Goal: Task Accomplishment & Management: Complete application form

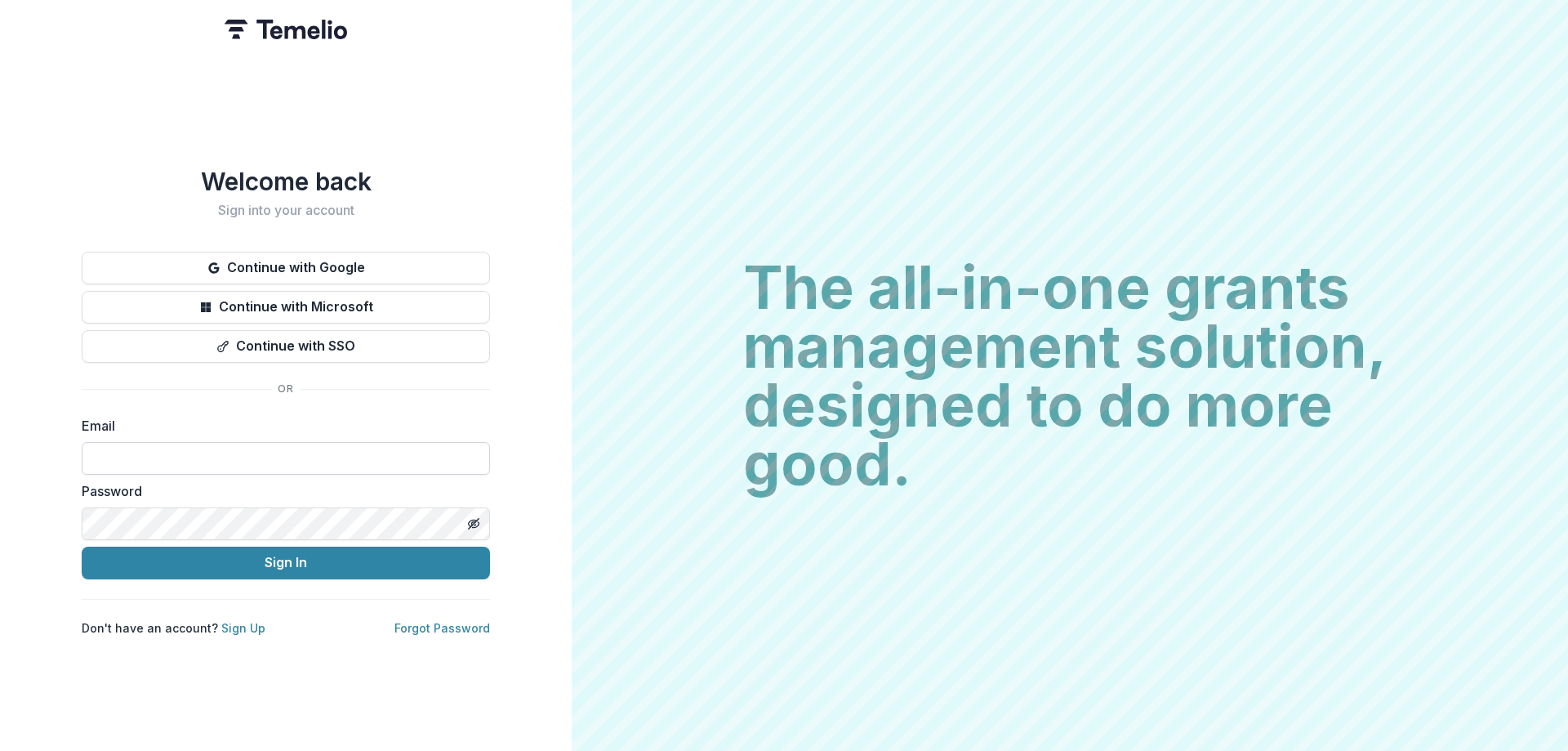
click at [313, 452] on input at bounding box center [286, 458] width 409 height 33
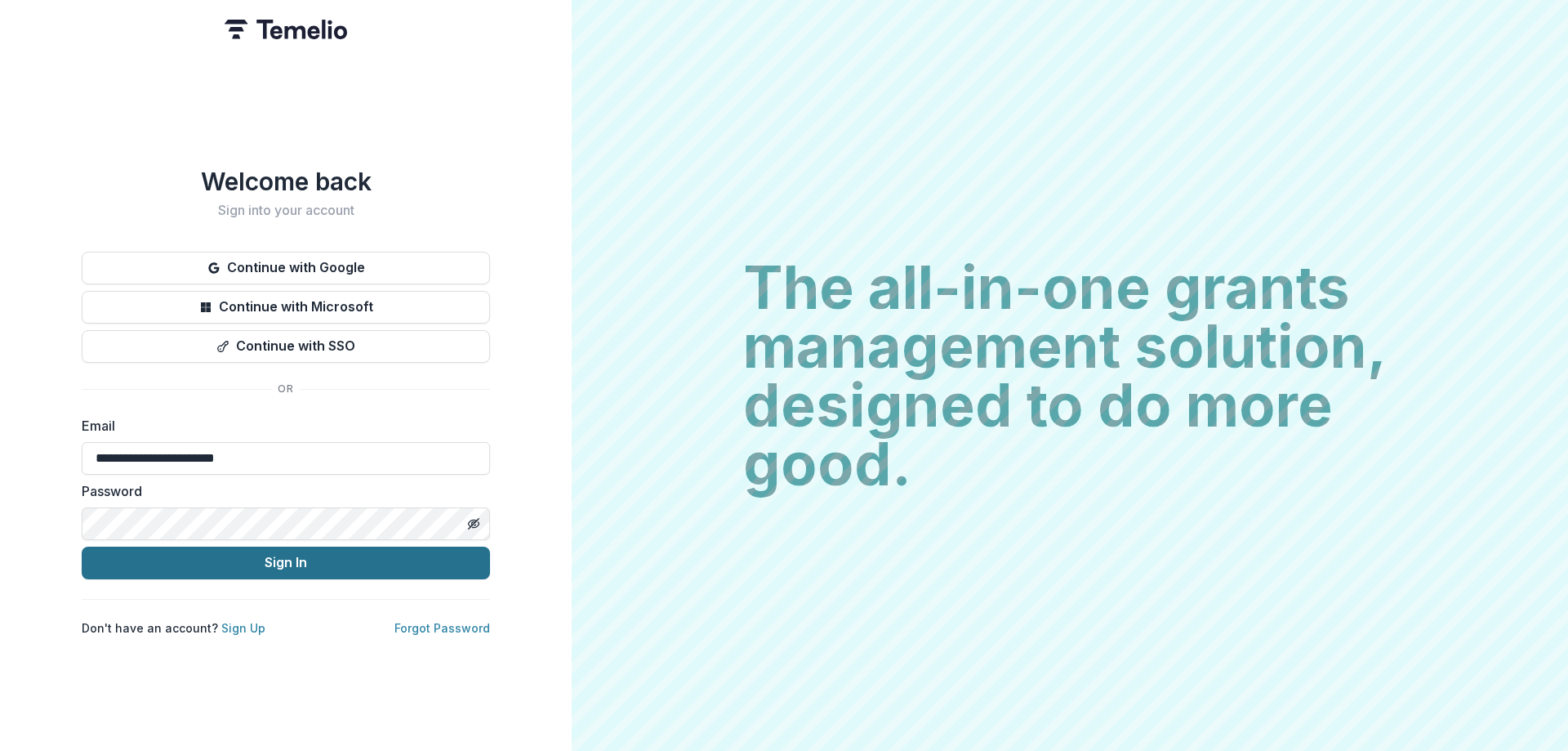
type input "**********"
click at [297, 558] on button "Sign In" at bounding box center [286, 563] width 409 height 33
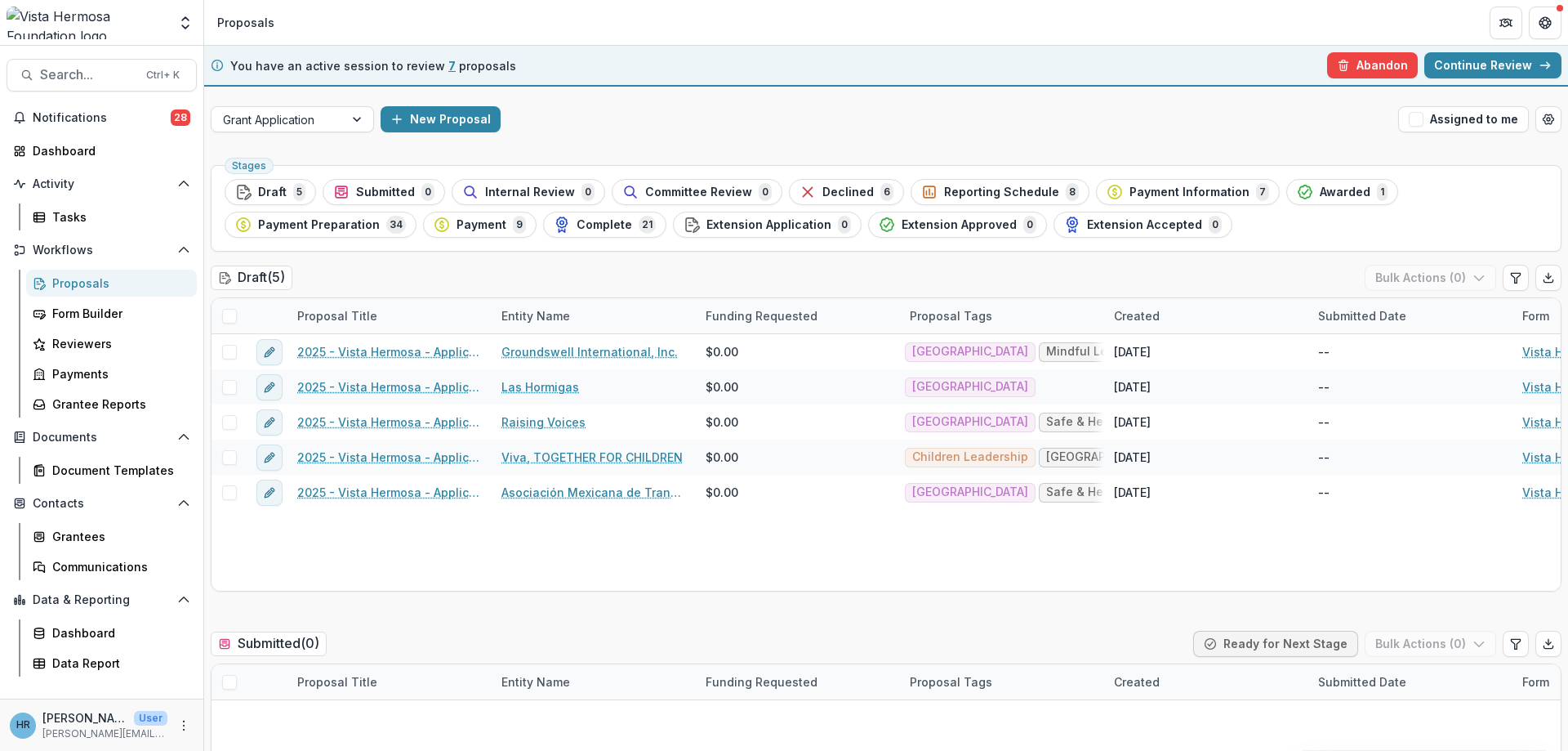
click at [215, 68] on icon at bounding box center [217, 65] width 13 height 13
click at [448, 70] on span "7" at bounding box center [451, 66] width 7 height 14
click at [448, 63] on span "7" at bounding box center [451, 66] width 7 height 14
click at [1442, 65] on link "Continue Review" at bounding box center [1492, 65] width 137 height 26
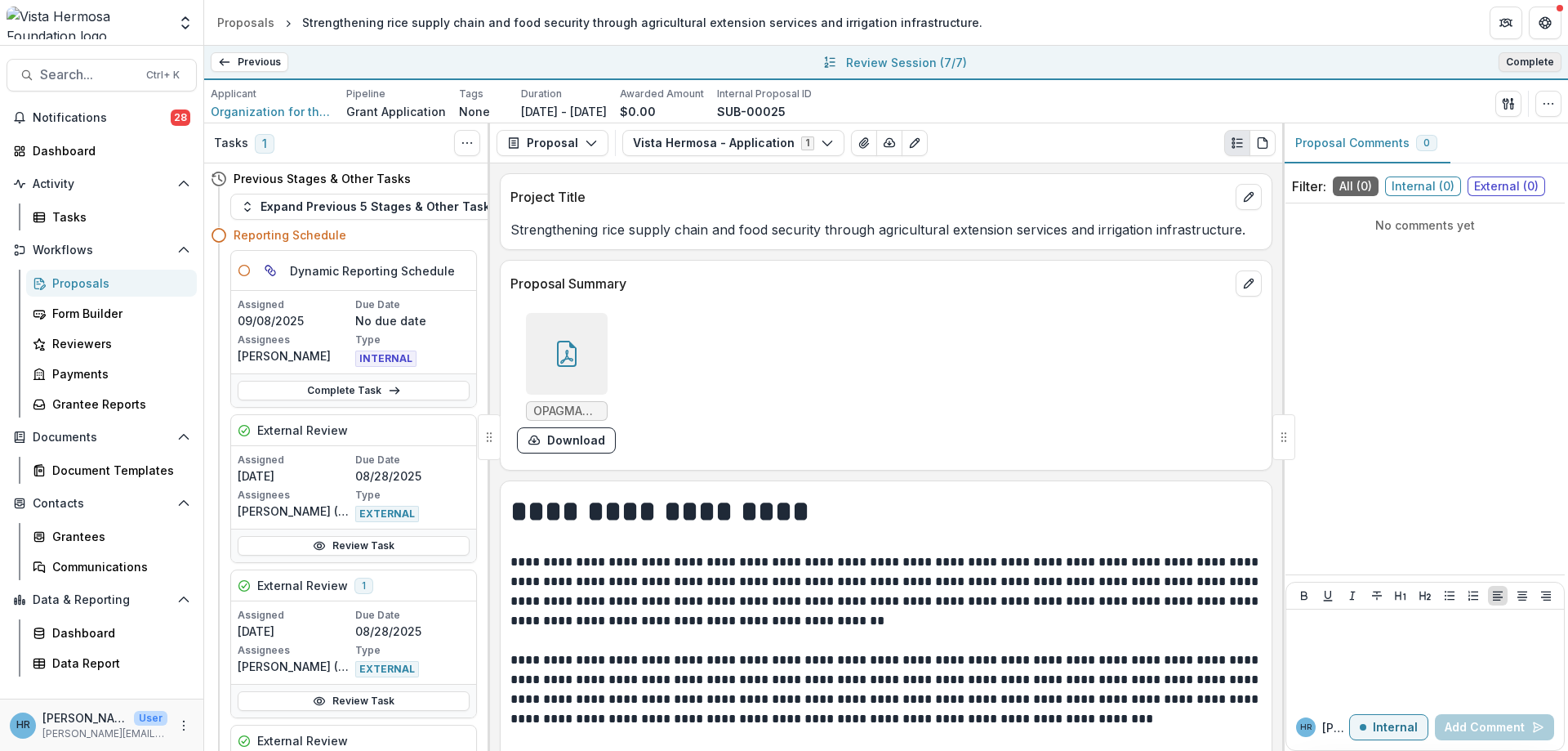
click at [1532, 57] on button "Complete" at bounding box center [1531, 62] width 63 height 20
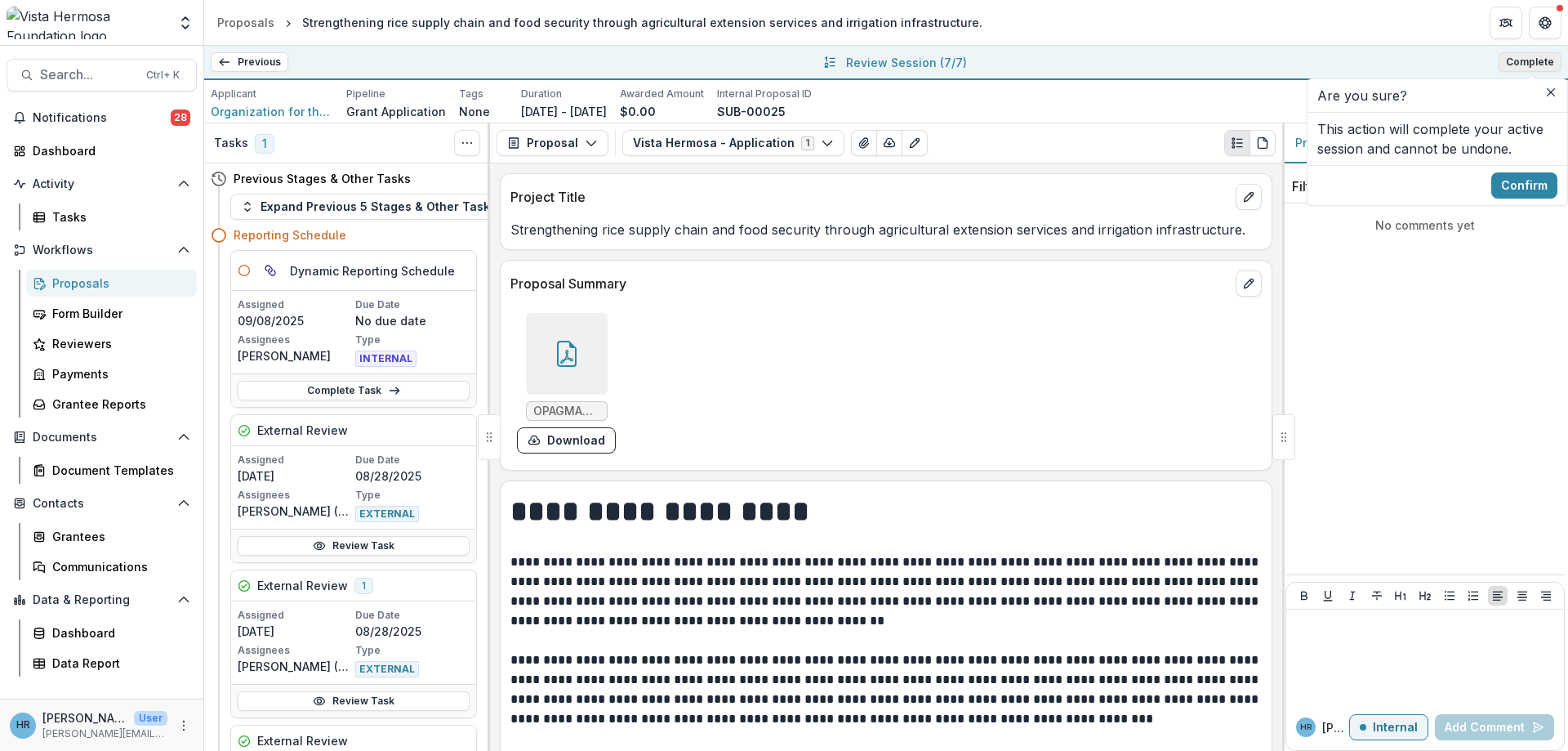
click at [1533, 62] on button "Complete" at bounding box center [1531, 62] width 63 height 20
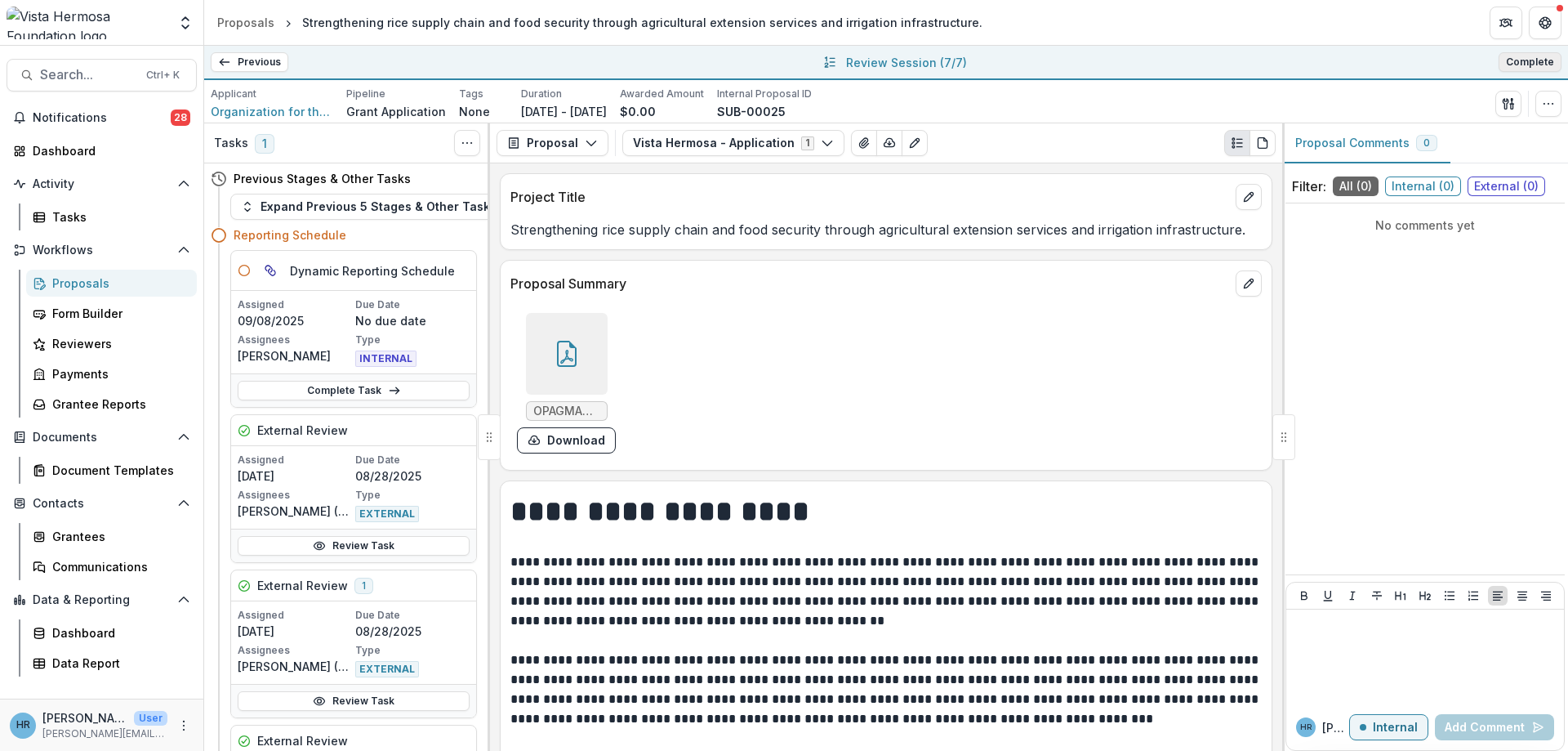
click at [1533, 62] on button "Complete" at bounding box center [1531, 62] width 63 height 20
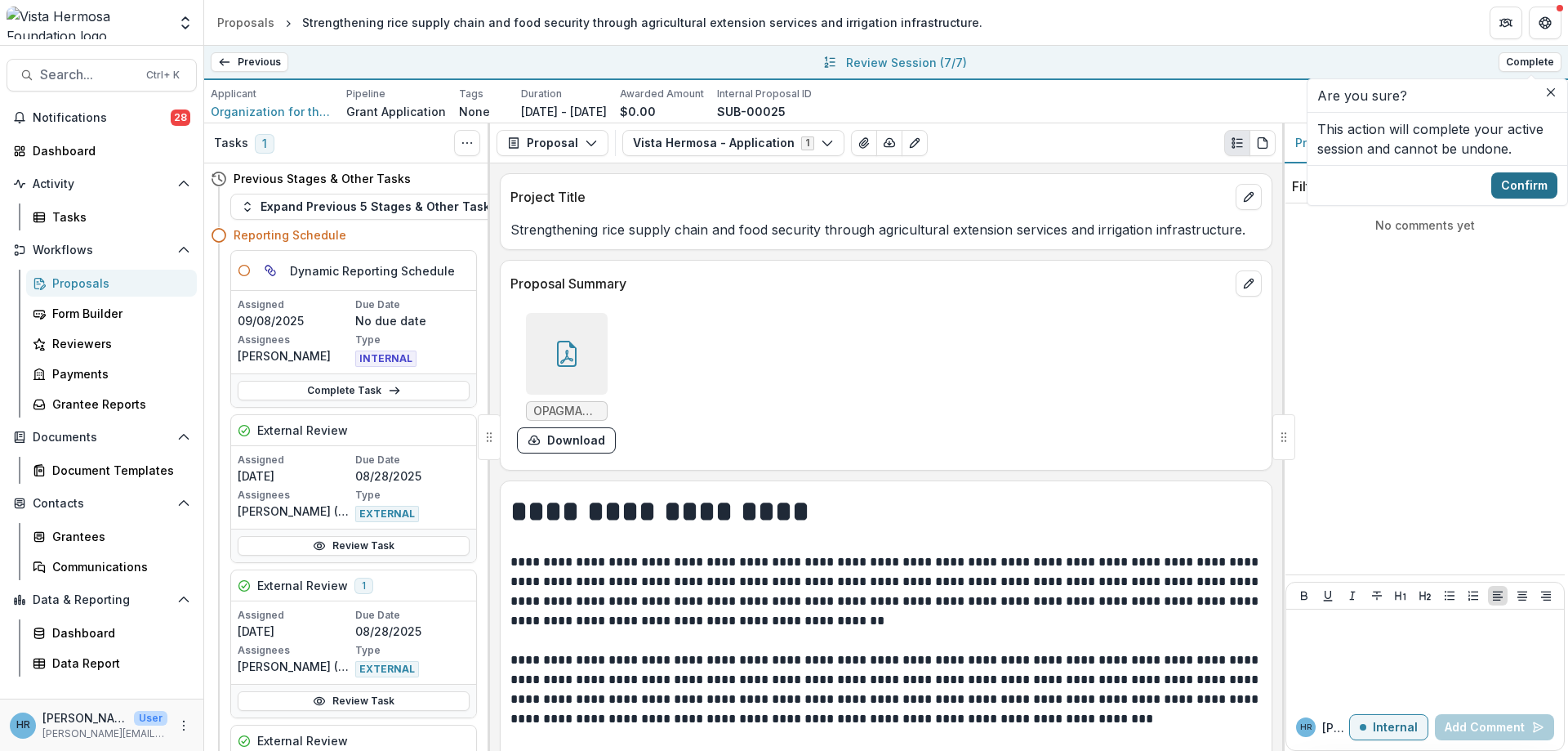
click at [1517, 188] on button "Confirm" at bounding box center [1524, 186] width 66 height 26
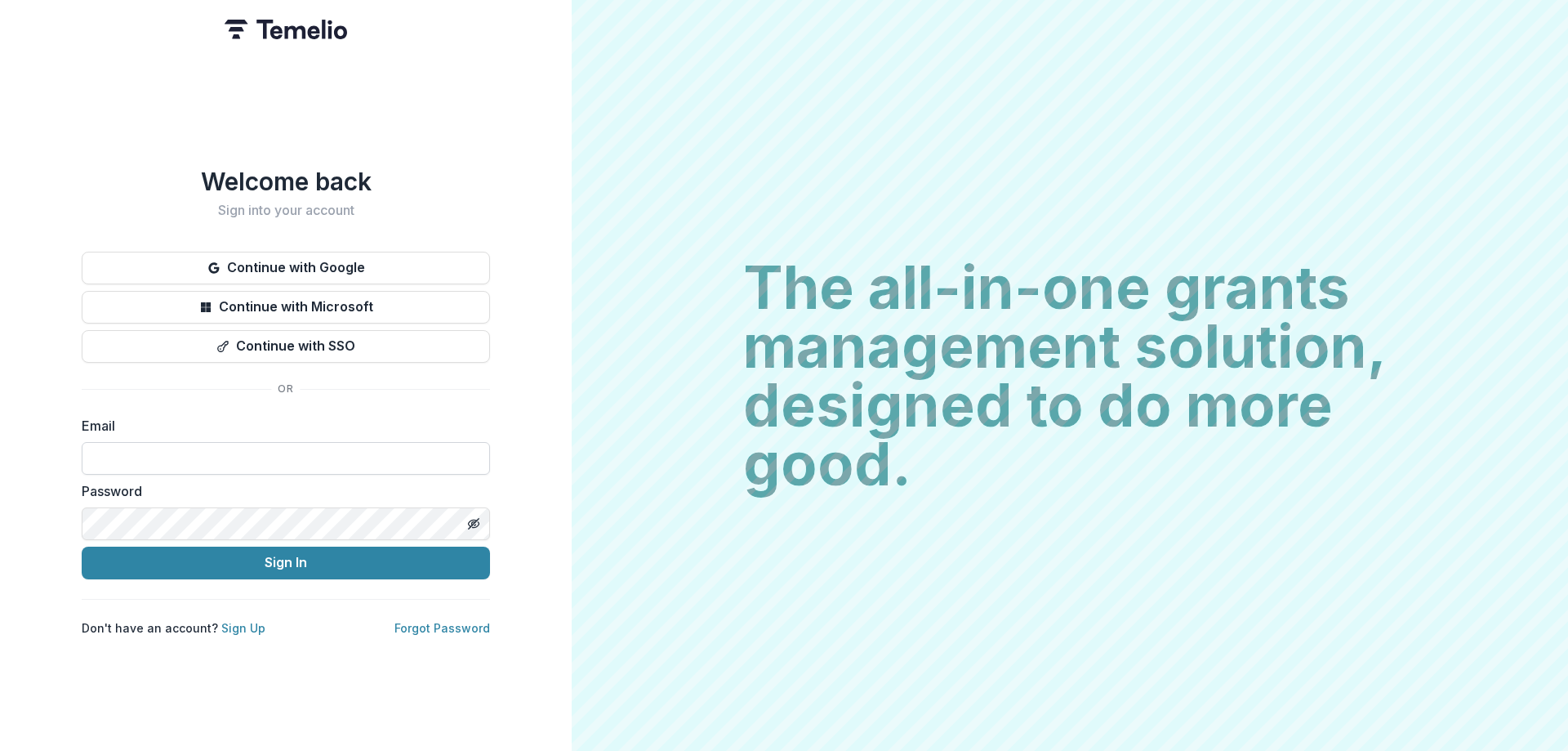
click at [297, 448] on input at bounding box center [286, 458] width 409 height 33
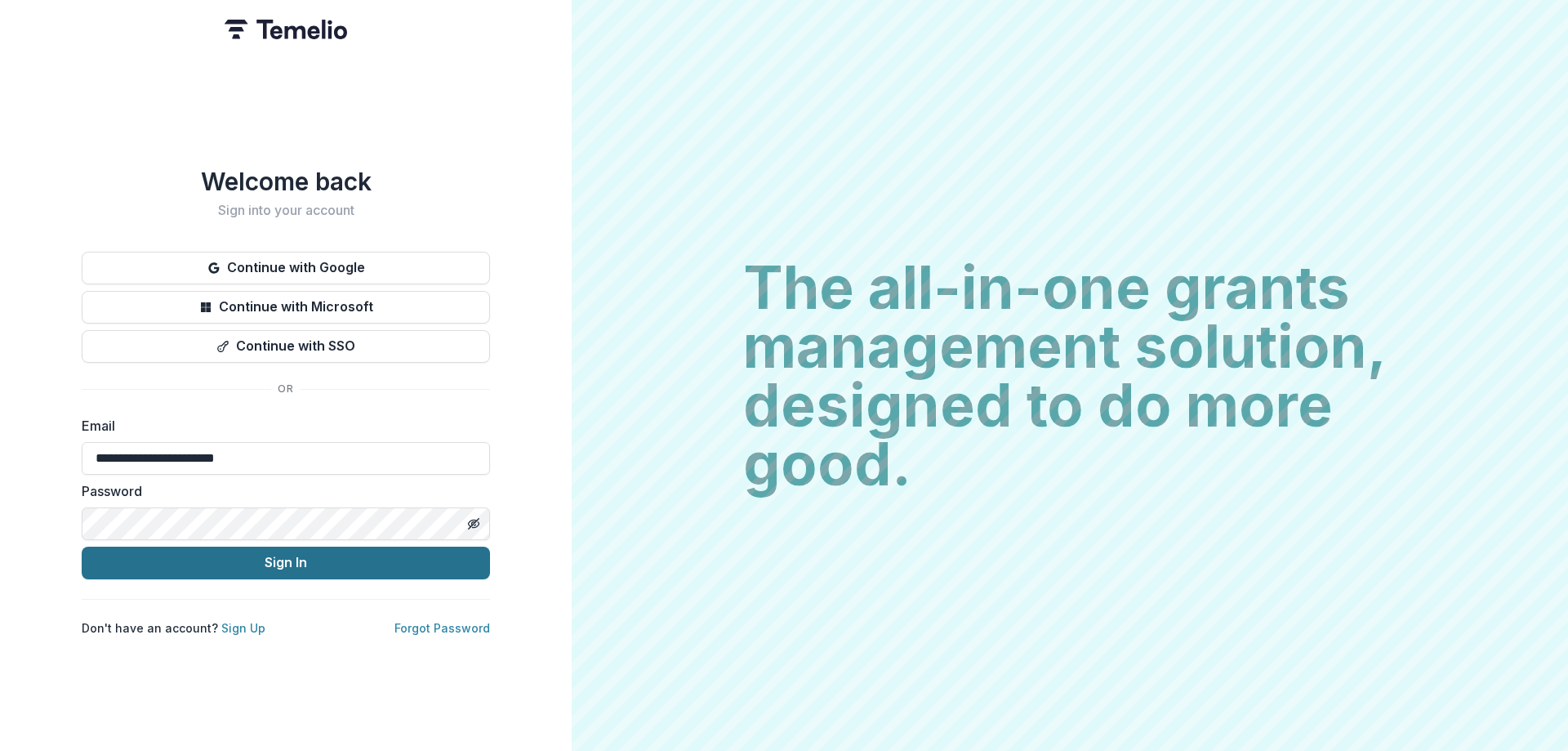
type input "**********"
click at [267, 553] on button "Sign In" at bounding box center [286, 563] width 409 height 33
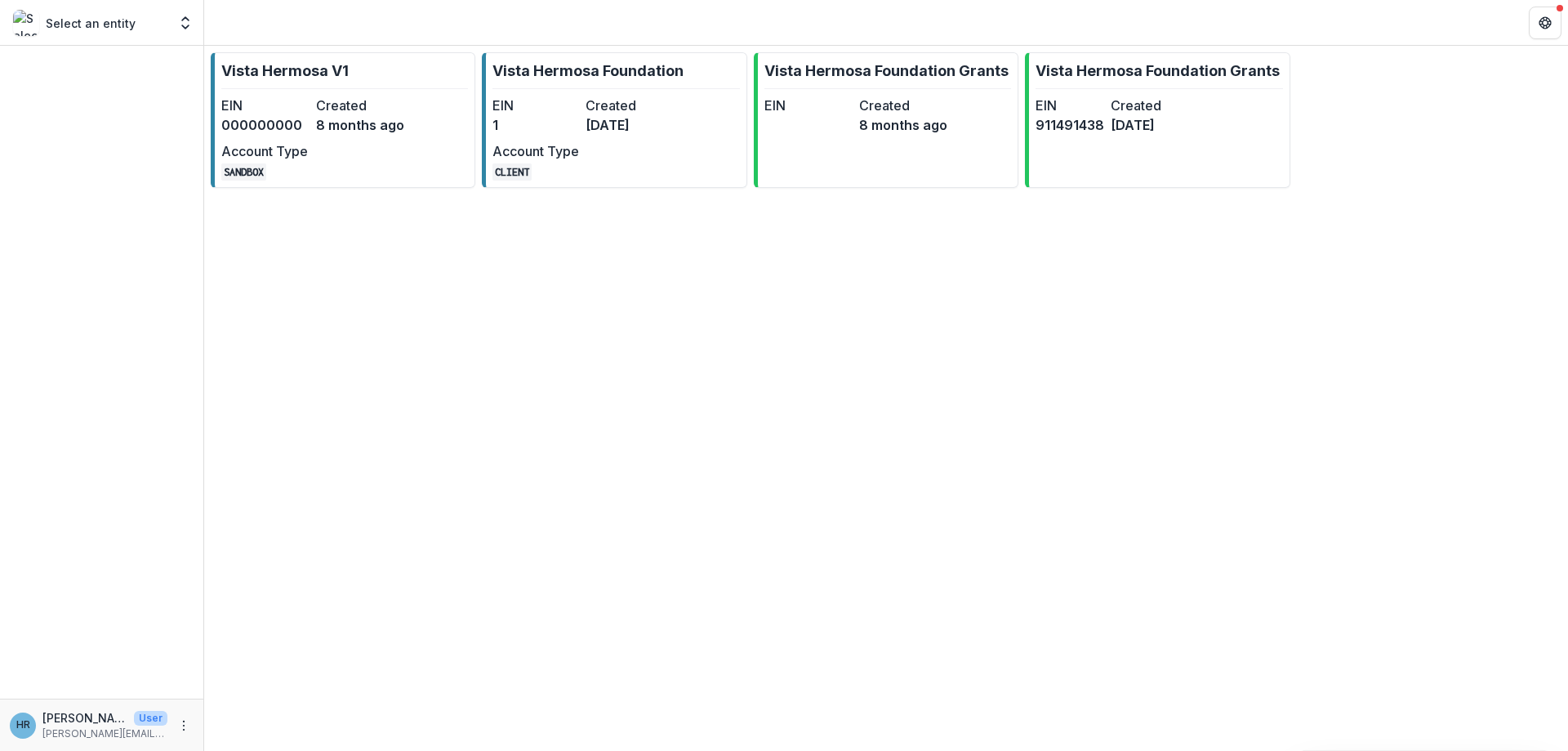
click at [593, 84] on link "Vista Hermosa Foundation EIN 1 Created [DATE] Account Type CLIENT" at bounding box center [614, 119] width 264 height 135
click at [594, 102] on dt "Created" at bounding box center [629, 106] width 87 height 20
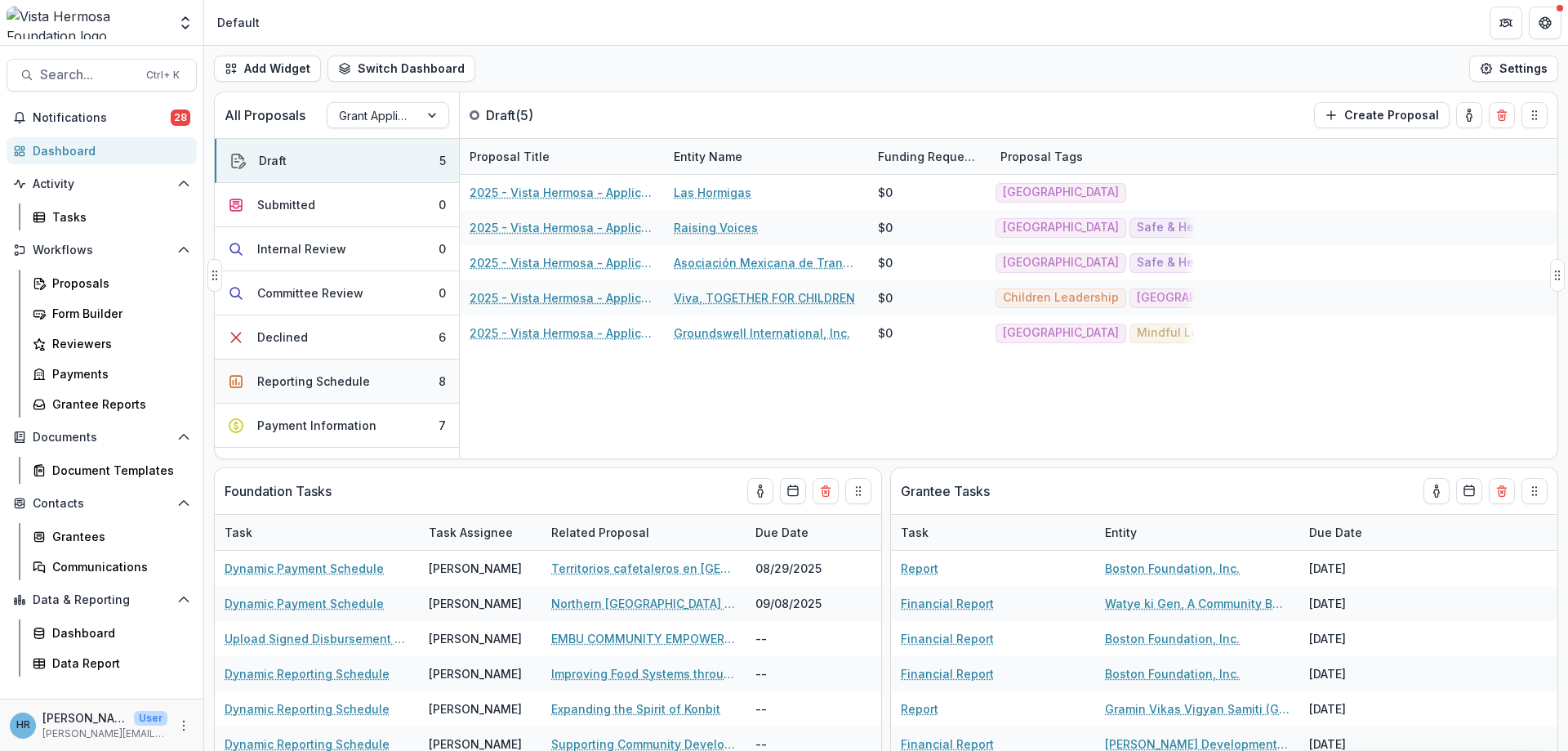
click at [346, 386] on div "Reporting Schedule" at bounding box center [314, 380] width 112 height 17
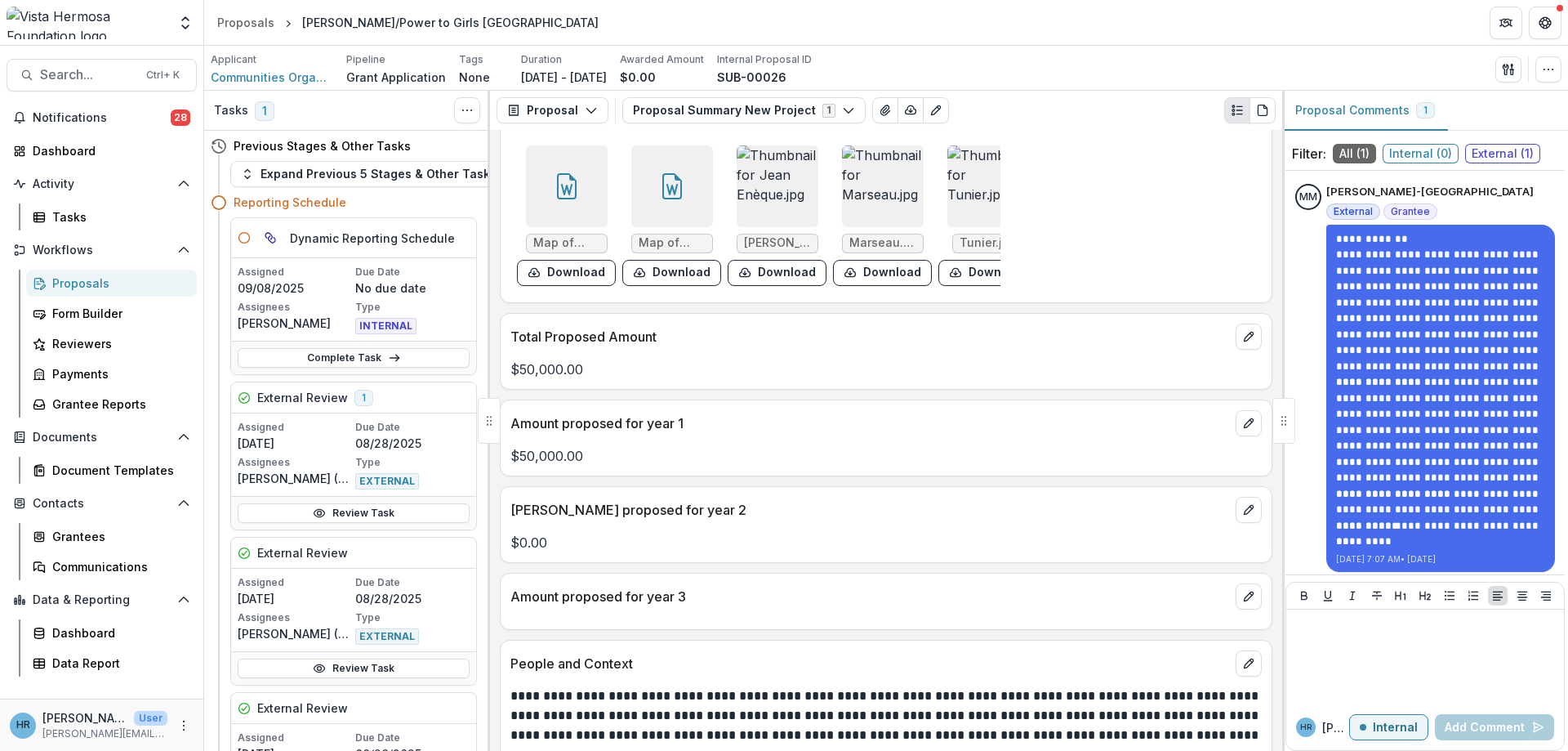
scroll to position [490, 0]
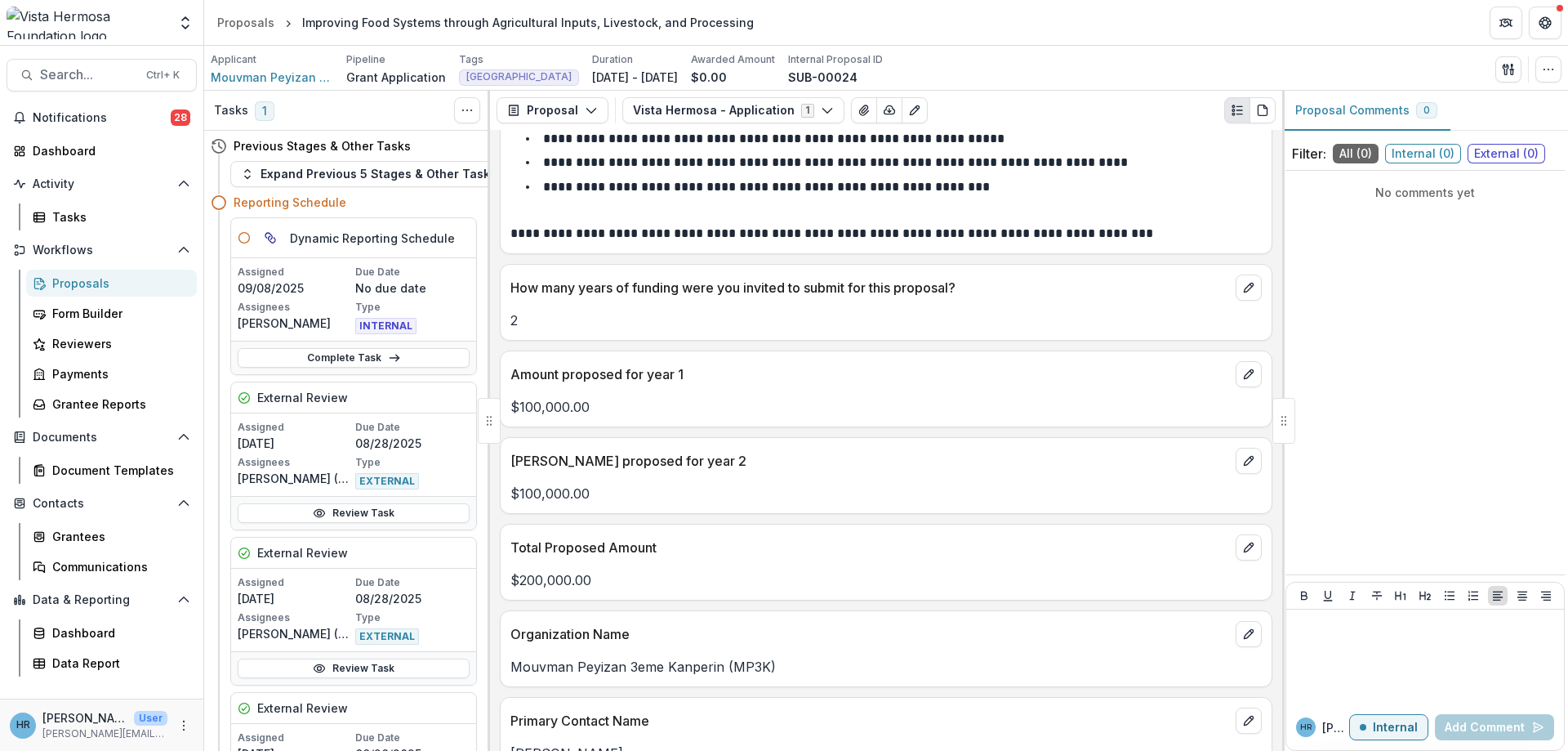
scroll to position [686, 0]
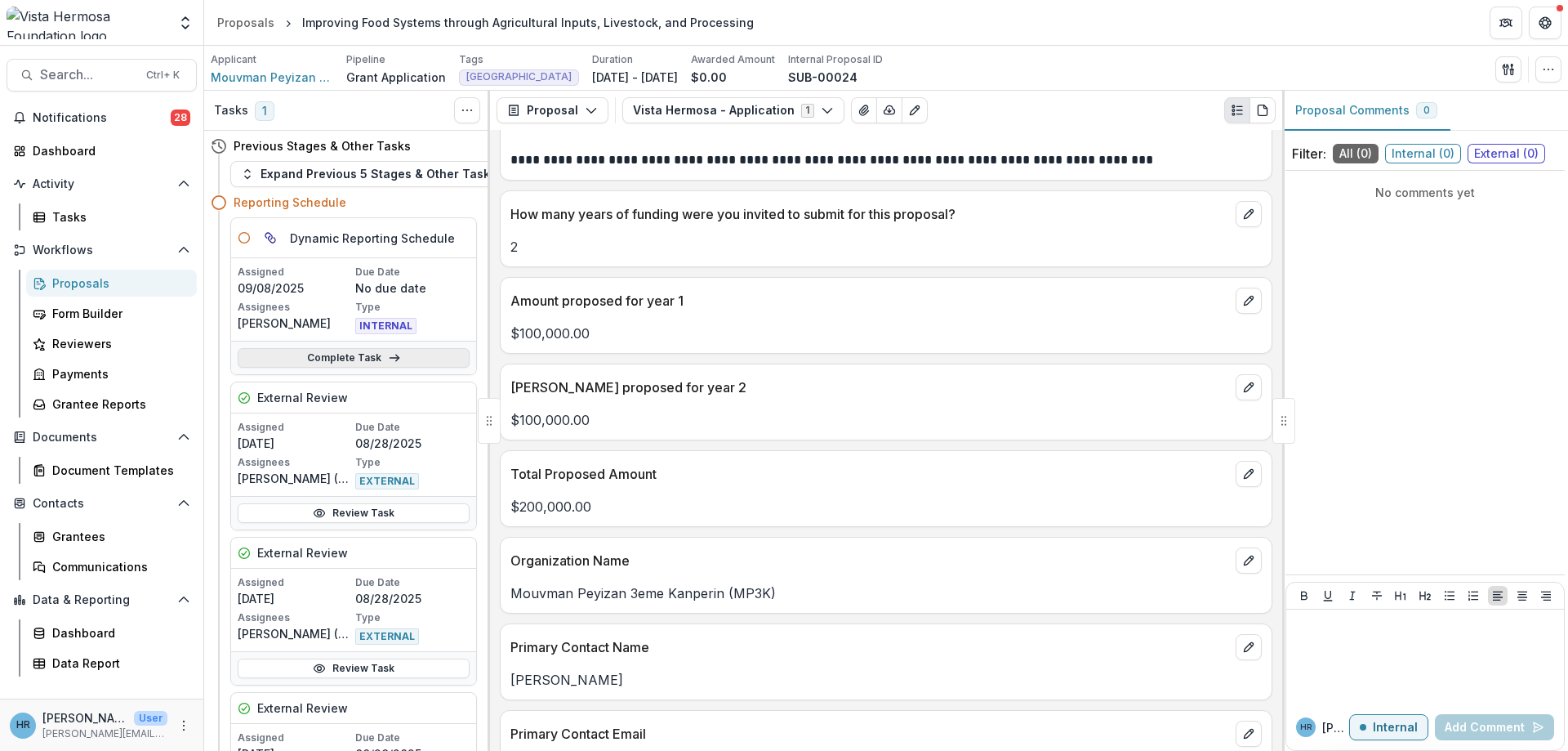
click at [388, 358] on icon at bounding box center [394, 357] width 13 height 13
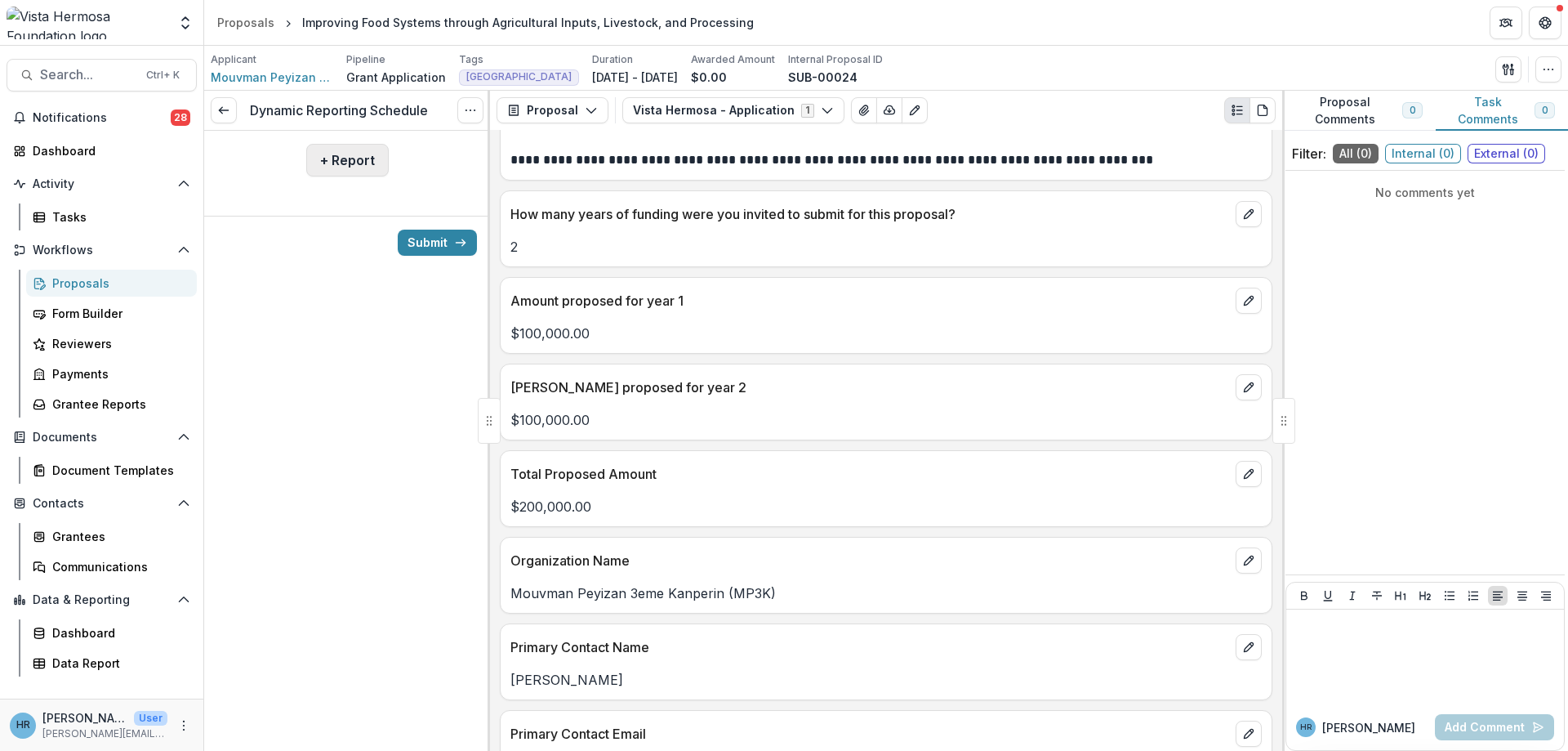
click at [325, 162] on button "+ Report" at bounding box center [347, 160] width 83 height 33
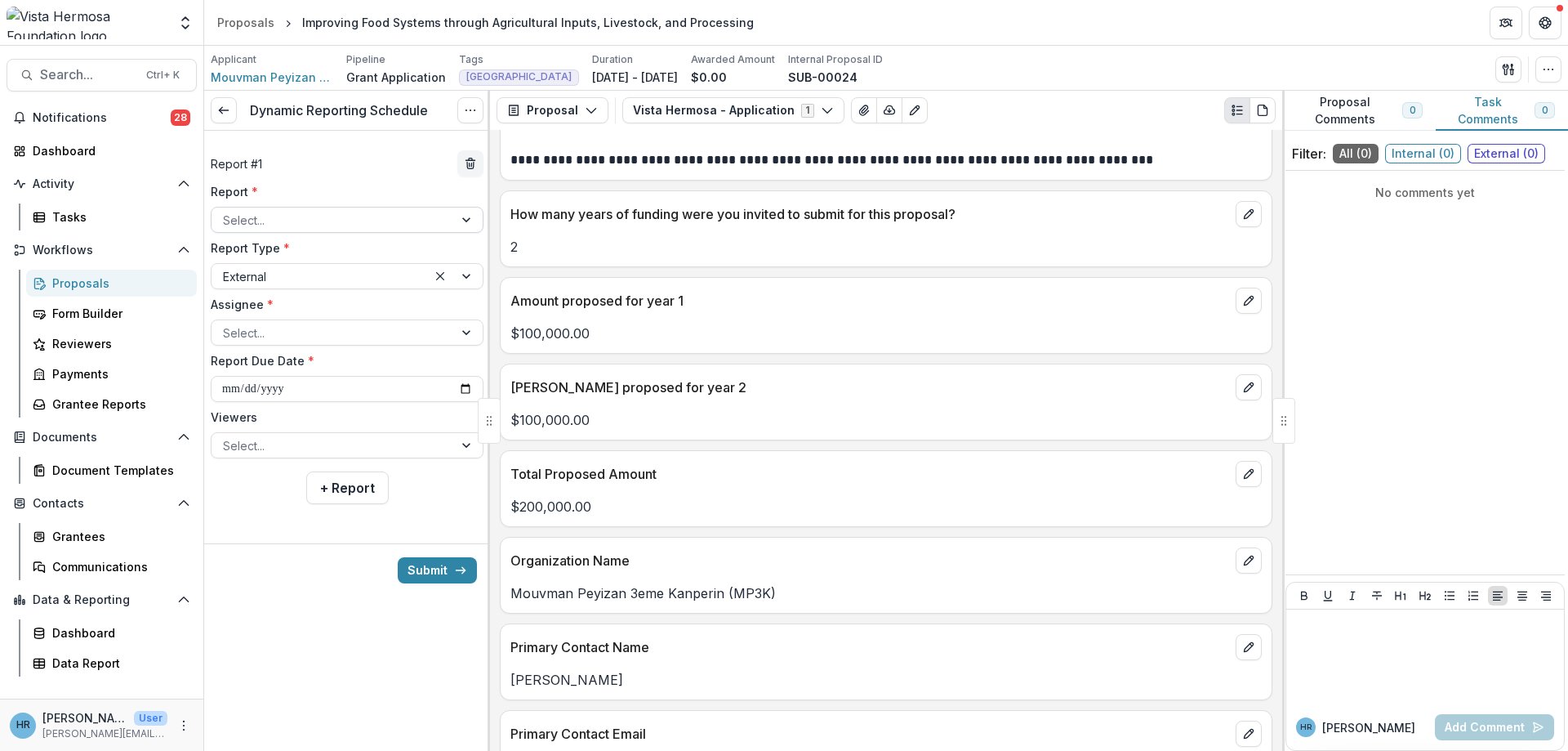
click at [325, 223] on div at bounding box center [333, 220] width 219 height 21
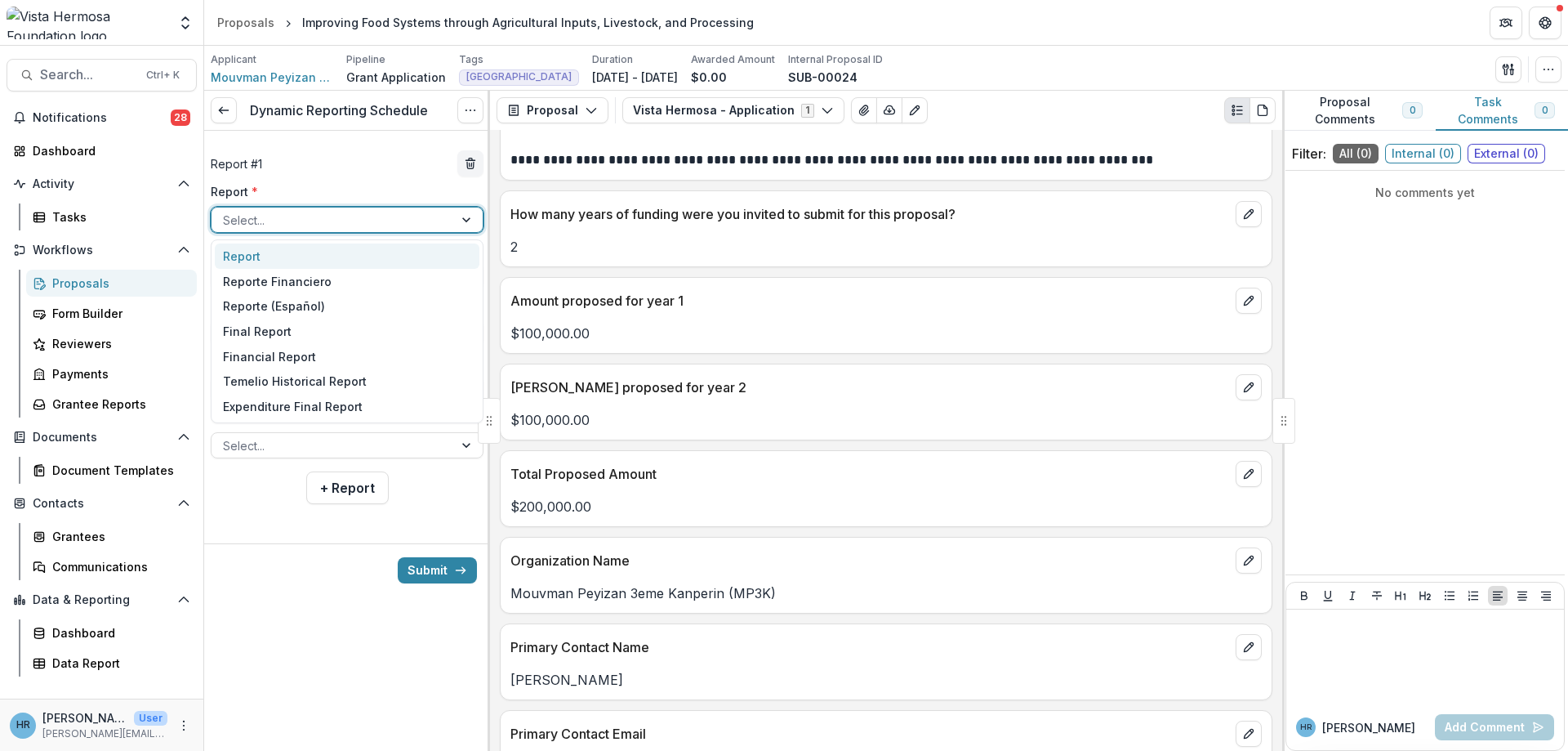
click at [312, 259] on div "Report" at bounding box center [347, 257] width 264 height 26
click at [468, 221] on div at bounding box center [455, 219] width 55 height 25
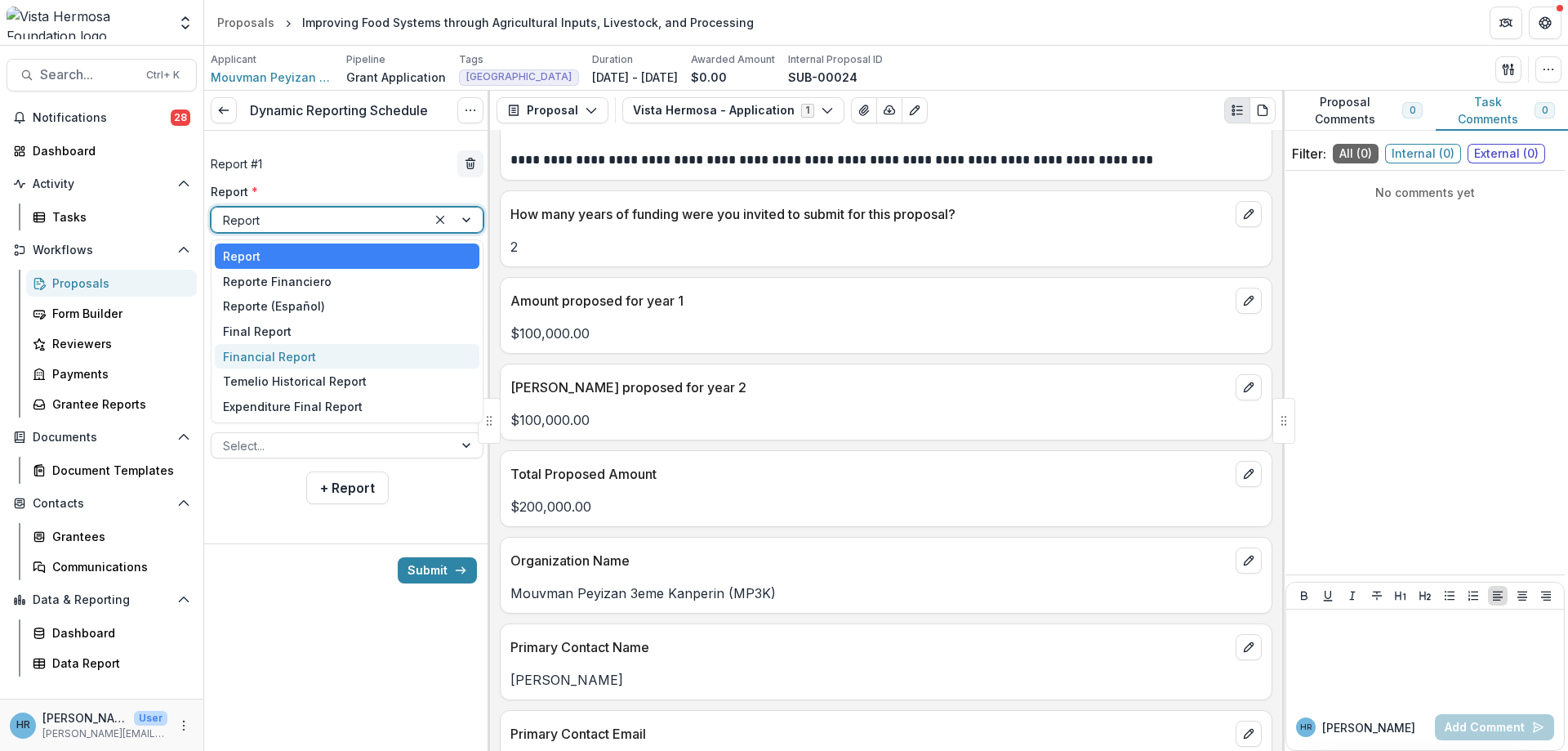
click at [324, 355] on div "Financial Report" at bounding box center [347, 356] width 264 height 26
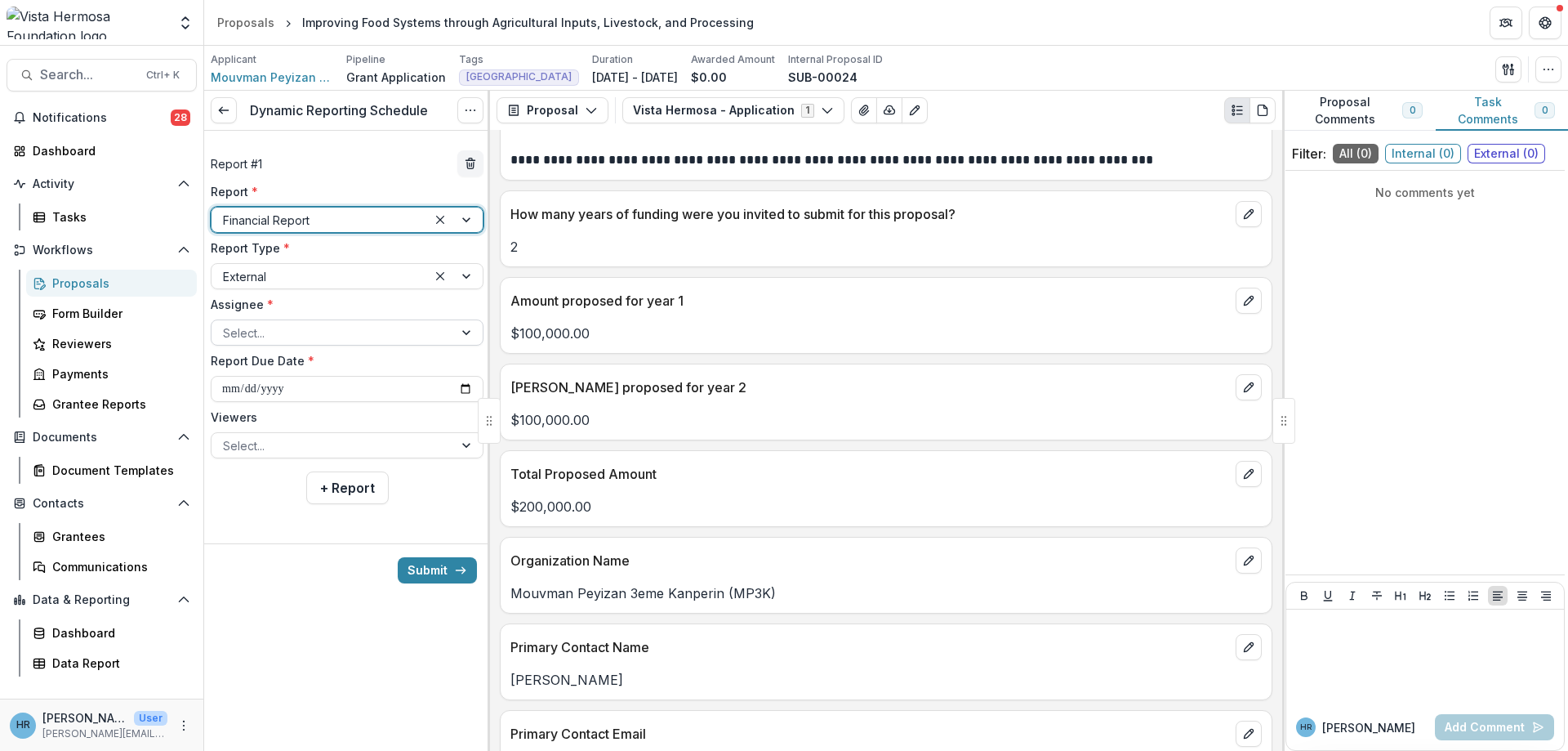
click at [276, 332] on div at bounding box center [333, 333] width 219 height 21
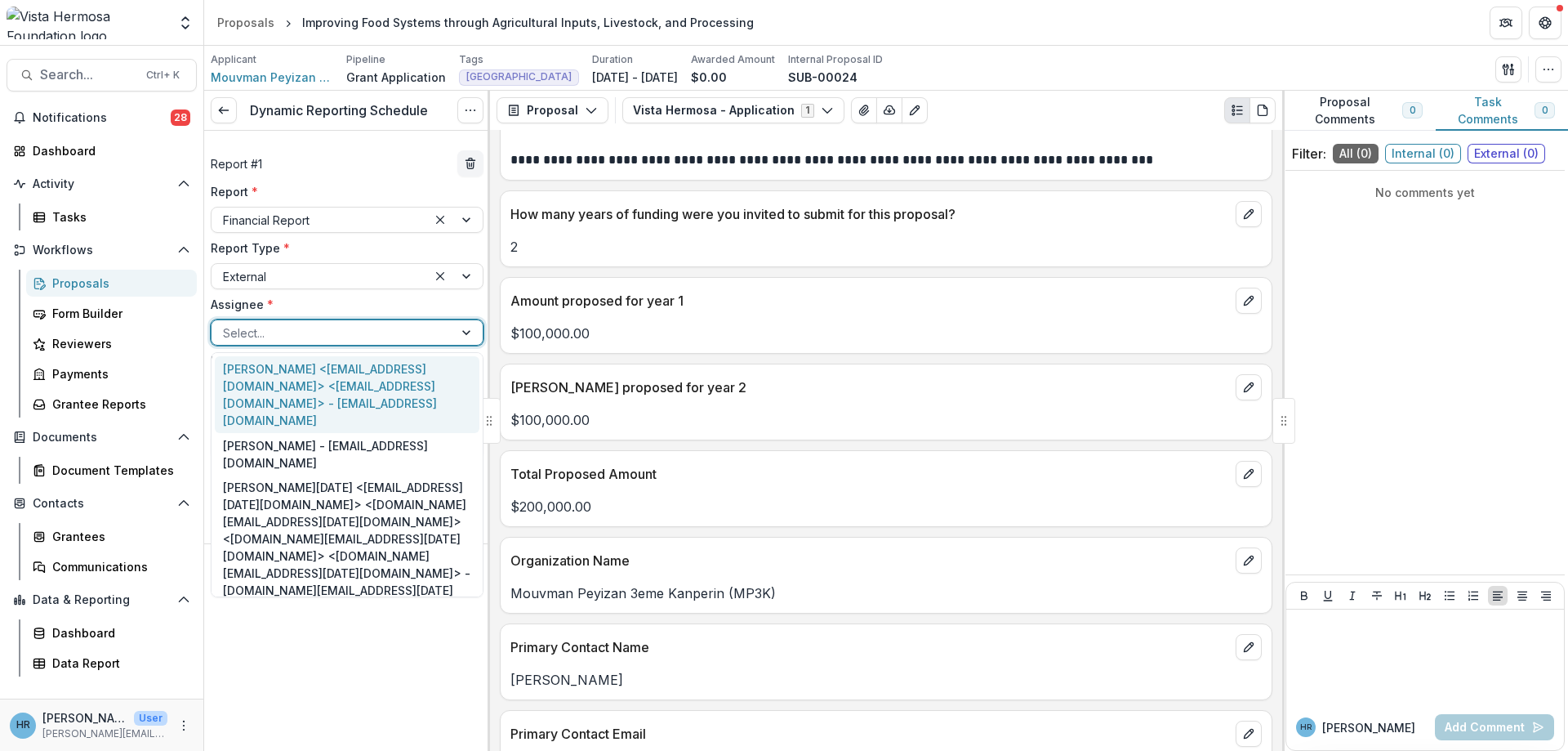
click at [354, 387] on div "Casseus Chavannes <chavannescasseus@yahoo.fr> <chavannescasseus@yahoo.fr> - cha…" at bounding box center [347, 395] width 264 height 77
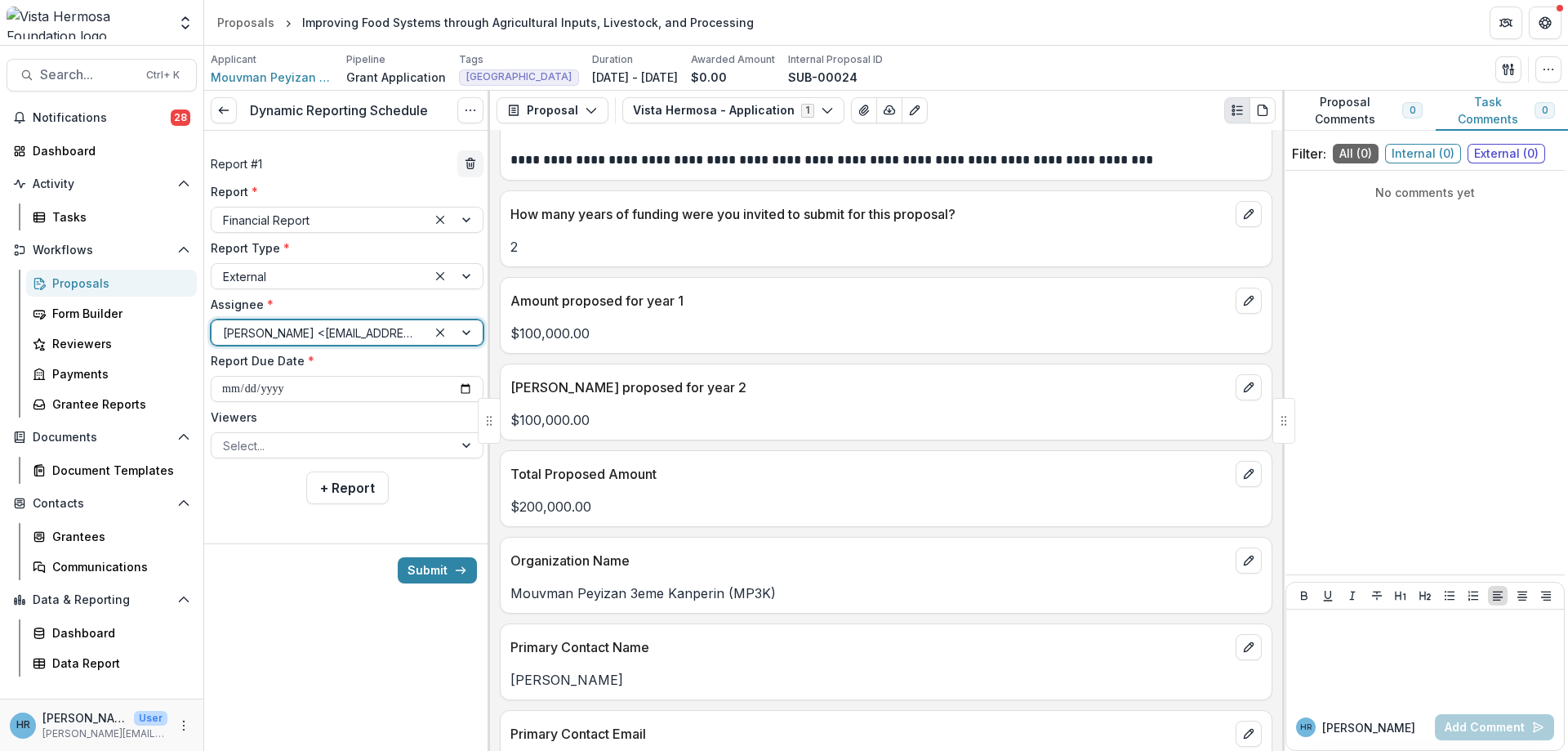
click at [466, 332] on div at bounding box center [455, 332] width 55 height 25
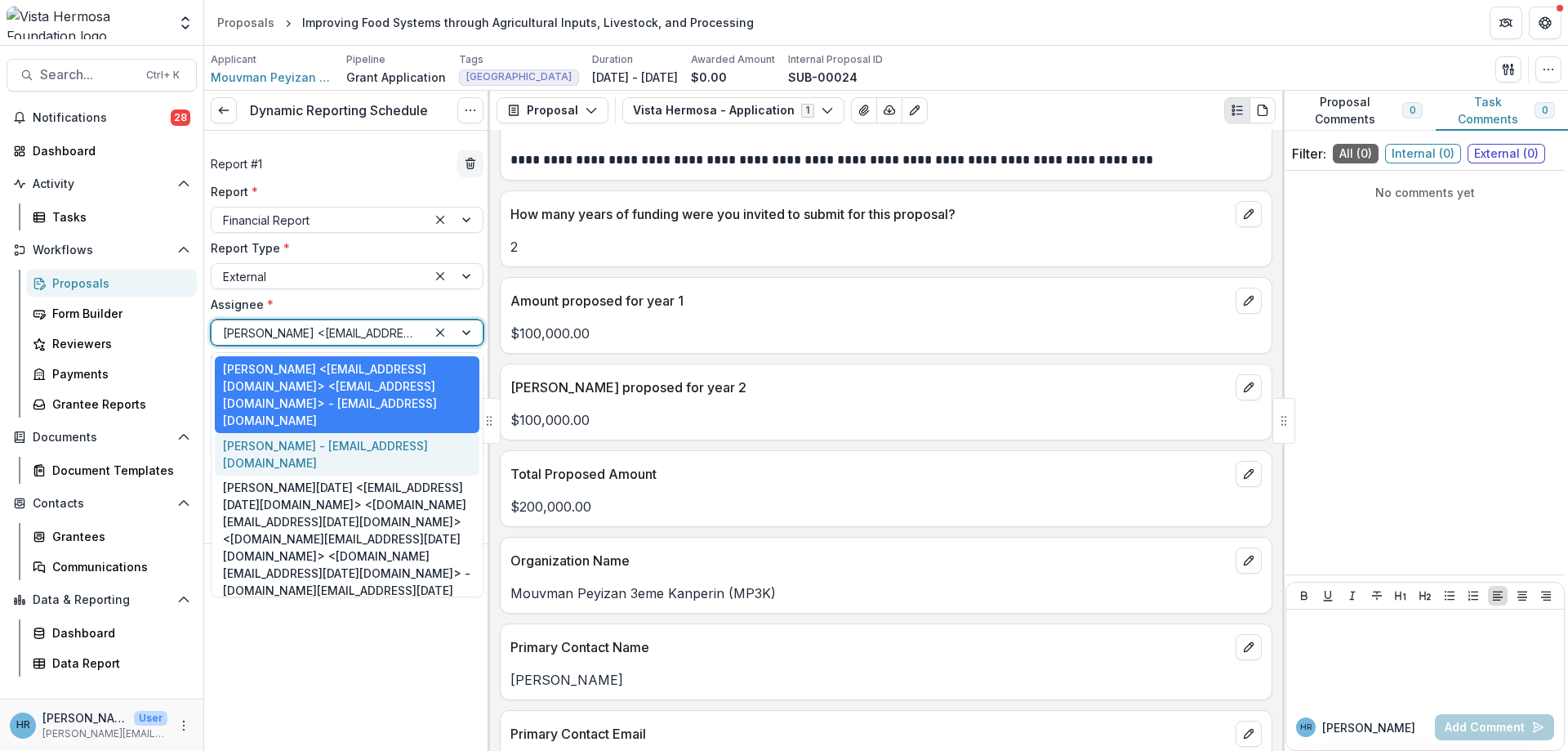
click at [283, 451] on div "Justin Nerisson - mp3khaiti@yahoo.fr" at bounding box center [347, 454] width 264 height 42
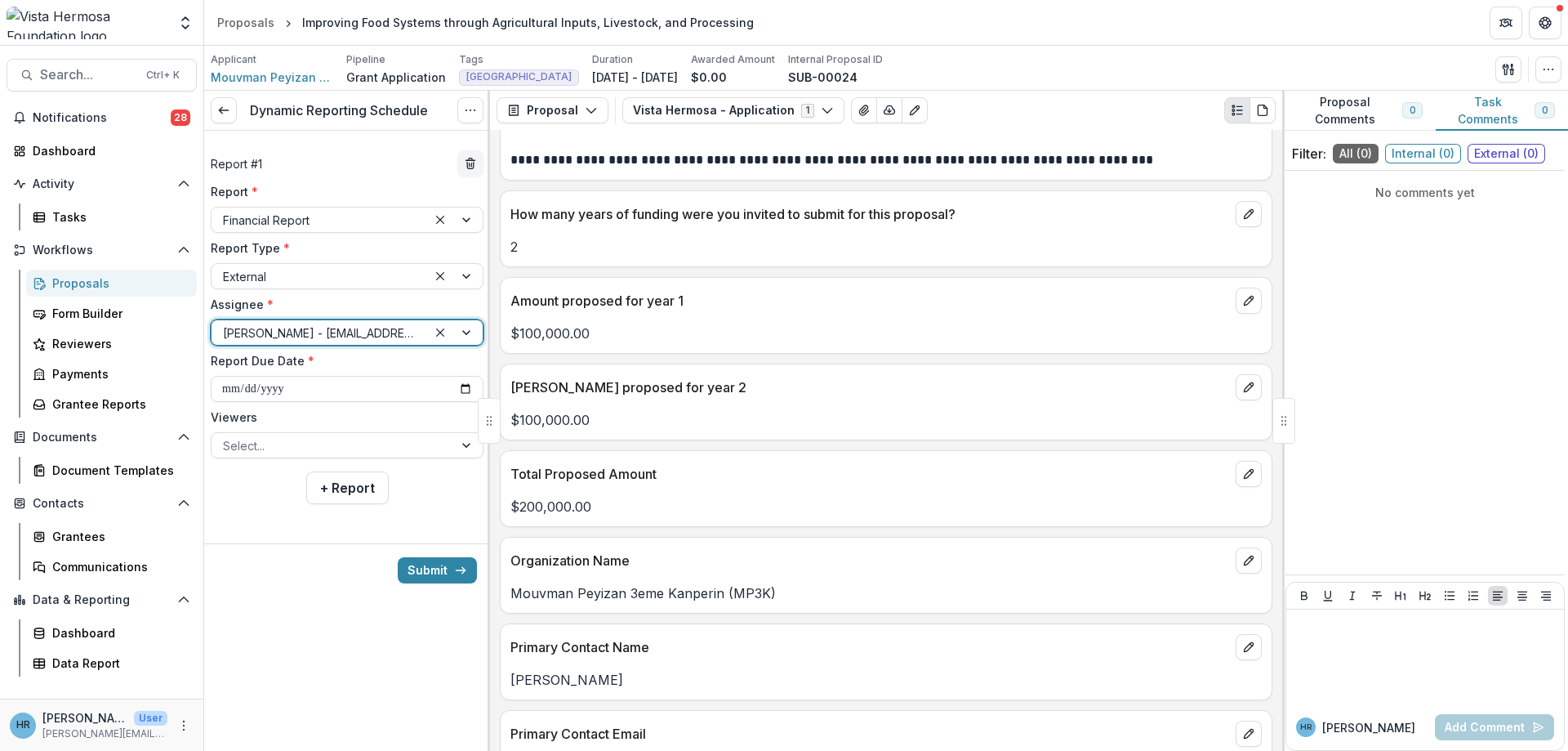
click at [470, 334] on div at bounding box center [455, 332] width 55 height 25
click at [301, 597] on div "**********" at bounding box center [347, 420] width 286 height 660
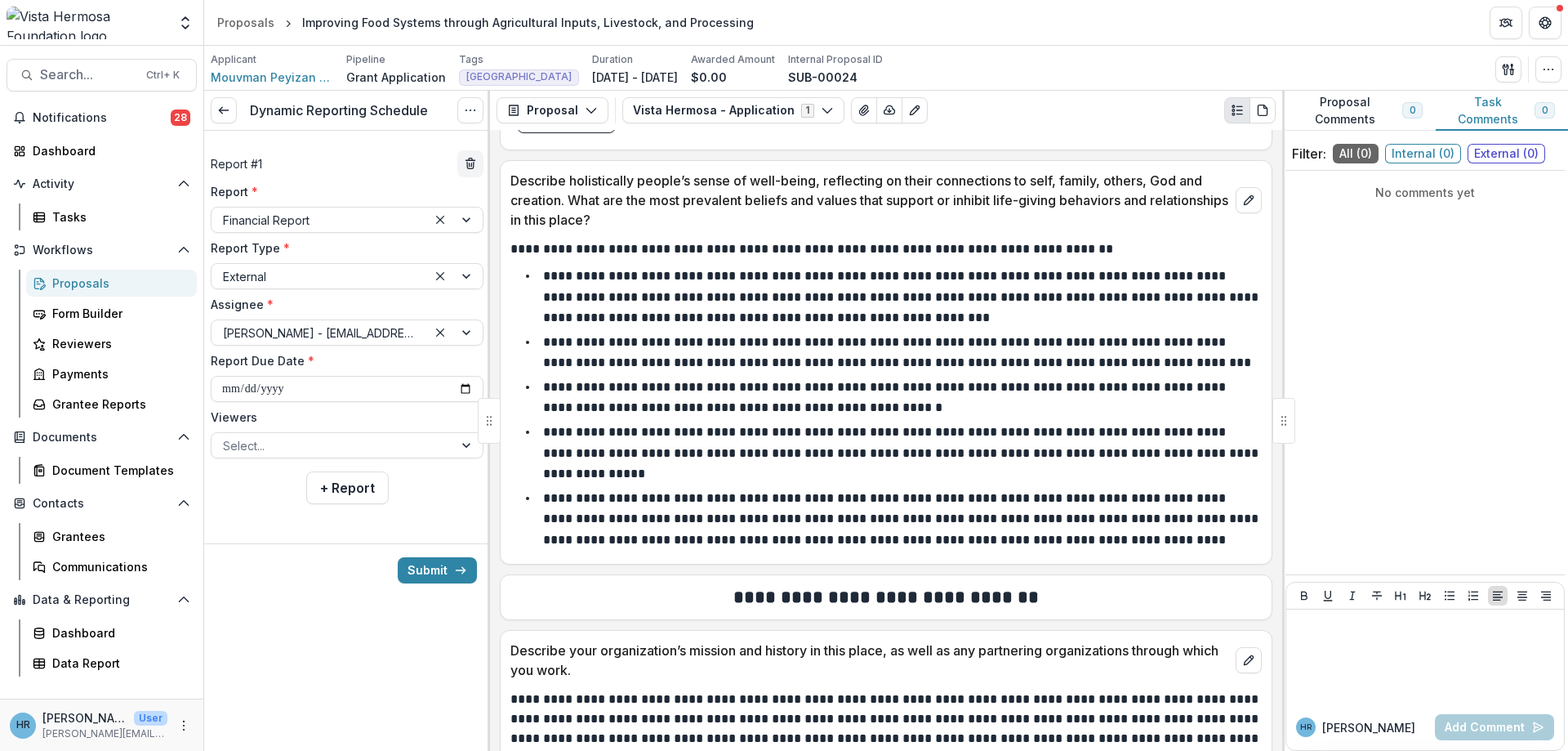
scroll to position [6076, 0]
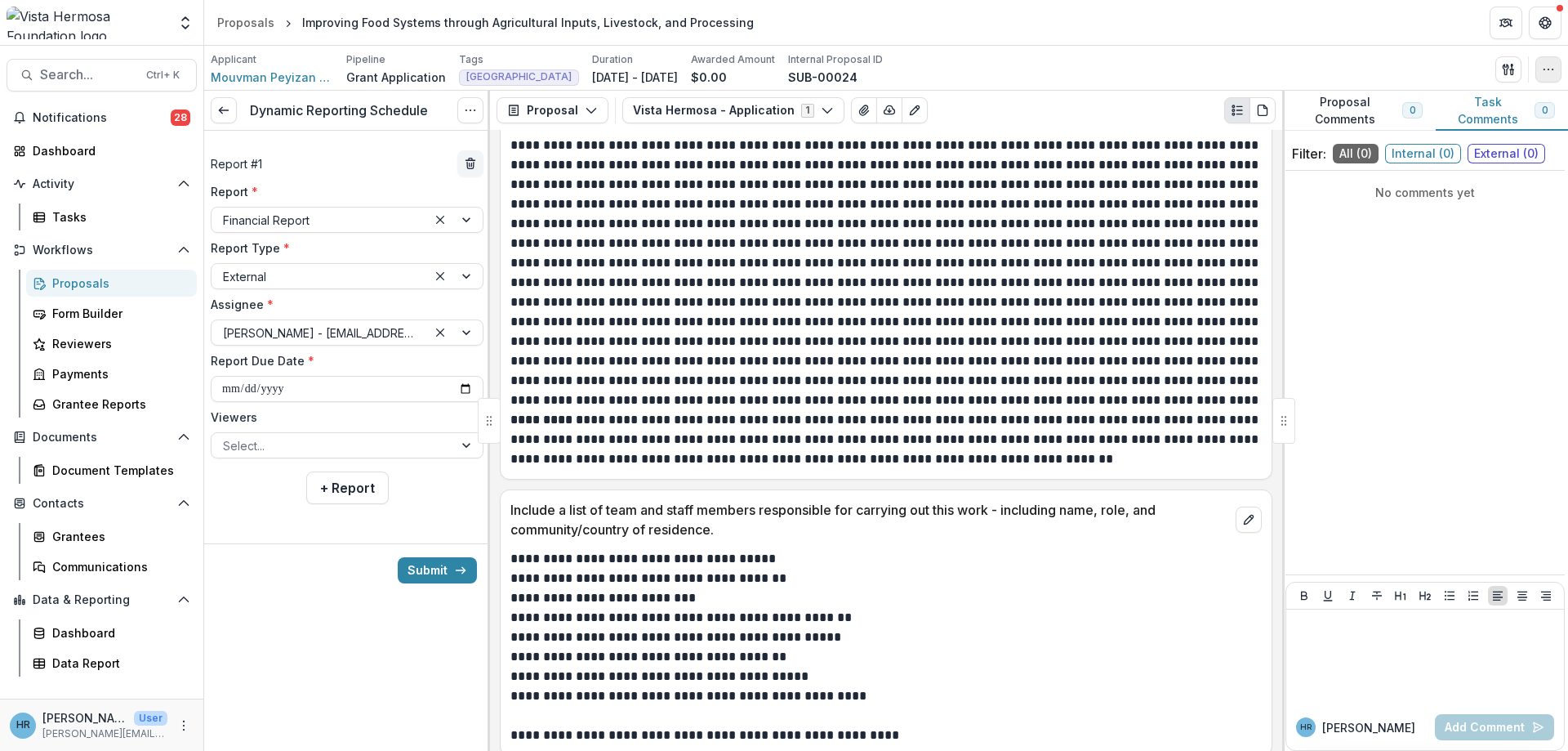
click at [1546, 73] on icon "button" at bounding box center [1547, 69] width 13 height 13
click at [1492, 117] on button "Edit Attributes" at bounding box center [1469, 106] width 175 height 27
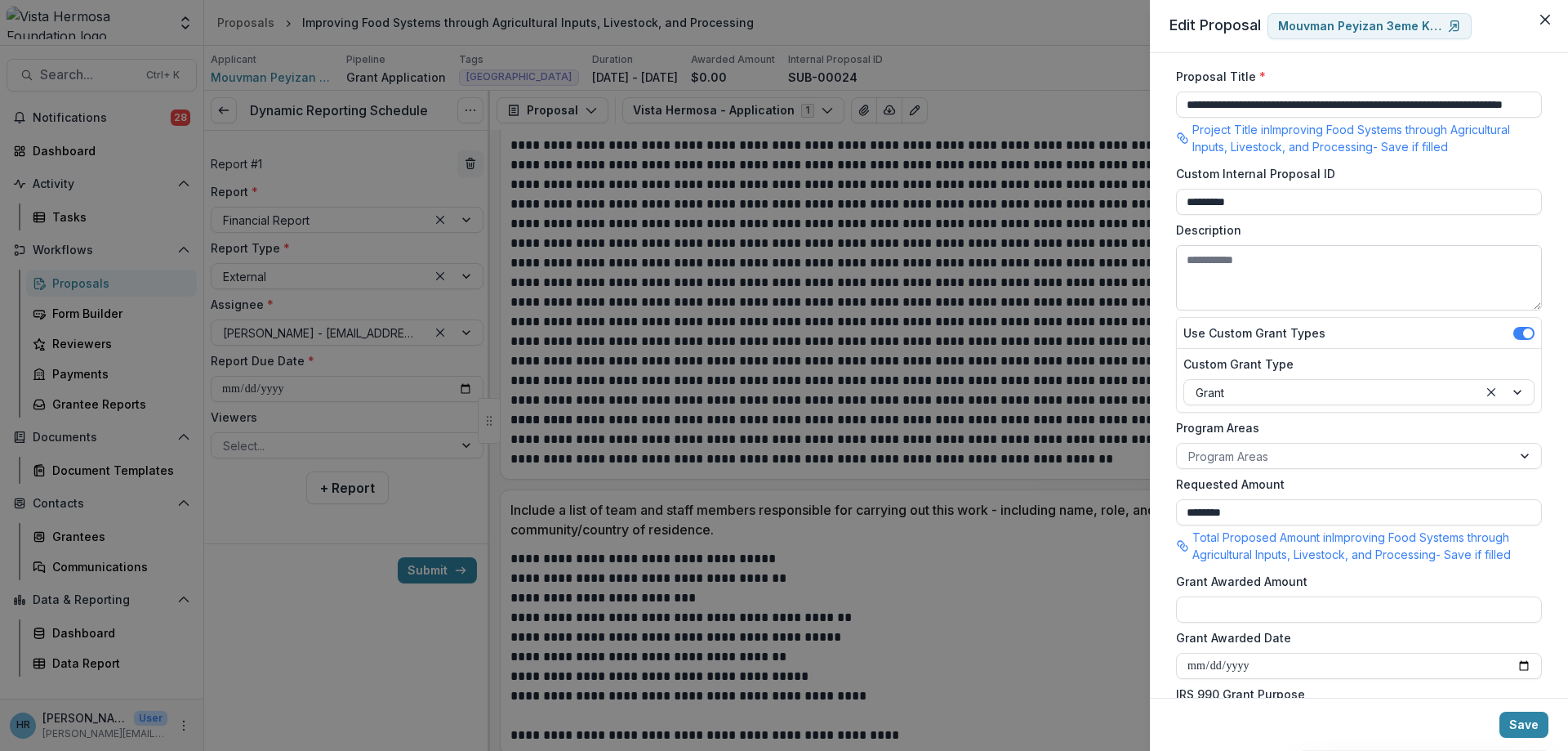
scroll to position [0, 0]
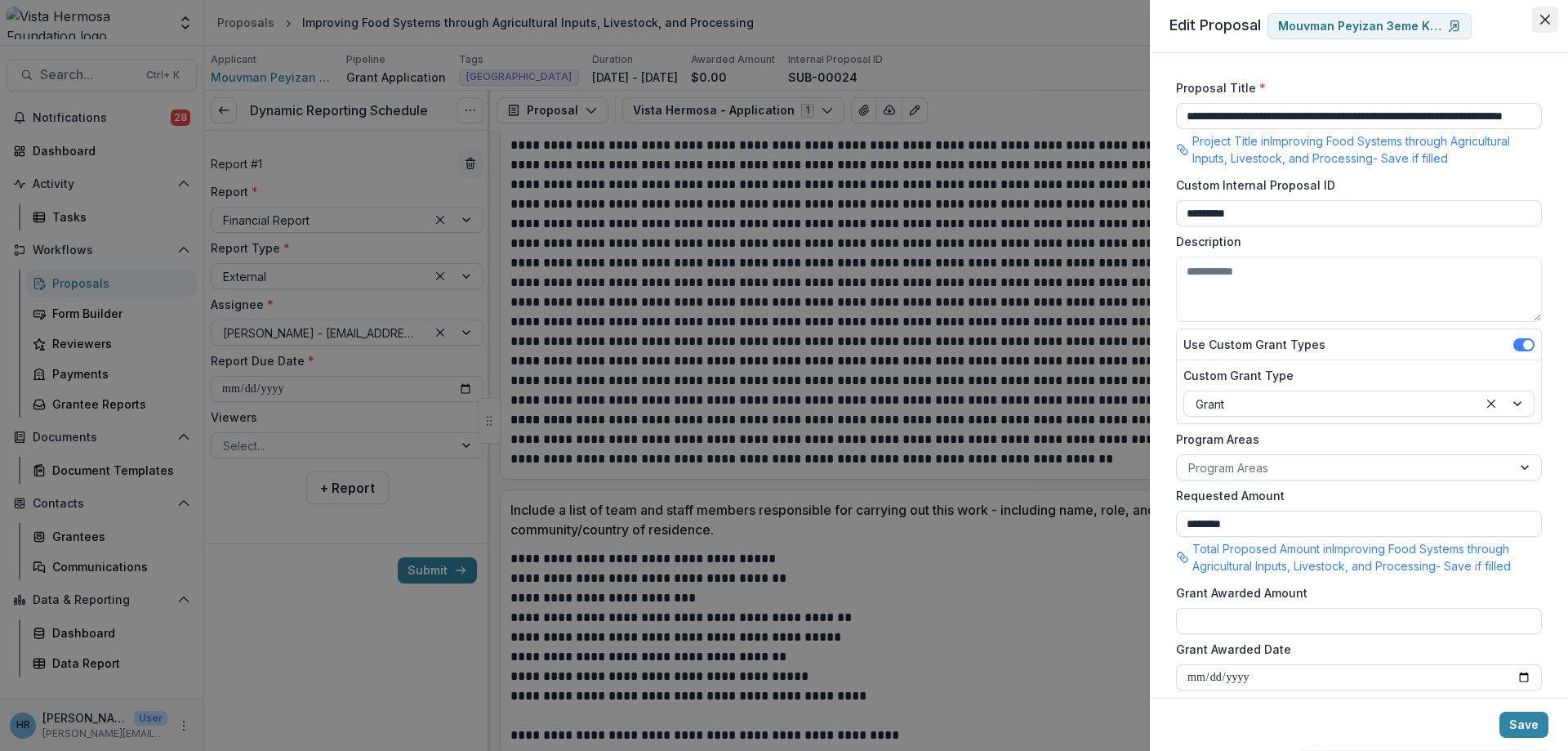
click at [1550, 14] on button "Close" at bounding box center [1545, 20] width 26 height 26
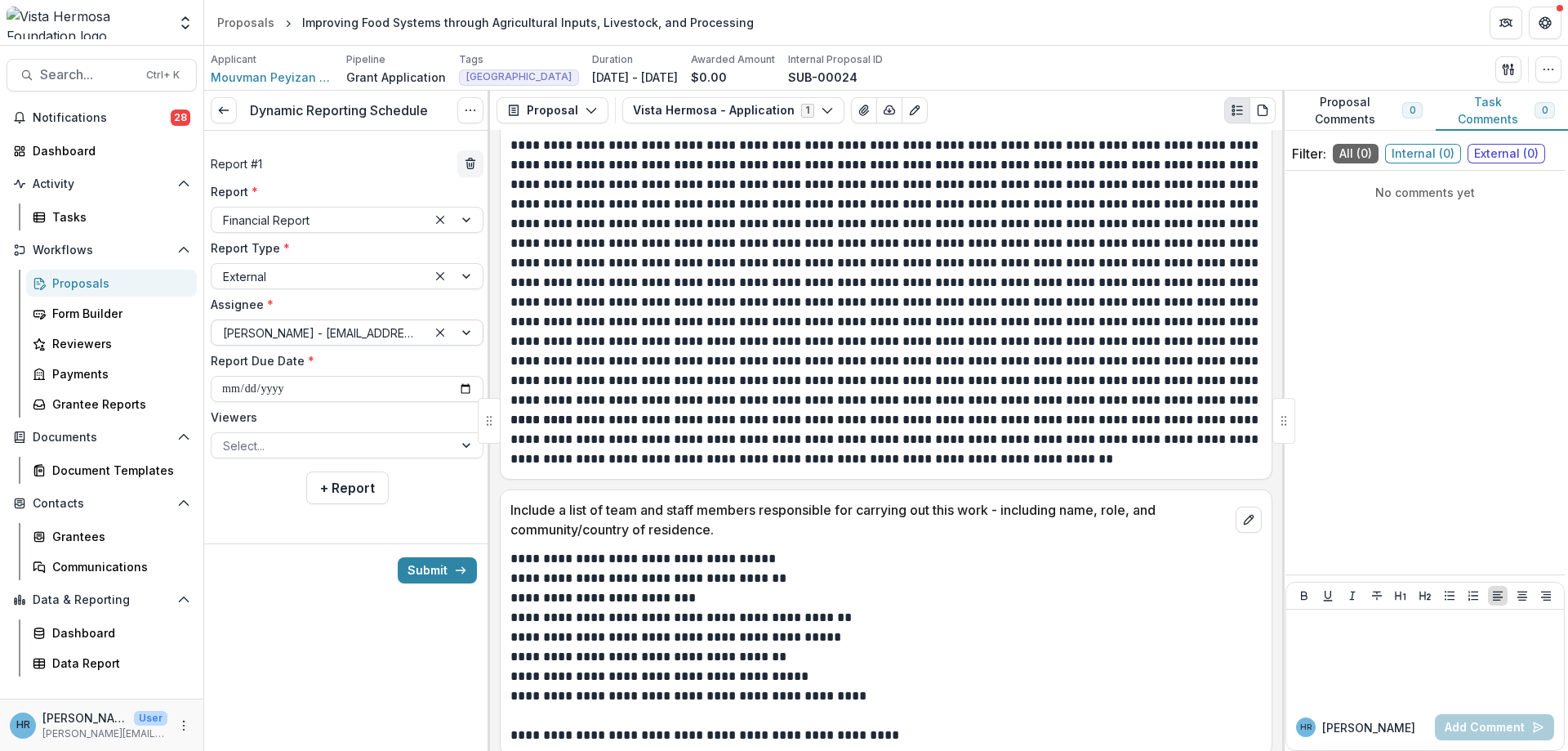
click at [464, 334] on div at bounding box center [455, 332] width 55 height 25
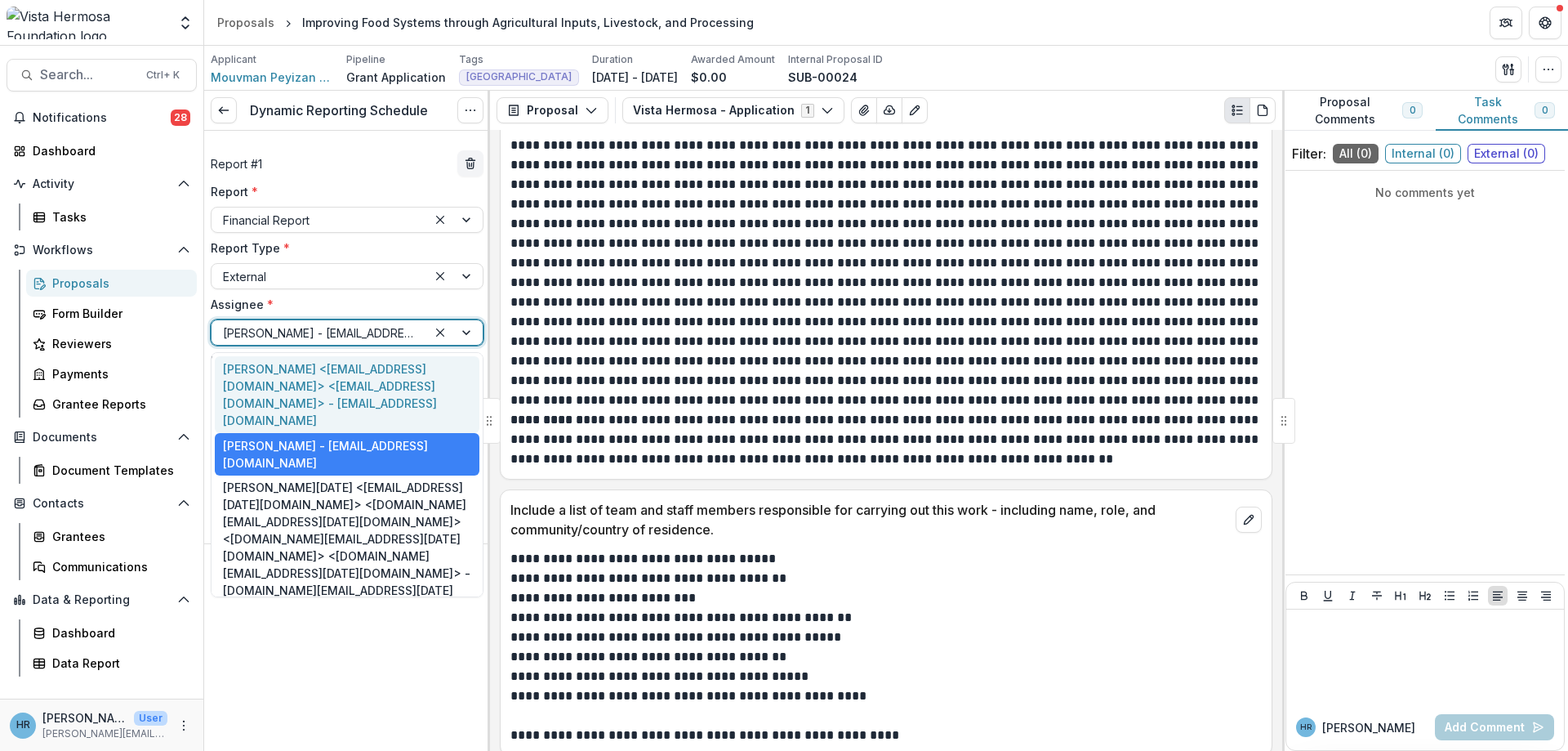
click at [338, 381] on div "Casseus Chavannes <chavannescasseus@yahoo.fr> <chavannescasseus@yahoo.fr> - cha…" at bounding box center [347, 395] width 264 height 77
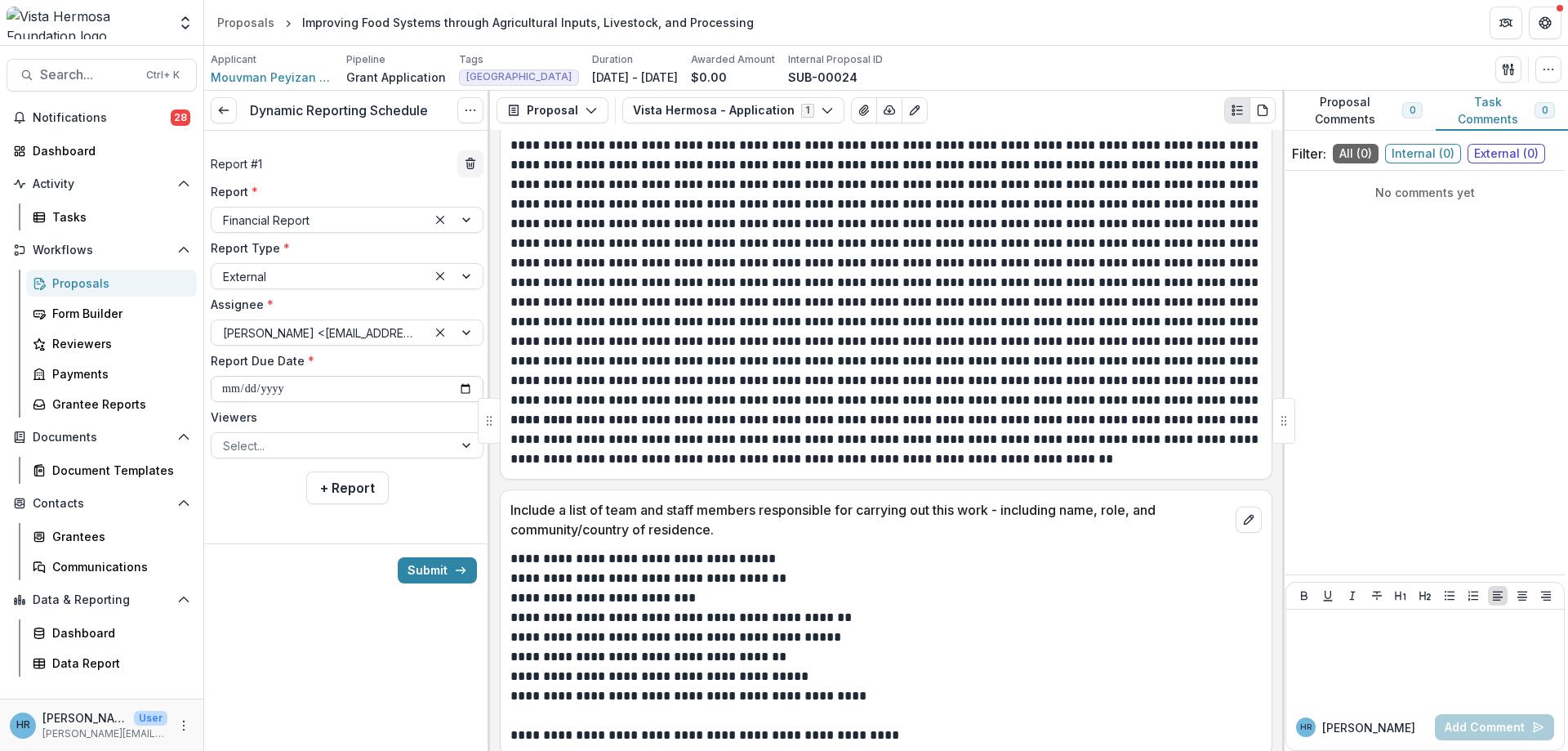
click at [458, 389] on input "**********" at bounding box center [347, 389] width 272 height 26
click at [229, 390] on input "**********" at bounding box center [347, 389] width 272 height 26
type input "**********"
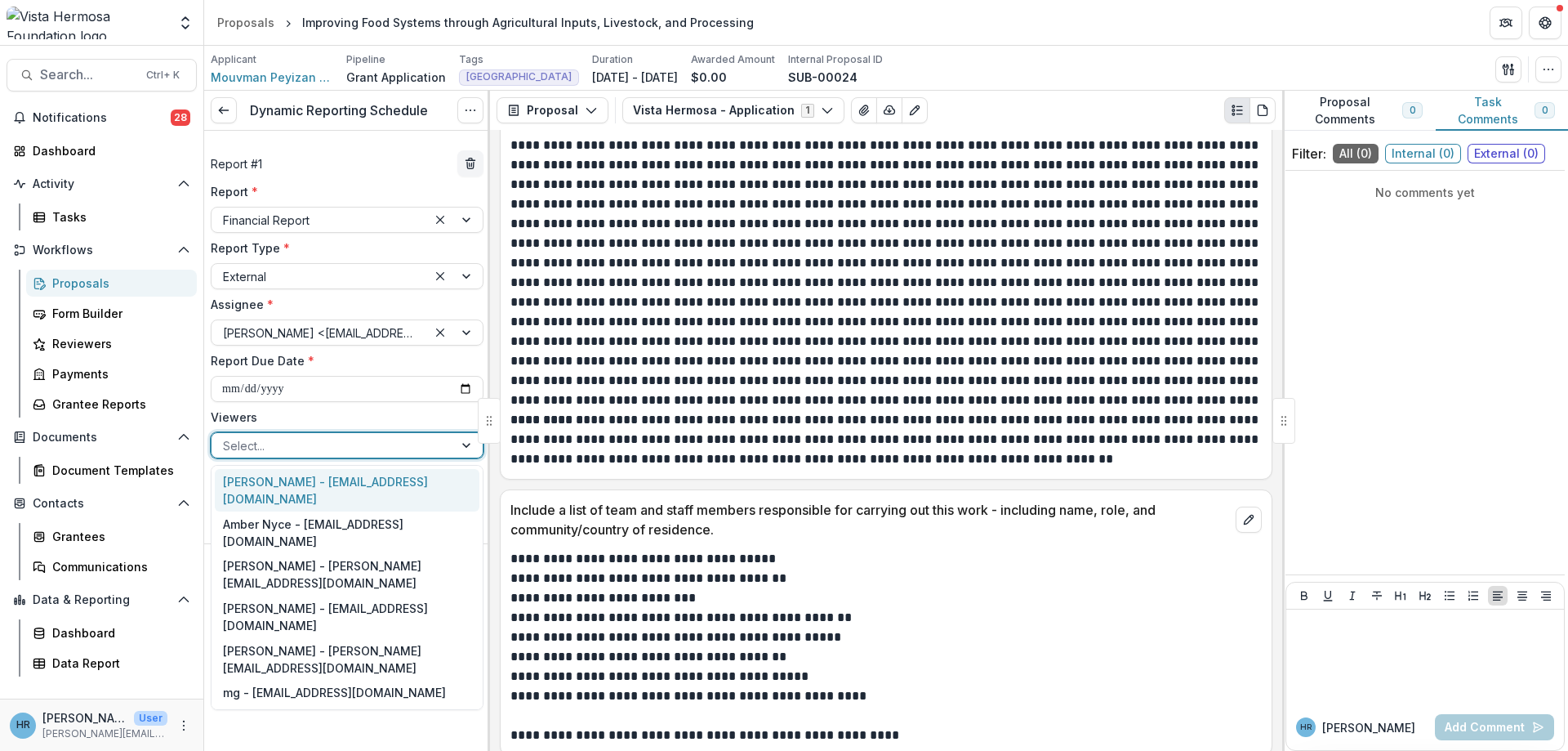
click at [238, 446] on div at bounding box center [333, 445] width 219 height 21
click at [312, 487] on div "Jerry Martinez - jerrym@vhfoundation.org" at bounding box center [347, 489] width 264 height 42
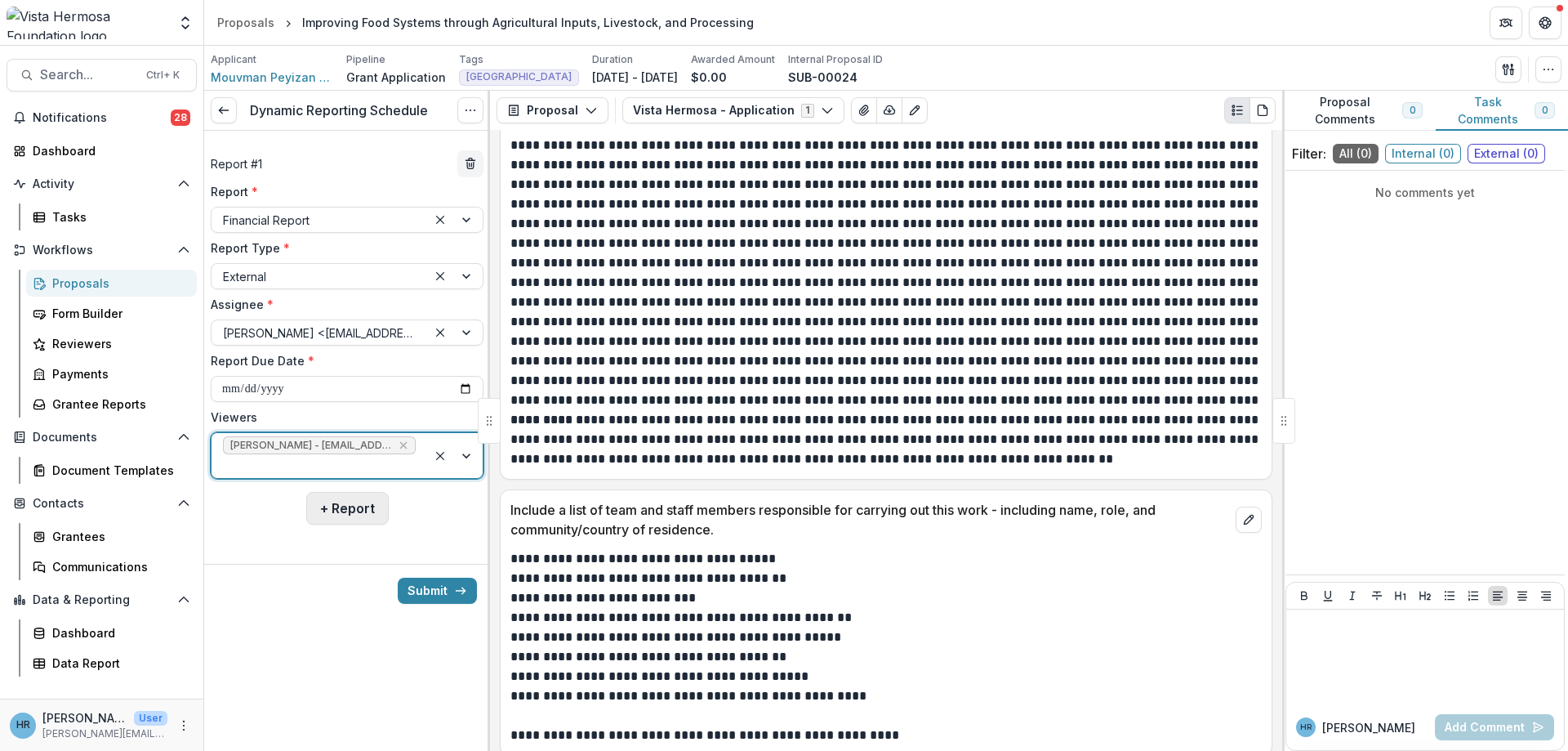
click at [350, 513] on button "+ Report" at bounding box center [347, 507] width 83 height 33
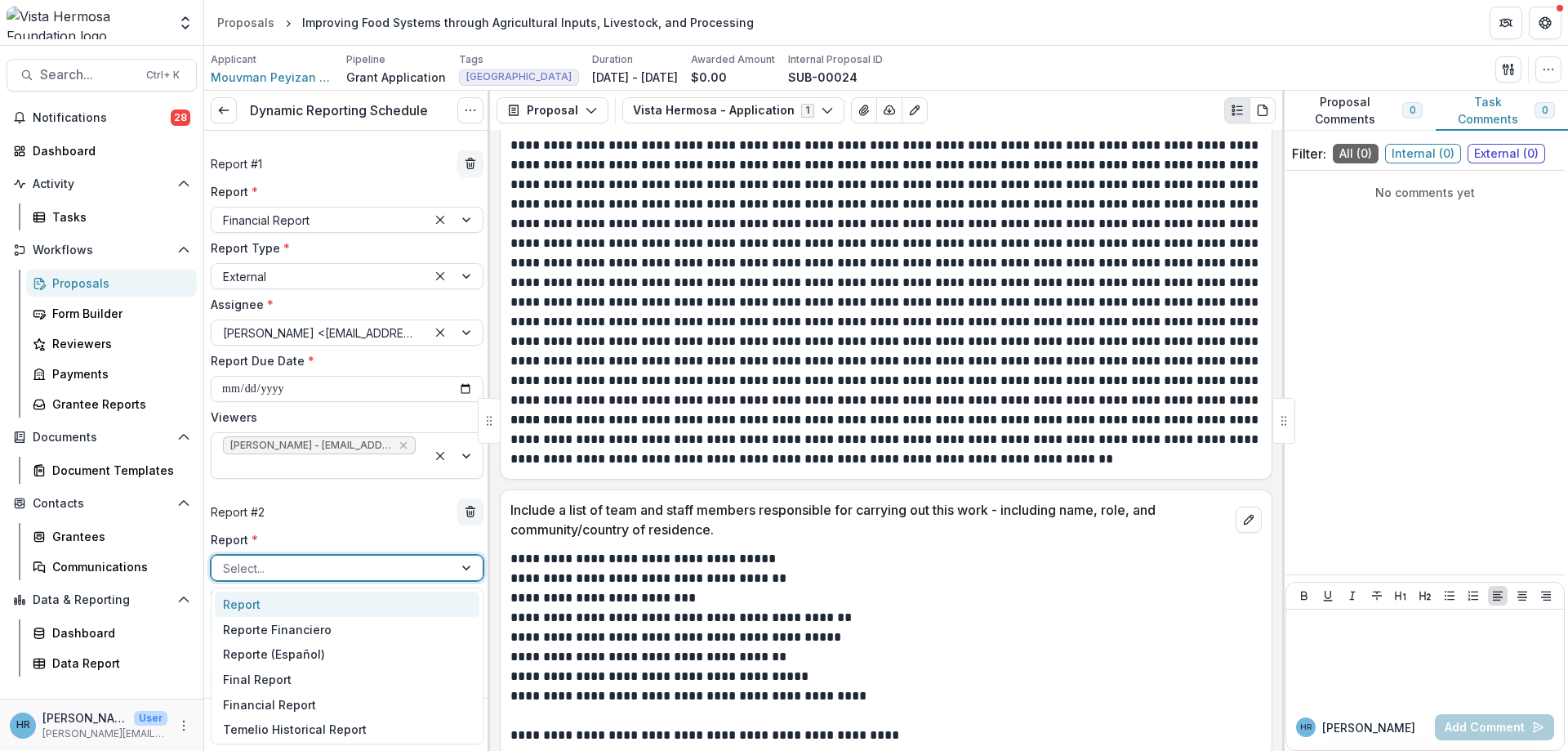
click at [362, 575] on div at bounding box center [333, 567] width 219 height 21
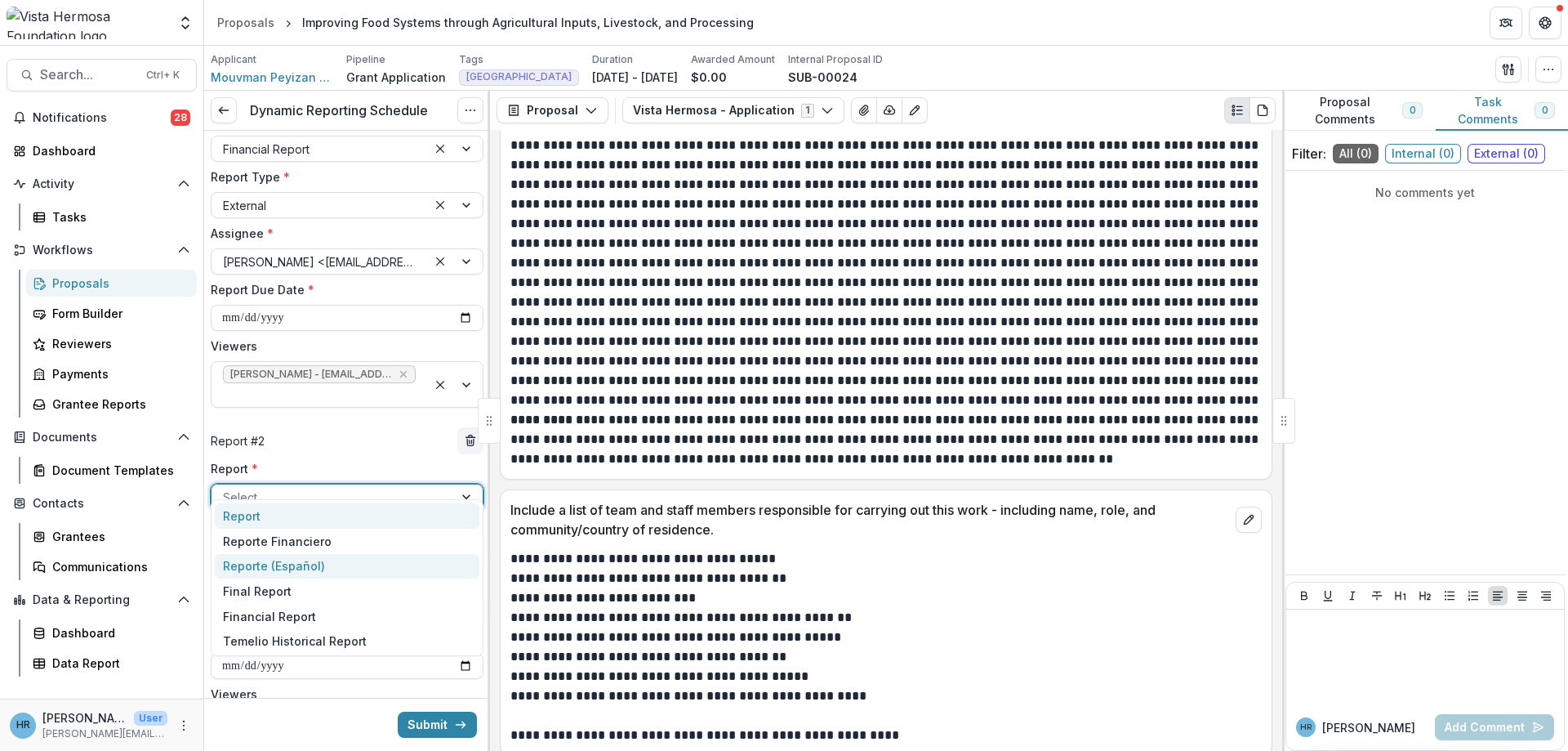
scroll to position [98, 0]
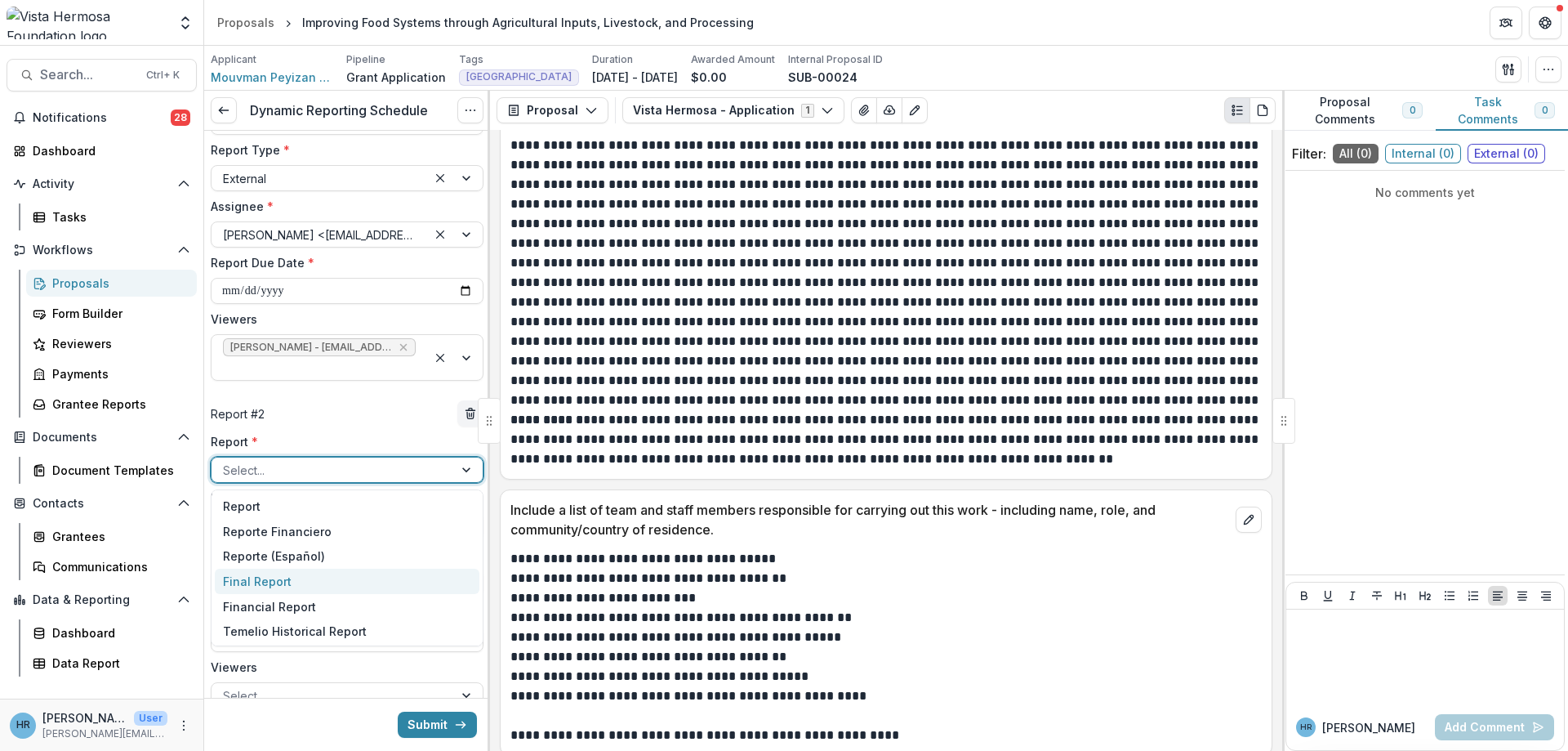
click at [294, 585] on div "Final Report" at bounding box center [347, 581] width 264 height 26
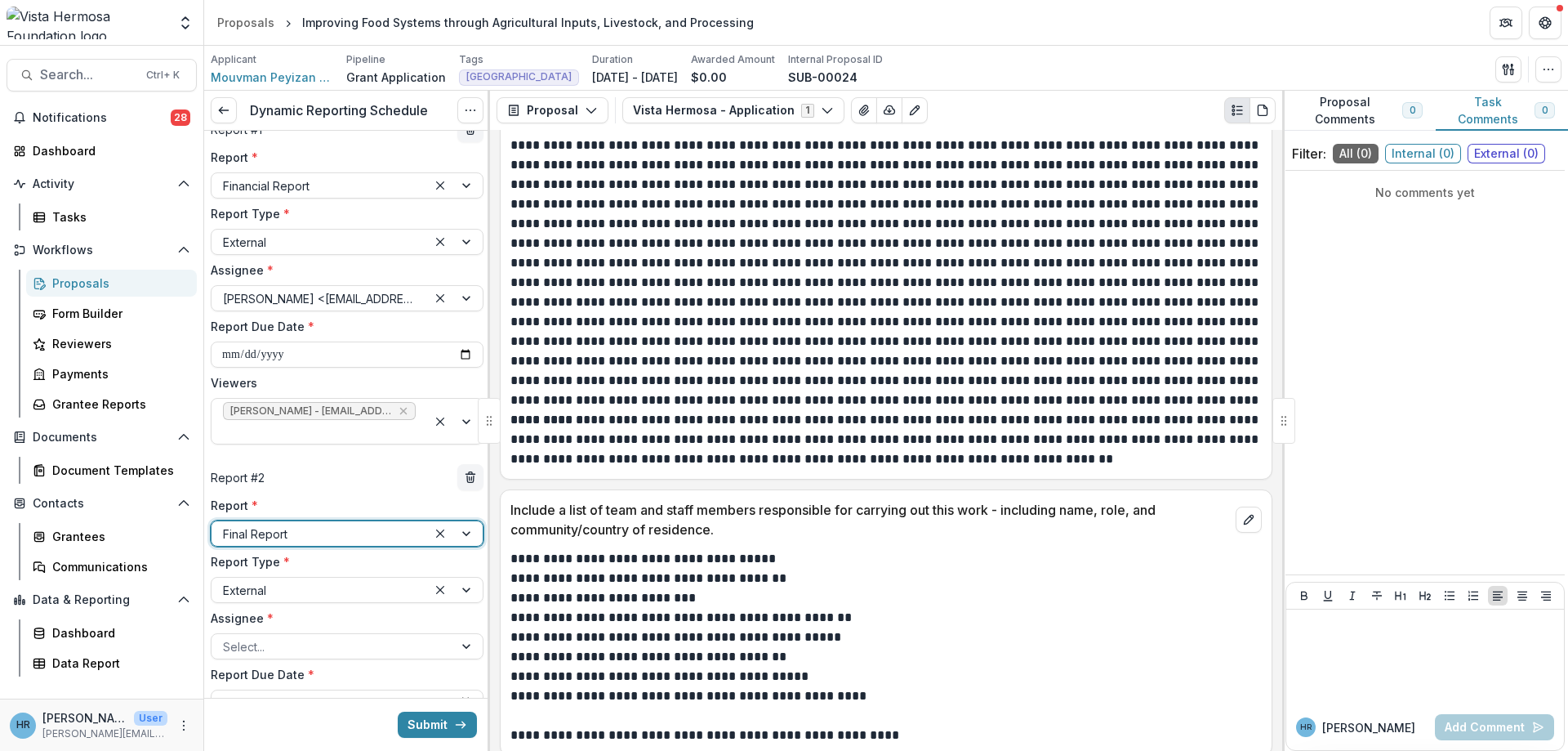
scroll to position [0, 0]
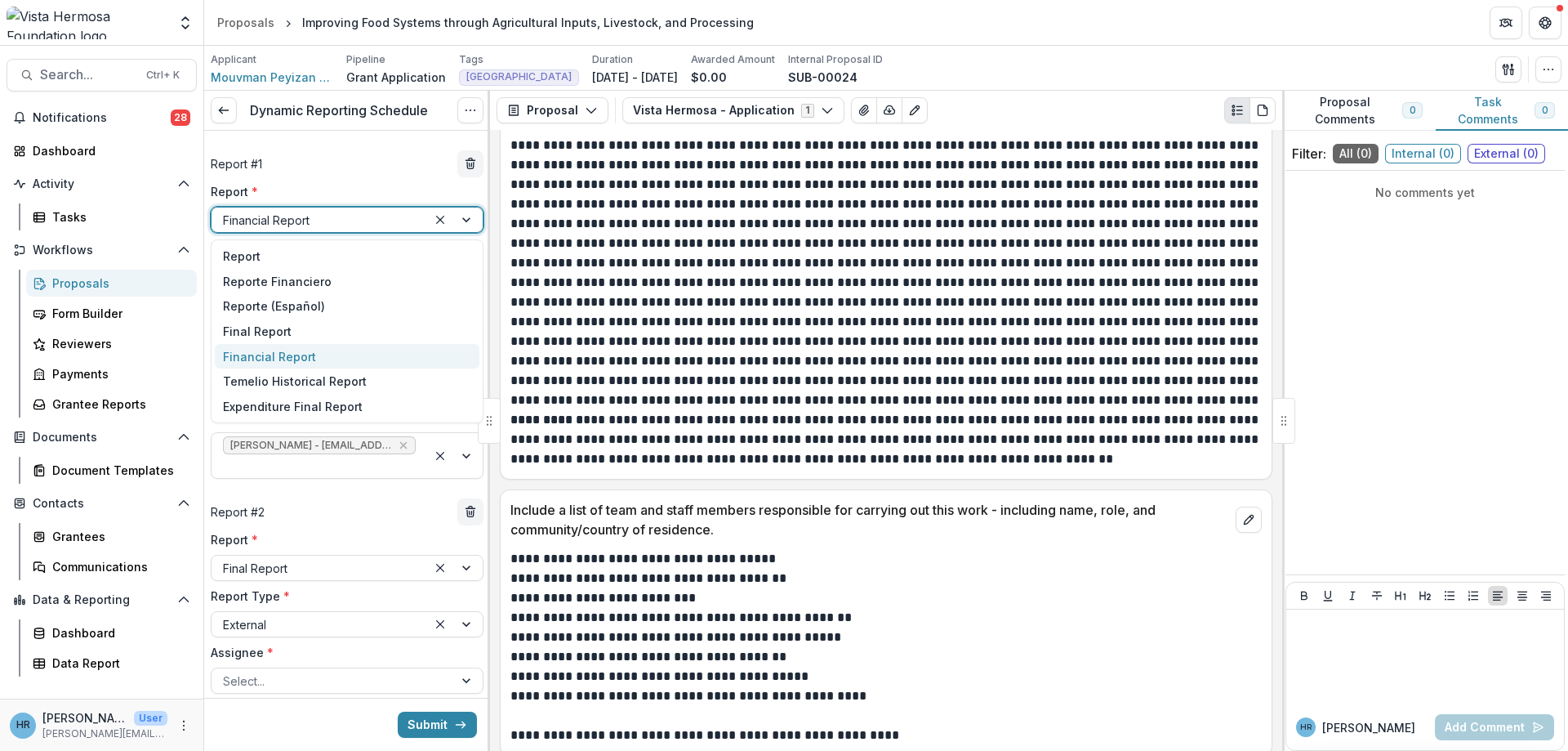
click at [467, 221] on div at bounding box center [455, 219] width 55 height 25
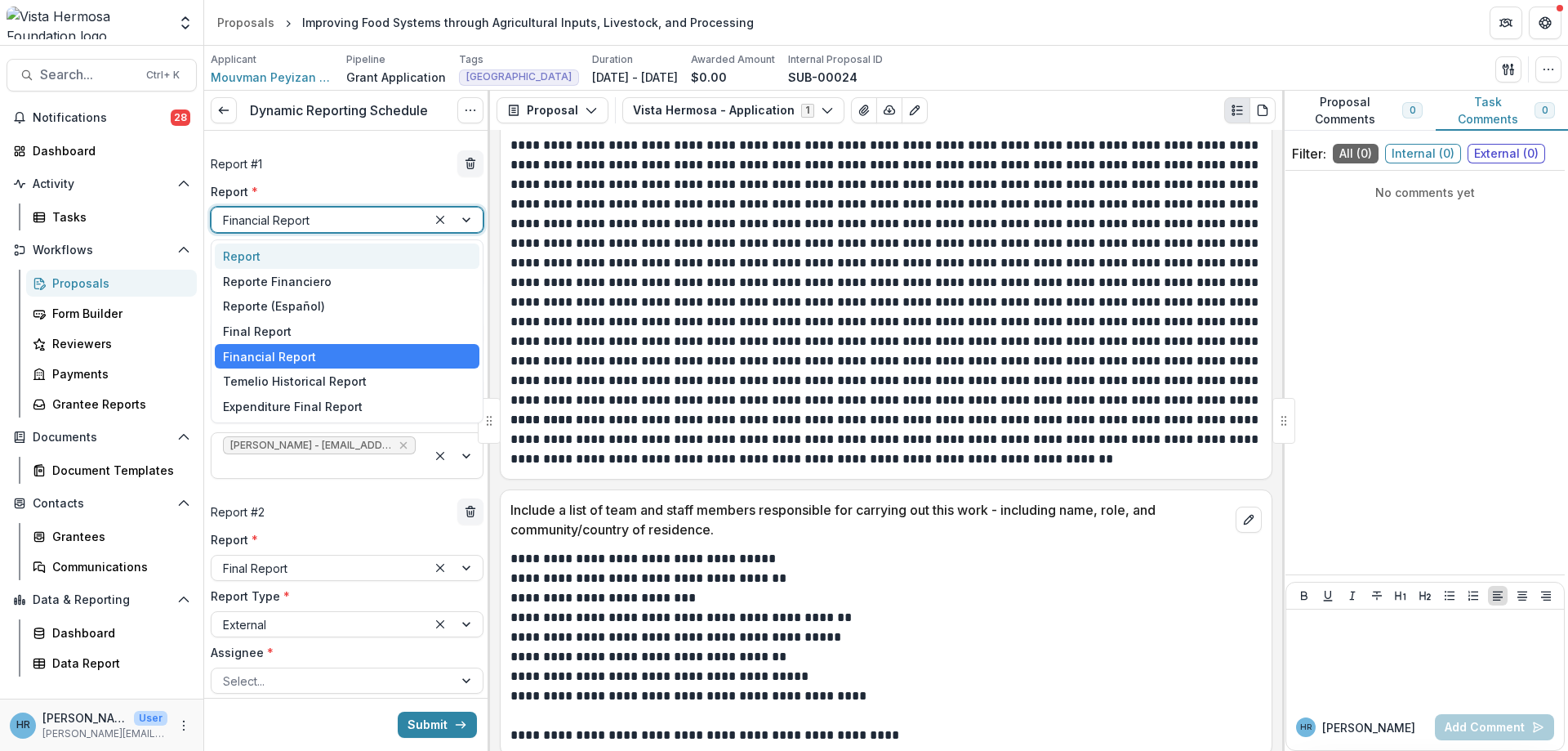
click at [338, 262] on div "Report" at bounding box center [347, 257] width 264 height 26
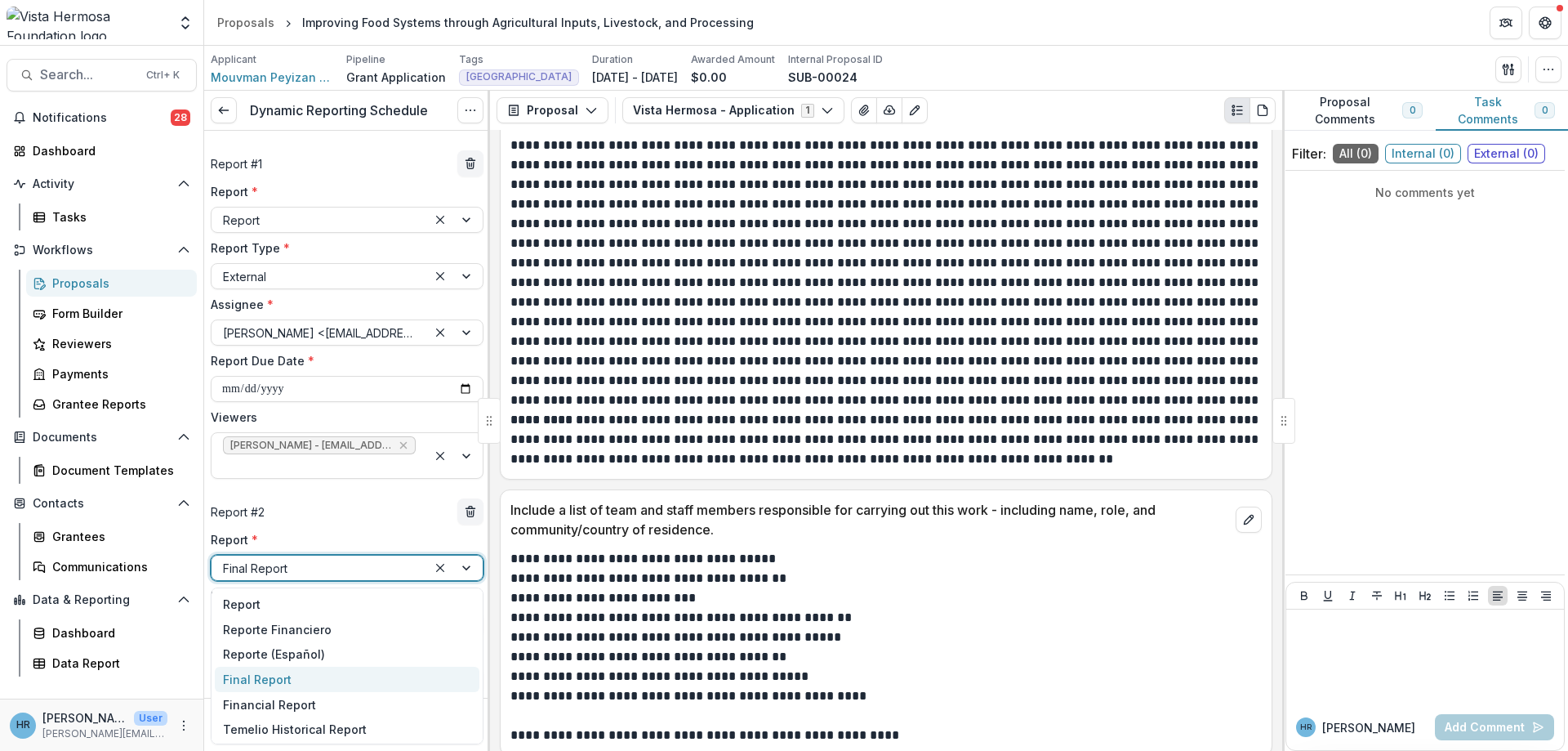
click at [467, 564] on div at bounding box center [455, 567] width 55 height 25
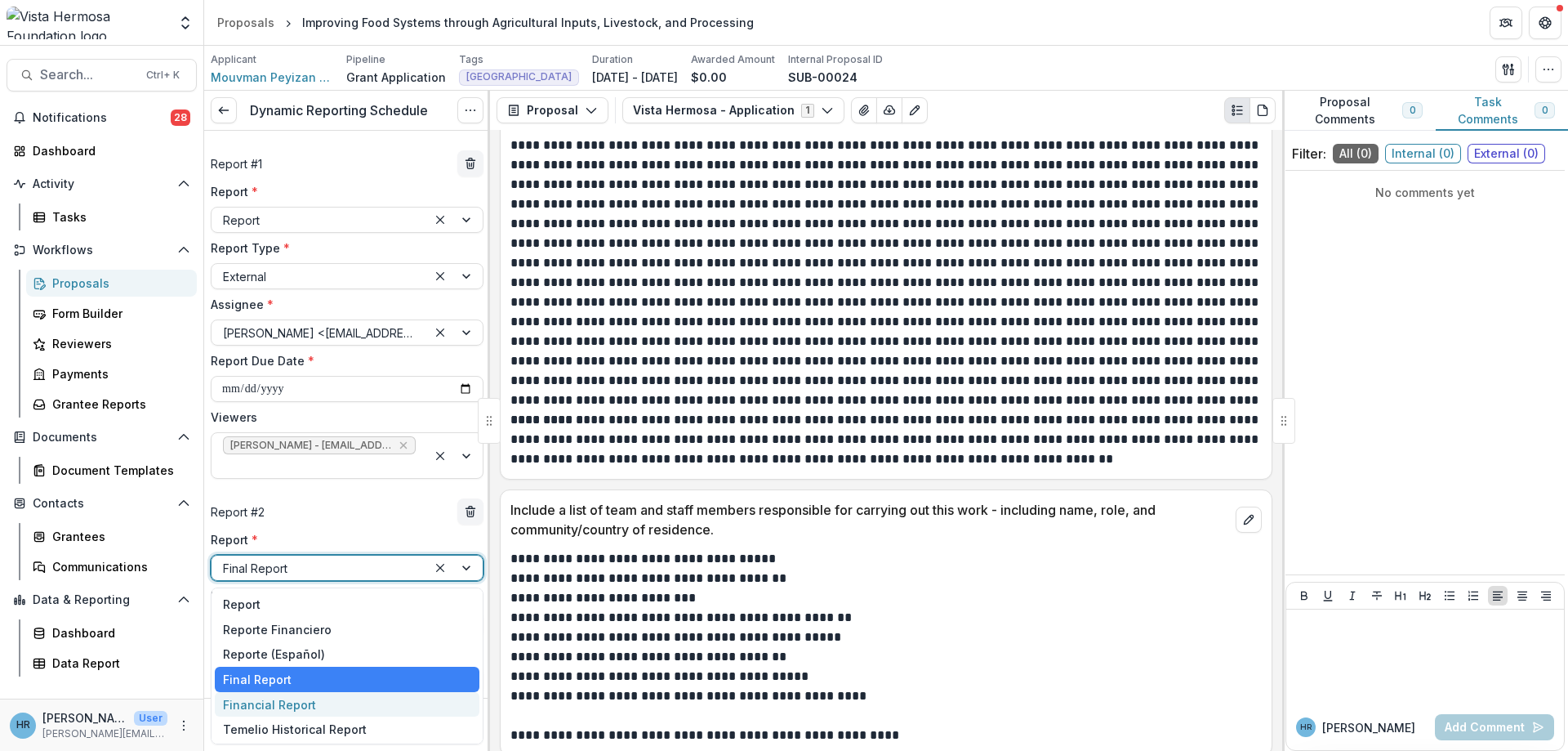
click at [321, 704] on div "Financial Report" at bounding box center [347, 705] width 264 height 26
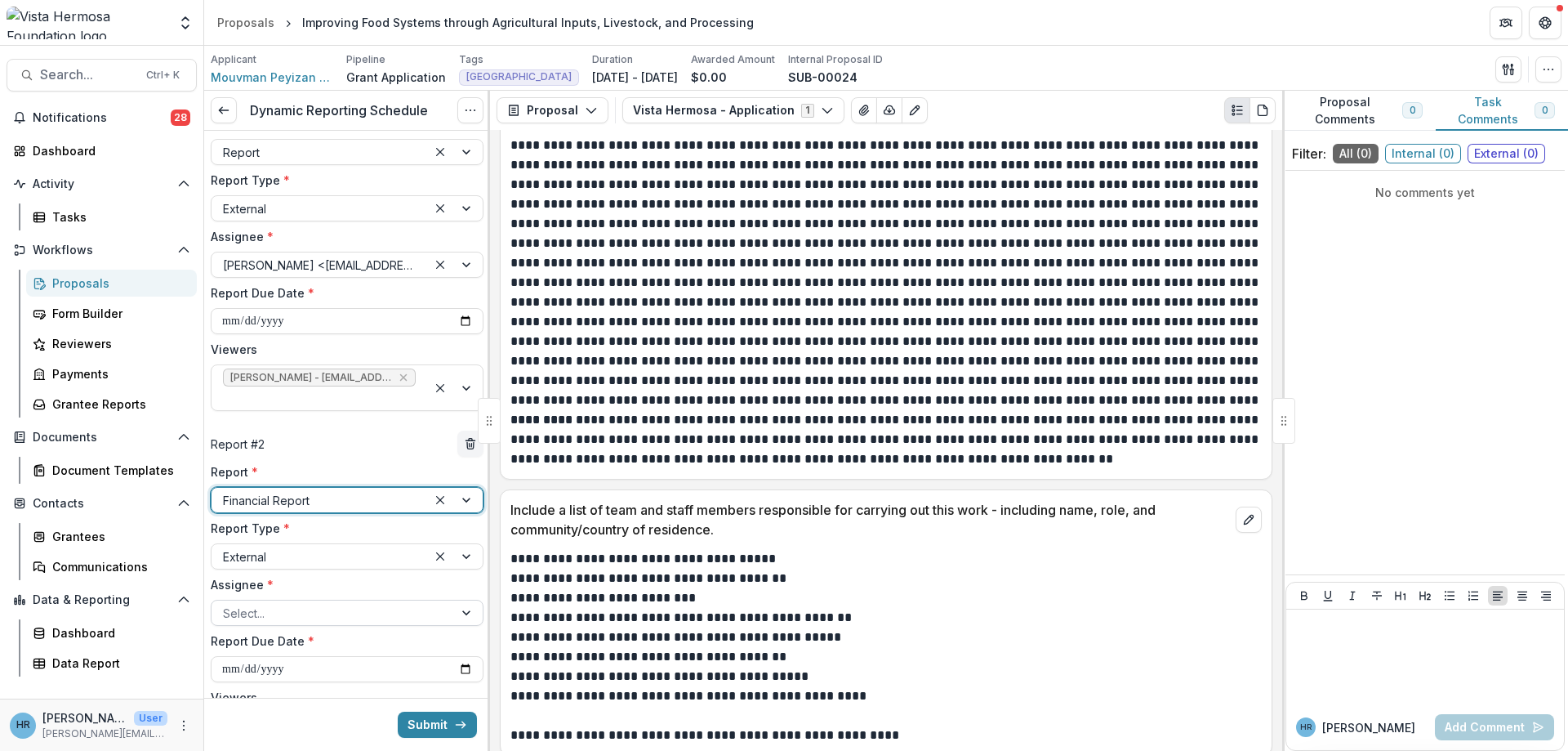
scroll to position [98, 0]
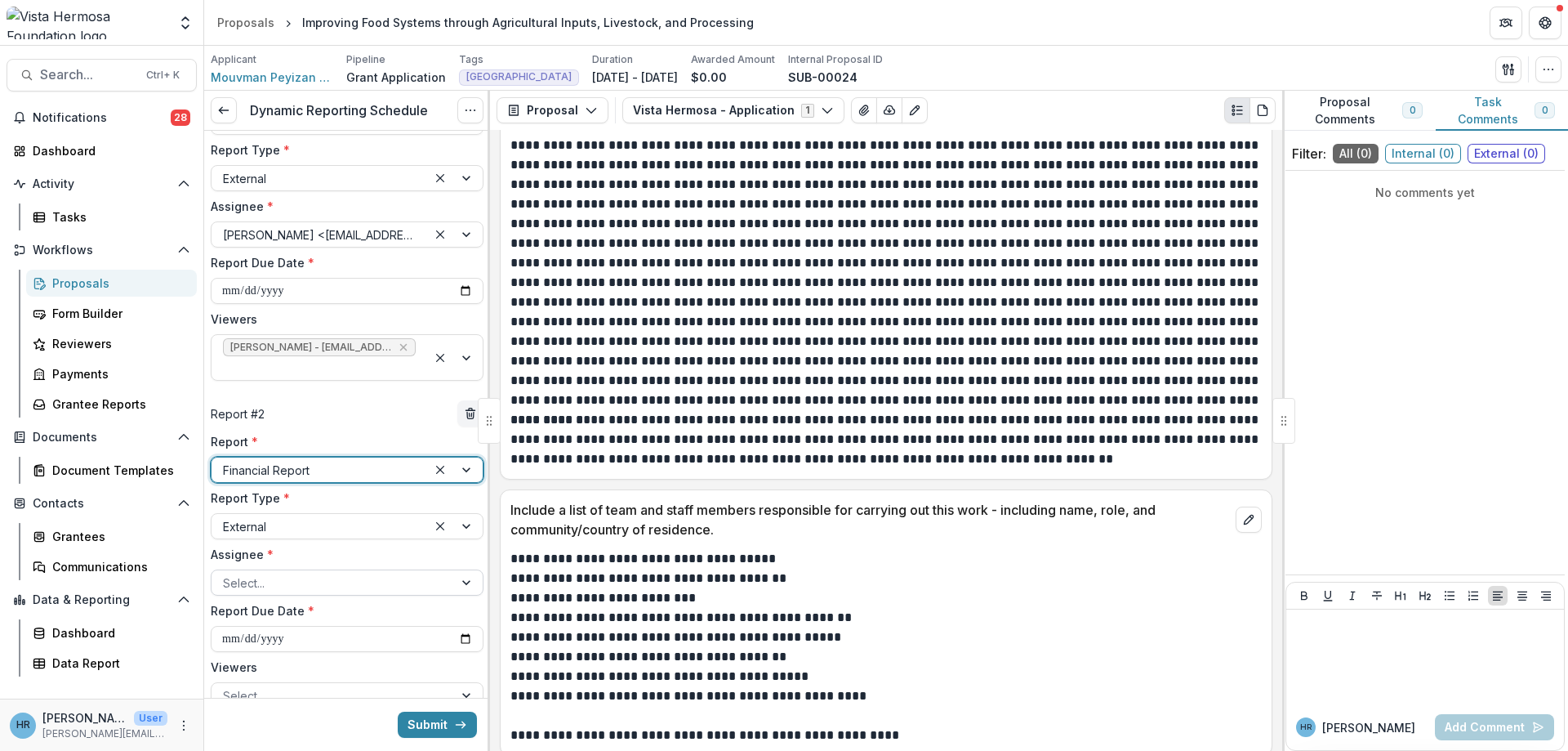
click at [279, 583] on div at bounding box center [333, 582] width 219 height 21
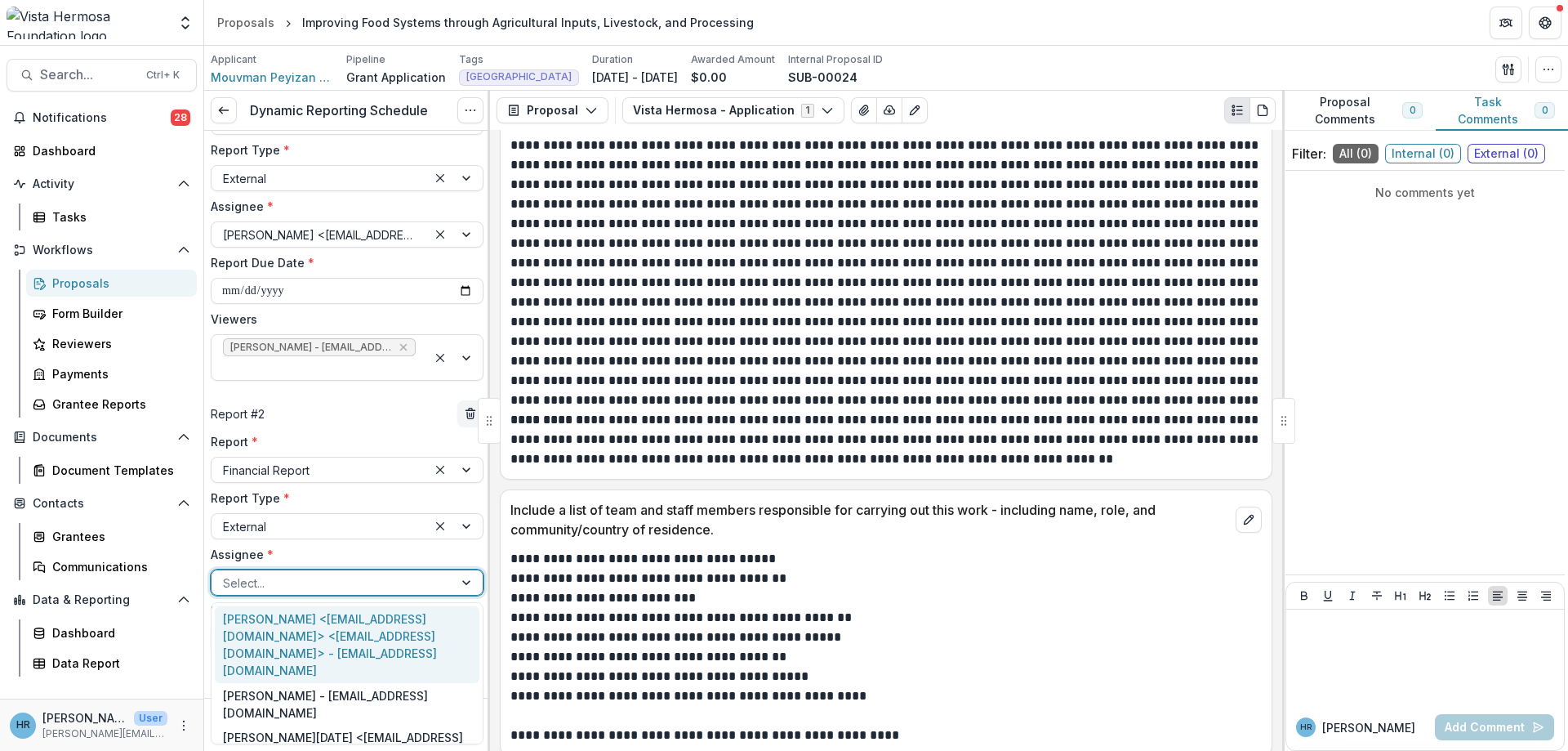
click at [290, 635] on div "Casseus Chavannes <chavannescasseus@yahoo.fr> <chavannescasseus@yahoo.fr> - cha…" at bounding box center [347, 644] width 264 height 77
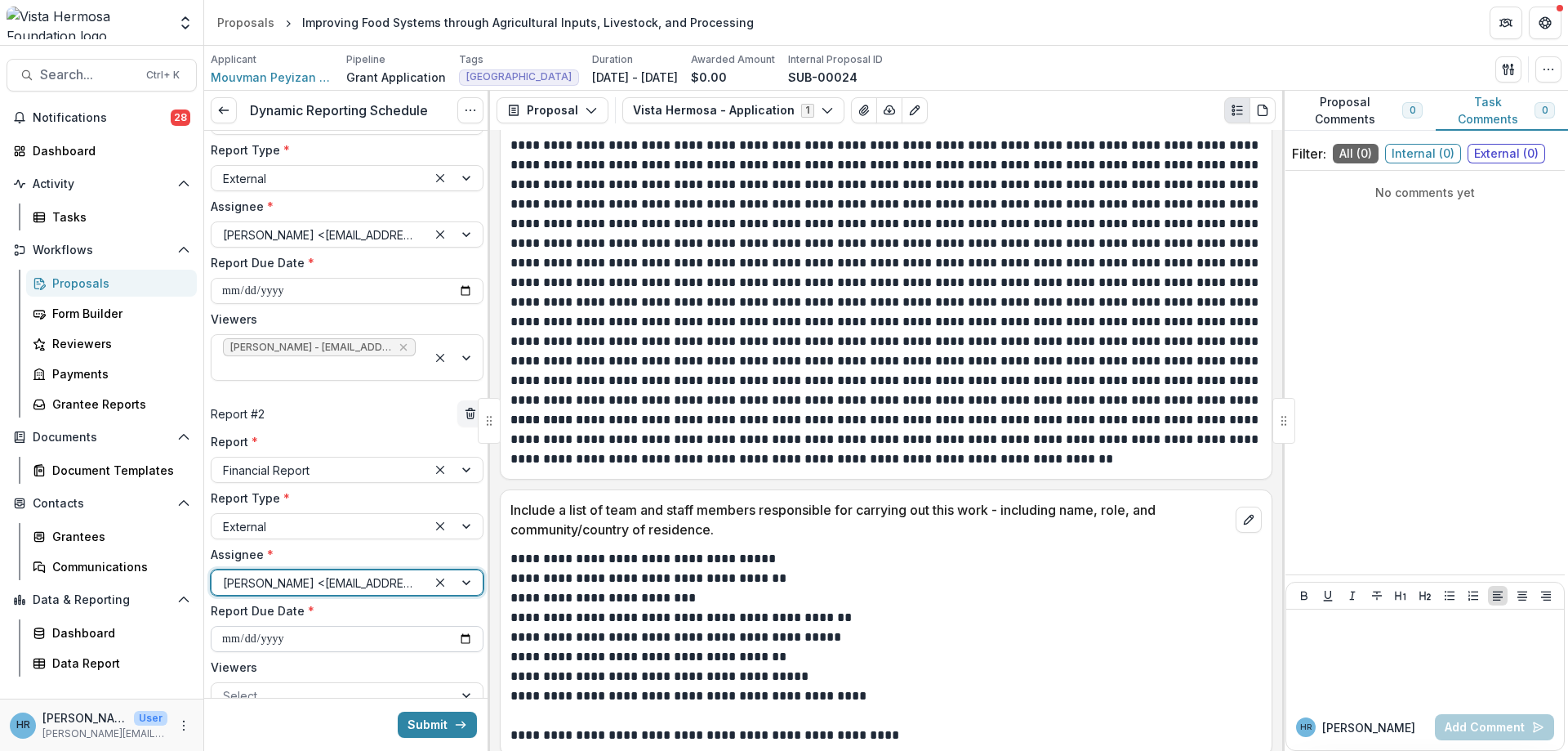
click at [232, 639] on input "**********" at bounding box center [347, 638] width 272 height 26
type input "**********"
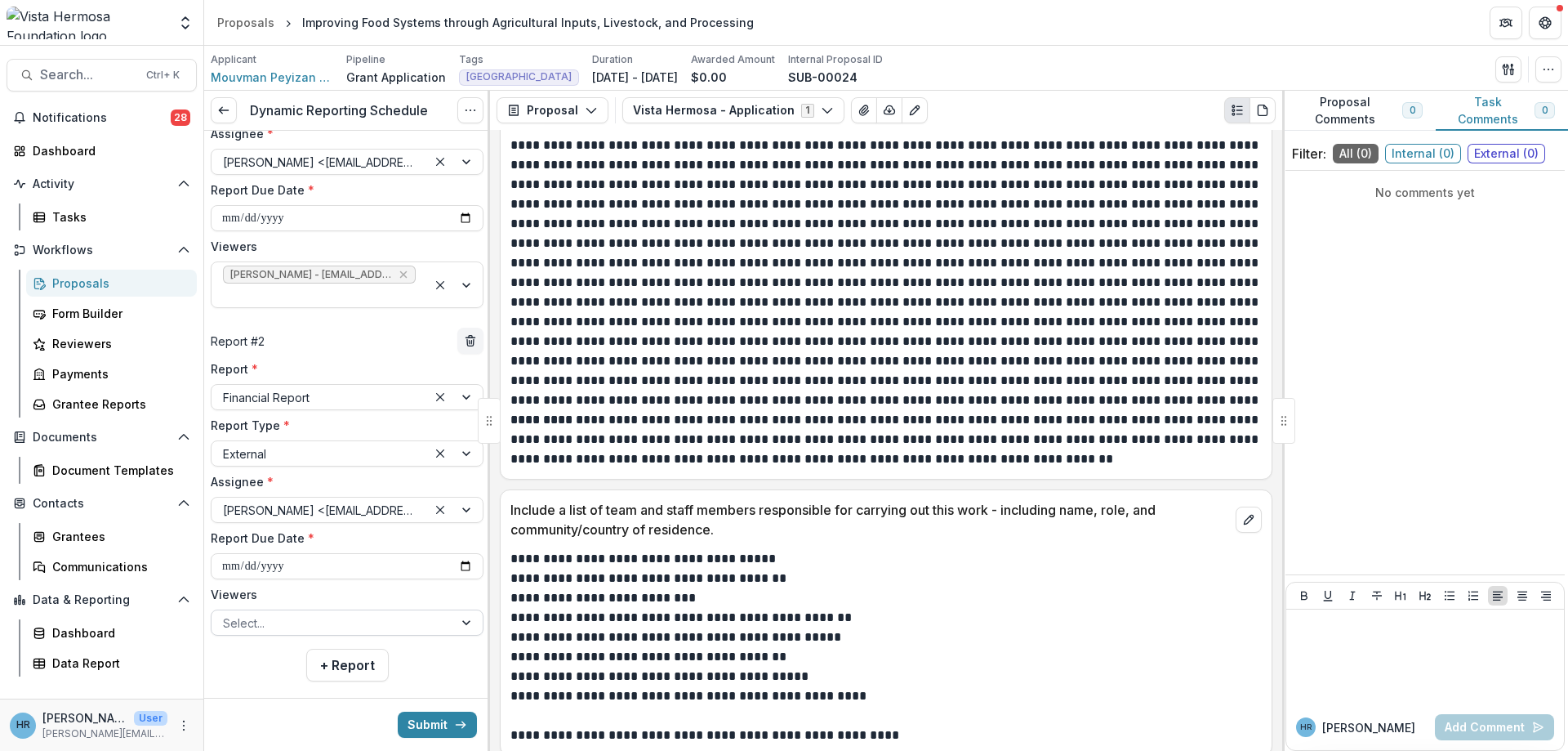
scroll to position [193, 0]
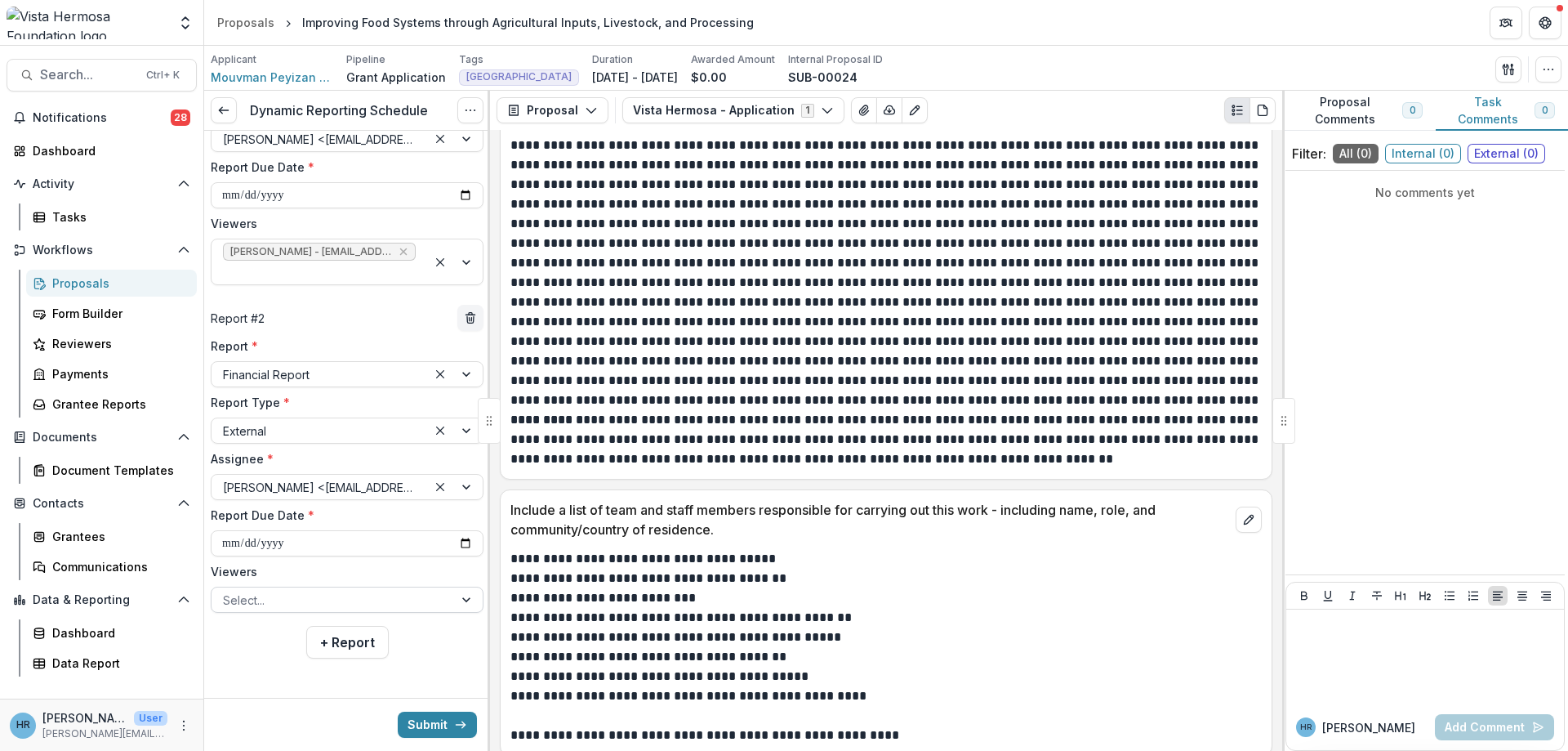
click at [332, 603] on div at bounding box center [333, 600] width 219 height 21
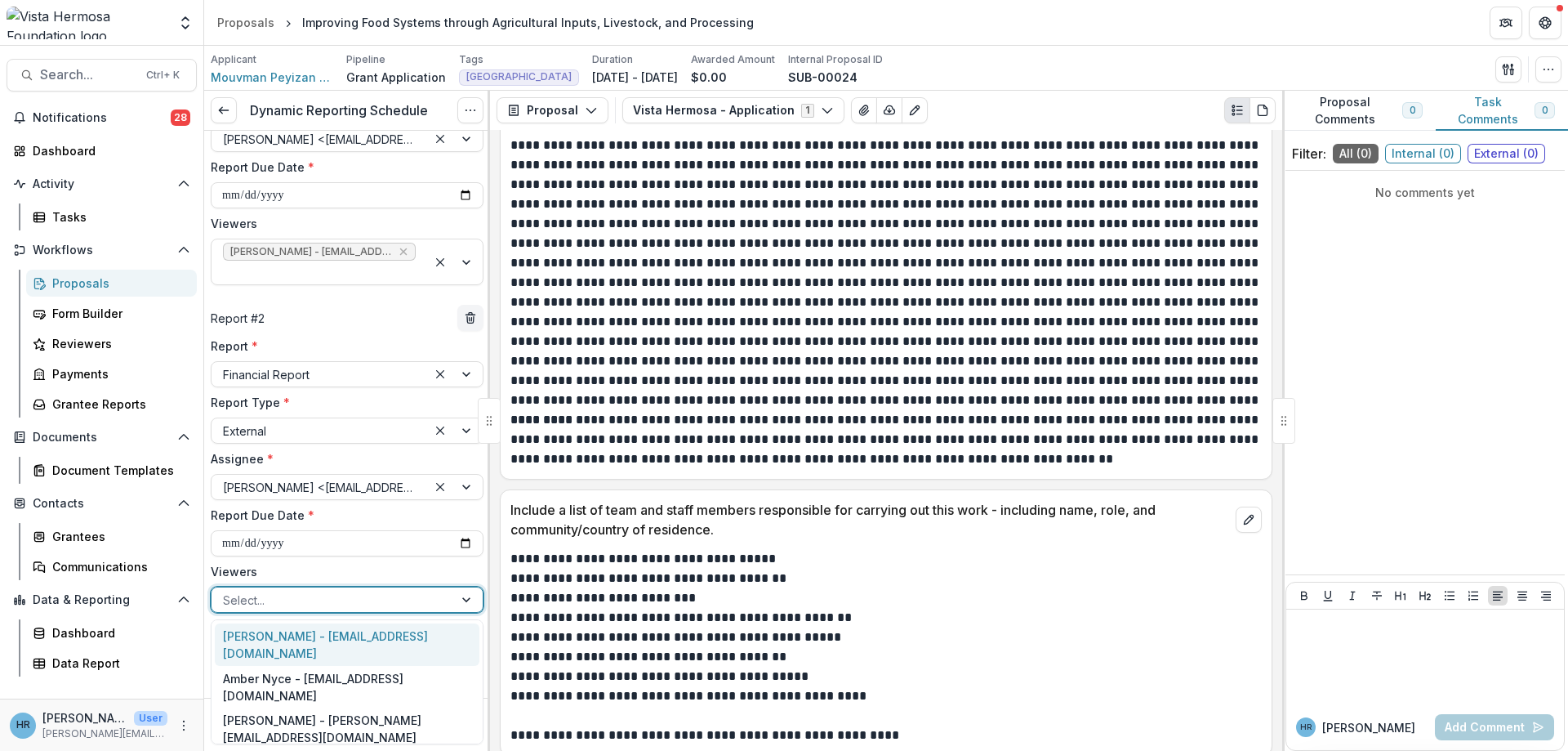
click at [324, 640] on div "Jerry Martinez - jerrym@vhfoundation.org" at bounding box center [347, 643] width 264 height 42
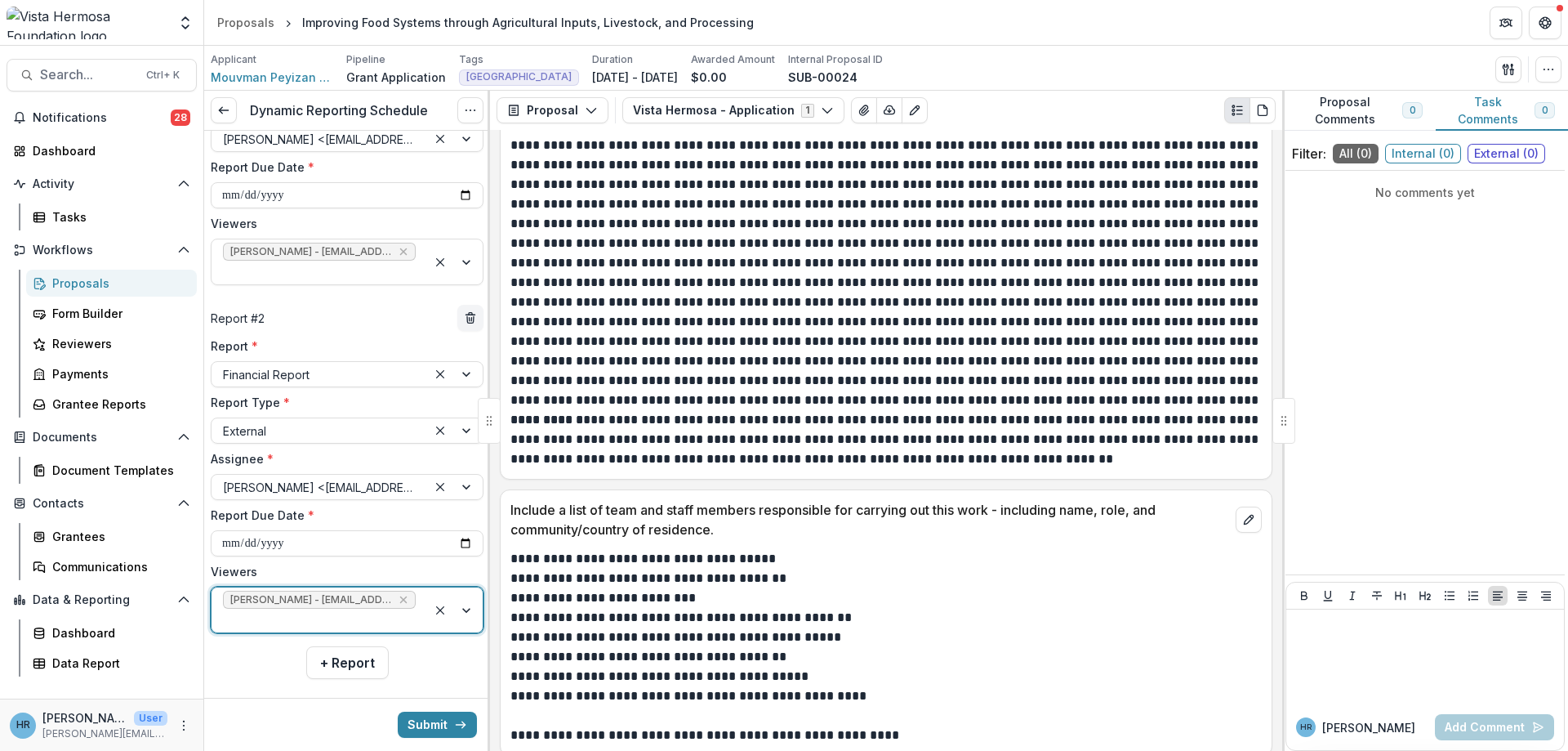
scroll to position [214, 0]
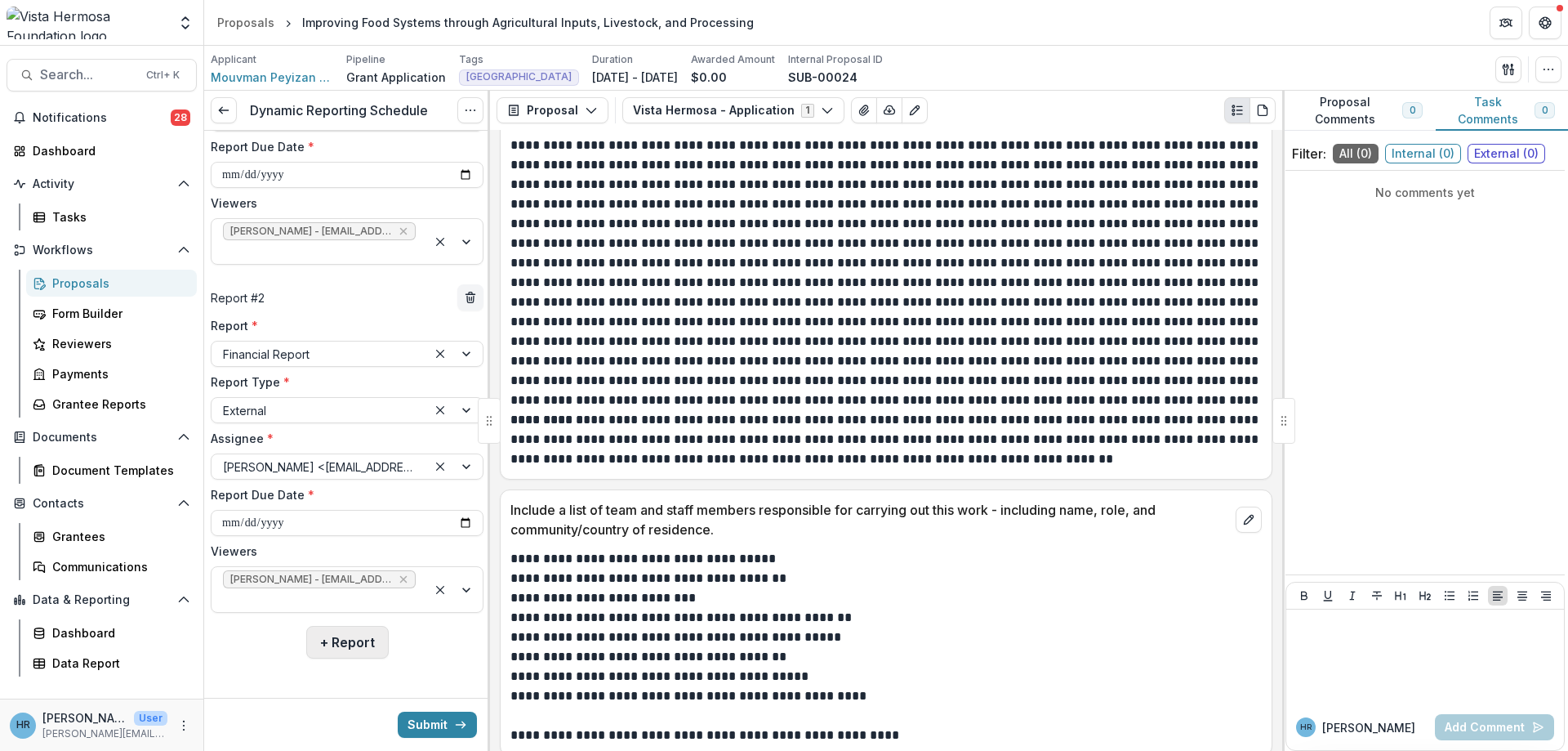
click at [326, 641] on button "+ Report" at bounding box center [347, 641] width 83 height 33
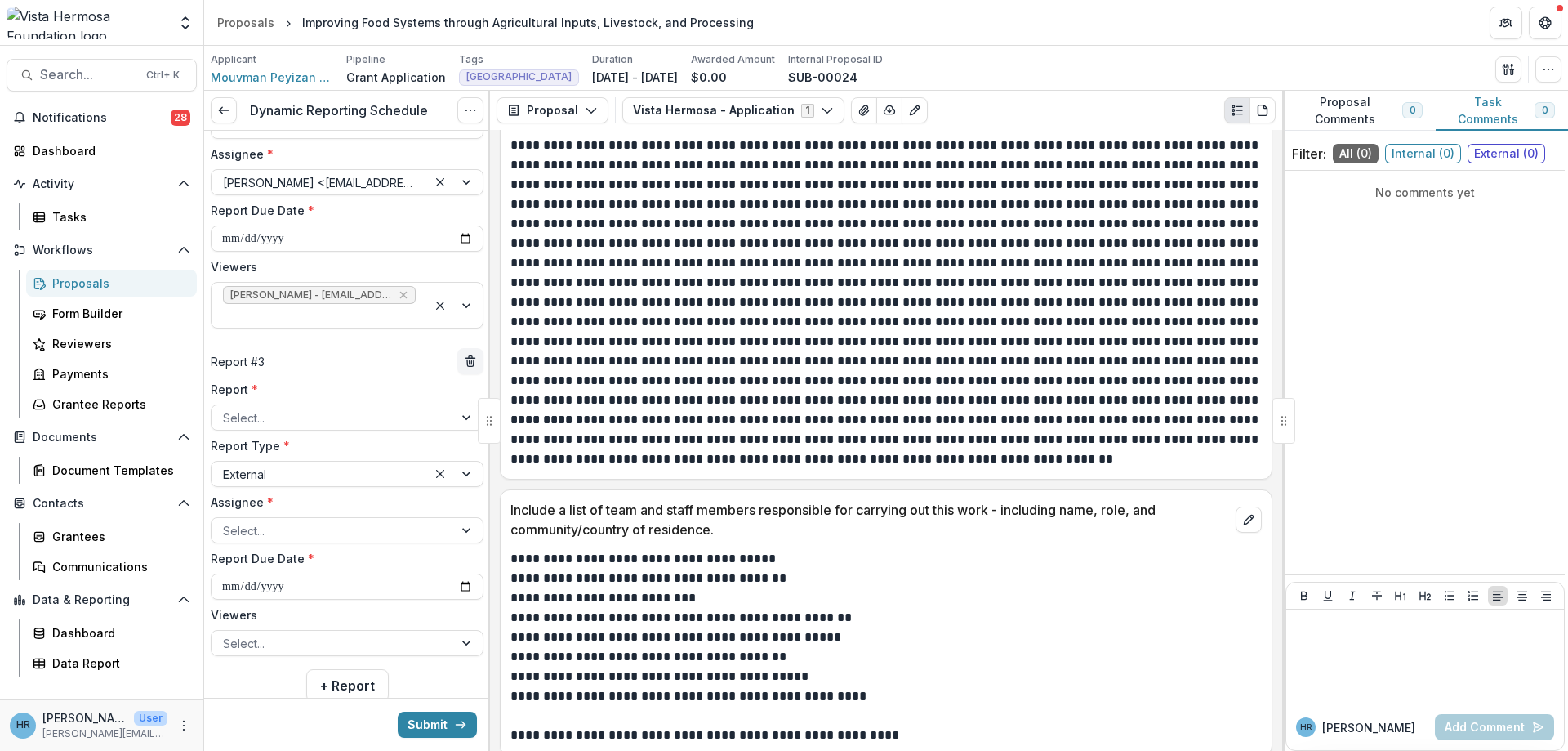
scroll to position [508, 0]
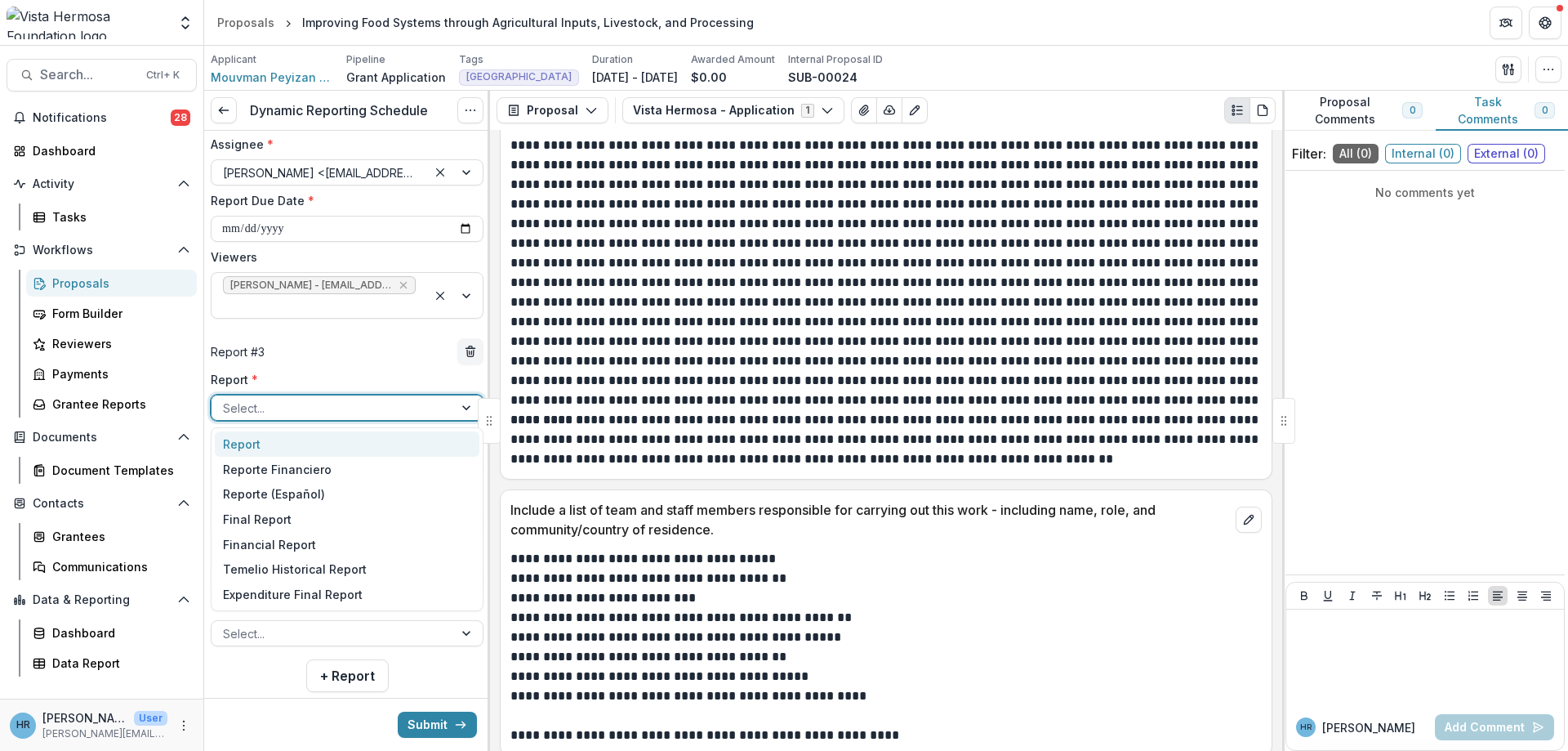
click at [273, 402] on div at bounding box center [333, 408] width 219 height 21
click at [282, 446] on div "Report" at bounding box center [347, 444] width 264 height 26
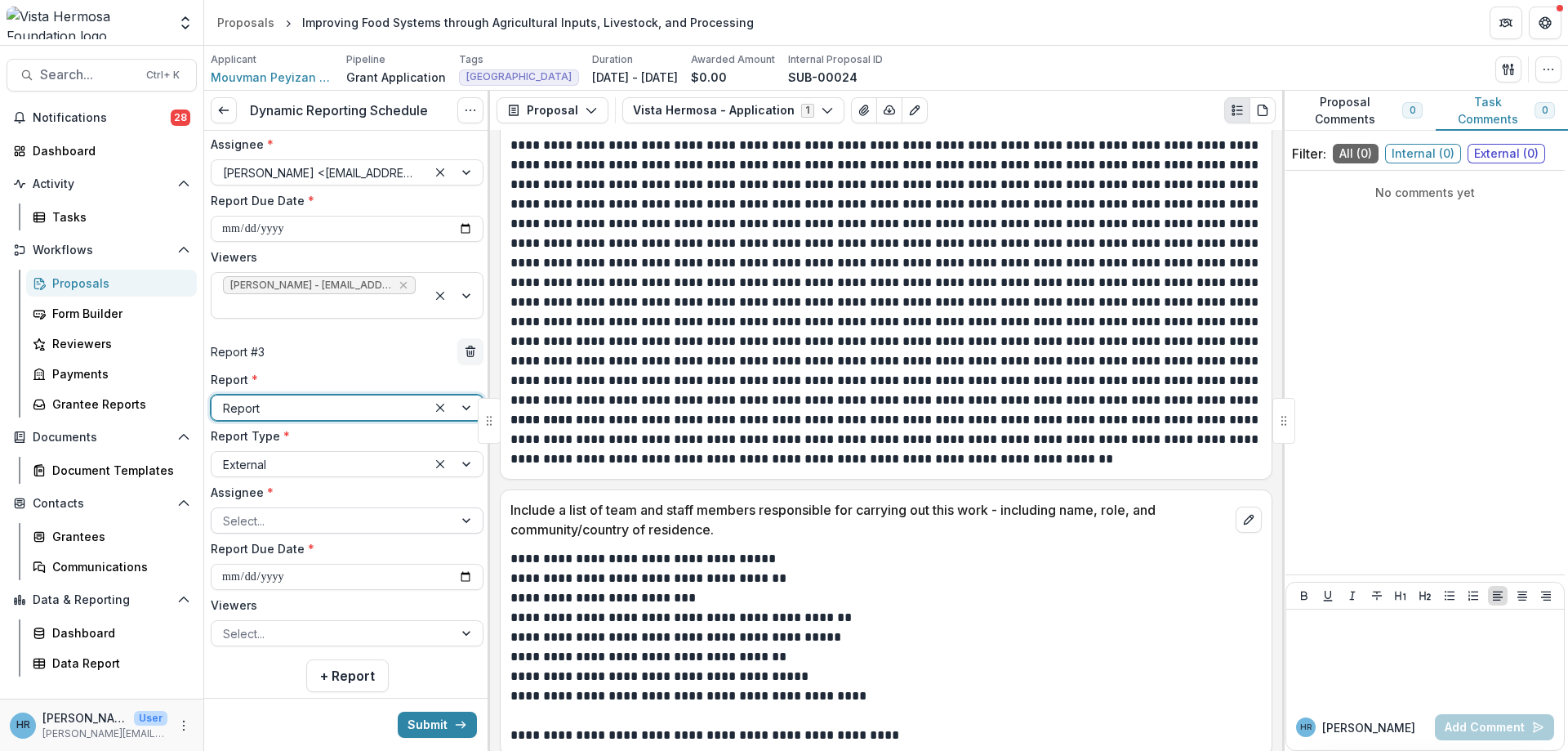
click at [272, 525] on div at bounding box center [333, 520] width 219 height 21
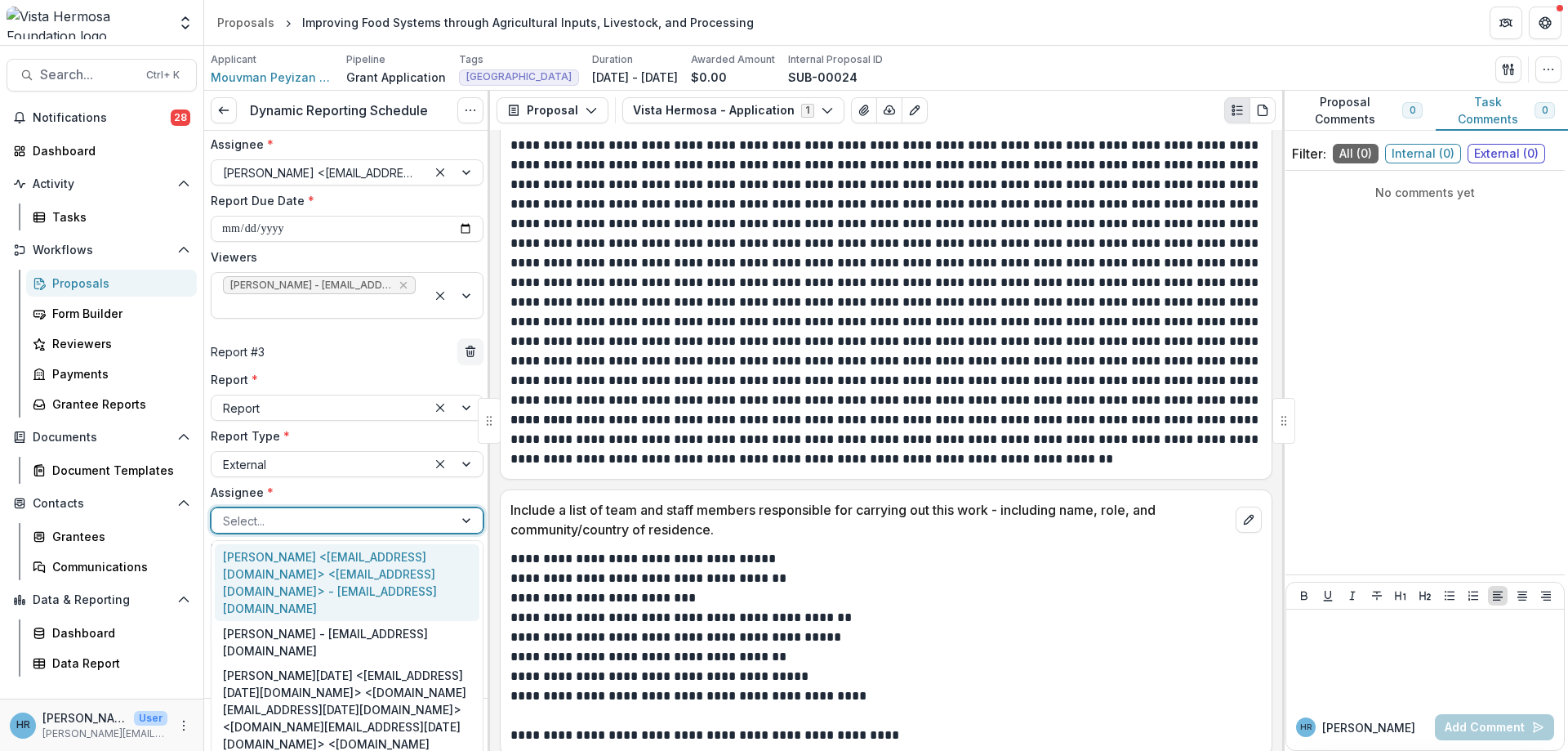
click at [272, 564] on div "Casseus Chavannes <chavannescasseus@yahoo.fr> <chavannescasseus@yahoo.fr> - cha…" at bounding box center [347, 582] width 264 height 77
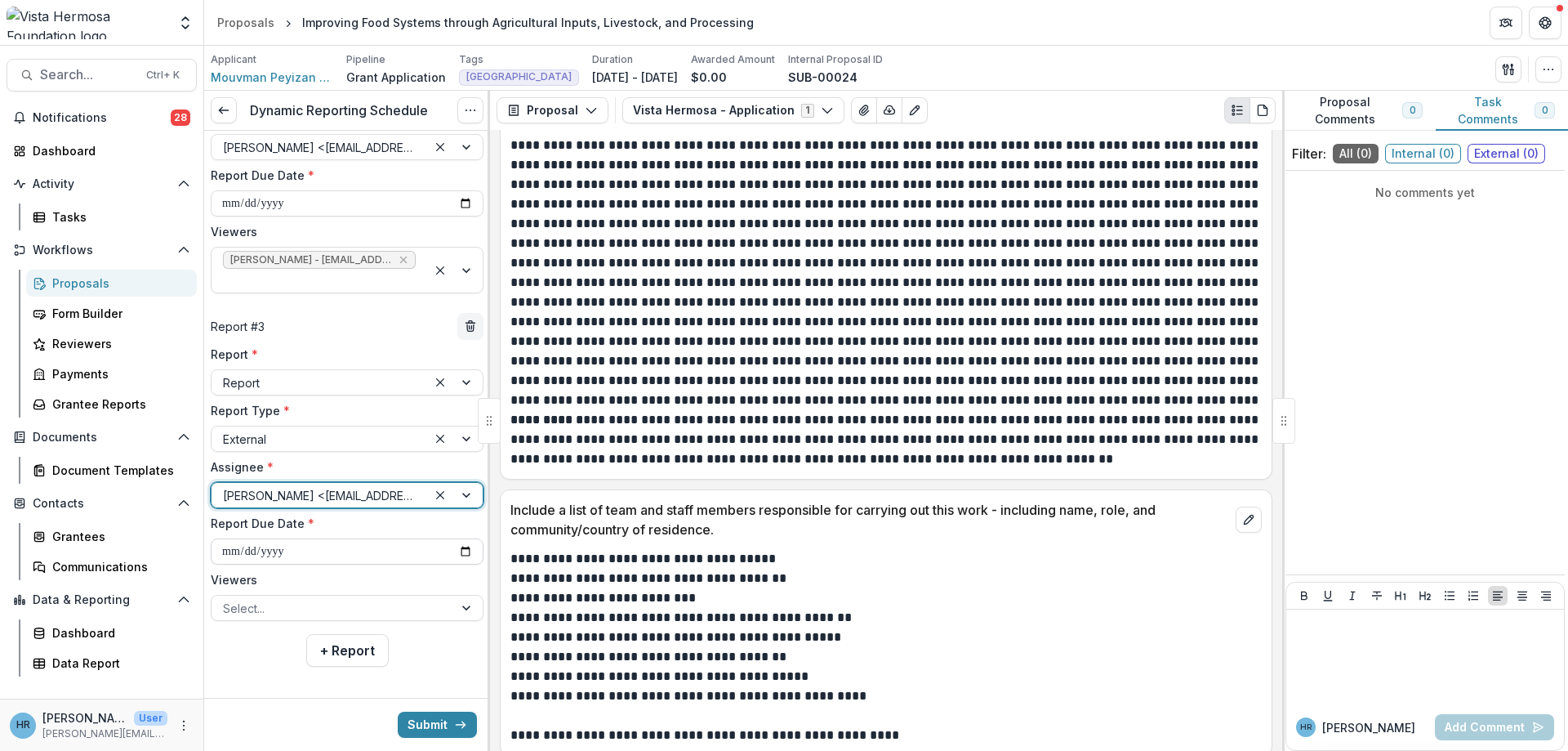
scroll to position [542, 0]
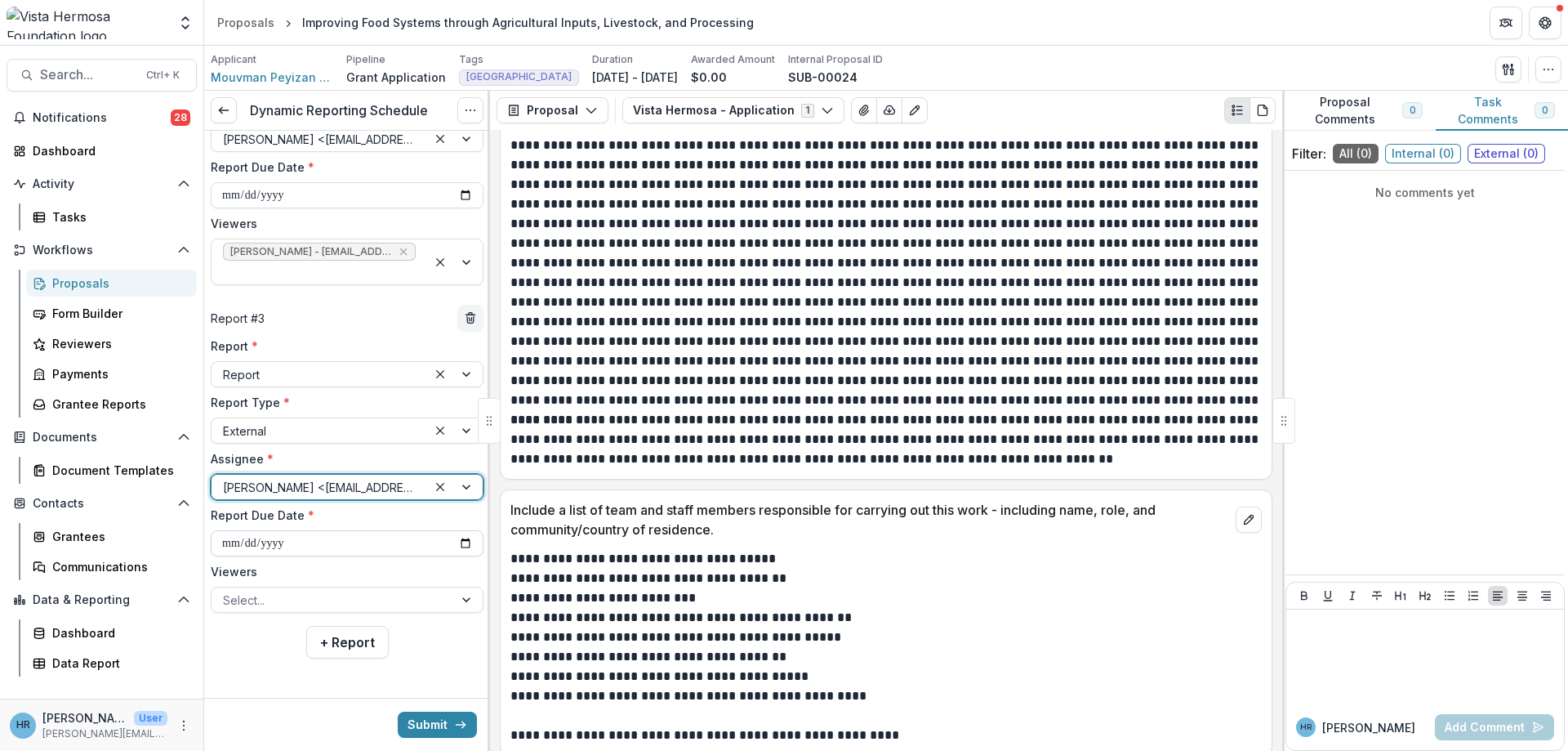
click at [236, 547] on input "**********" at bounding box center [347, 543] width 272 height 26
type input "**********"
click at [303, 599] on div at bounding box center [333, 600] width 219 height 21
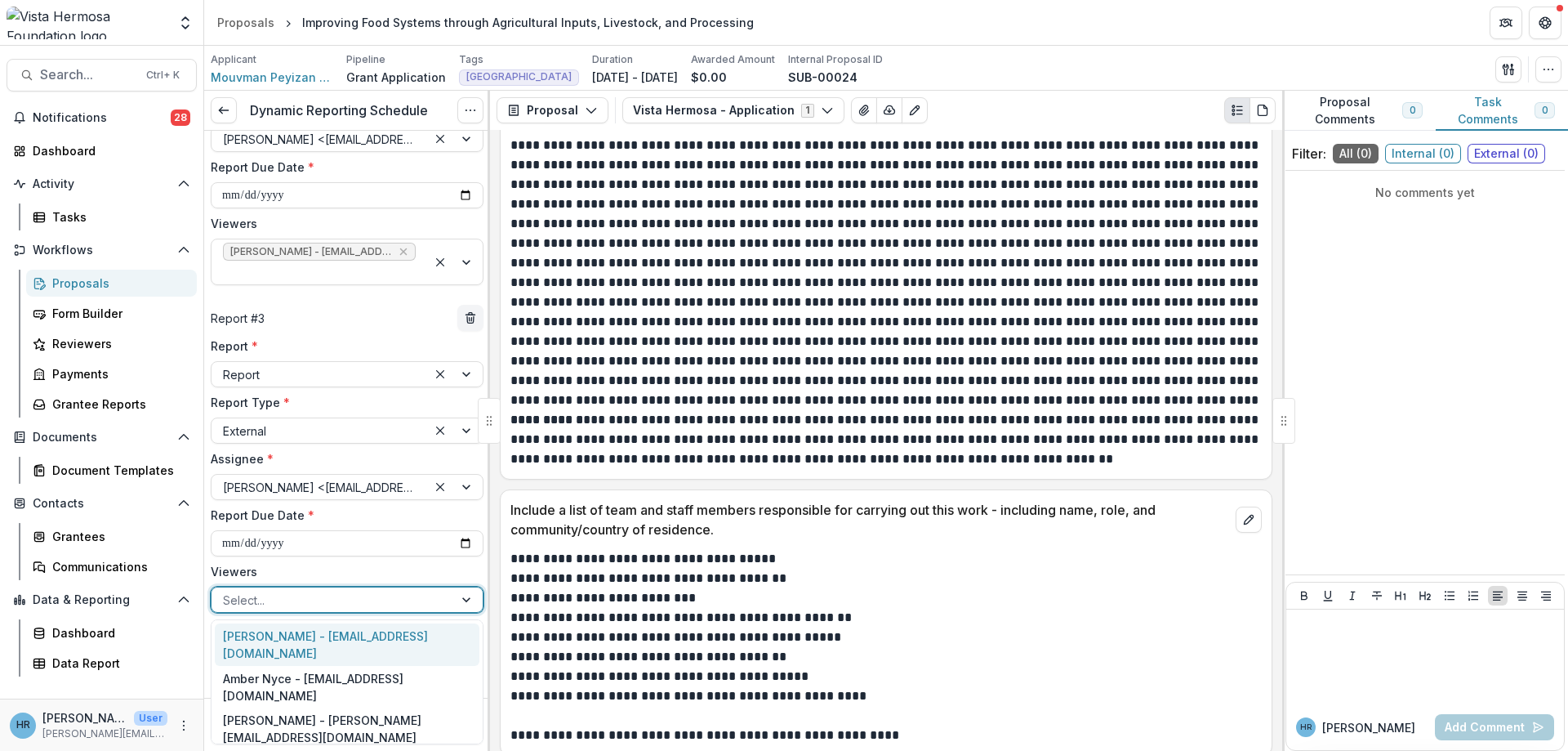
click at [302, 626] on div "Jerry Martinez - jerrym@vhfoundation.org Amber Nyce - ambern@broetjefamilytrust…" at bounding box center [347, 681] width 272 height 125
click at [302, 635] on div "Jerry Martinez - jerrym@vhfoundation.org" at bounding box center [347, 643] width 264 height 42
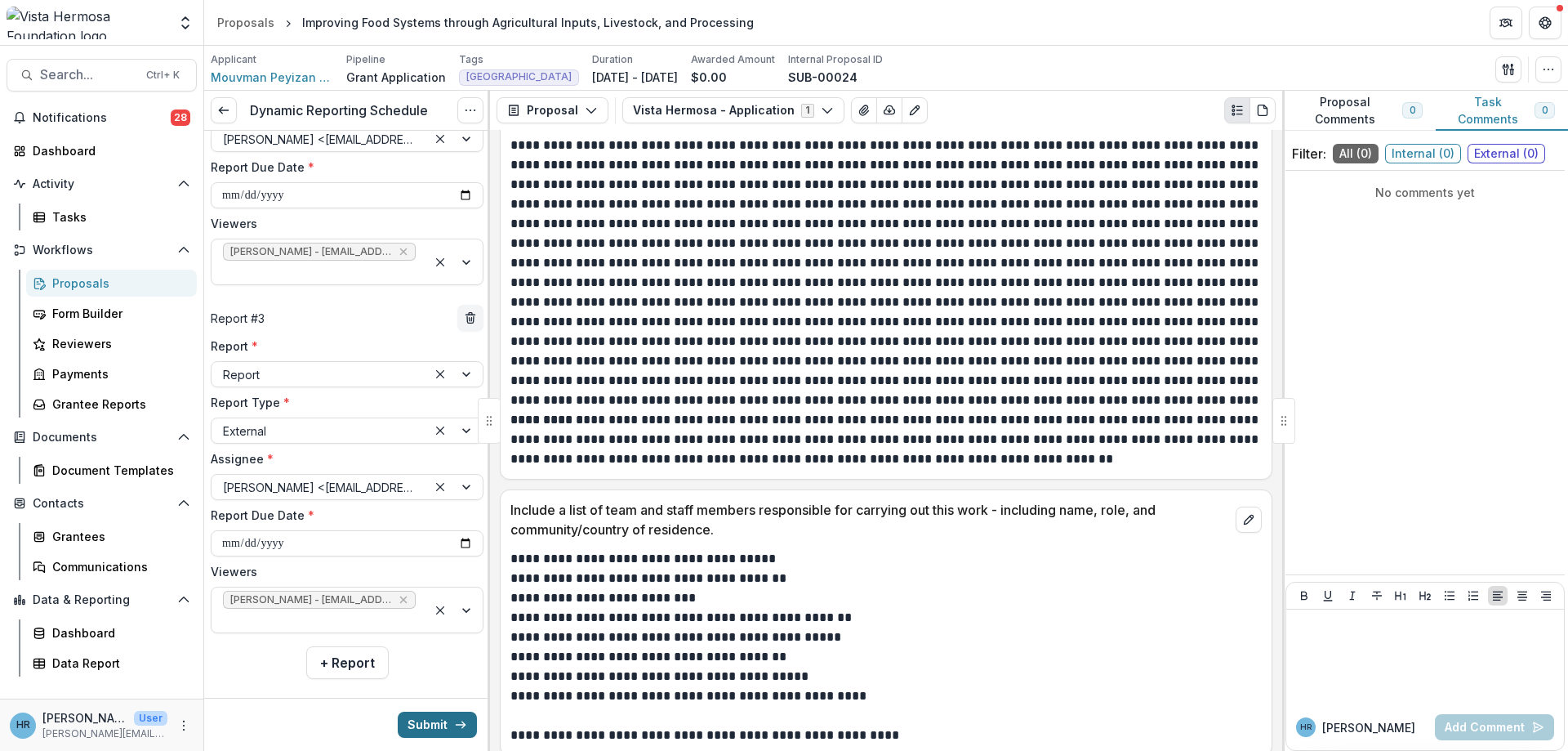
click at [415, 724] on button "Submit" at bounding box center [437, 724] width 79 height 26
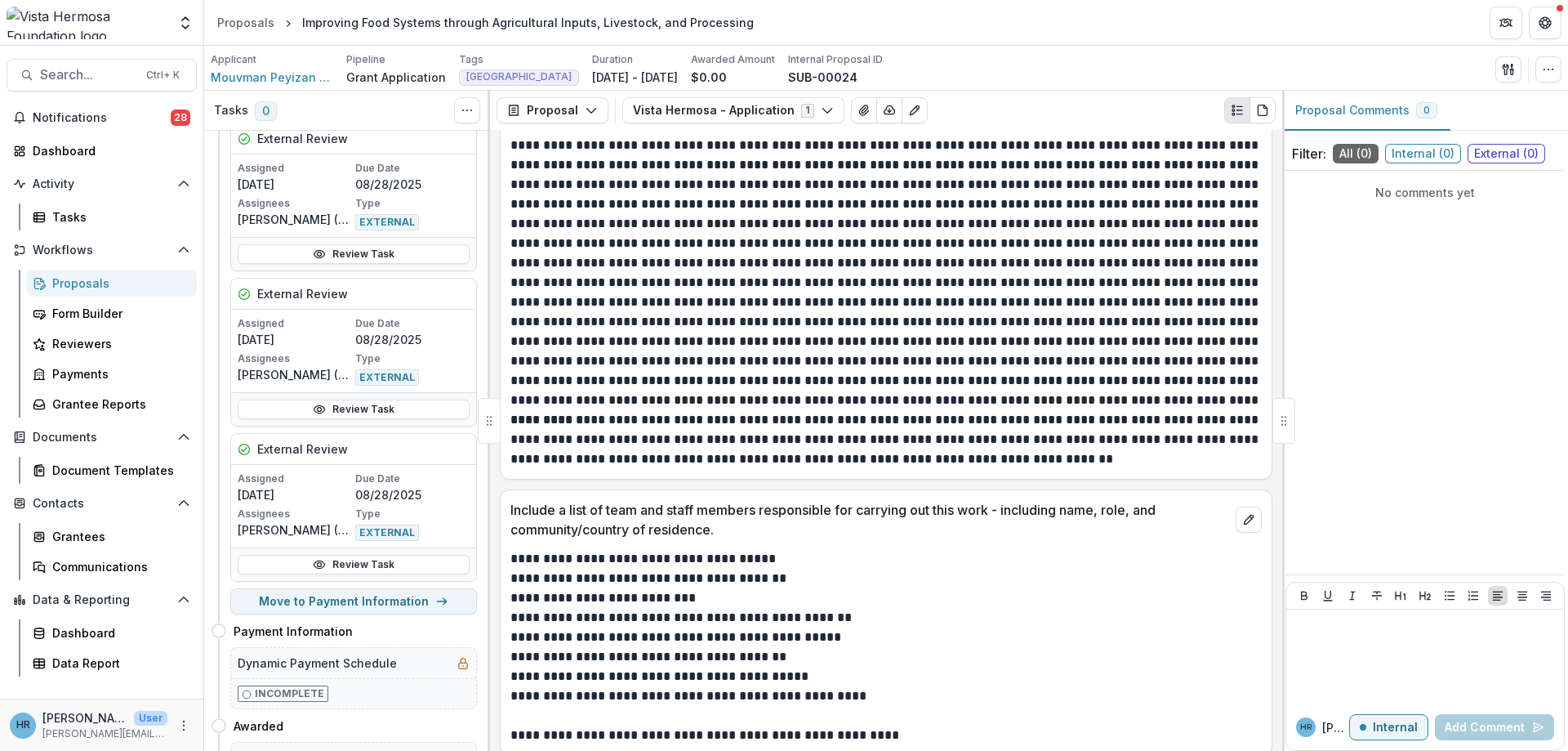
scroll to position [490, 0]
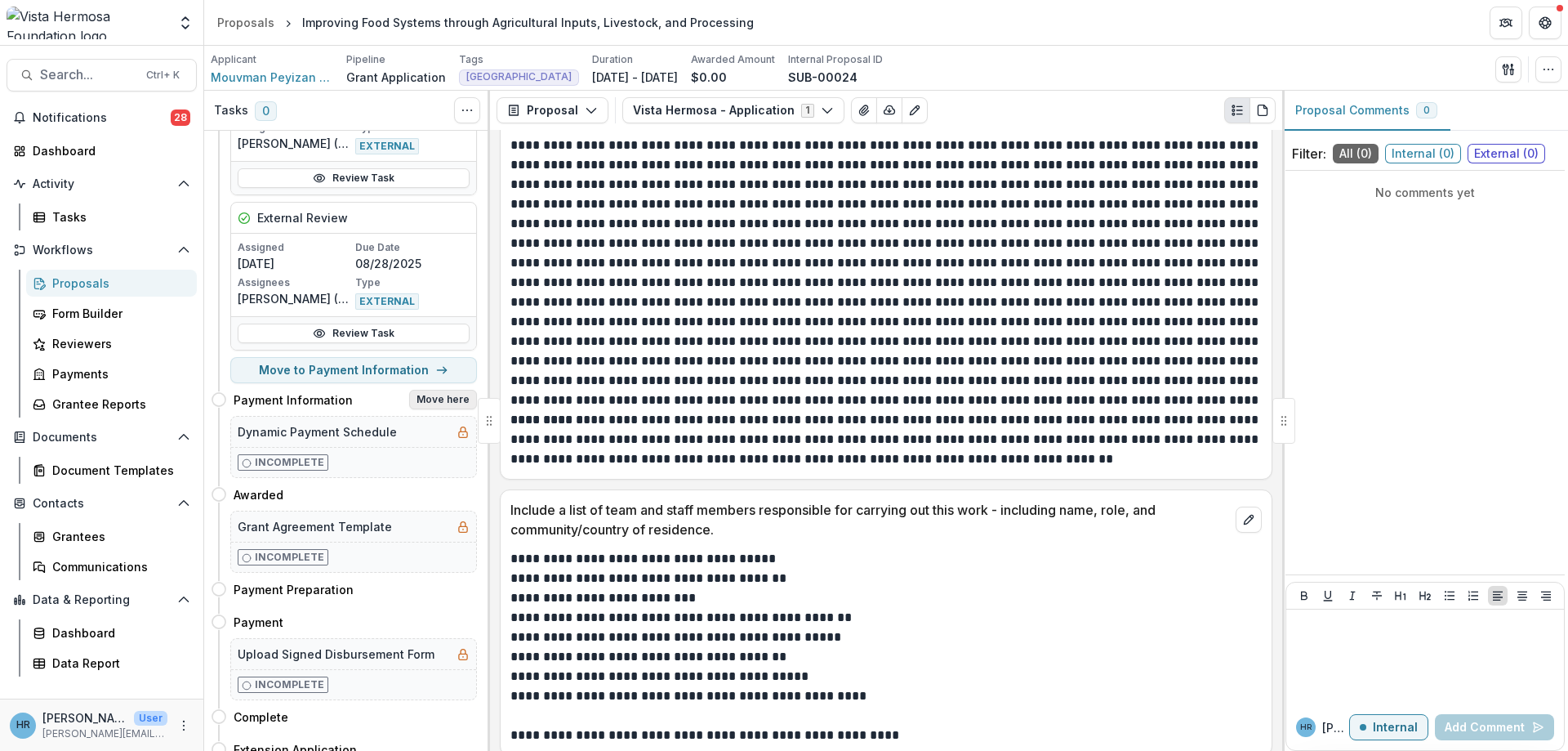
click at [442, 401] on button "Move here" at bounding box center [443, 400] width 68 height 20
select select "**********"
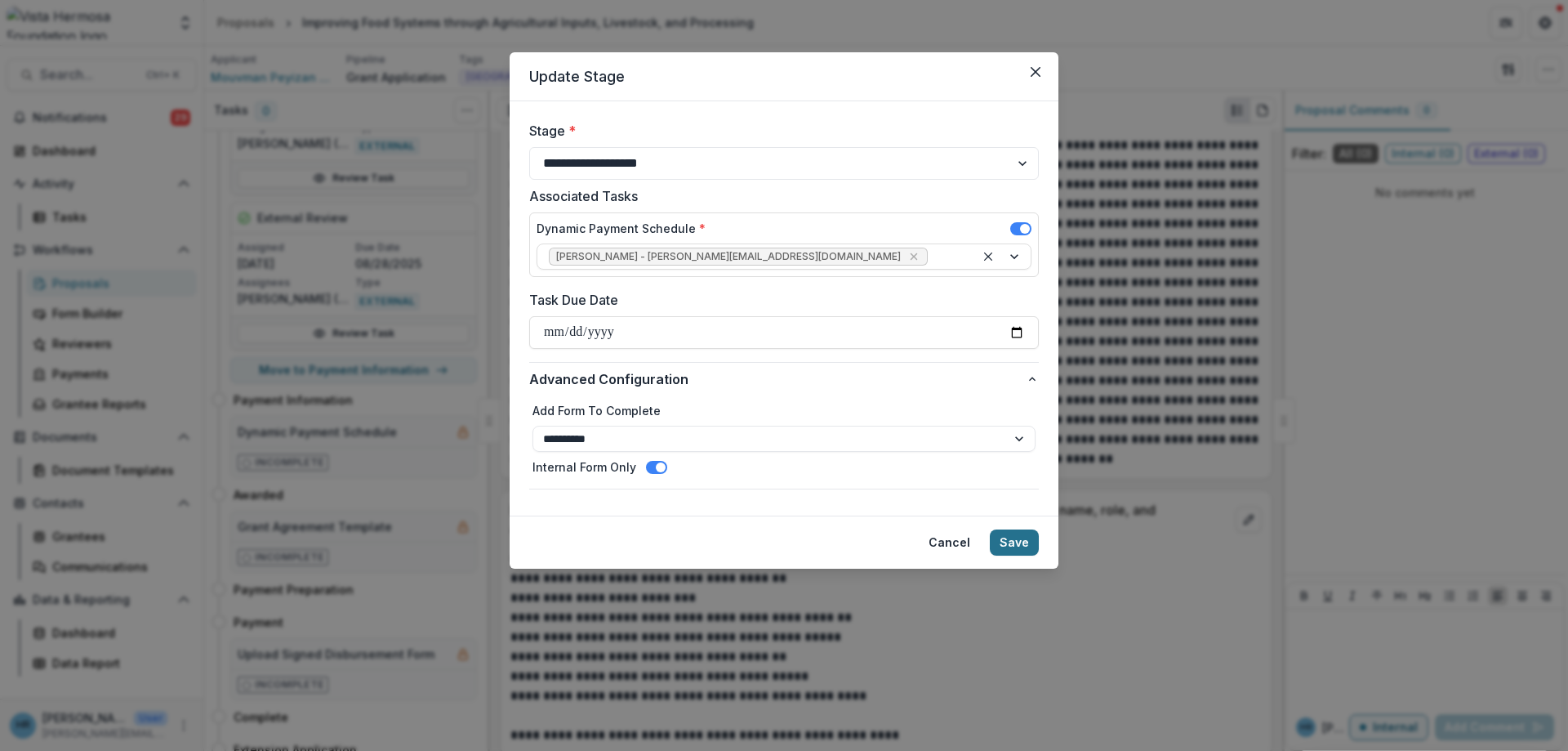
click at [1019, 541] on button "Save" at bounding box center [1014, 542] width 49 height 26
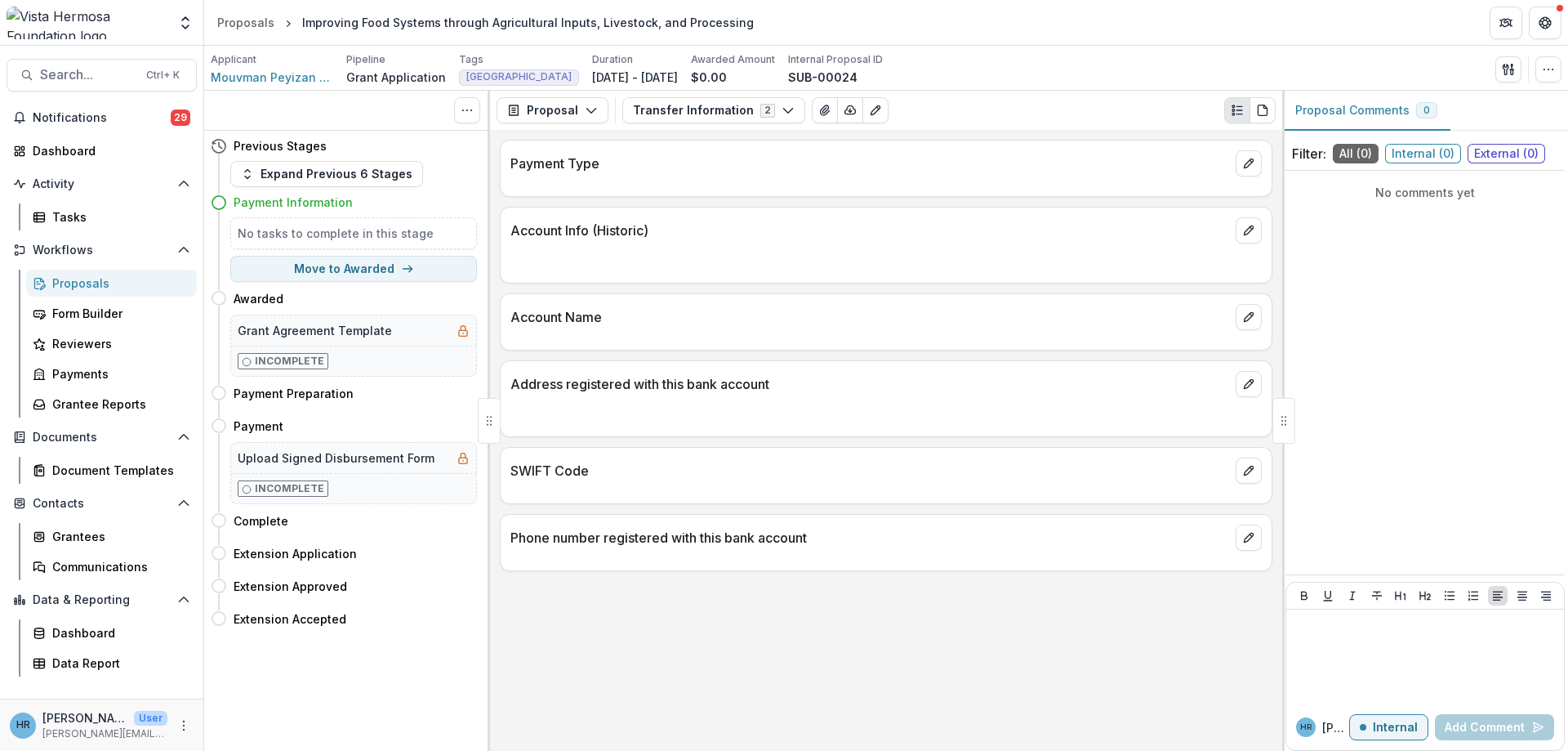
scroll to position [0, 0]
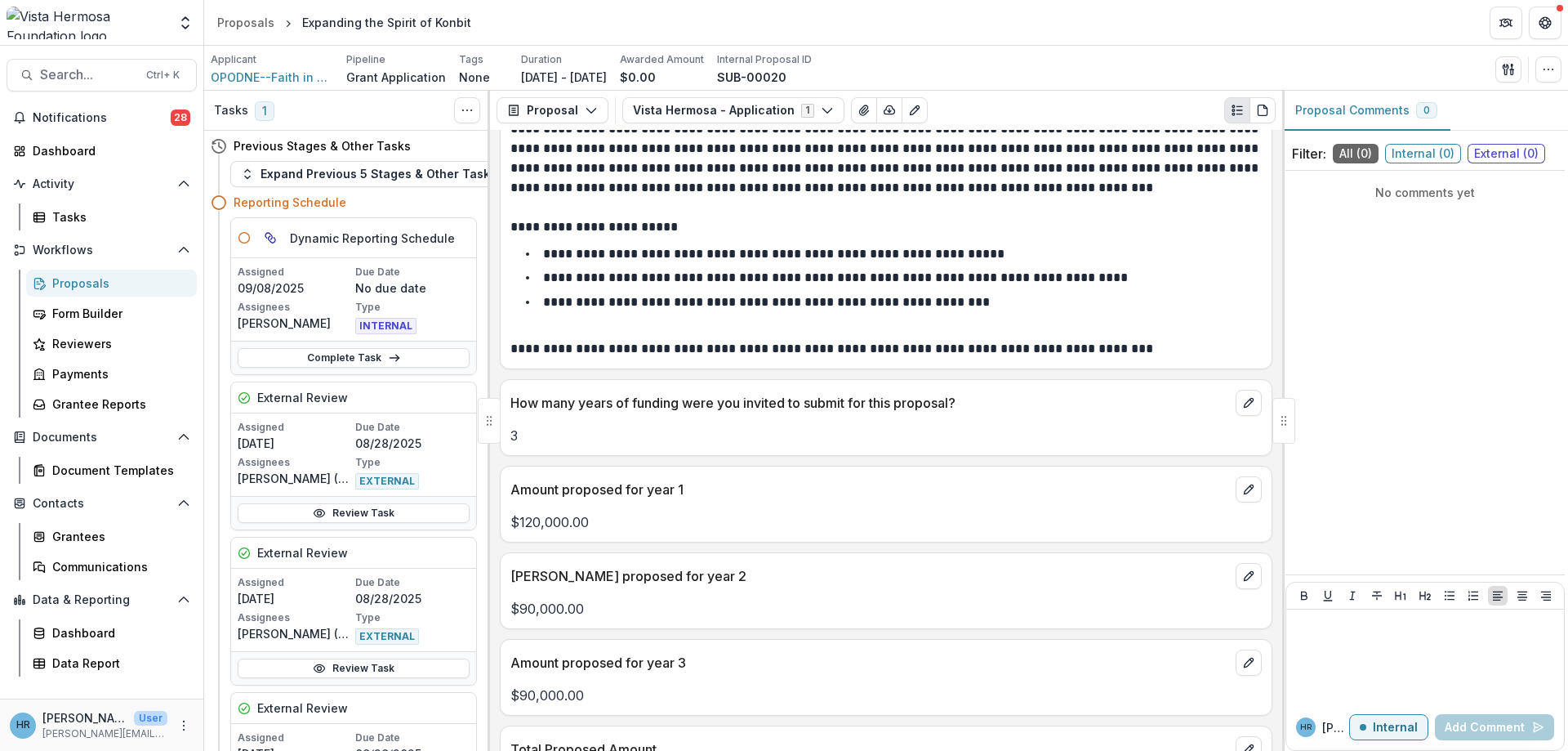
scroll to position [588, 0]
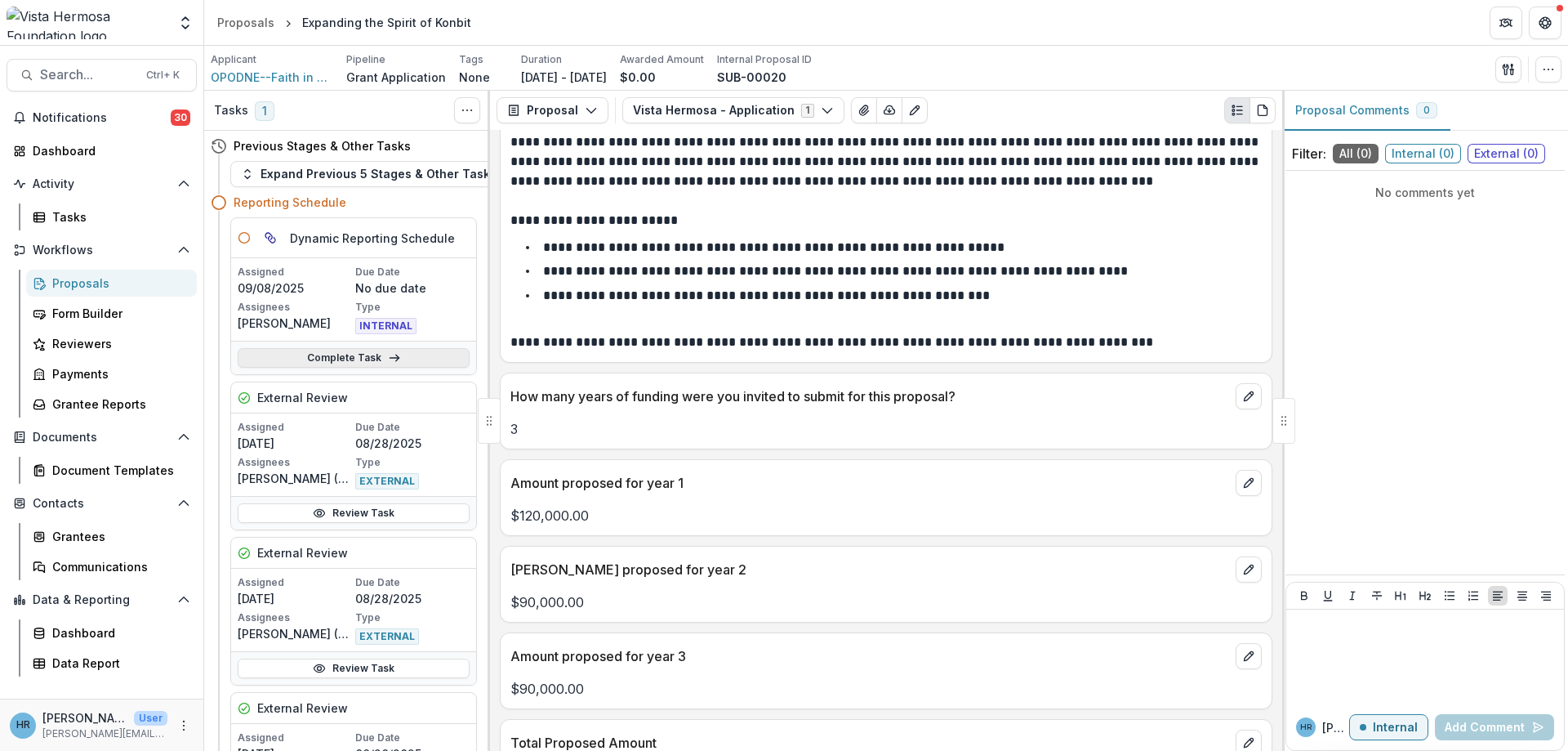
click at [375, 355] on link "Complete Task" at bounding box center [353, 358] width 232 height 20
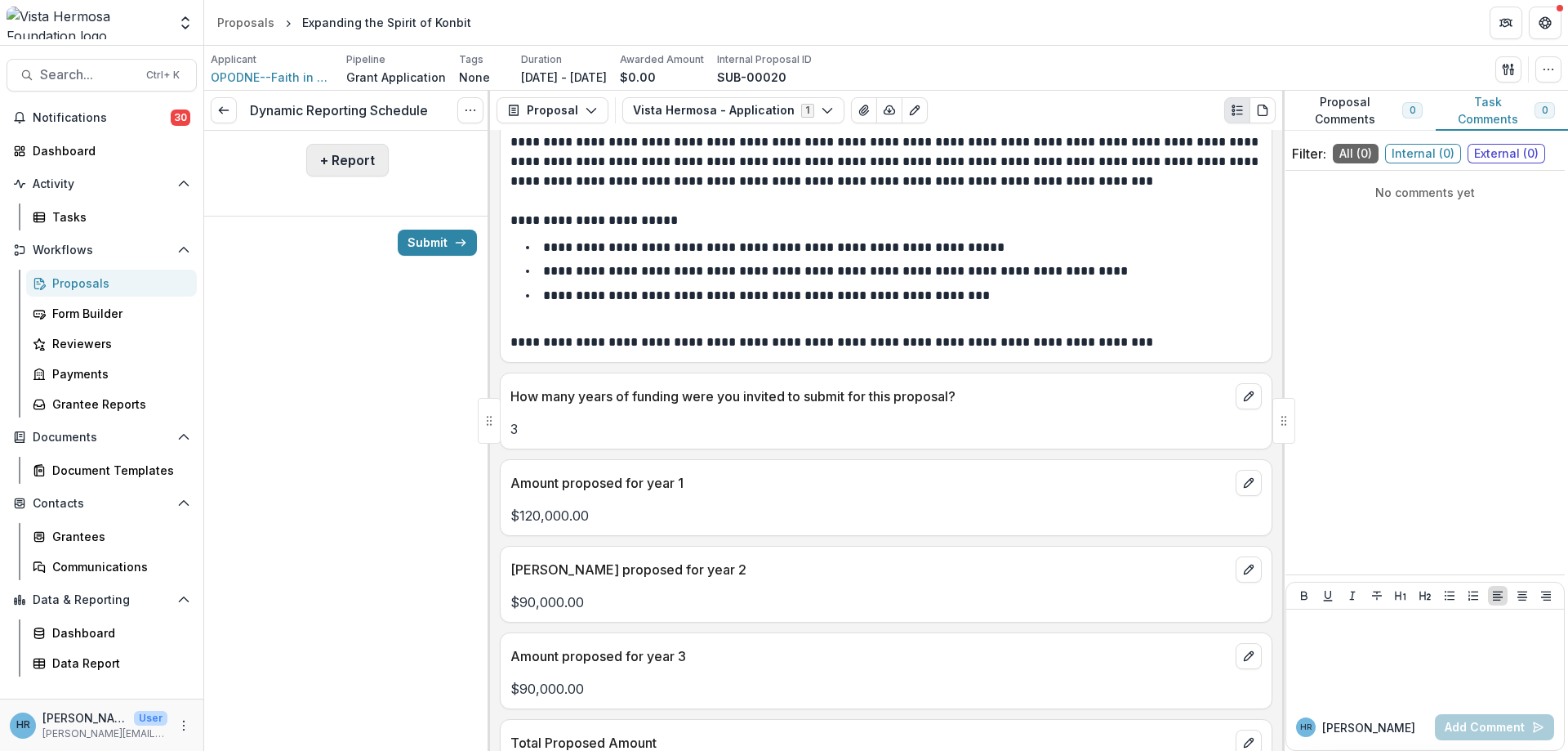
click at [340, 165] on button "+ Report" at bounding box center [347, 160] width 83 height 33
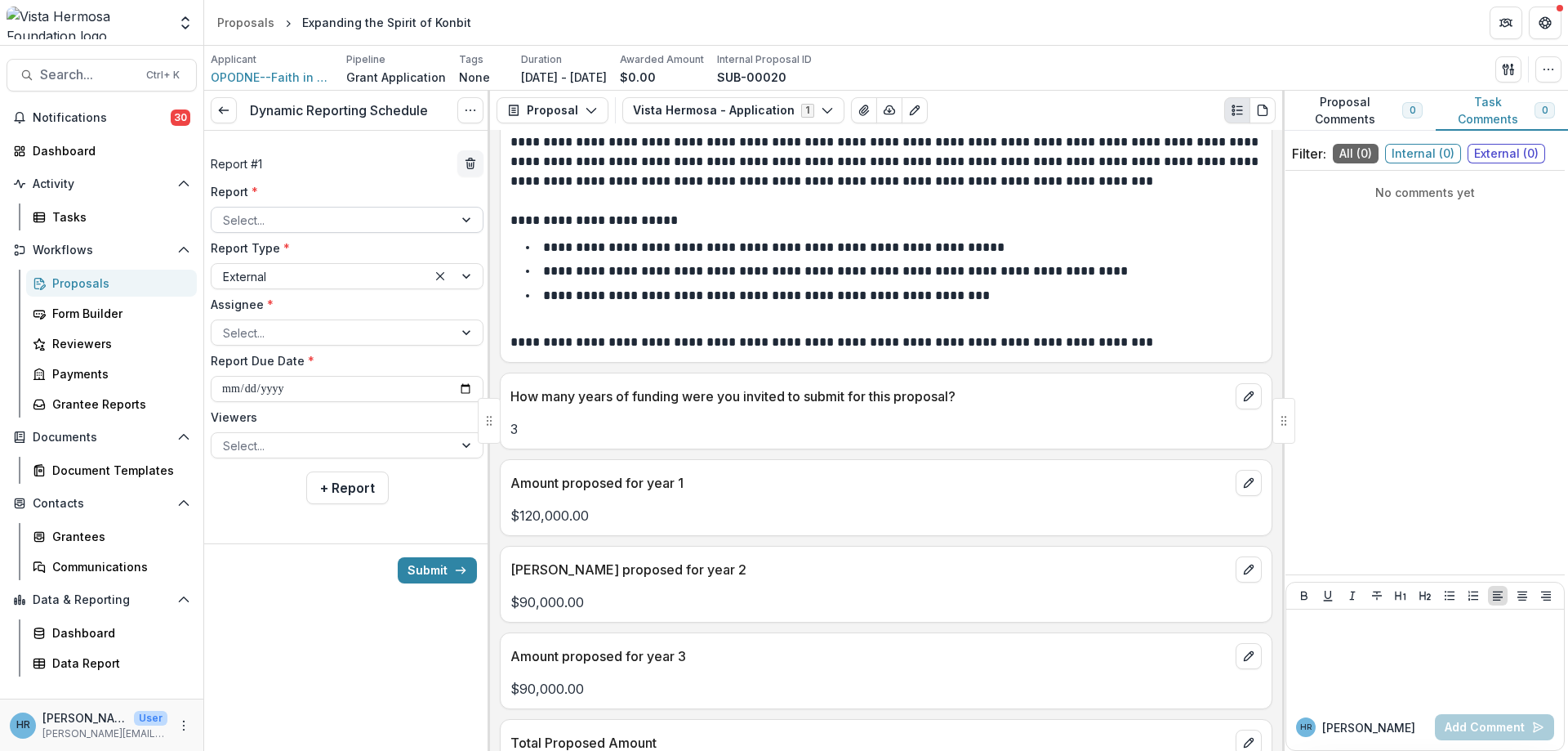
click at [341, 219] on div at bounding box center [333, 220] width 219 height 21
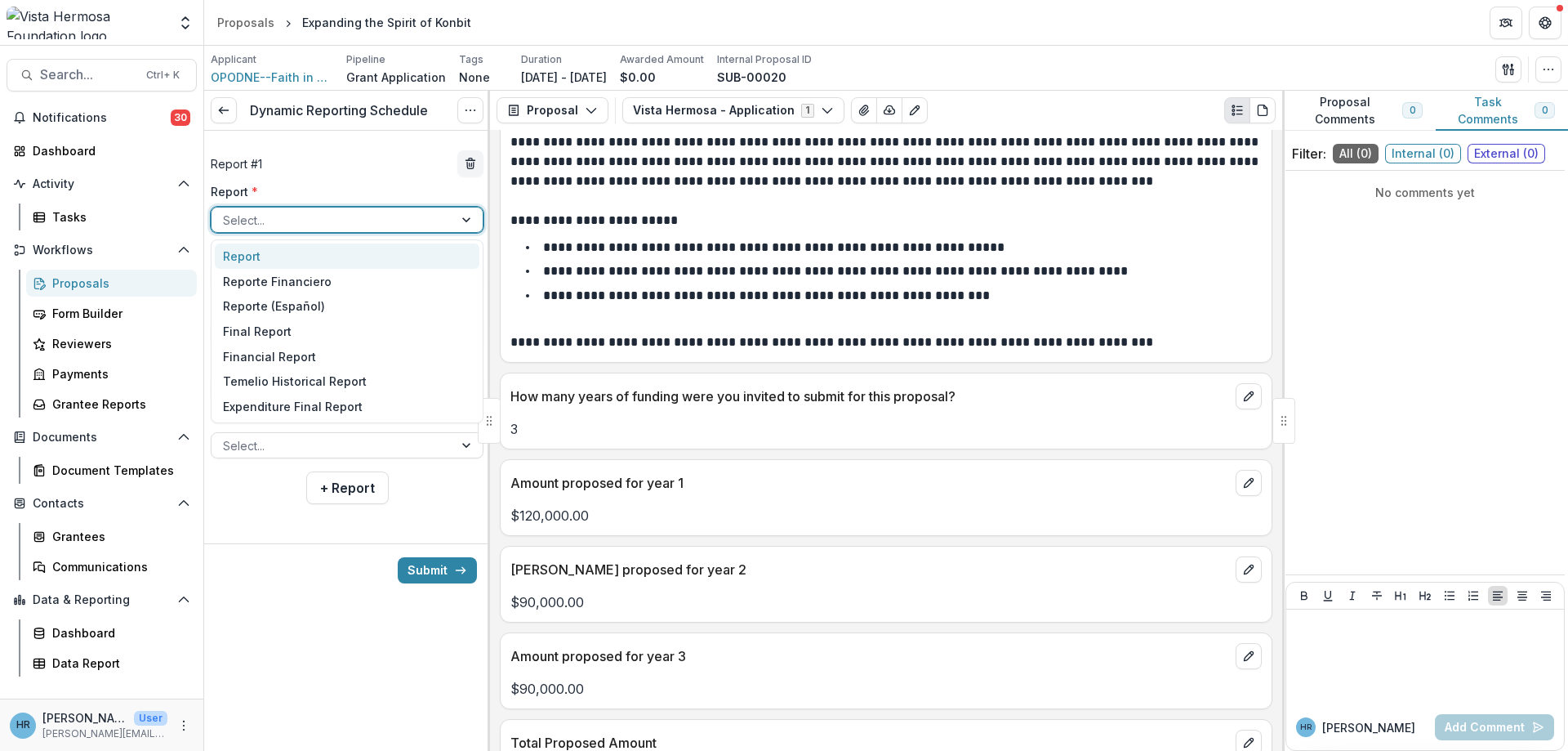
click at [327, 259] on div "Report" at bounding box center [347, 257] width 264 height 26
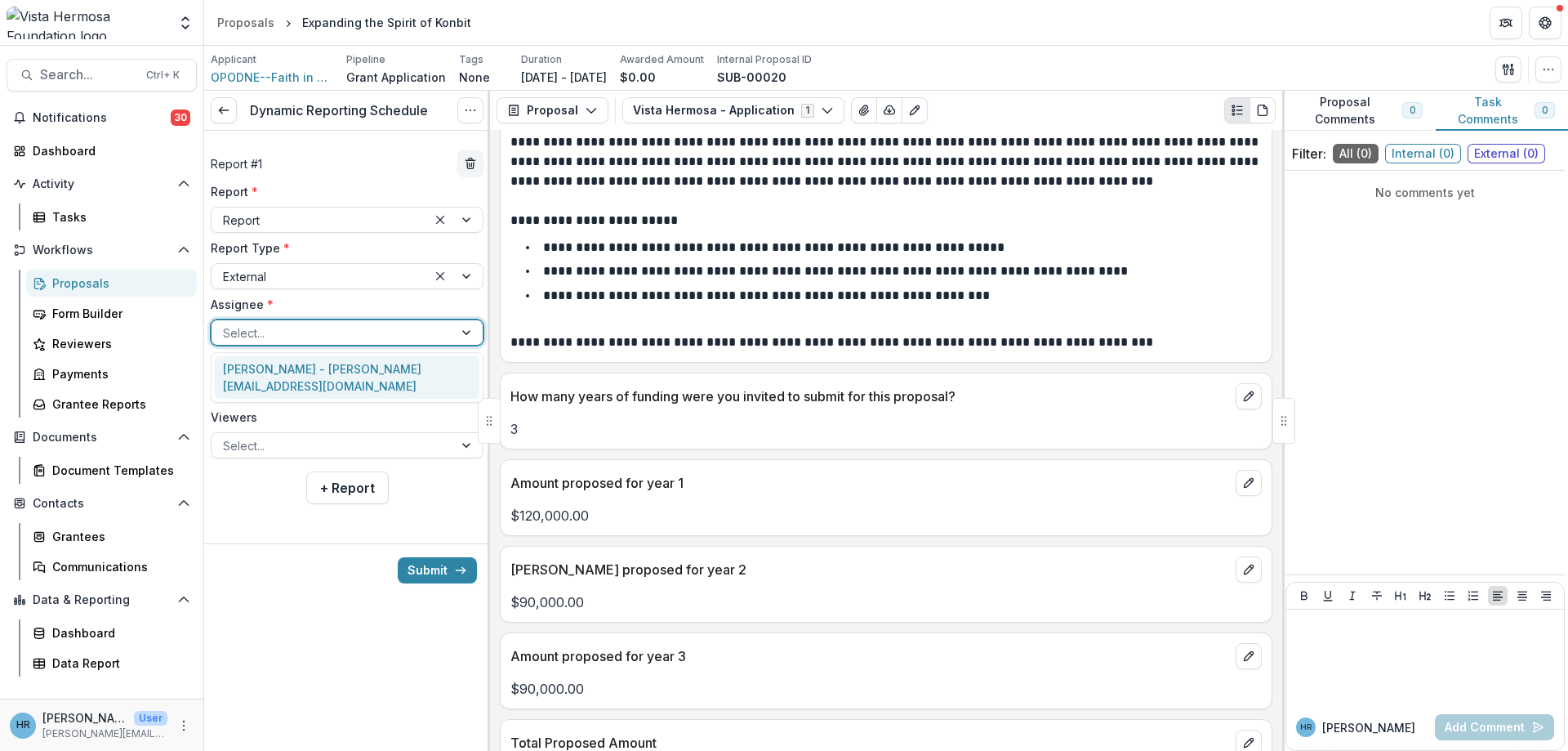
click at [275, 334] on div at bounding box center [333, 333] width 219 height 21
click at [277, 372] on div "Francois Pierre-Louis - fpierrelou@aol.com" at bounding box center [347, 377] width 264 height 42
click at [232, 392] on input "**********" at bounding box center [347, 389] width 272 height 26
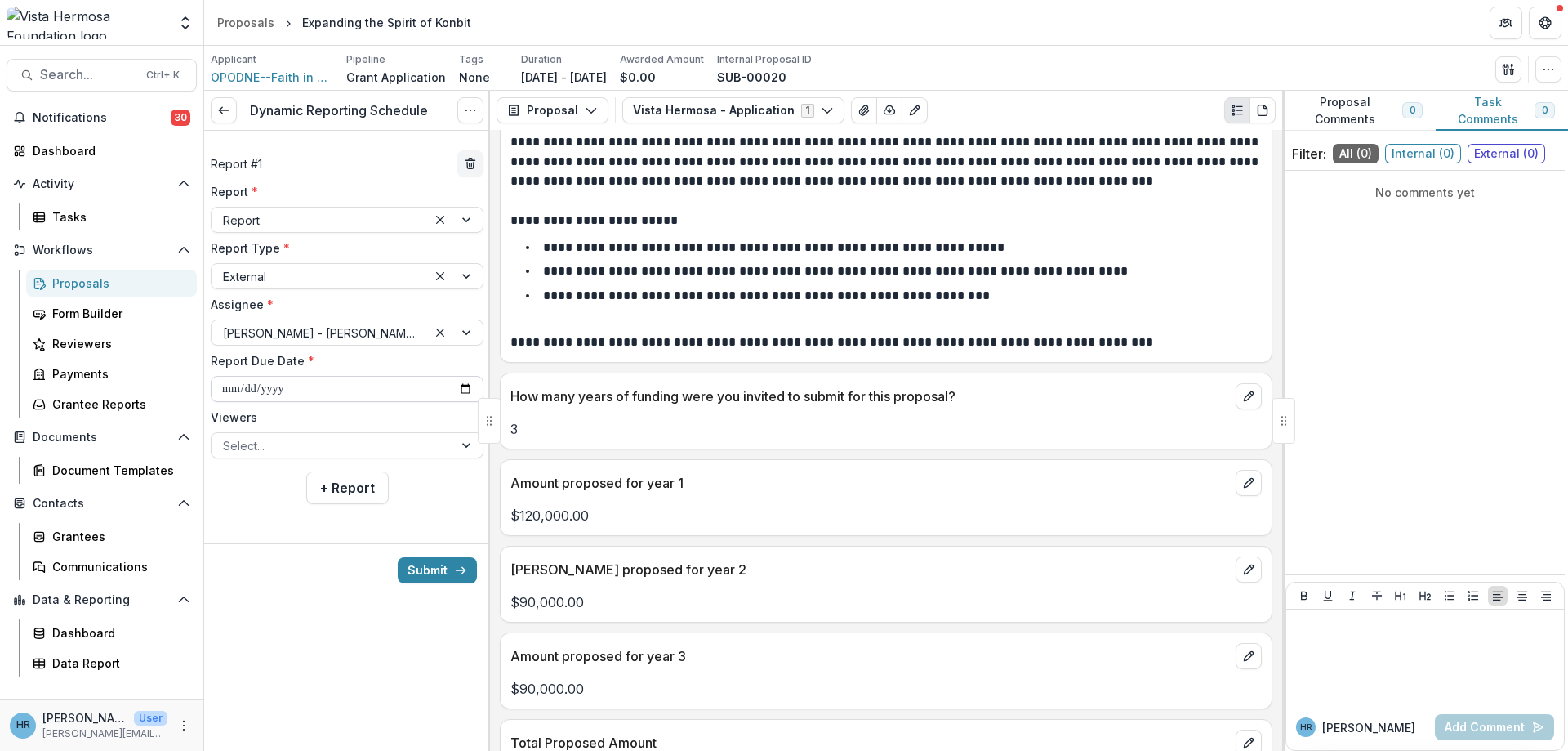
type input "**********"
click at [306, 491] on button "+ Report" at bounding box center [347, 507] width 83 height 33
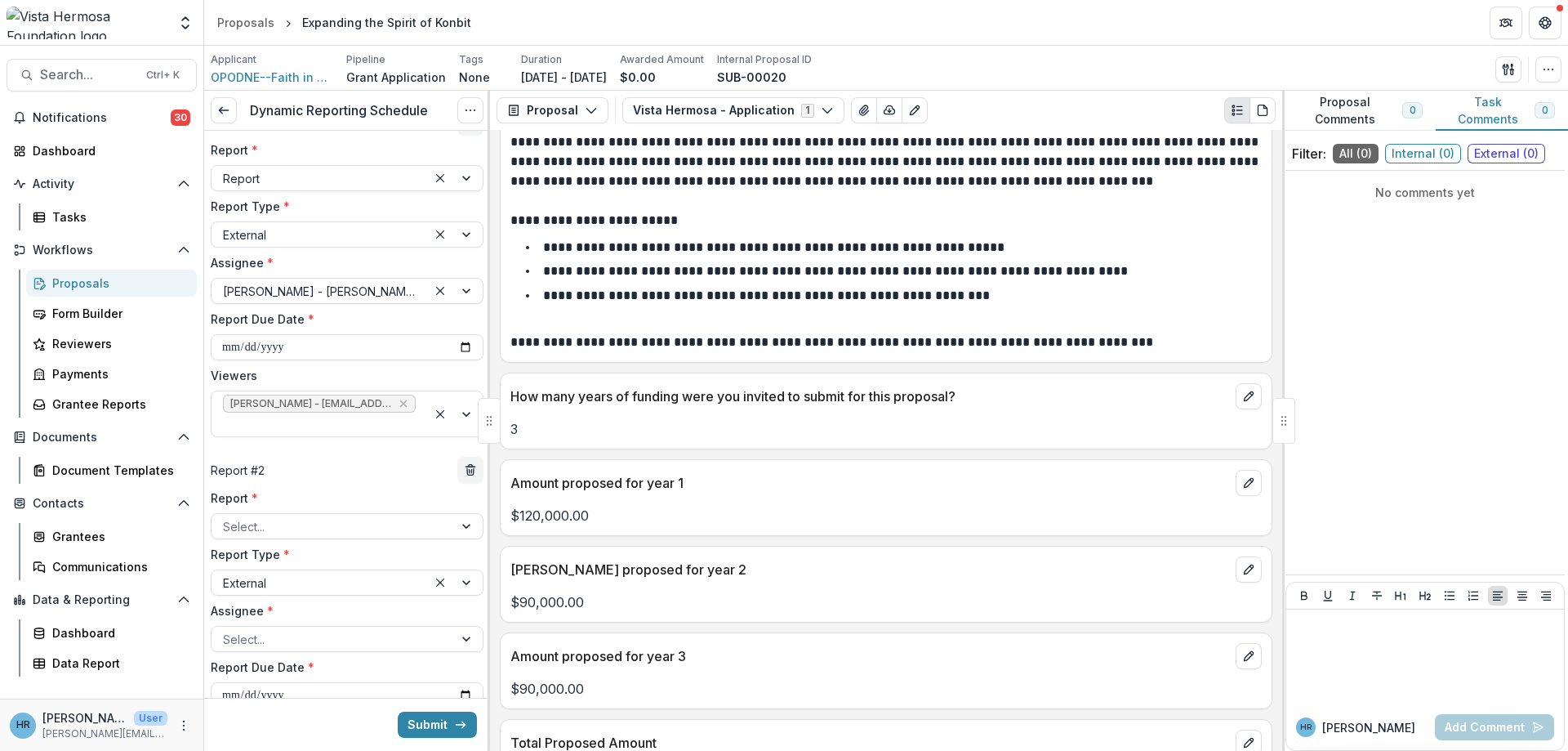
scroll to position [49, 0]
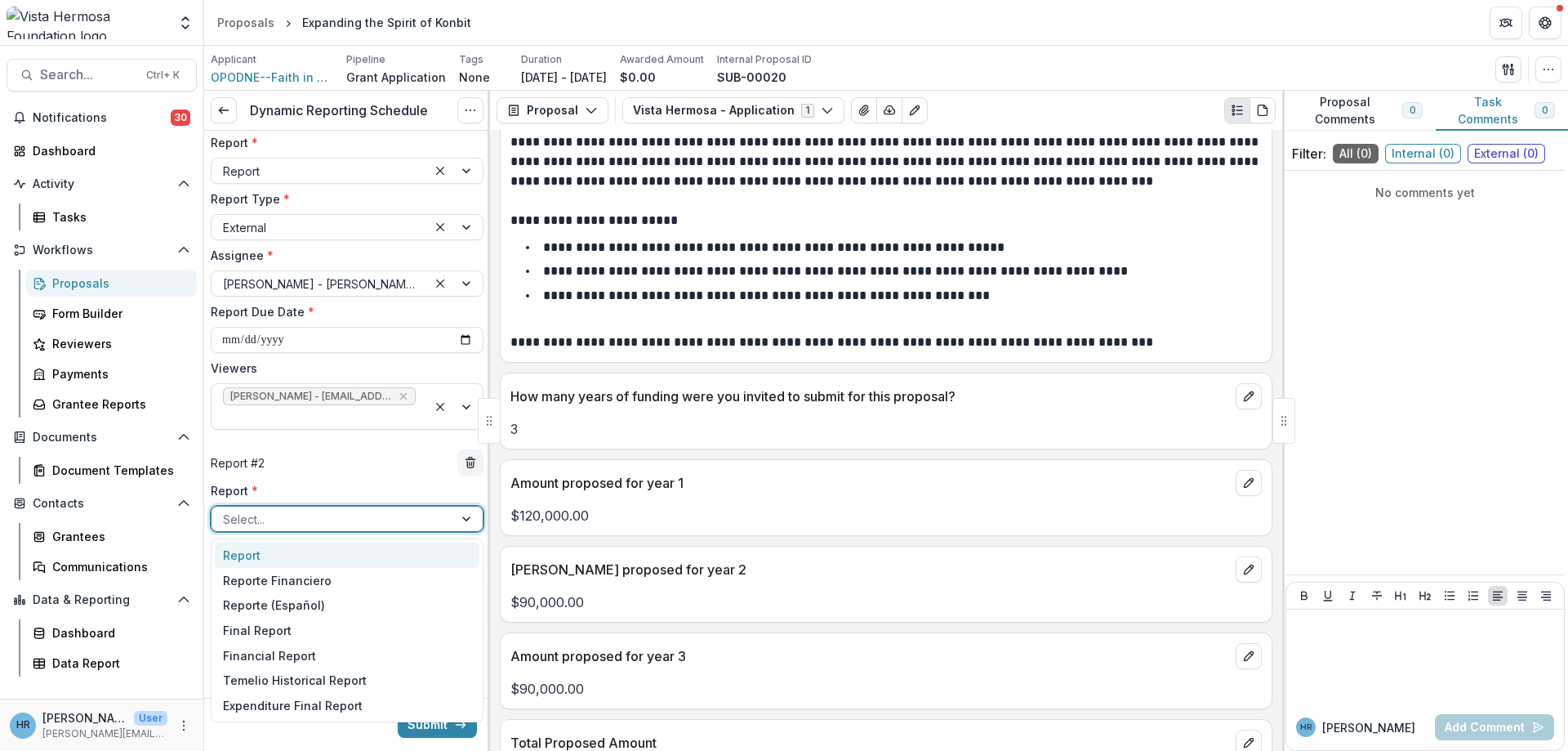
click at [328, 527] on div at bounding box center [333, 519] width 219 height 21
click at [330, 557] on div "Report" at bounding box center [347, 556] width 264 height 26
click at [472, 523] on div at bounding box center [455, 518] width 55 height 25
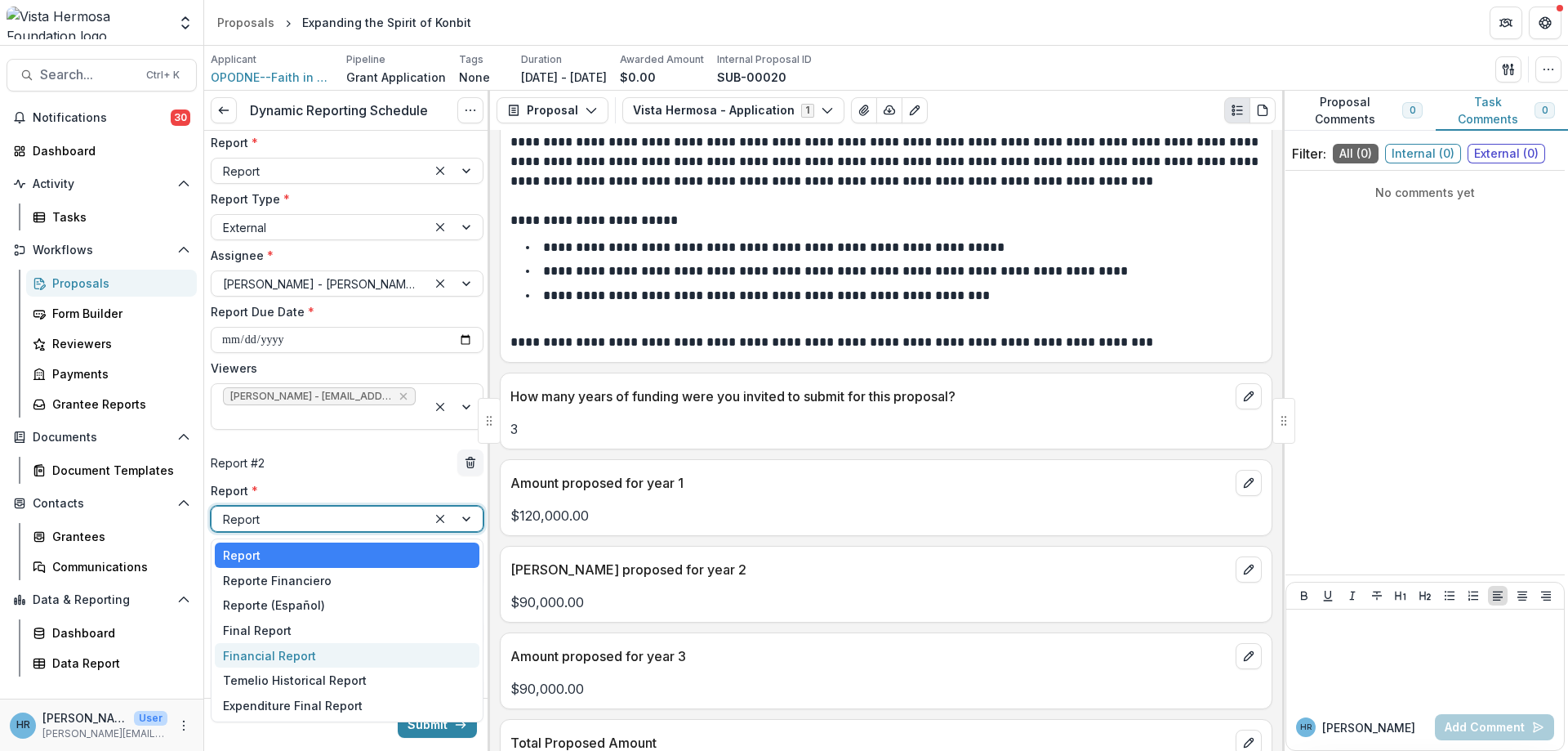
click at [330, 658] on div "Financial Report" at bounding box center [347, 655] width 264 height 26
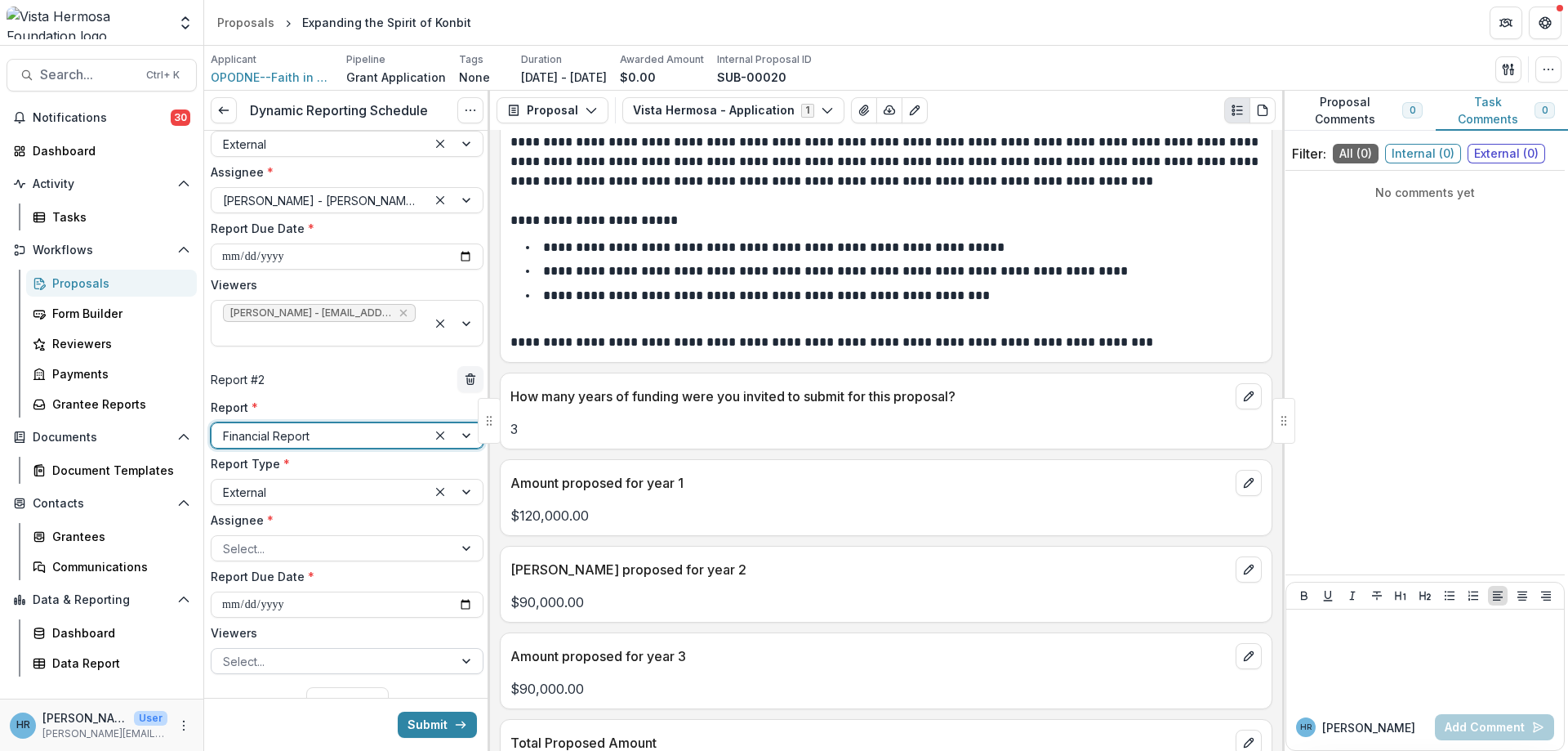
scroll to position [193, 0]
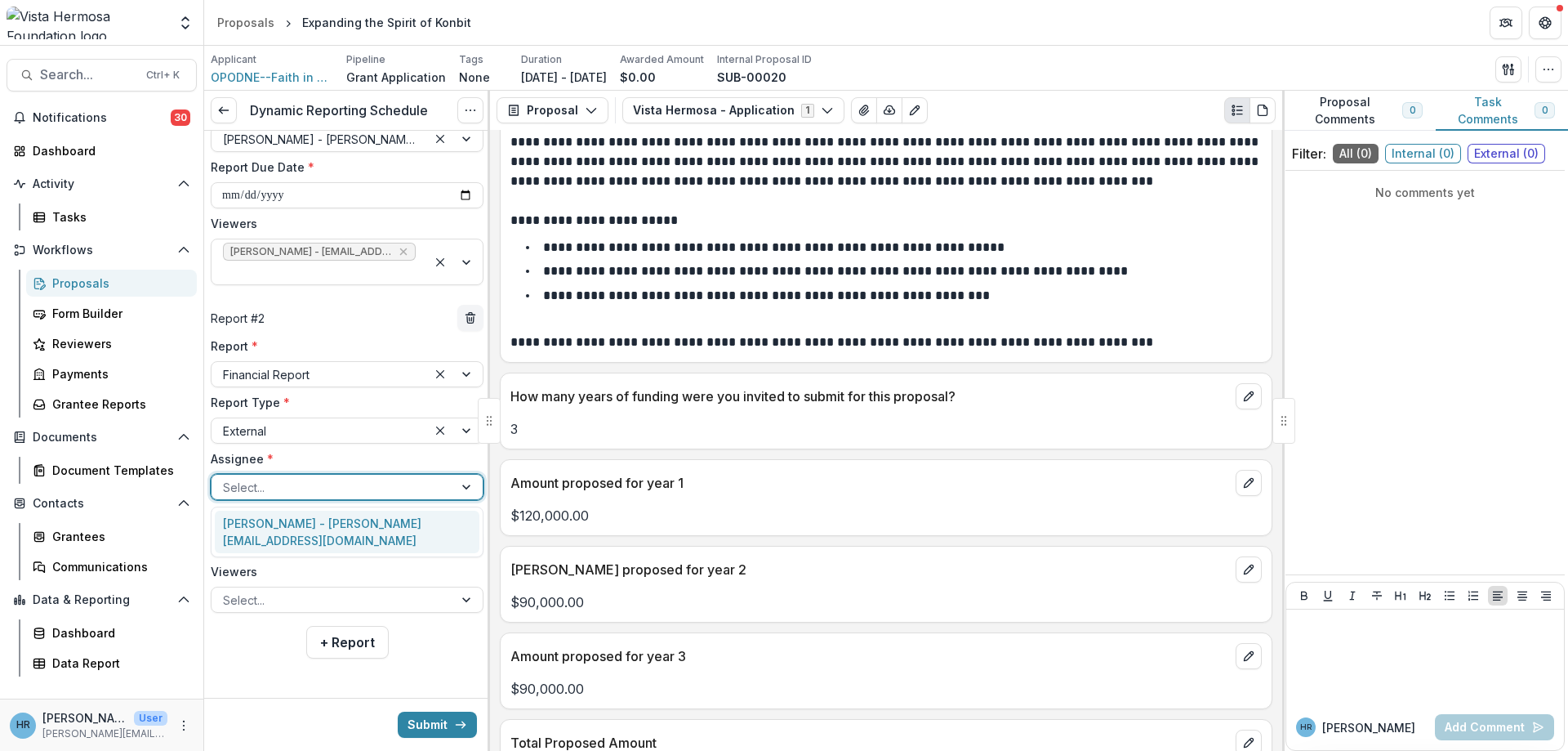
click at [249, 482] on div at bounding box center [333, 487] width 219 height 21
click at [254, 522] on div "Francois Pierre-Louis - fpierrelou@aol.com" at bounding box center [347, 531] width 264 height 42
click at [230, 539] on input "**********" at bounding box center [347, 543] width 272 height 26
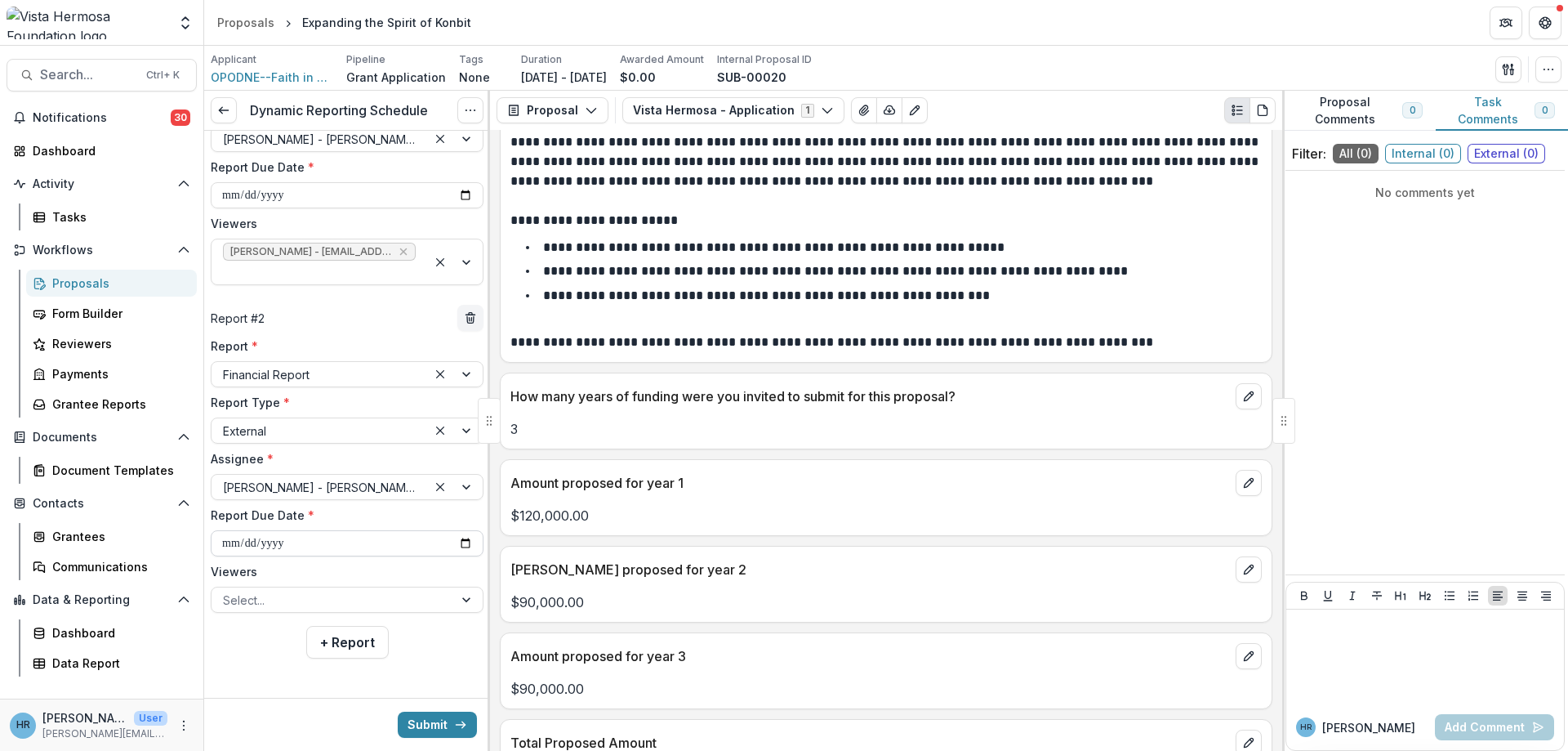
type input "**********"
click at [306, 646] on button "+ Report" at bounding box center [347, 662] width 83 height 33
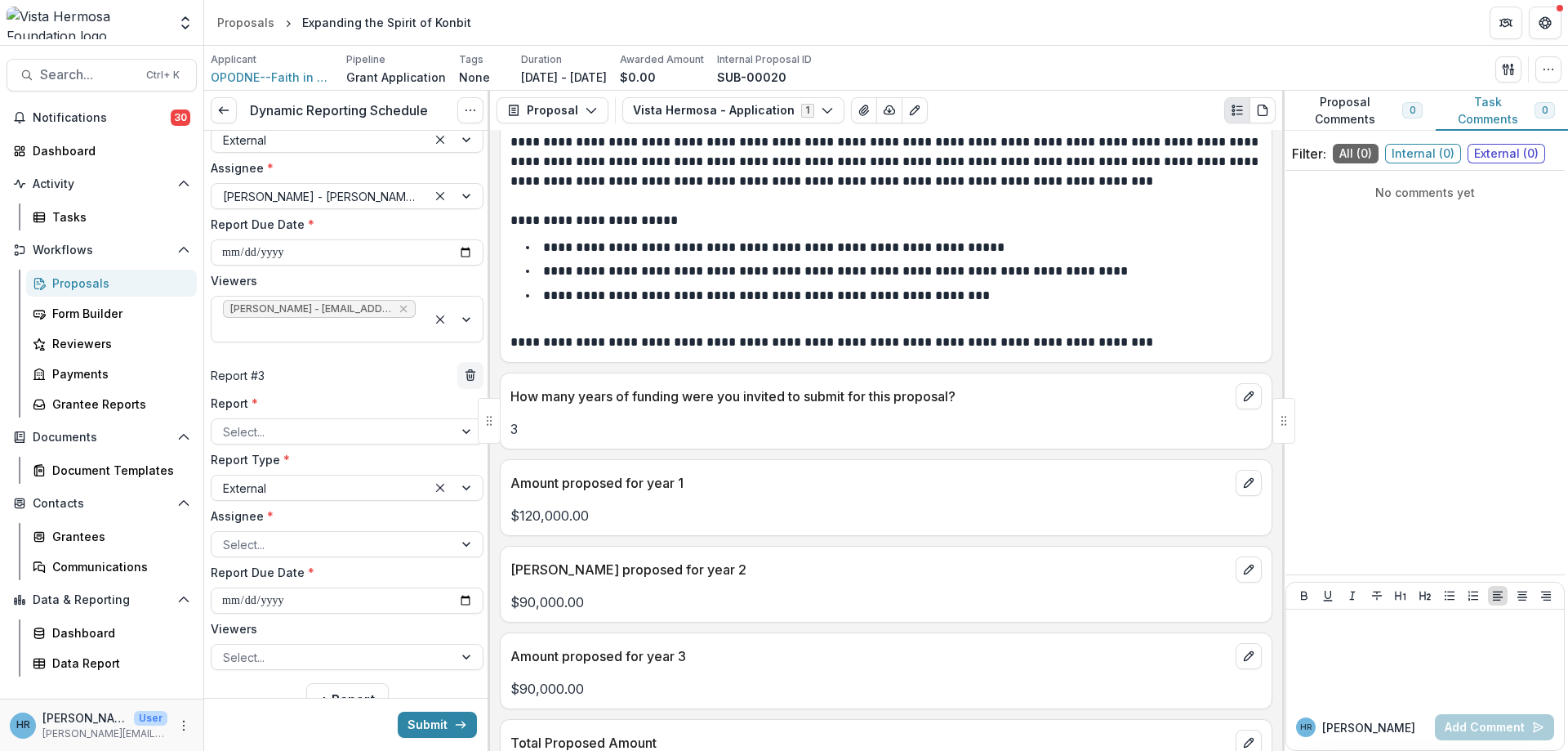
scroll to position [488, 0]
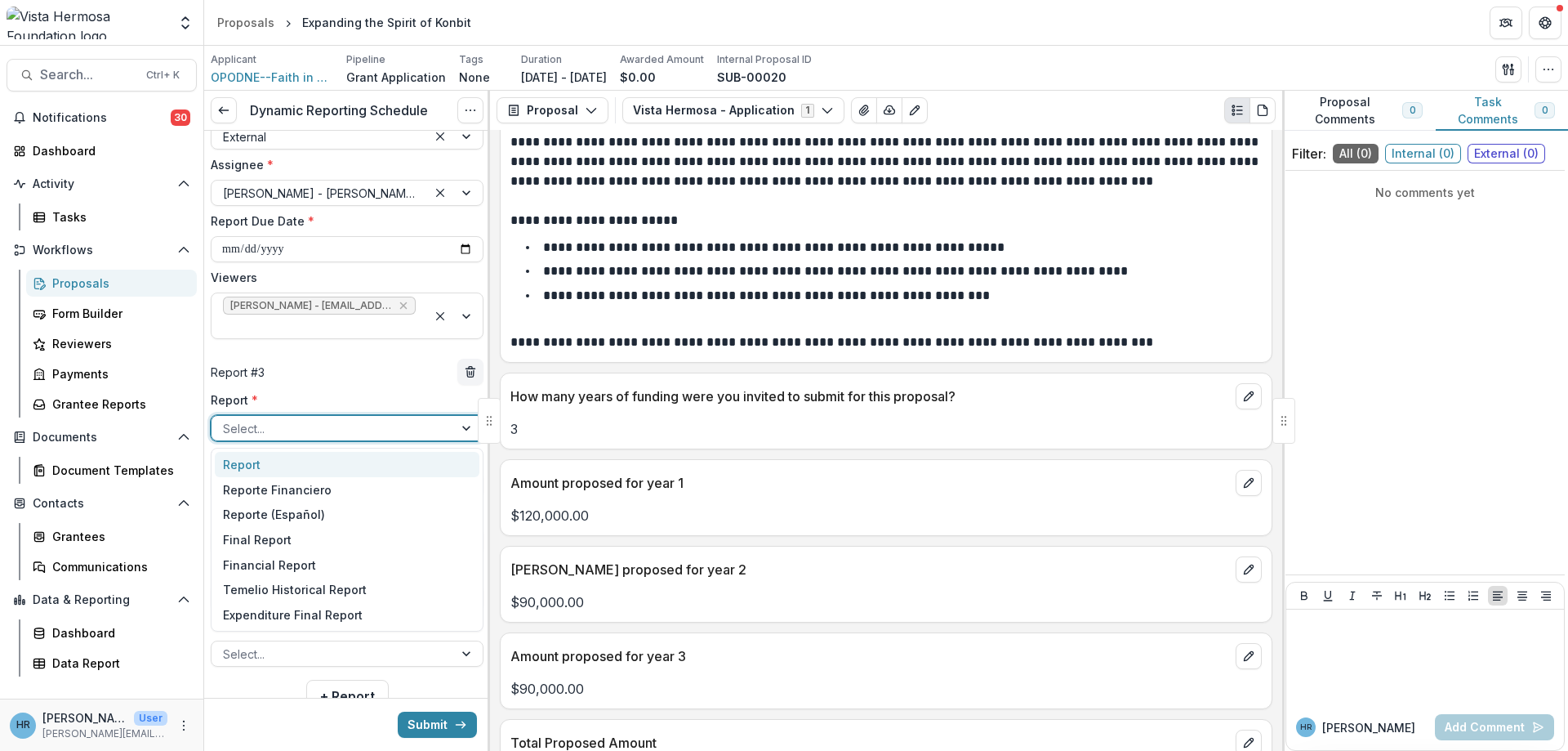
click at [280, 438] on div at bounding box center [333, 428] width 219 height 21
click at [272, 454] on div "Report" at bounding box center [347, 465] width 264 height 26
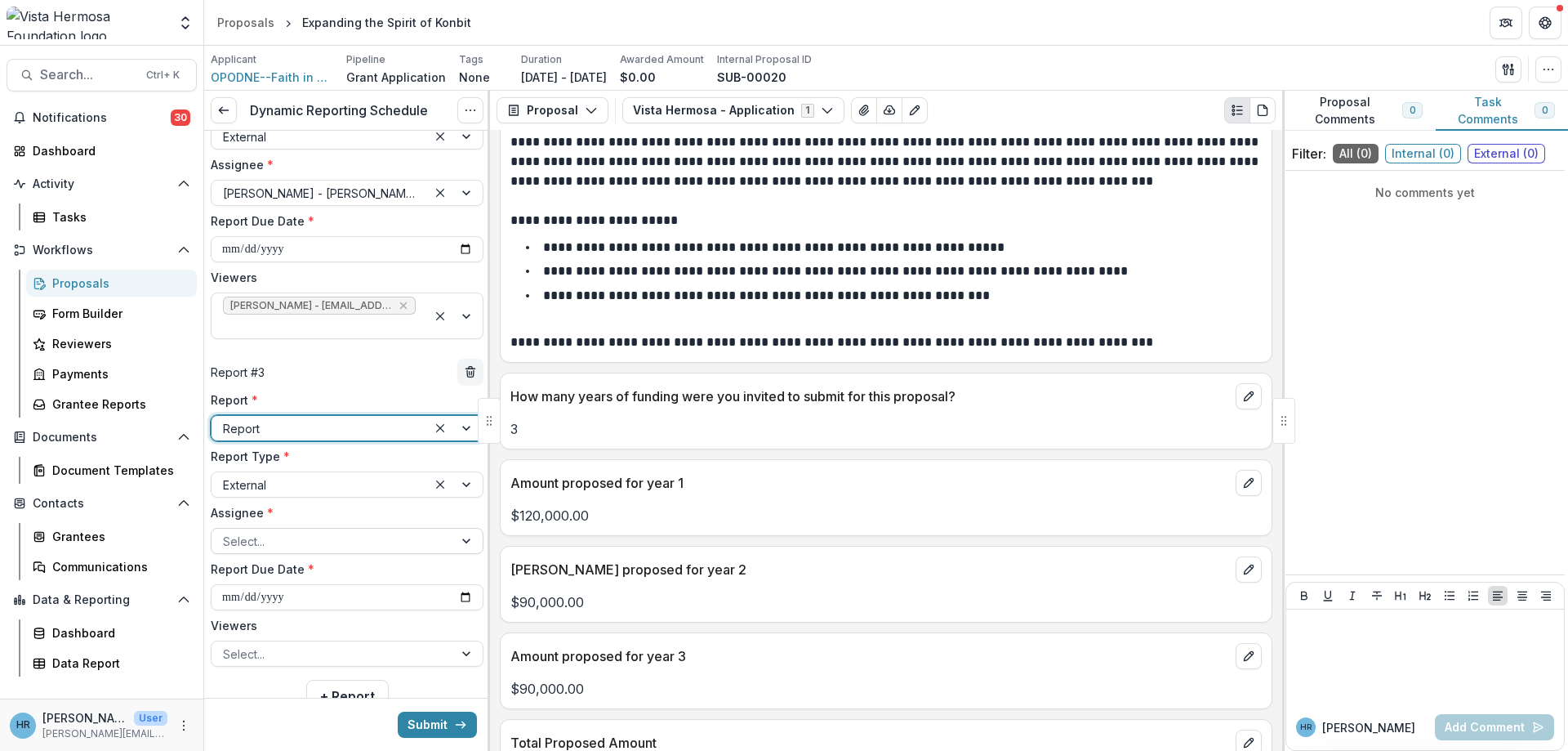
click at [259, 542] on div at bounding box center [333, 541] width 219 height 21
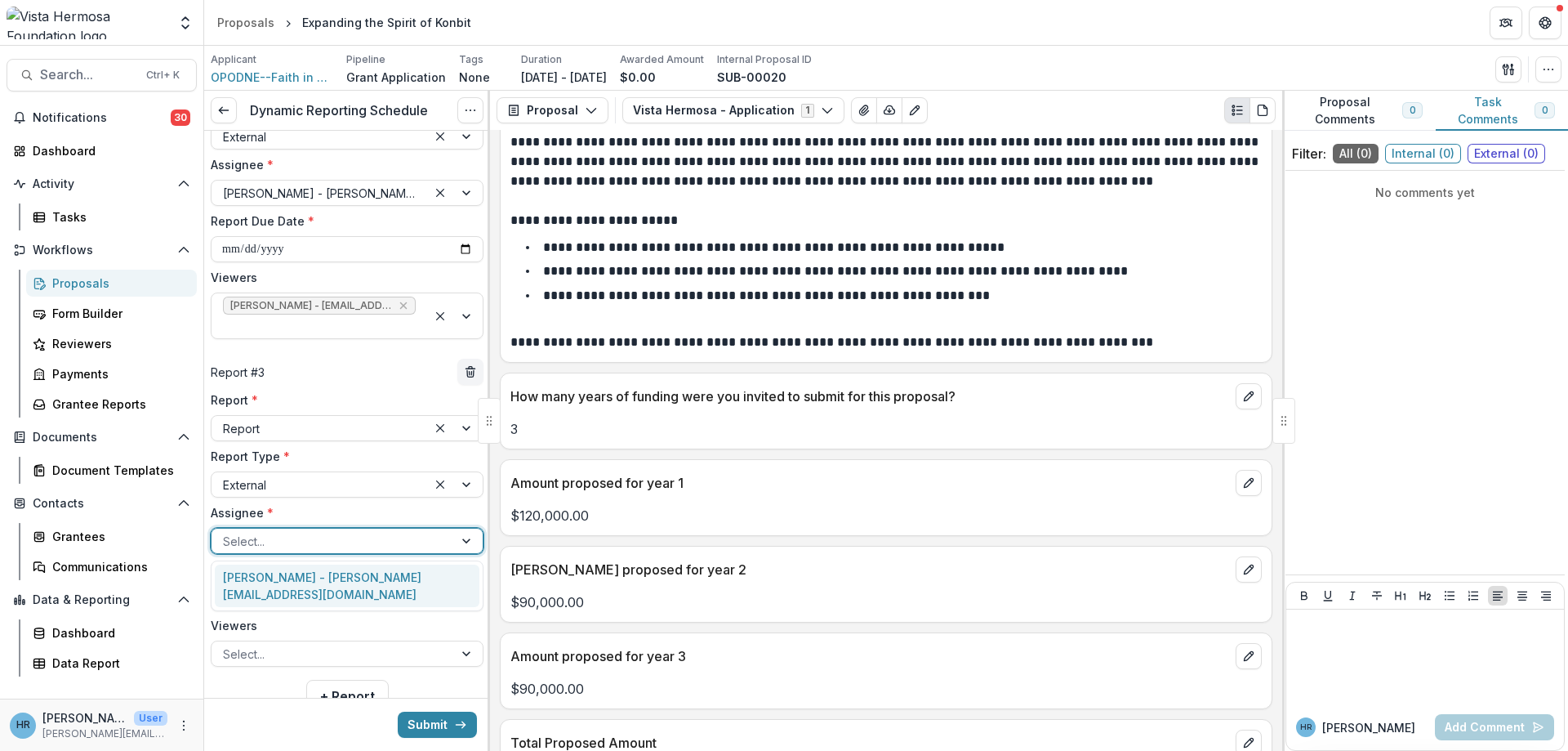
click at [262, 575] on div "Francois Pierre-Louis - fpierrelou@aol.com" at bounding box center [347, 585] width 264 height 42
click at [235, 599] on input "**********" at bounding box center [347, 597] width 272 height 26
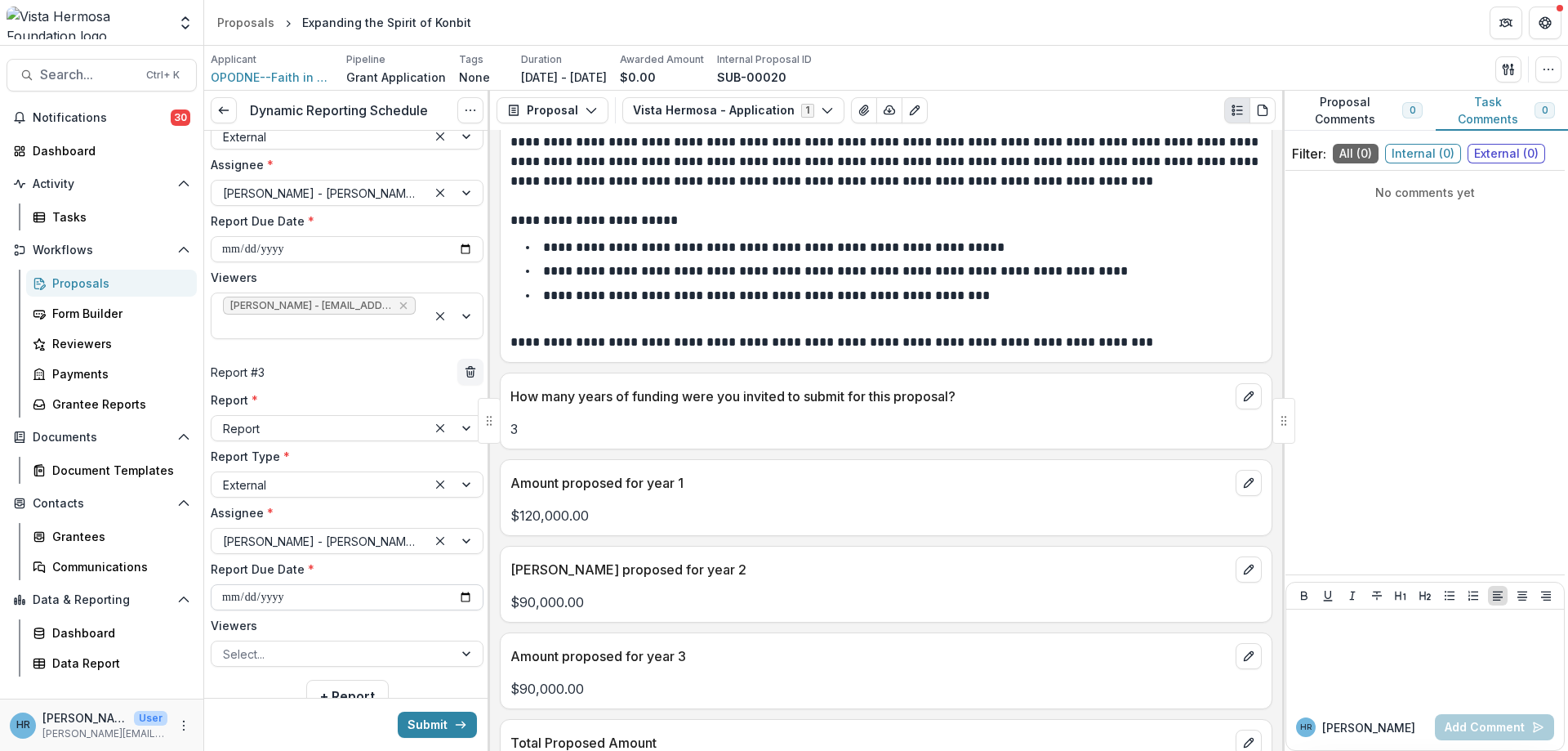
type input "**********"
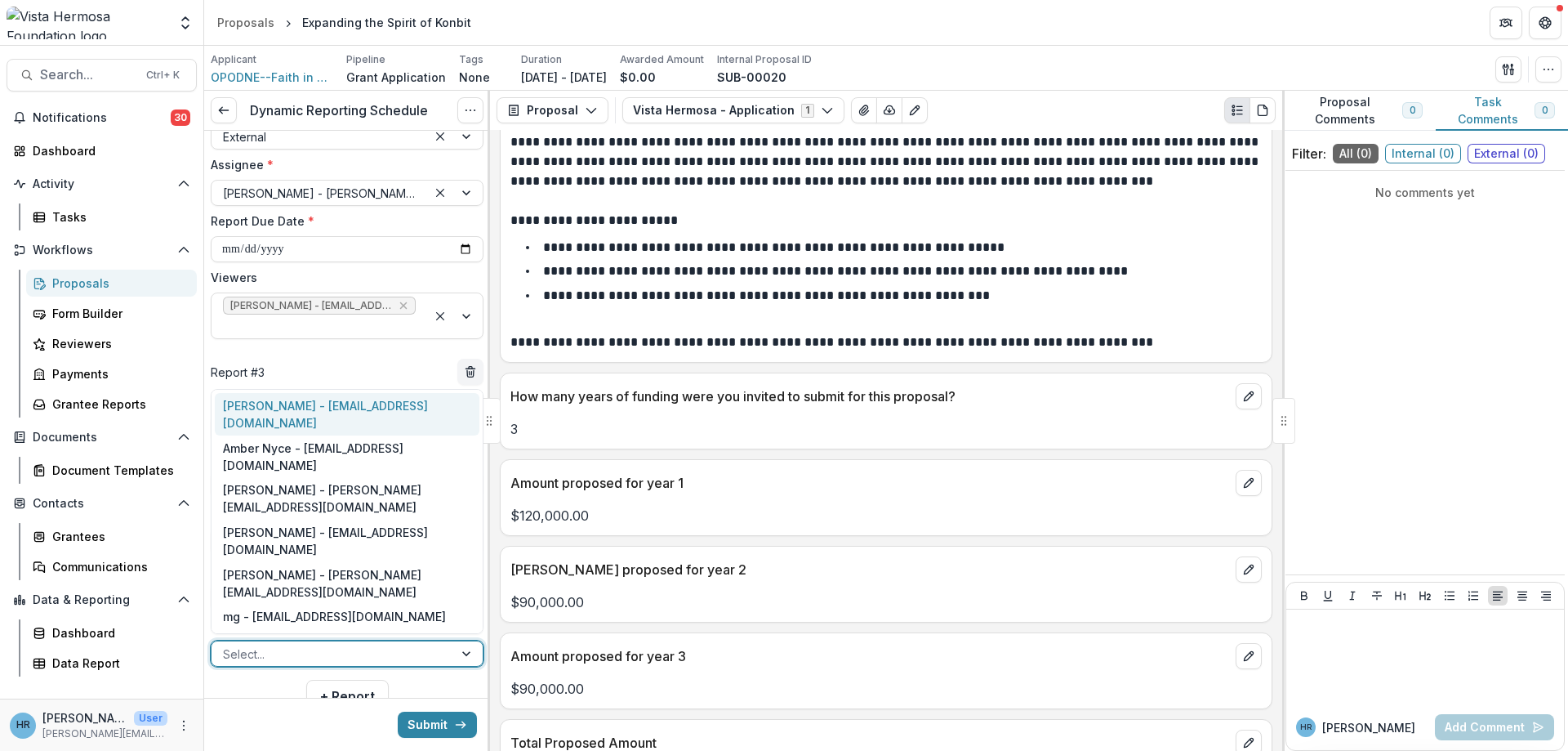
click at [270, 655] on div at bounding box center [333, 653] width 219 height 21
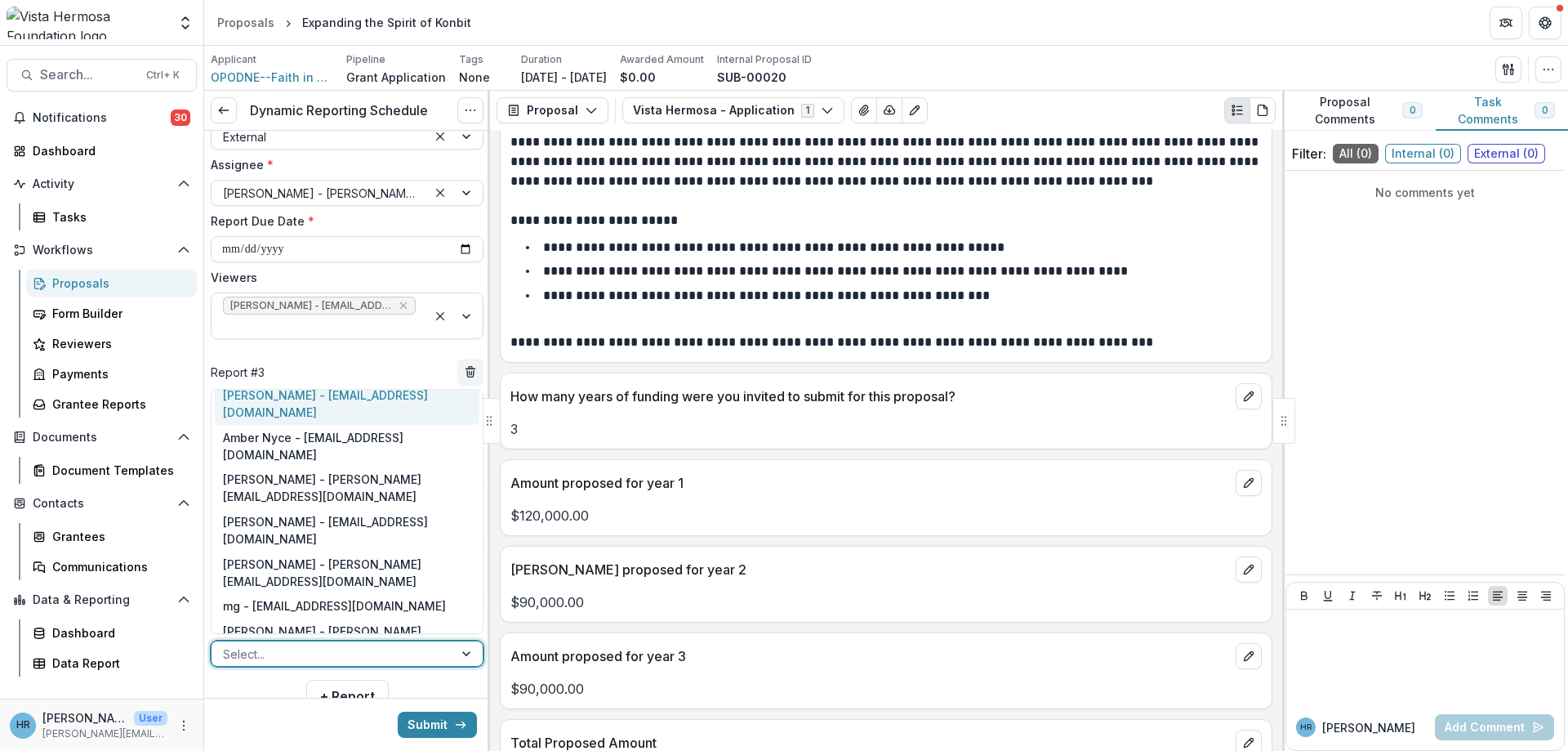
click at [290, 404] on div "Jerry Martinez - jerrym@vhfoundation.org" at bounding box center [347, 403] width 264 height 42
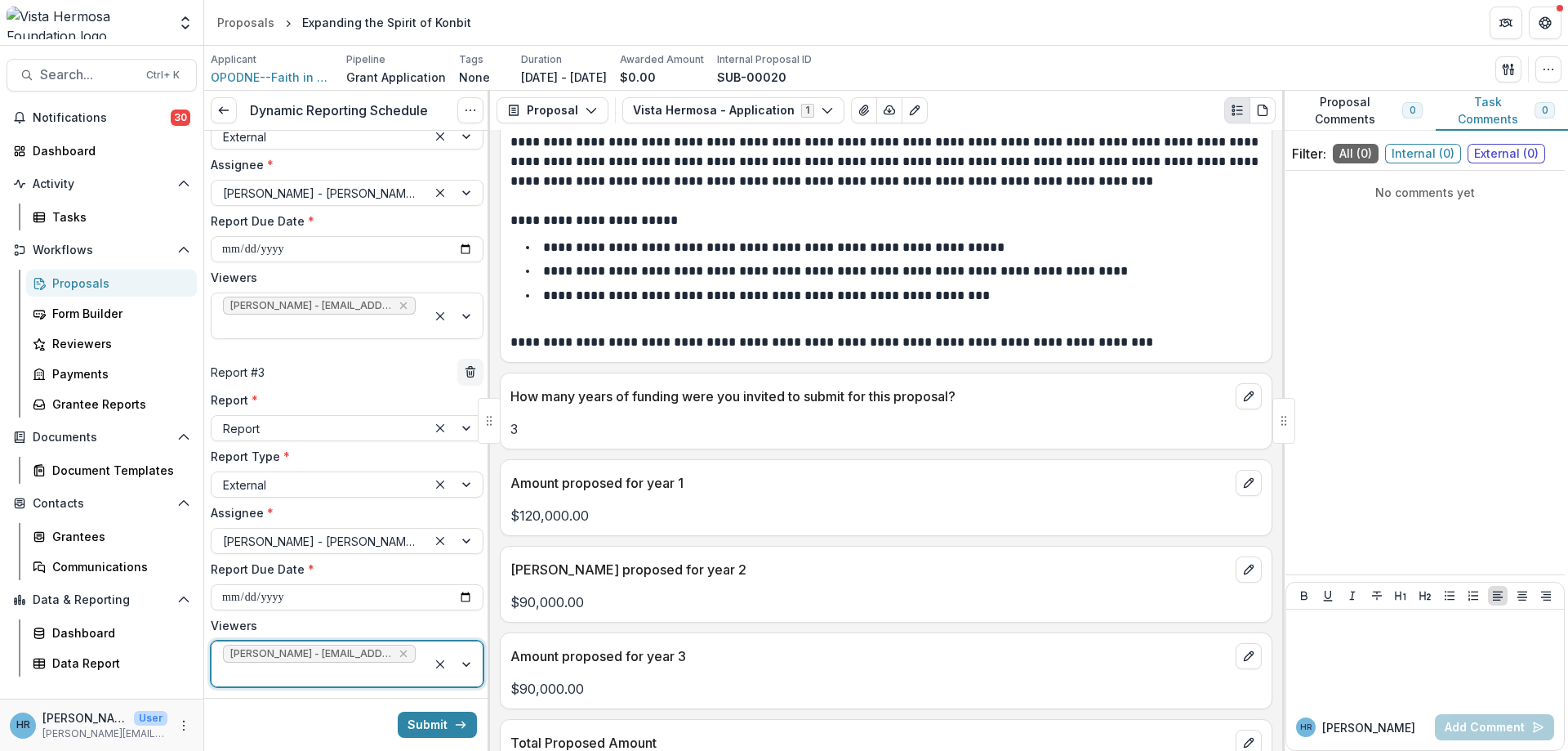
scroll to position [562, 0]
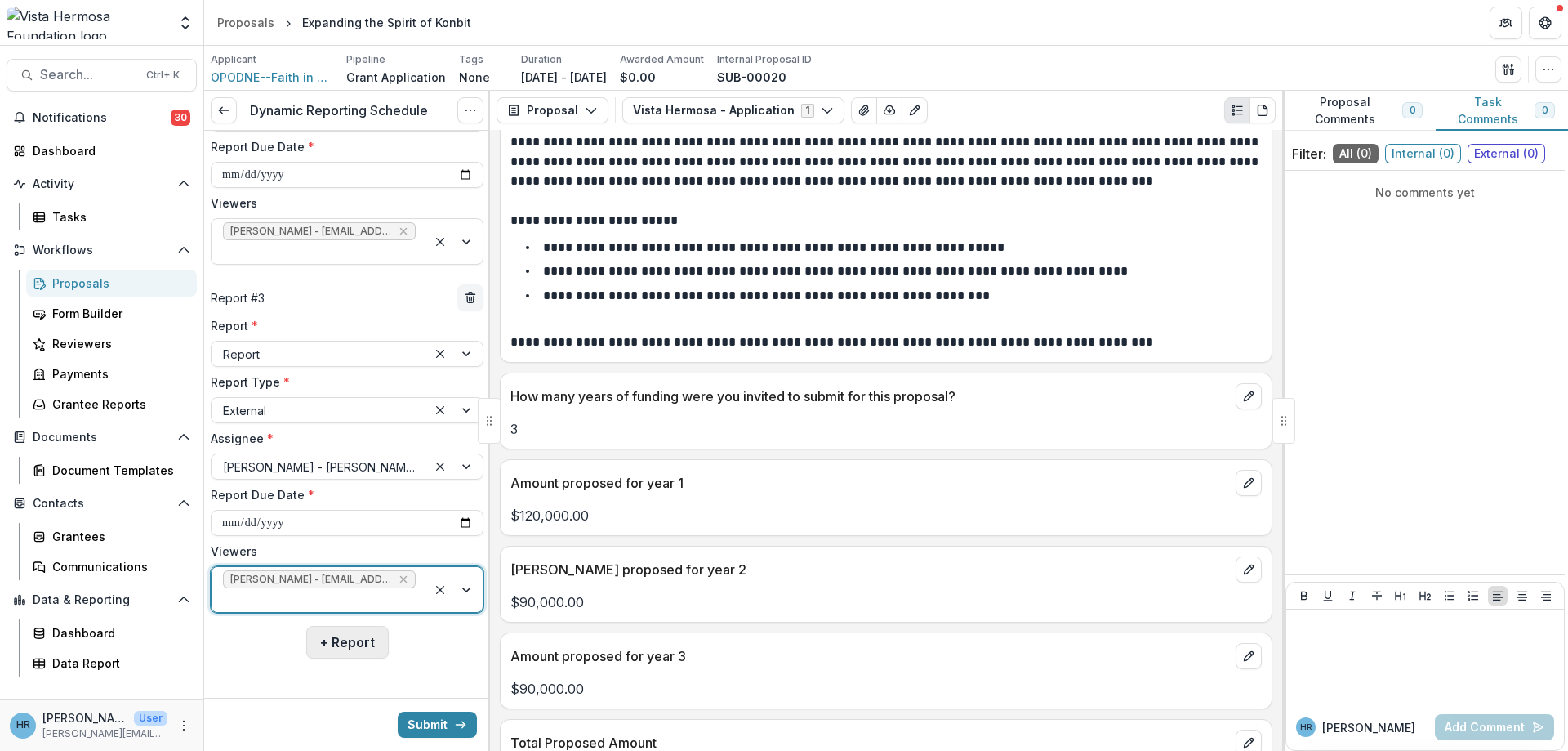
click at [338, 646] on button "+ Report" at bounding box center [347, 641] width 83 height 33
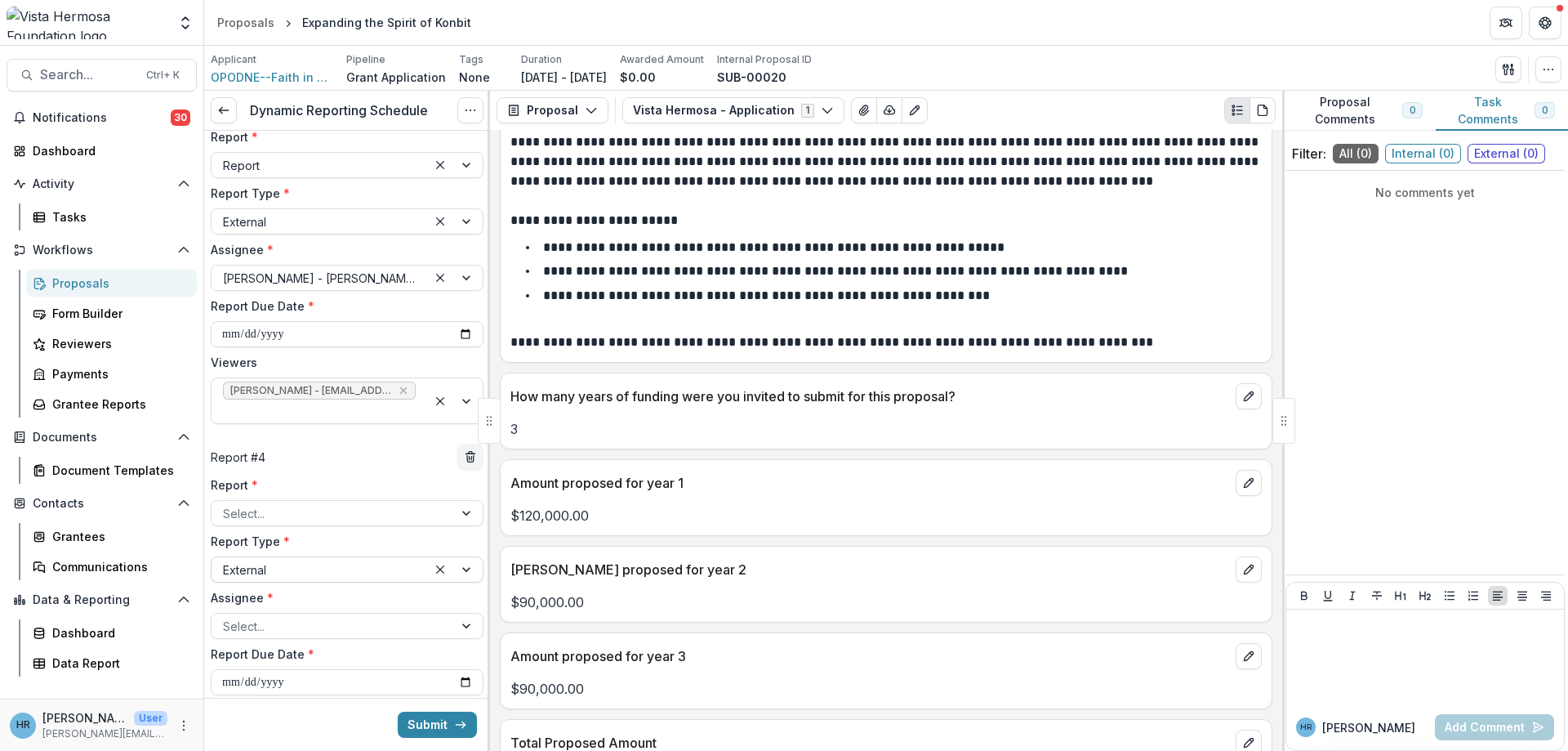
scroll to position [758, 0]
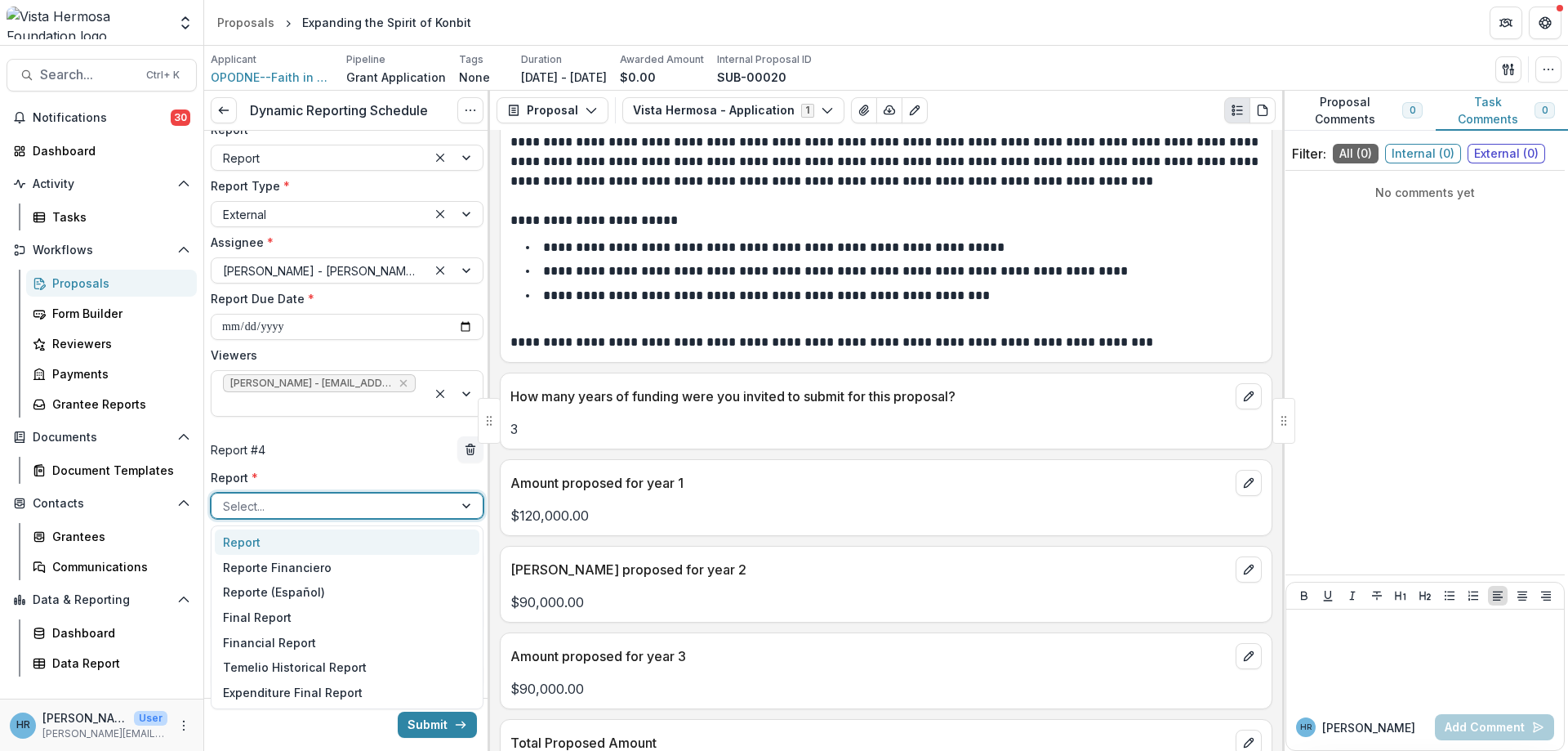
click at [330, 517] on div "Select..." at bounding box center [347, 505] width 272 height 26
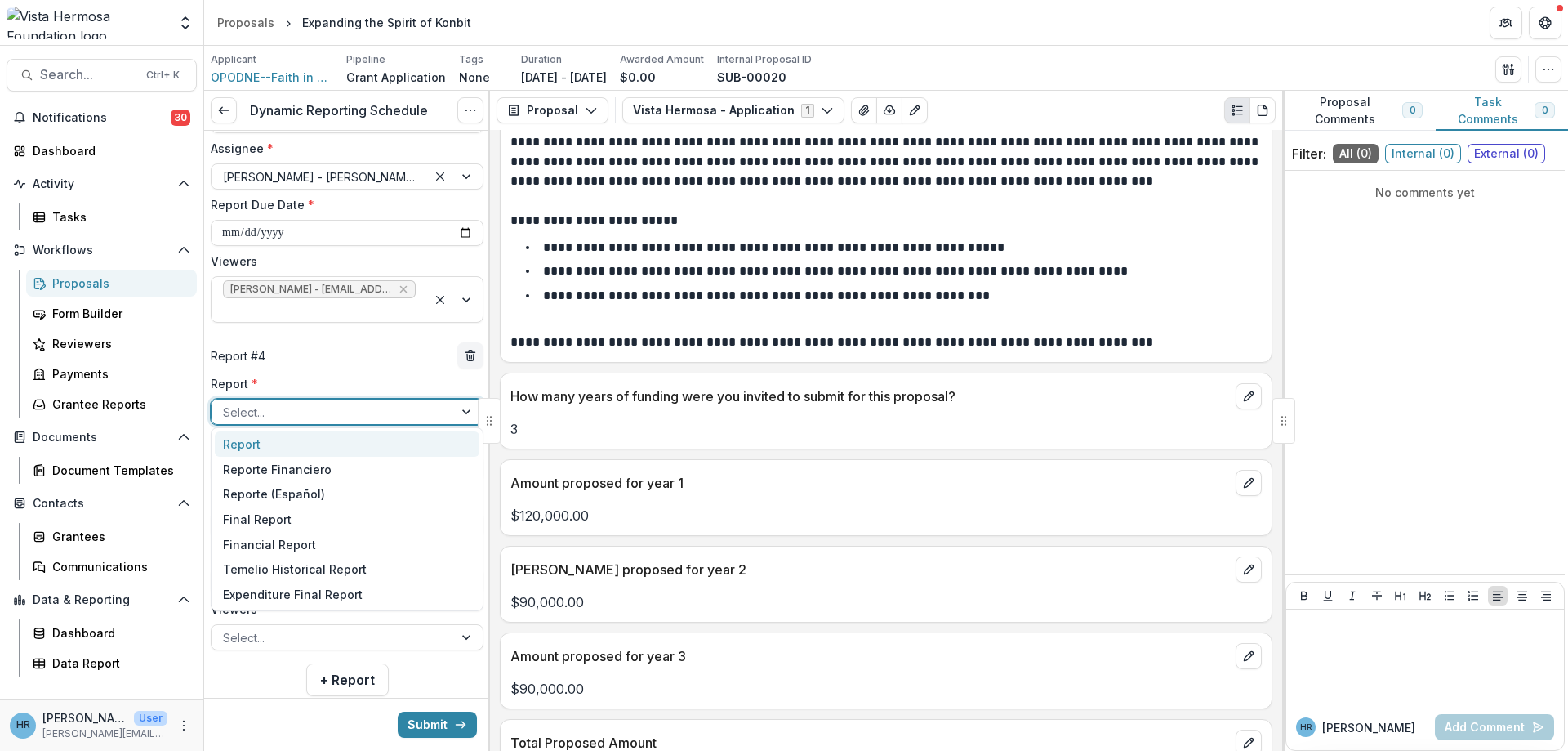
scroll to position [856, 0]
click at [301, 548] on div "Financial Report" at bounding box center [347, 545] width 264 height 26
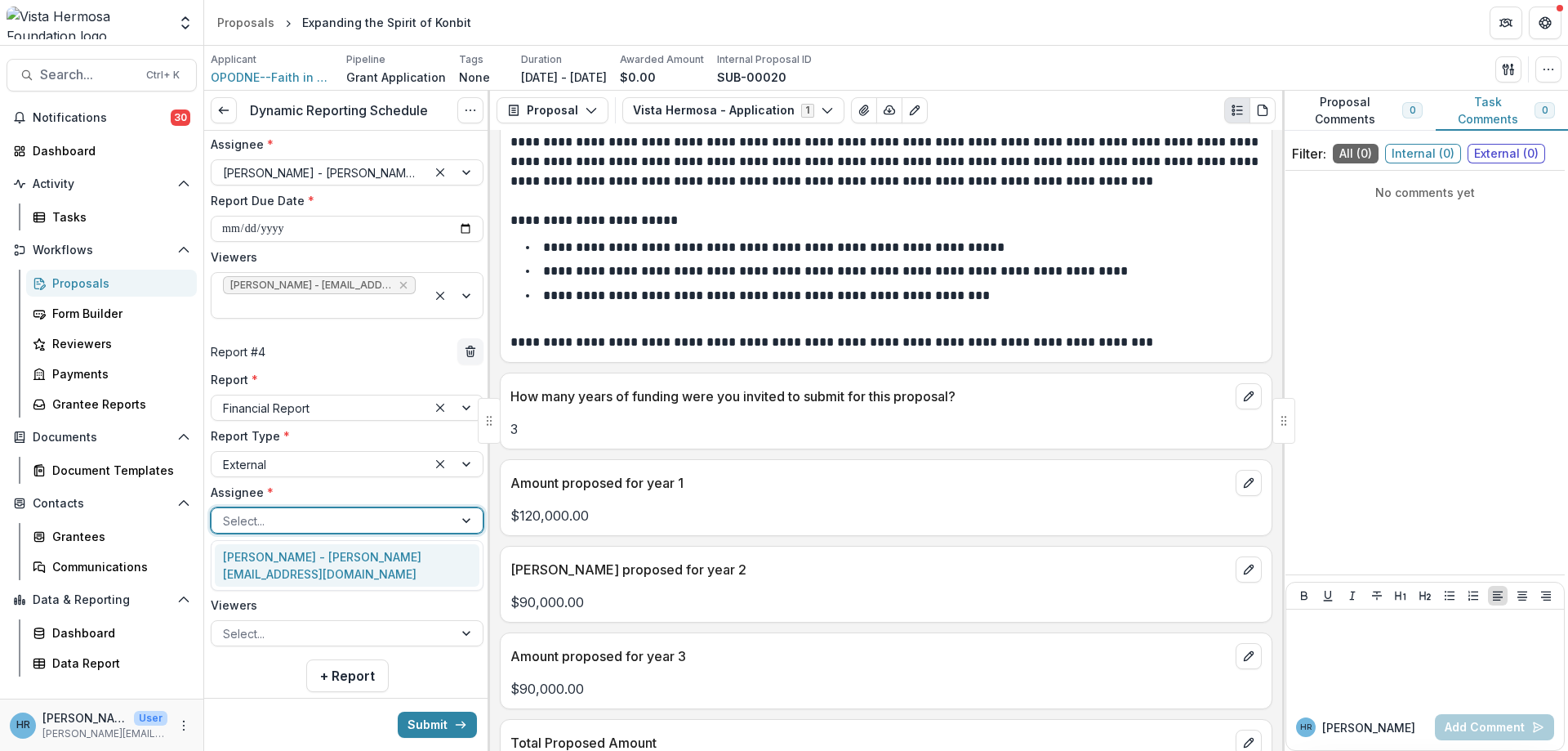
click at [255, 525] on div at bounding box center [333, 520] width 219 height 21
click at [257, 552] on div "Francois Pierre-Louis - fpierrelou@aol.com" at bounding box center [347, 564] width 264 height 42
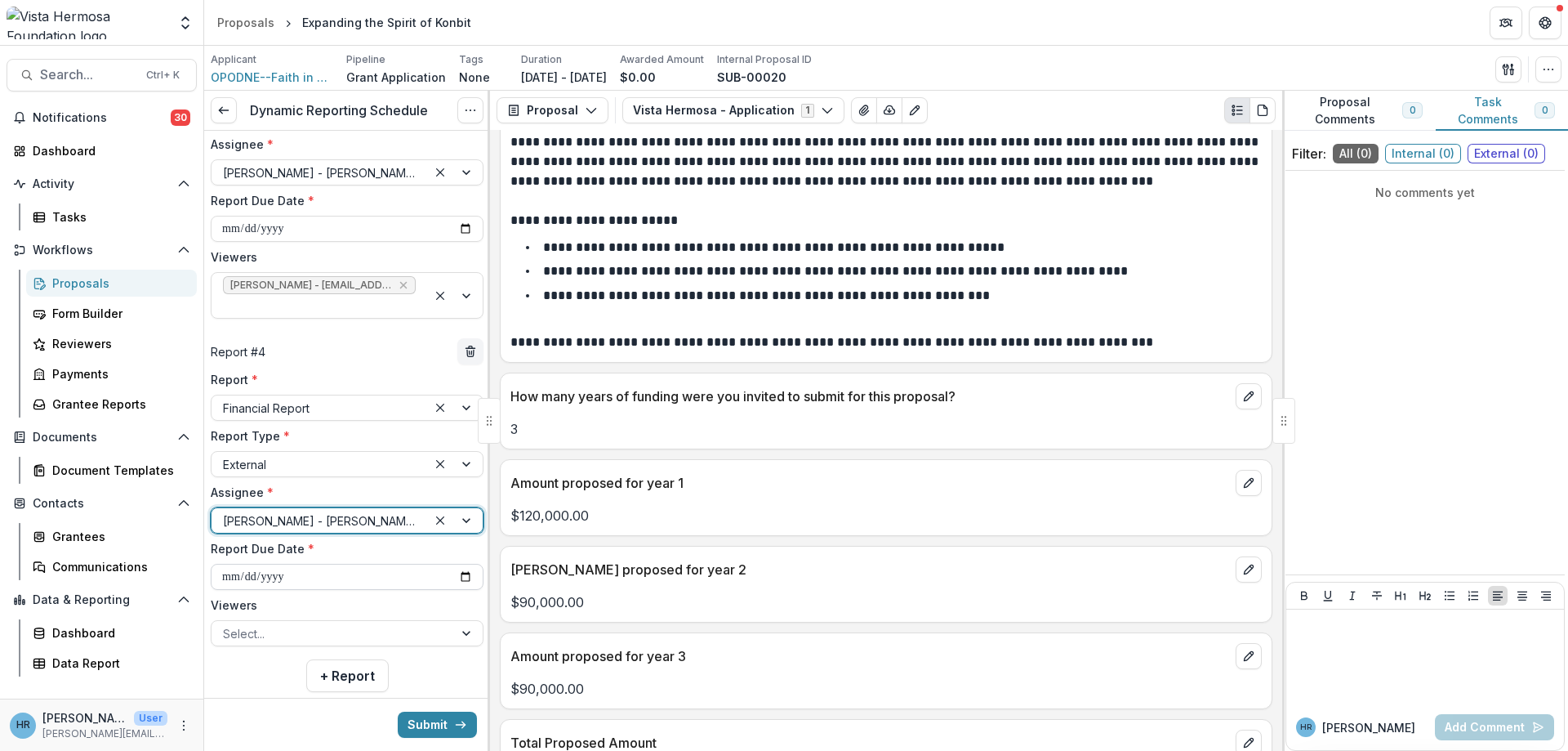
click at [228, 576] on input "**********" at bounding box center [347, 576] width 272 height 26
type input "**********"
click at [356, 636] on div at bounding box center [333, 633] width 219 height 21
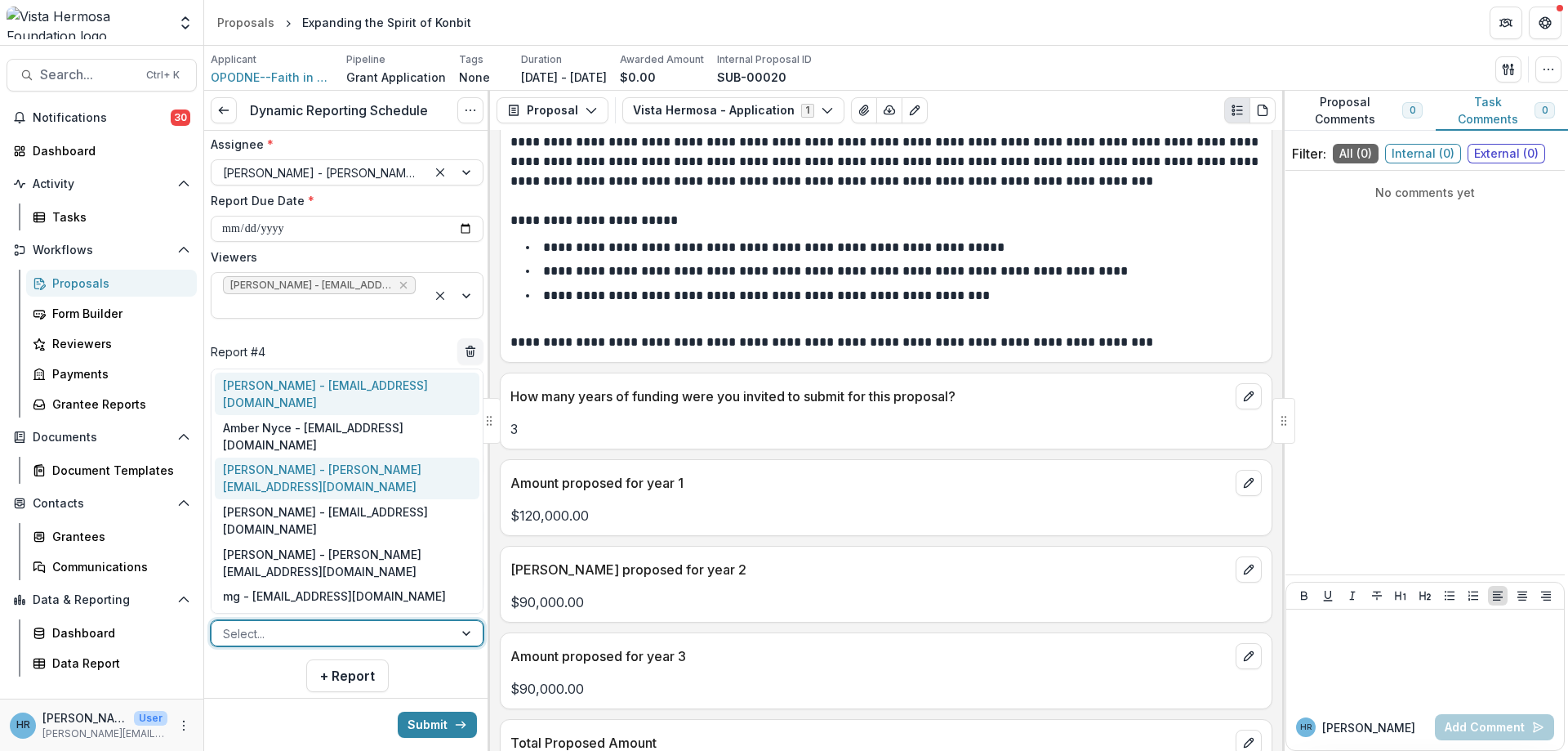
scroll to position [11, 0]
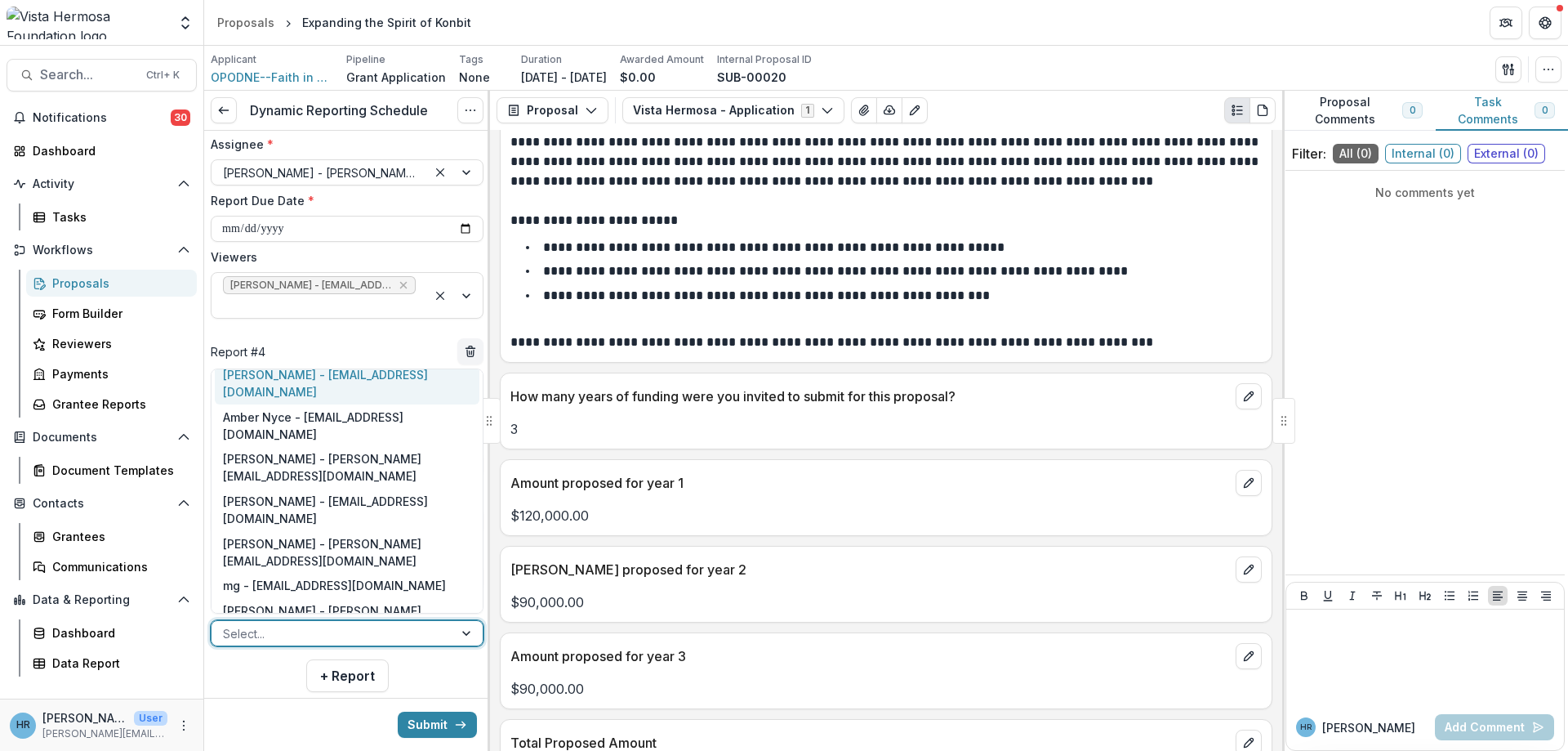
click at [323, 378] on div "Jerry Martinez - jerrym@vhfoundation.org" at bounding box center [347, 383] width 264 height 42
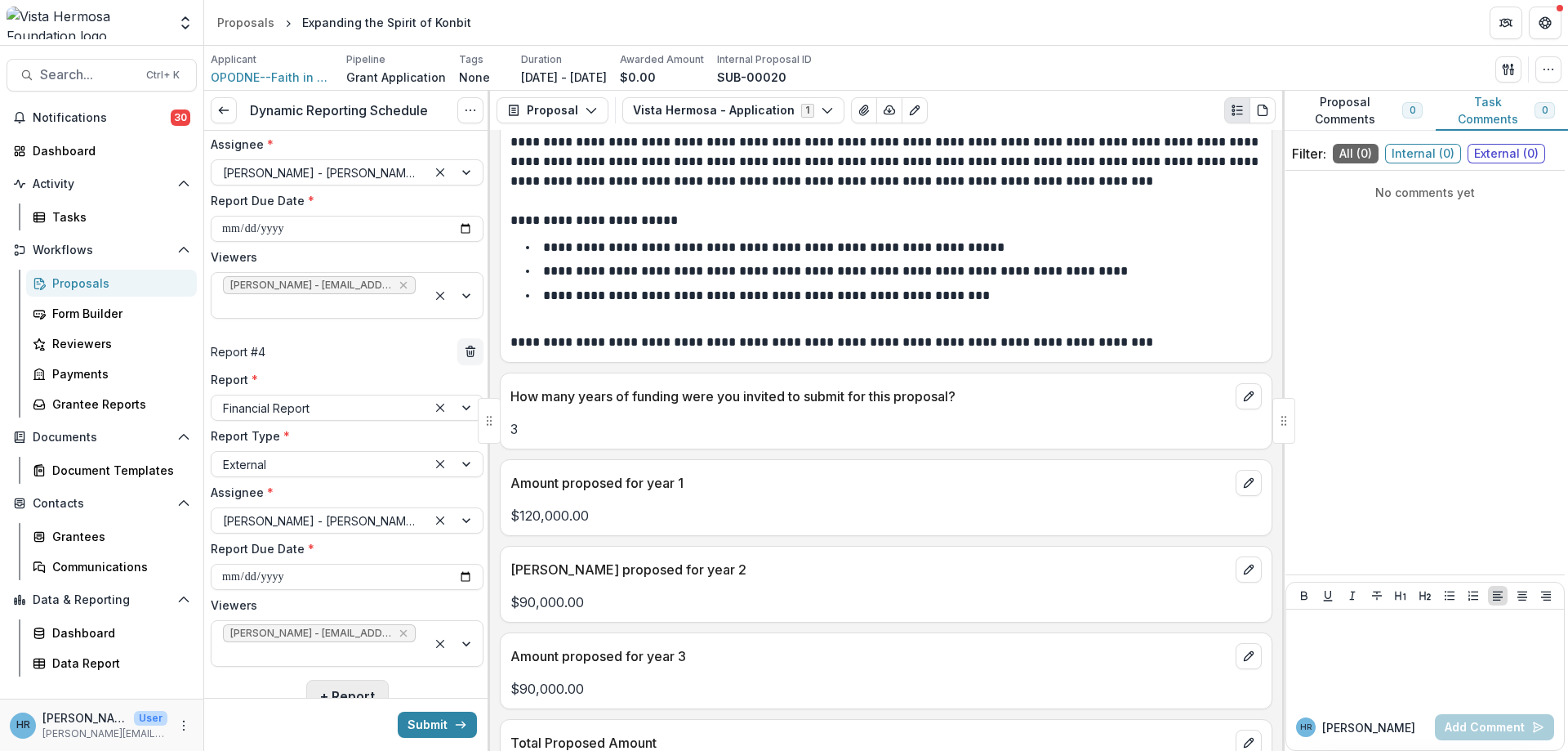
click at [352, 691] on button "+ Report" at bounding box center [347, 696] width 83 height 33
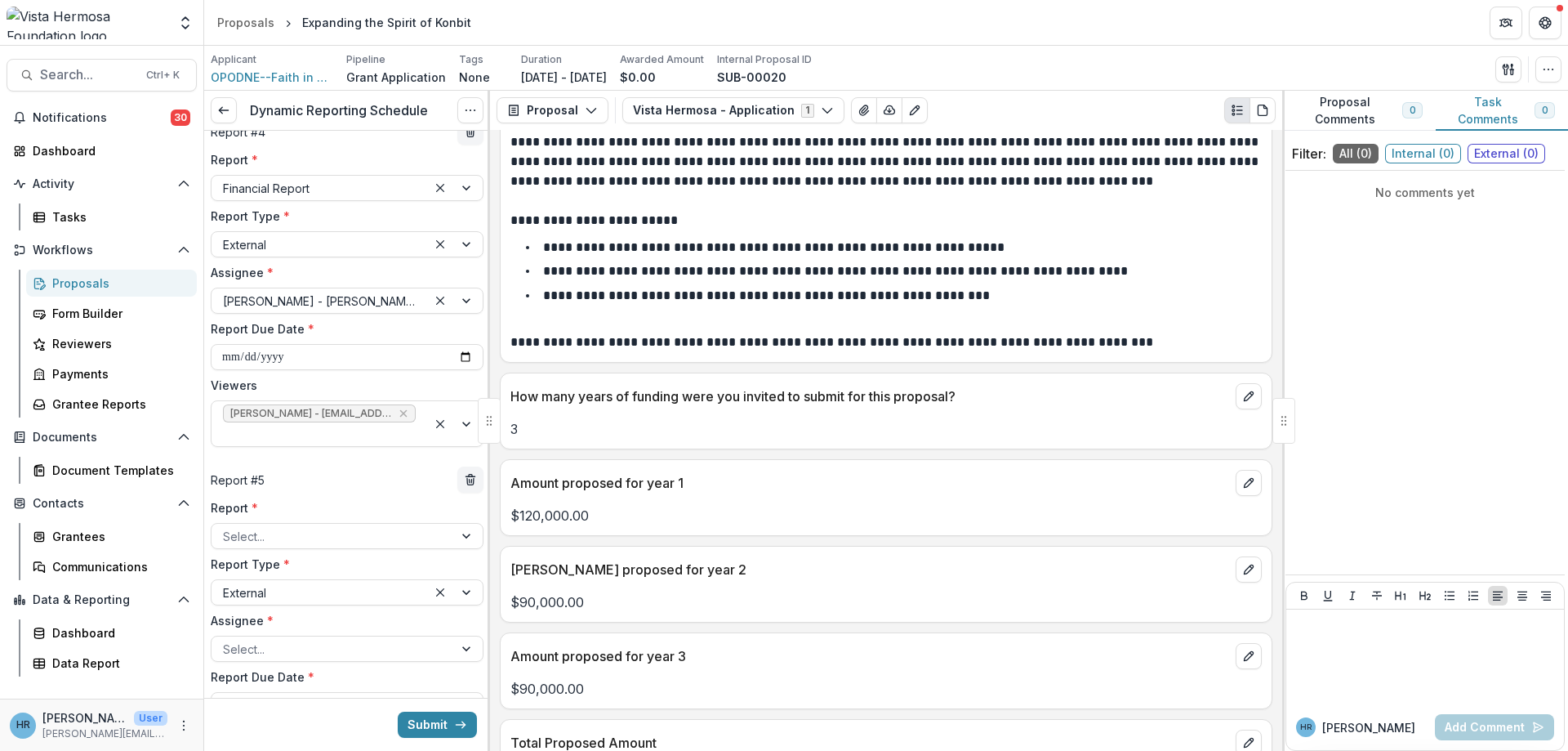
scroll to position [1150, 0]
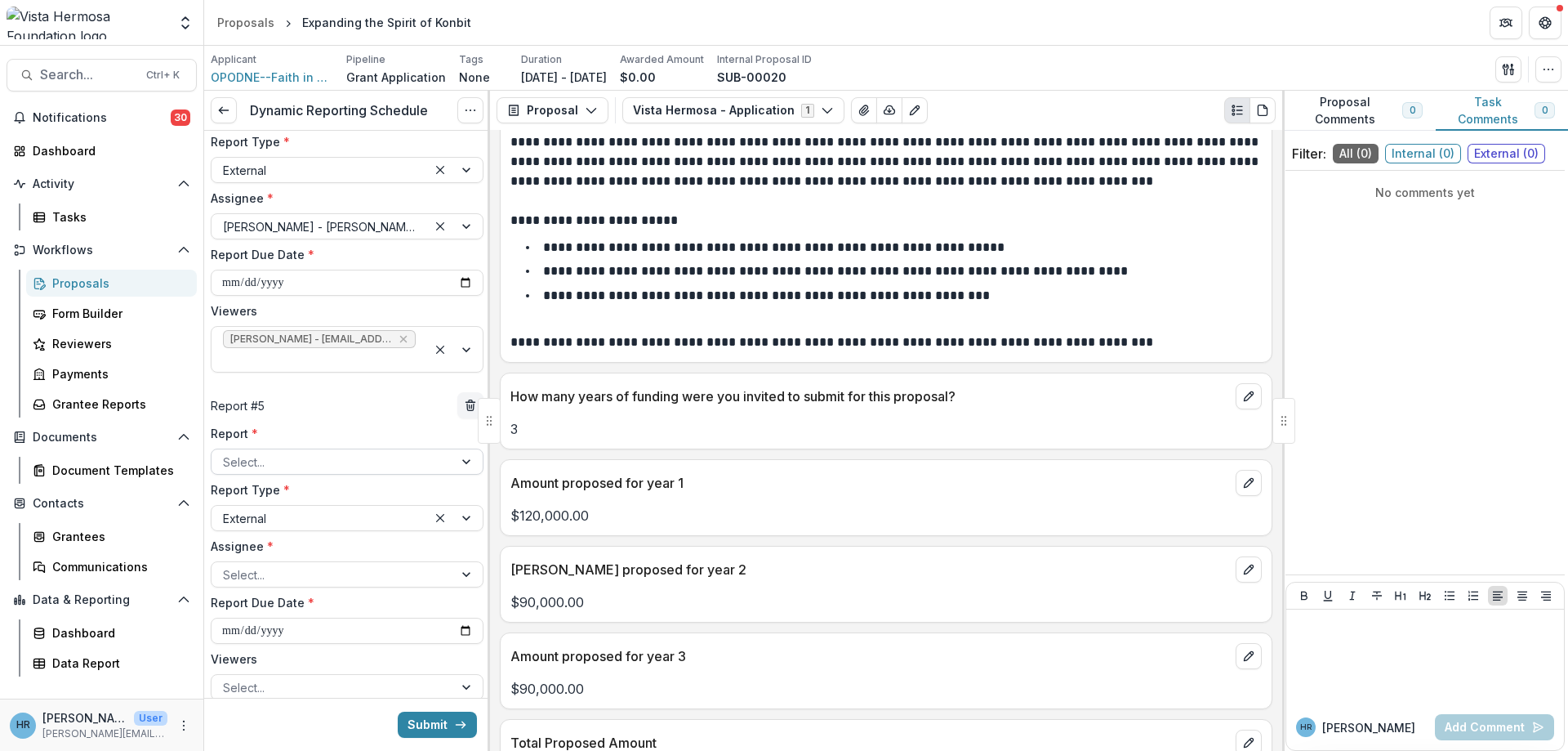
click at [279, 473] on div "Select..." at bounding box center [332, 462] width 242 height 24
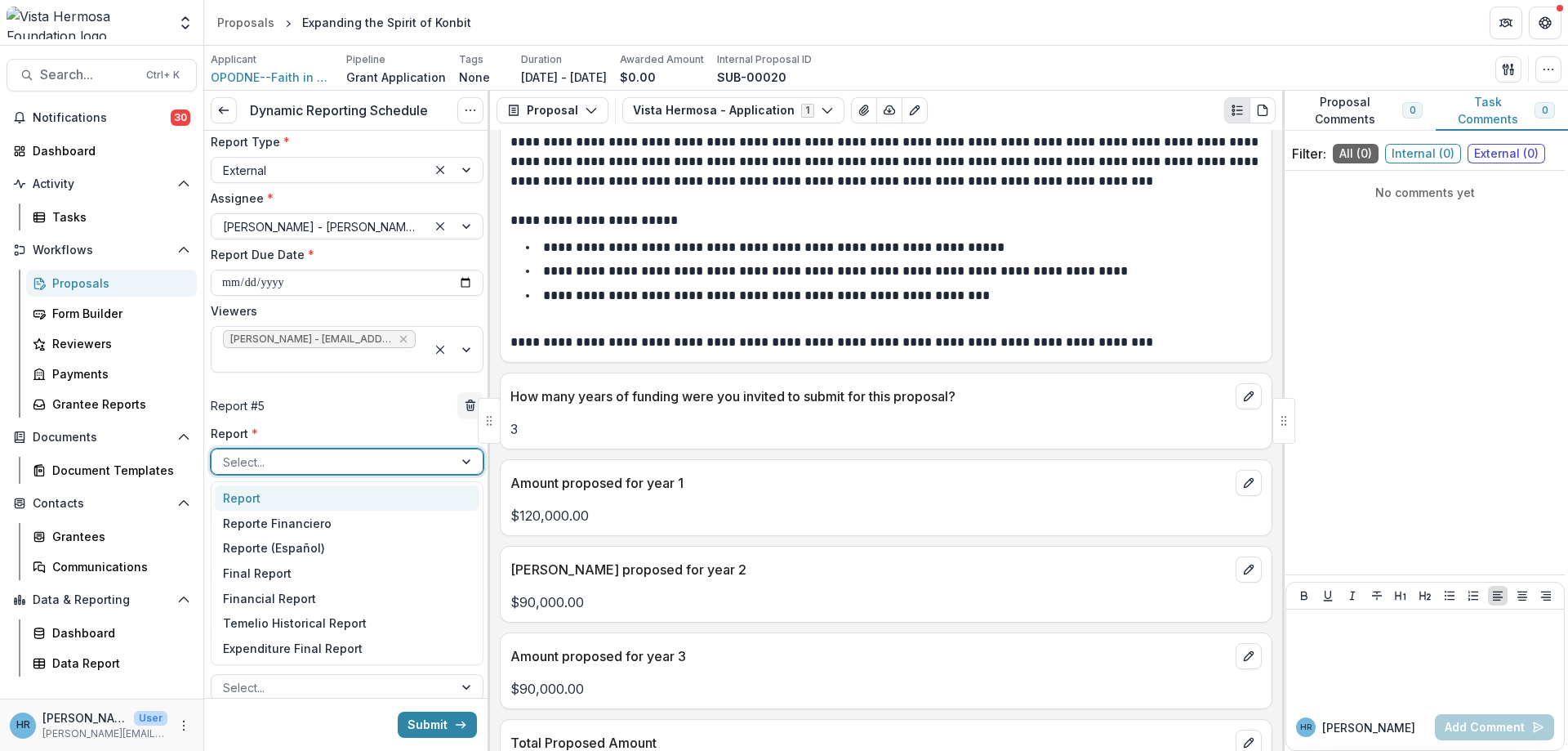
click at [276, 495] on div "Report" at bounding box center [347, 498] width 264 height 26
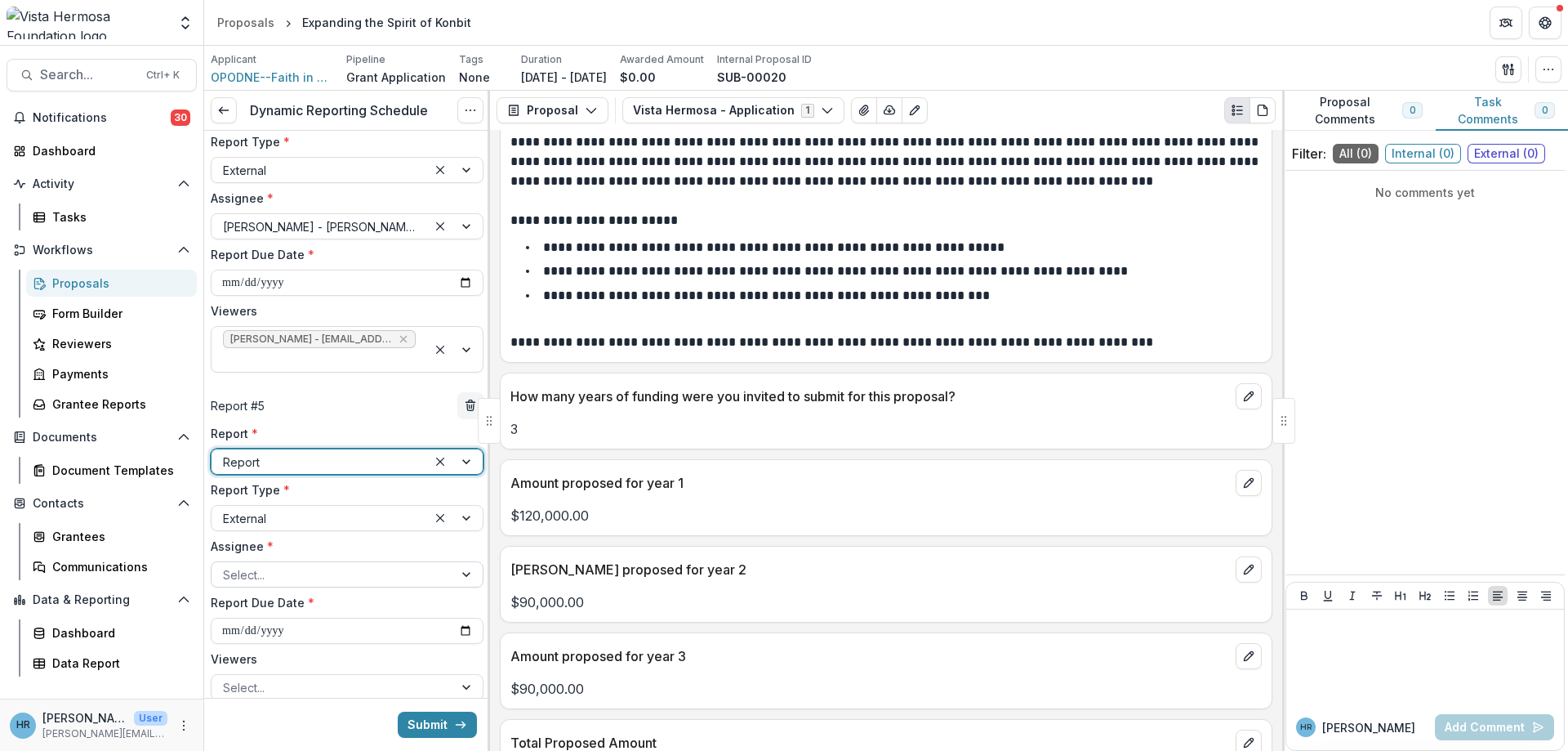
click at [257, 570] on div at bounding box center [333, 574] width 219 height 21
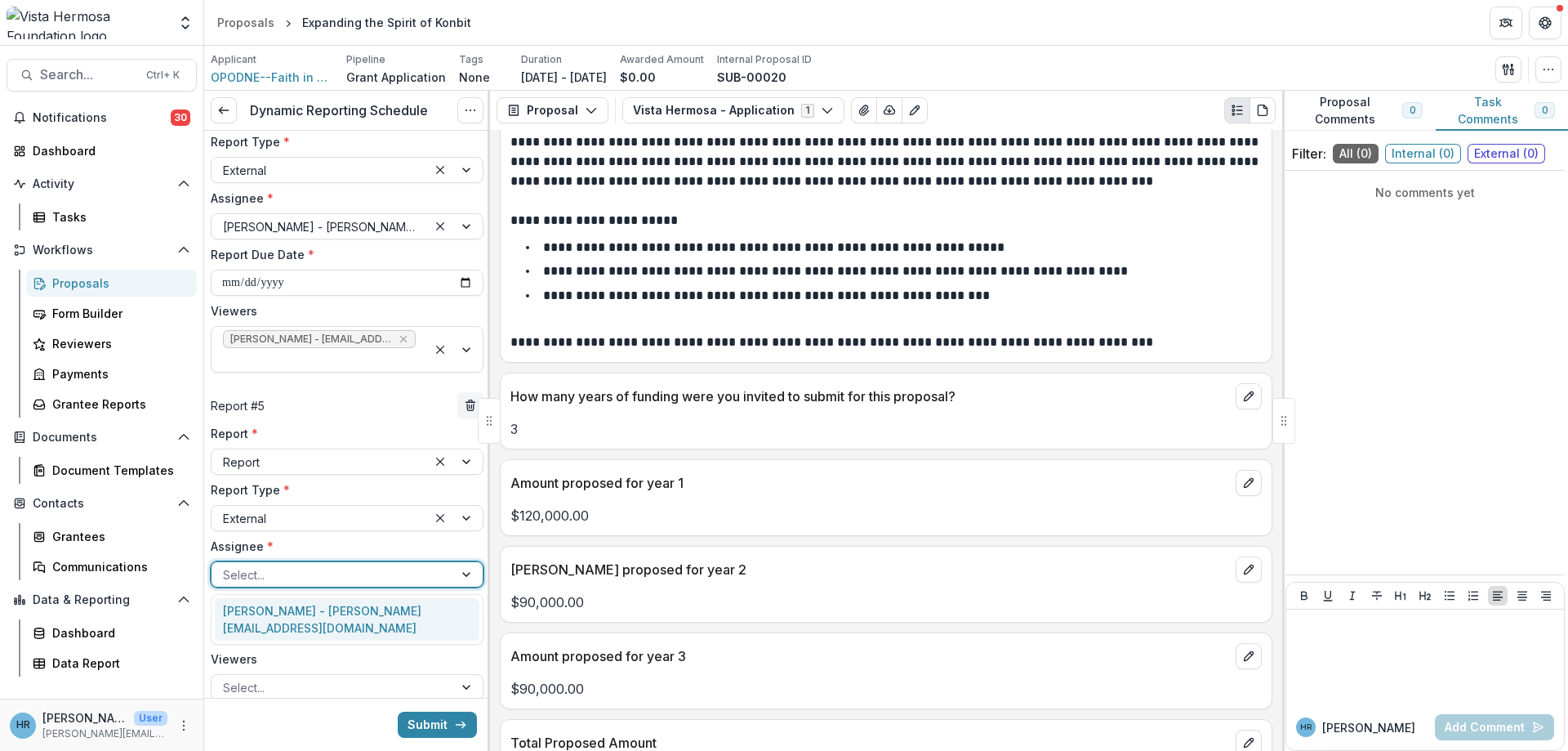
click at [257, 613] on div "Francois Pierre-Louis - fpierrelou@aol.com" at bounding box center [347, 619] width 264 height 42
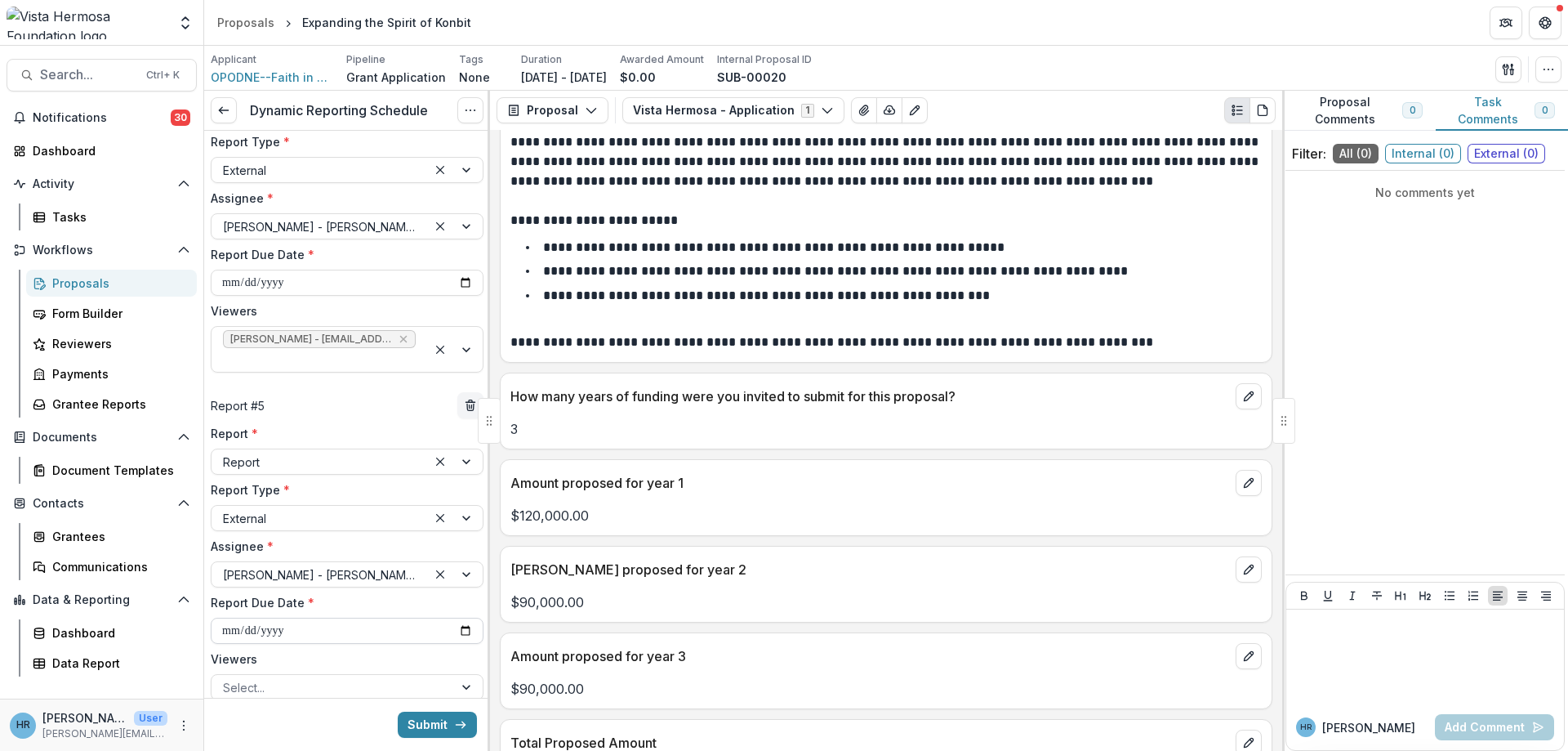
click at [233, 633] on input "**********" at bounding box center [347, 631] width 272 height 26
type input "**********"
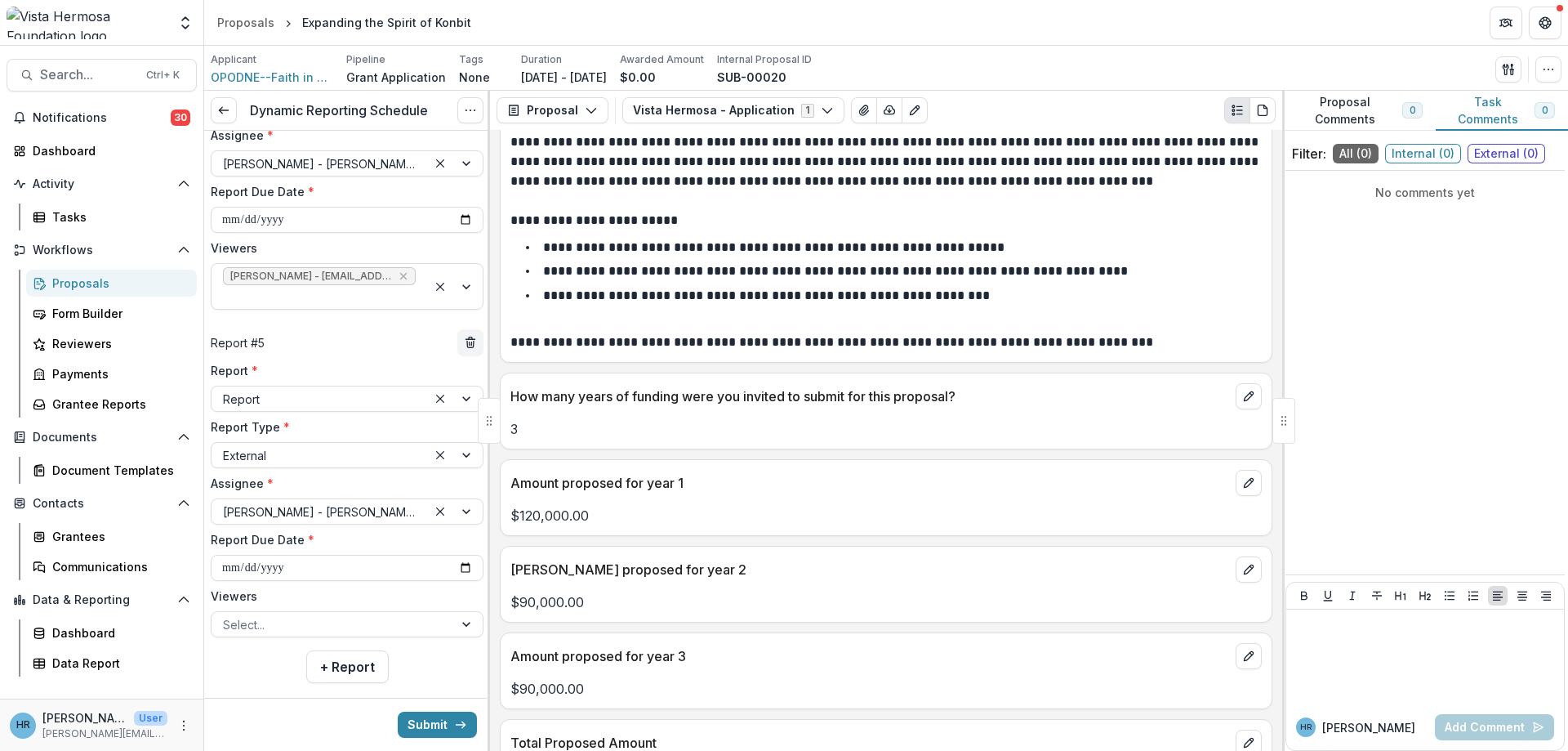
scroll to position [1238, 0]
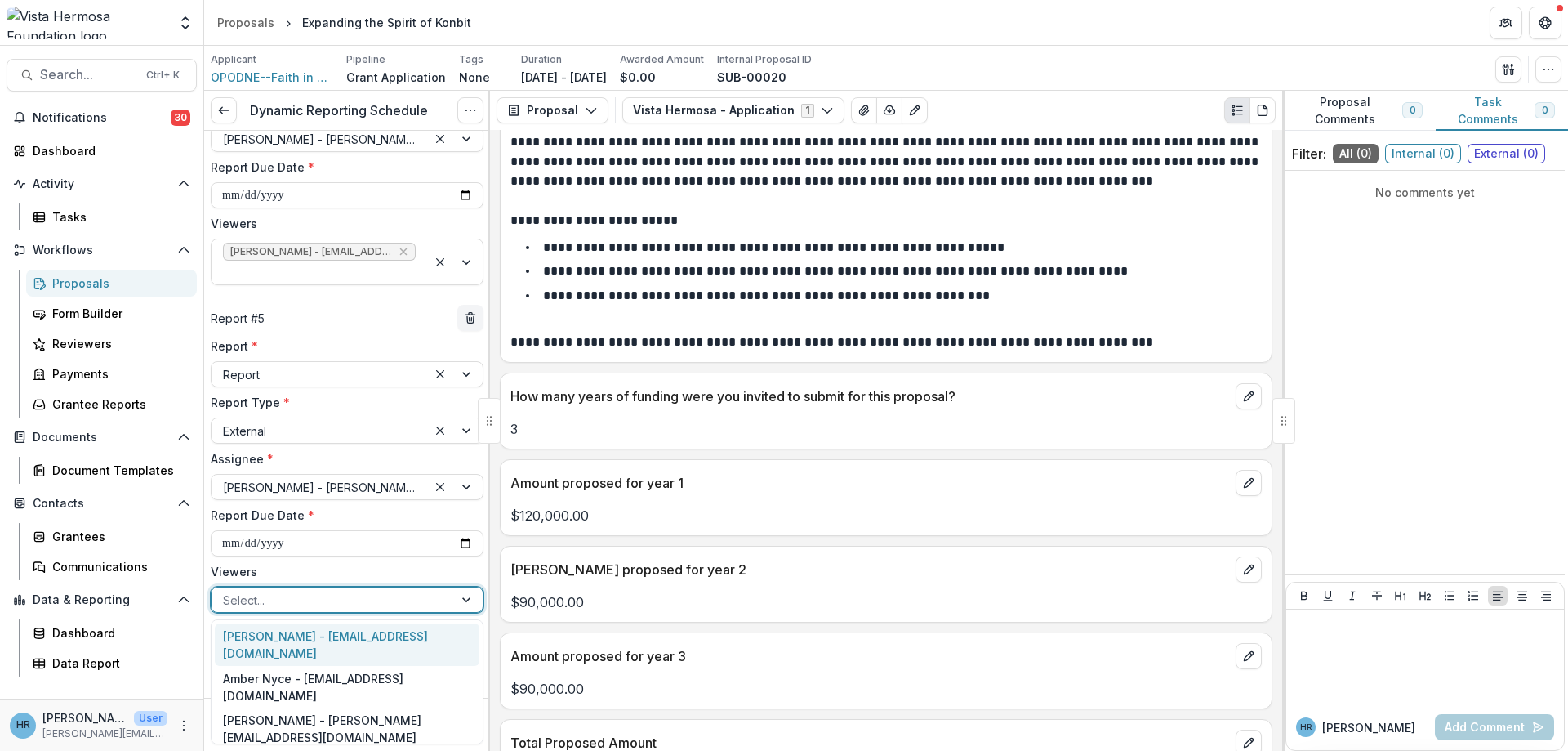
click at [271, 597] on div at bounding box center [333, 600] width 219 height 21
click at [272, 638] on div "Jerry Martinez - jerrym@vhfoundation.org" at bounding box center [347, 643] width 264 height 42
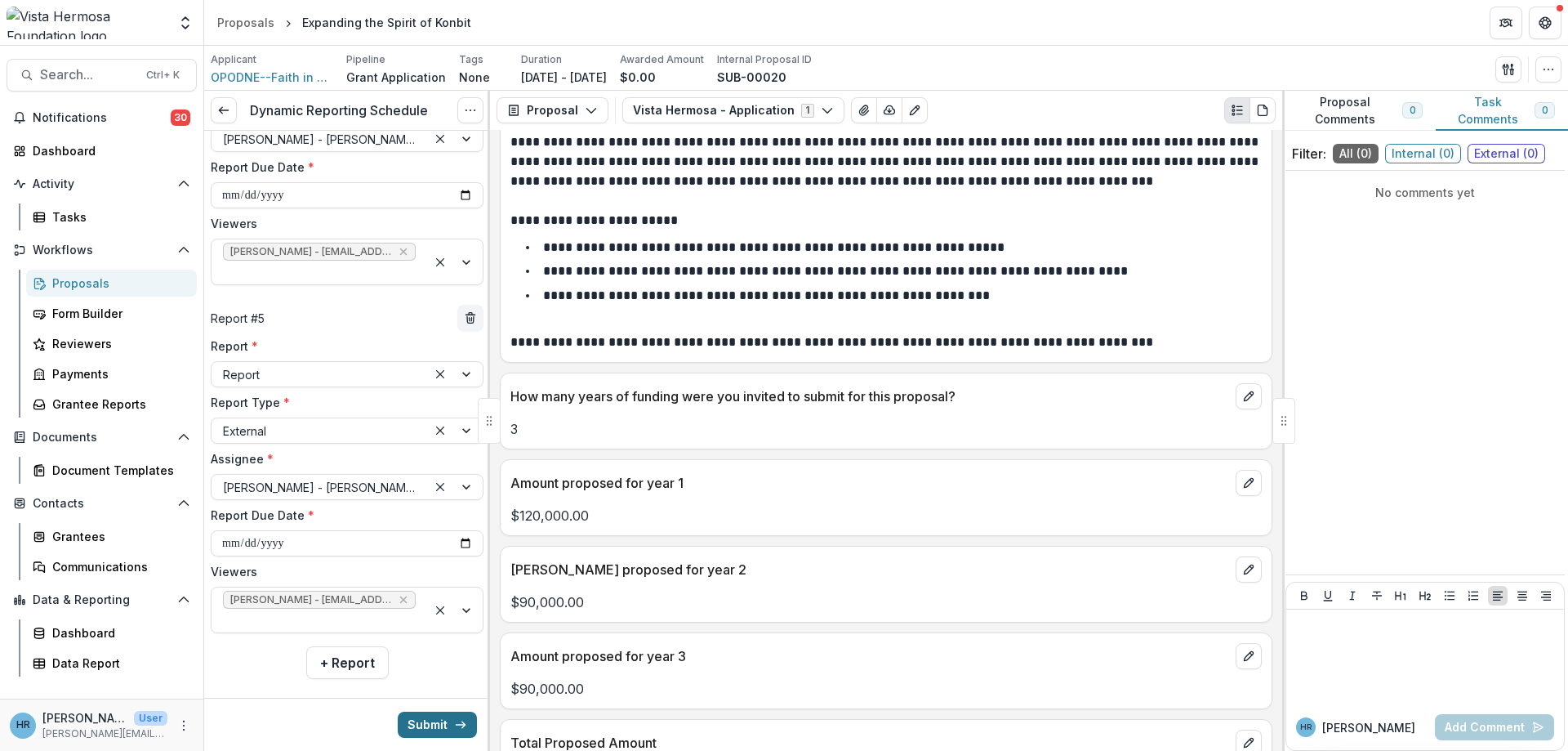
click at [433, 721] on button "Submit" at bounding box center [437, 724] width 79 height 26
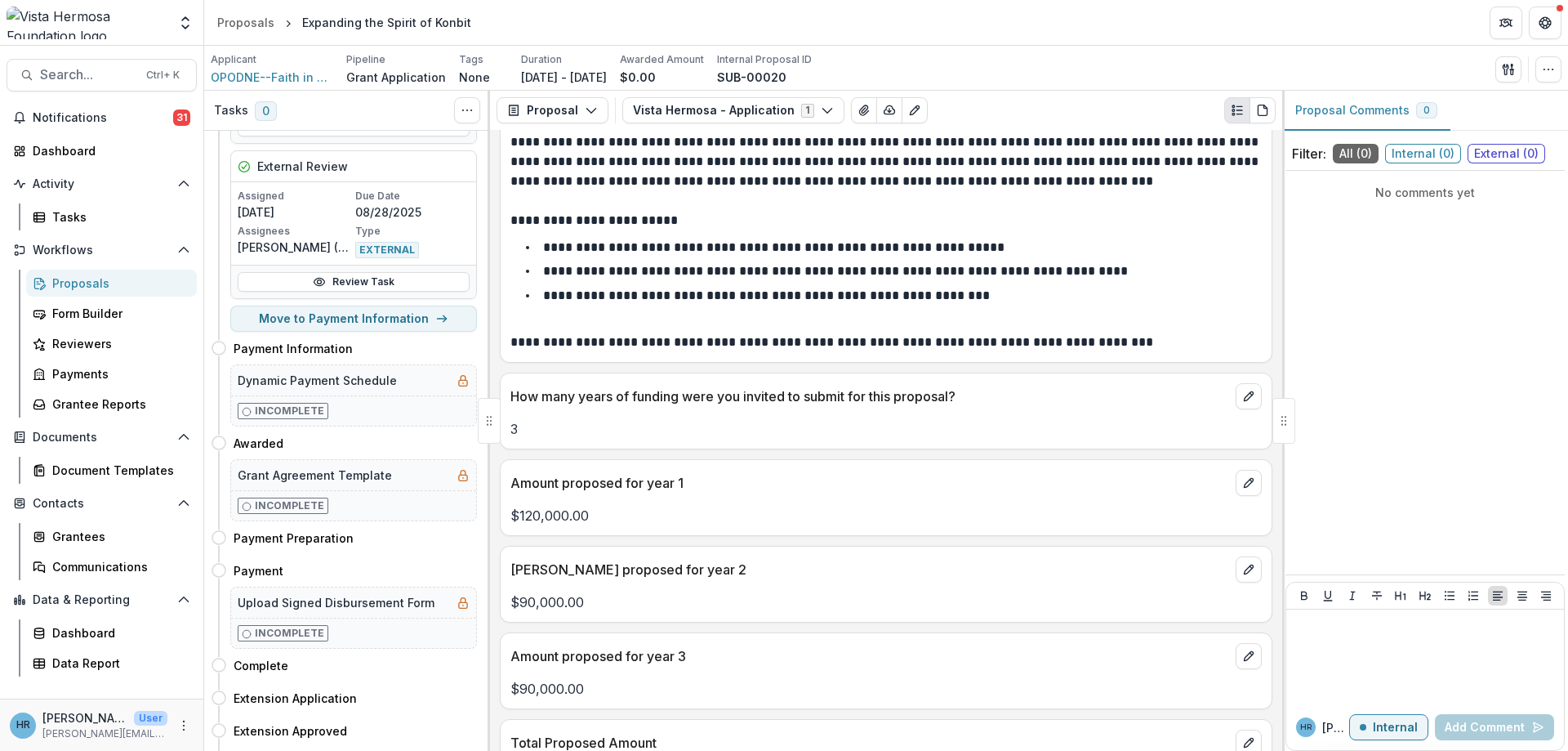
scroll to position [570, 0]
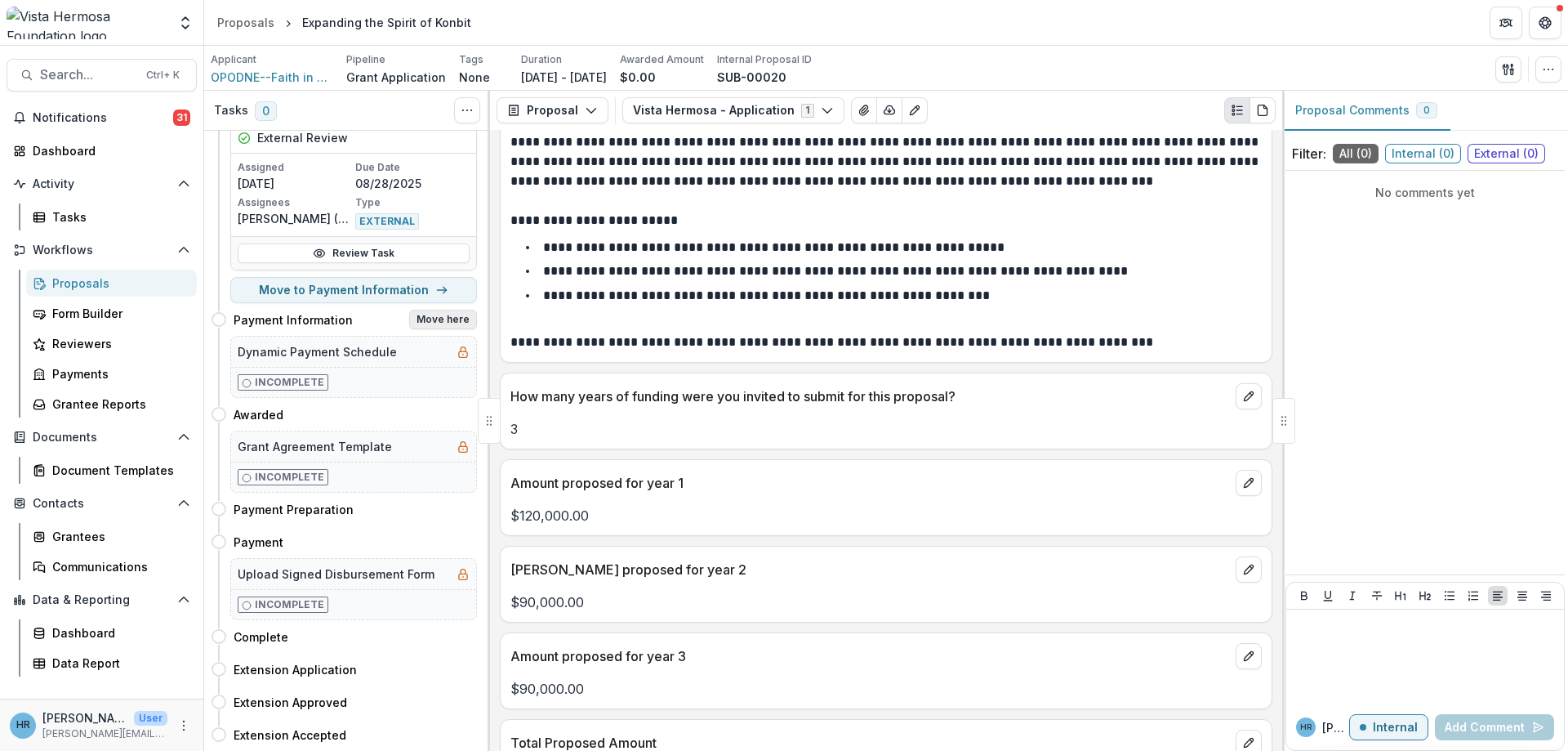
click at [444, 317] on button "Move here" at bounding box center [443, 320] width 68 height 20
select select "**********"
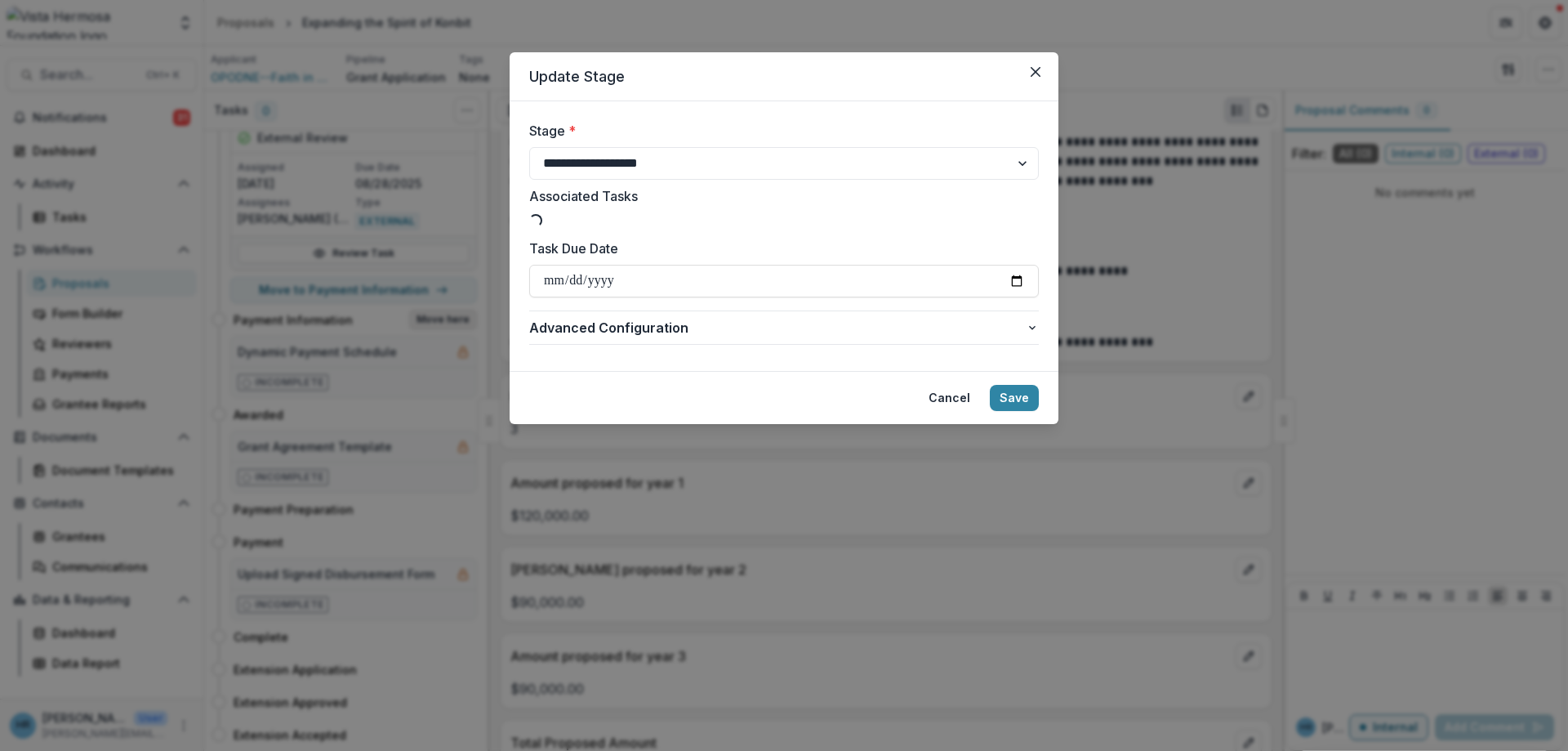
select select "**********"
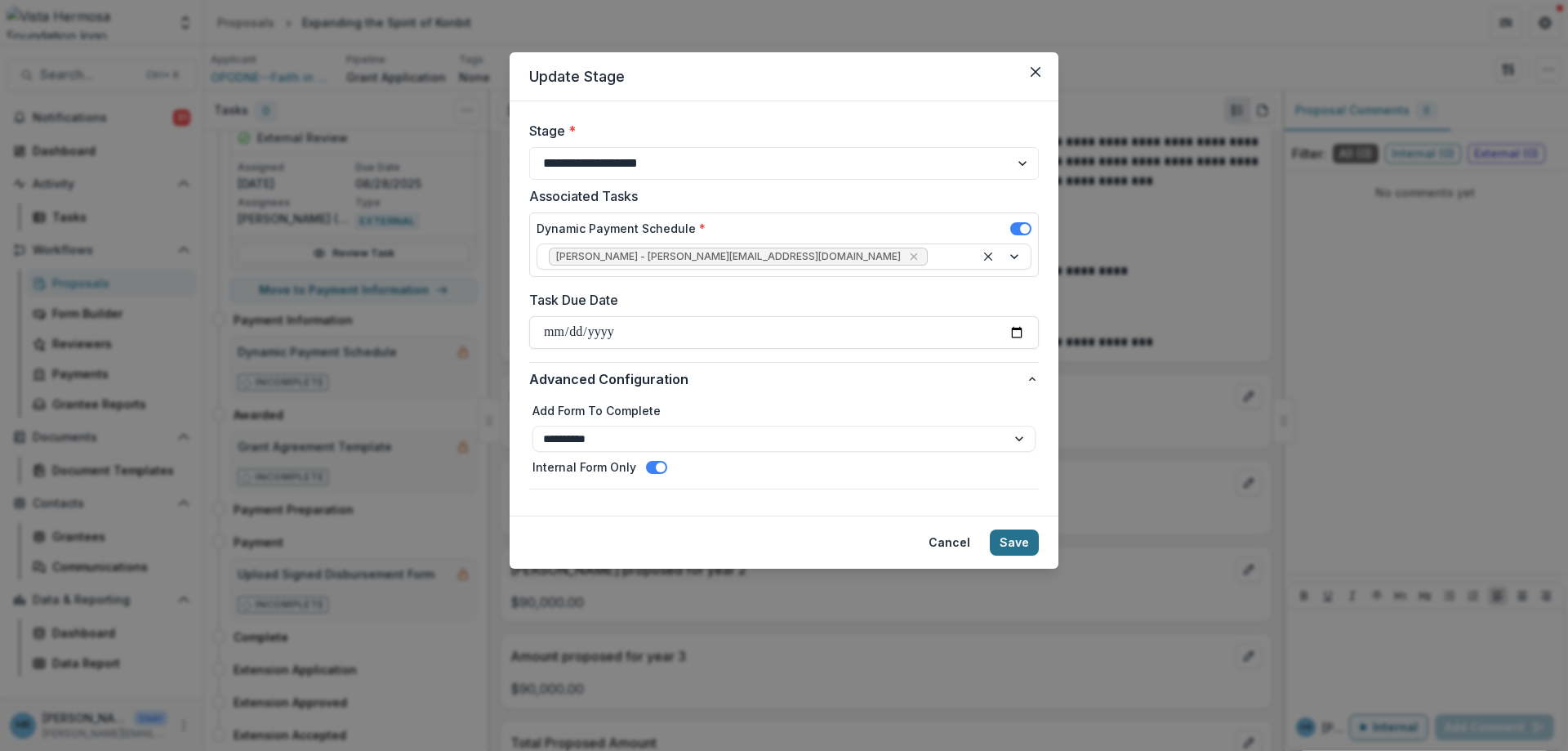
click at [1020, 543] on button "Save" at bounding box center [1014, 542] width 49 height 26
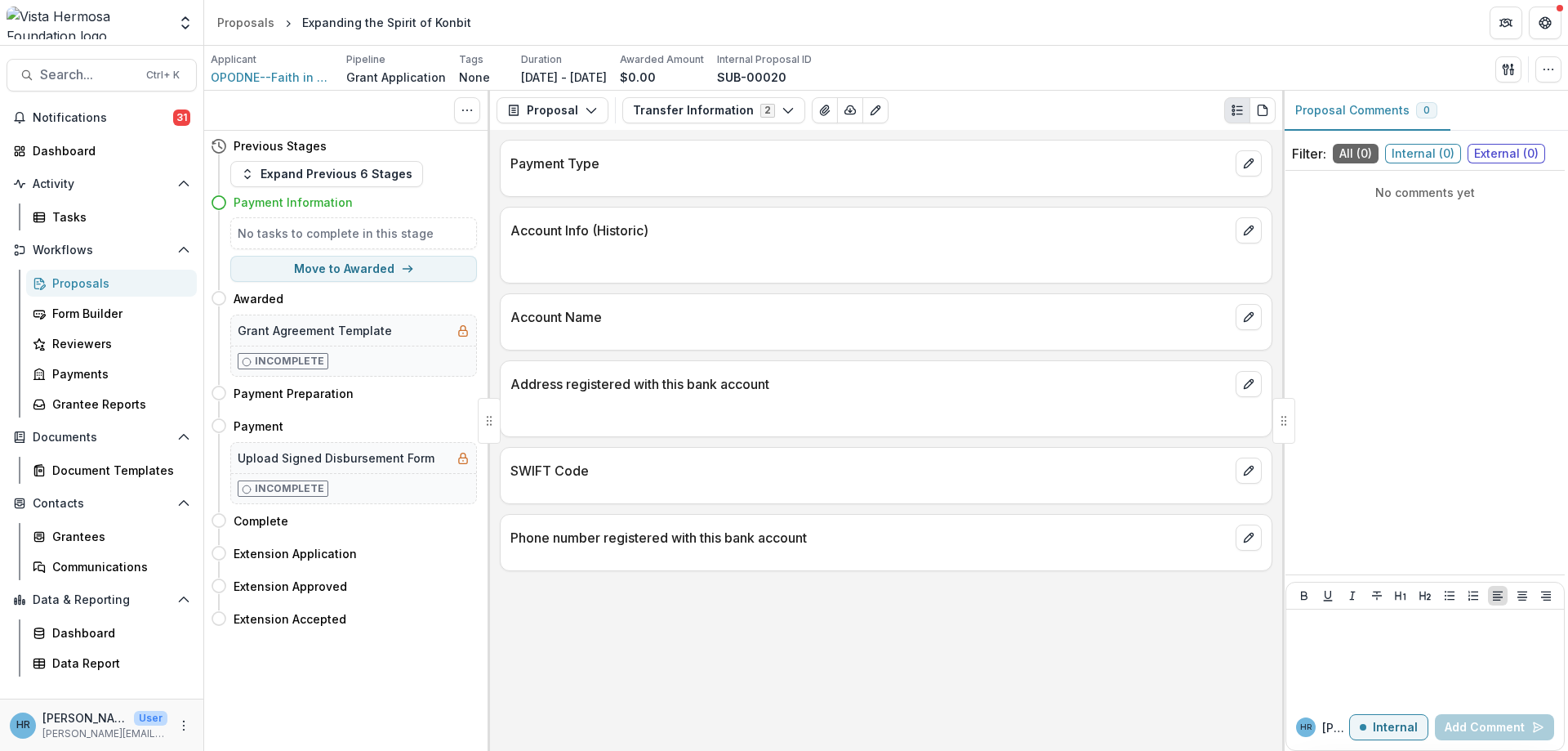
scroll to position [0, 0]
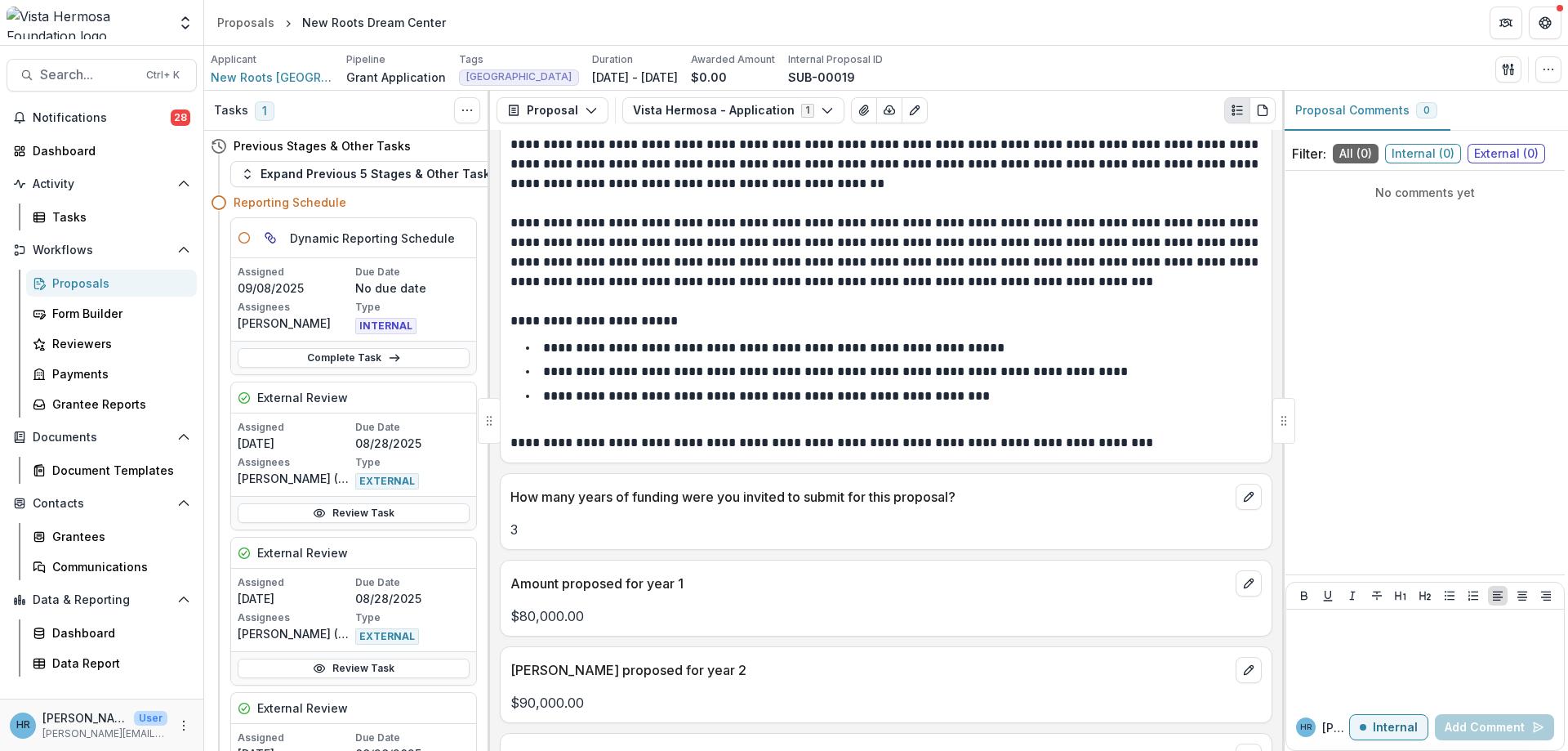
scroll to position [490, 0]
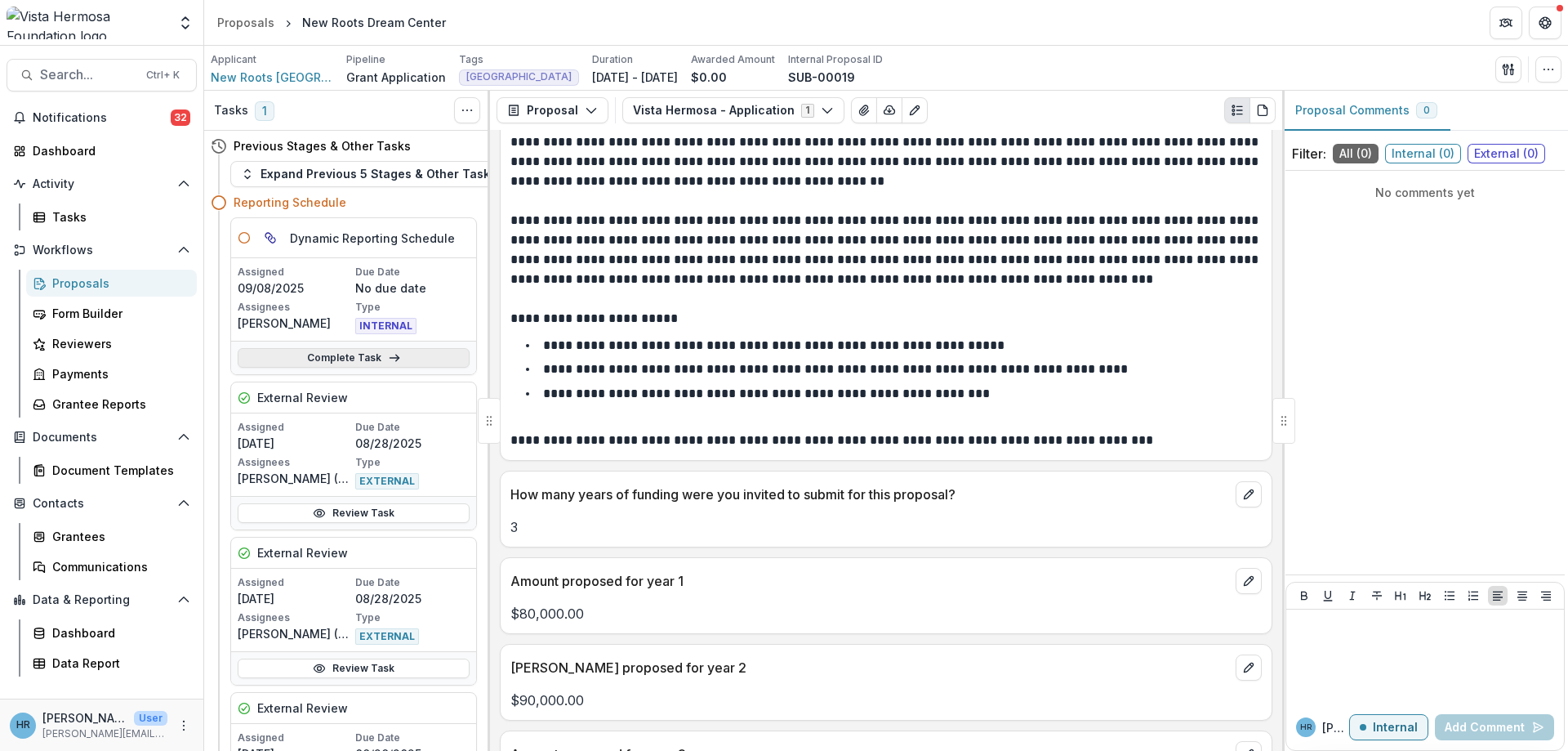
click at [377, 355] on link "Complete Task" at bounding box center [353, 358] width 232 height 20
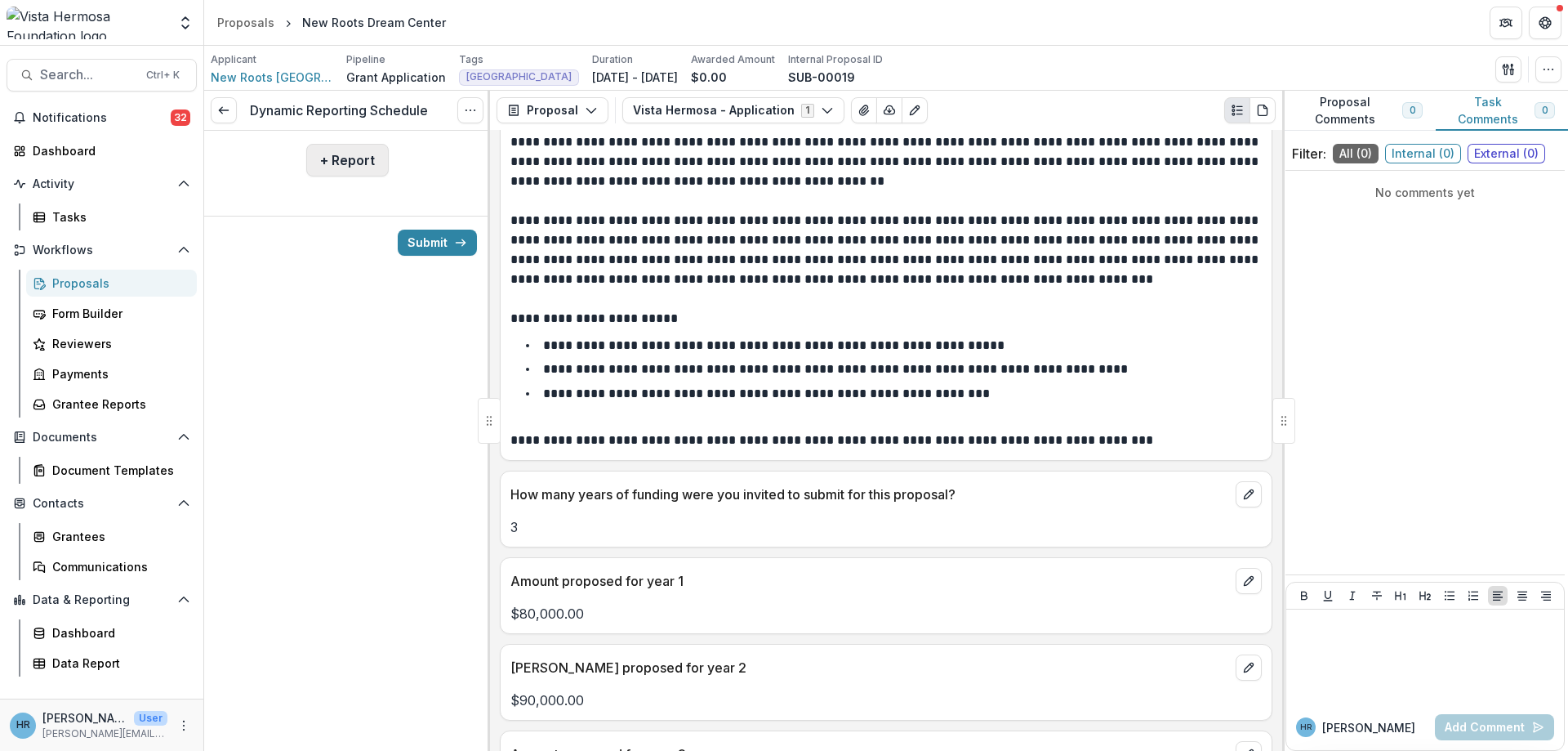
click at [349, 153] on button "+ Report" at bounding box center [347, 160] width 83 height 33
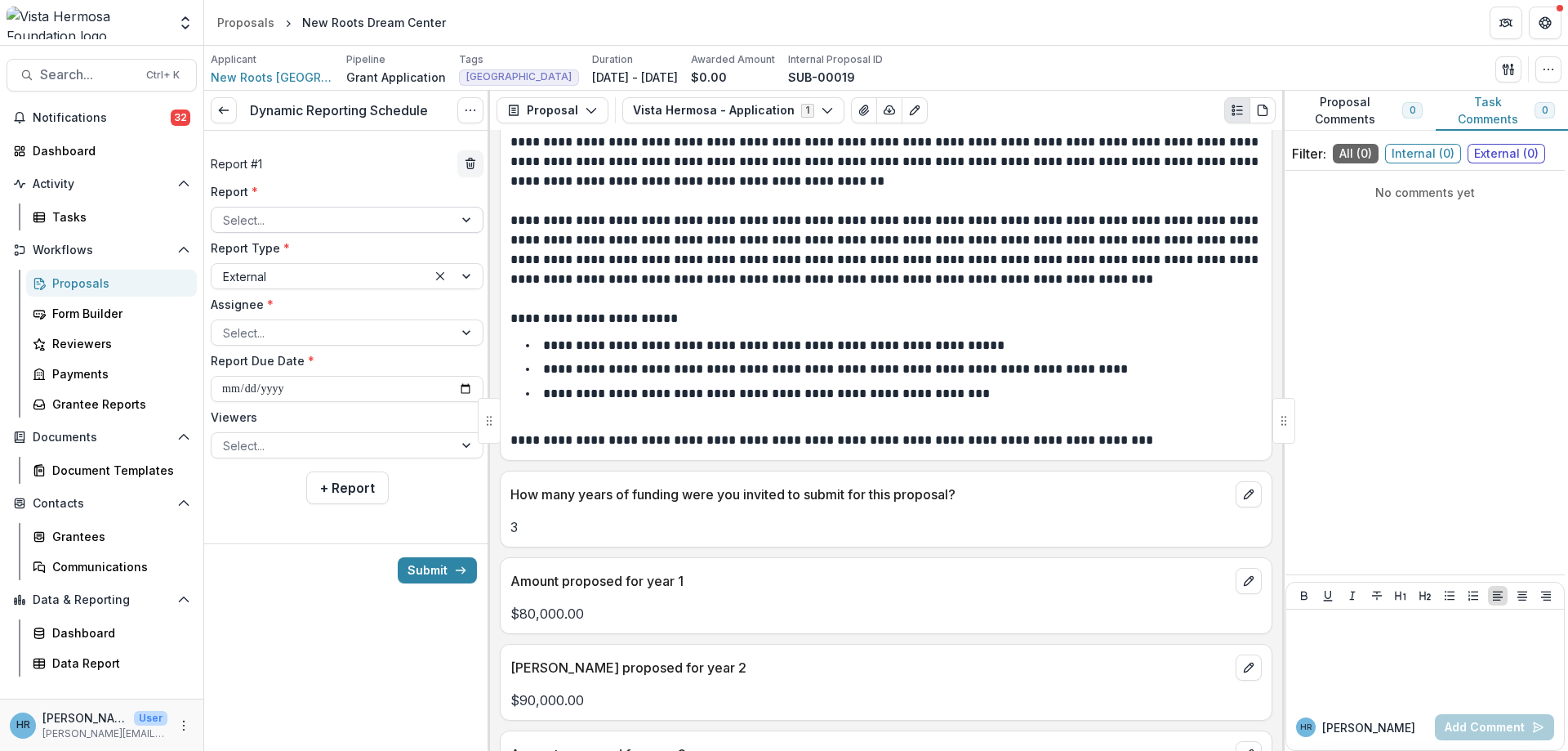
click at [338, 222] on div at bounding box center [333, 220] width 219 height 21
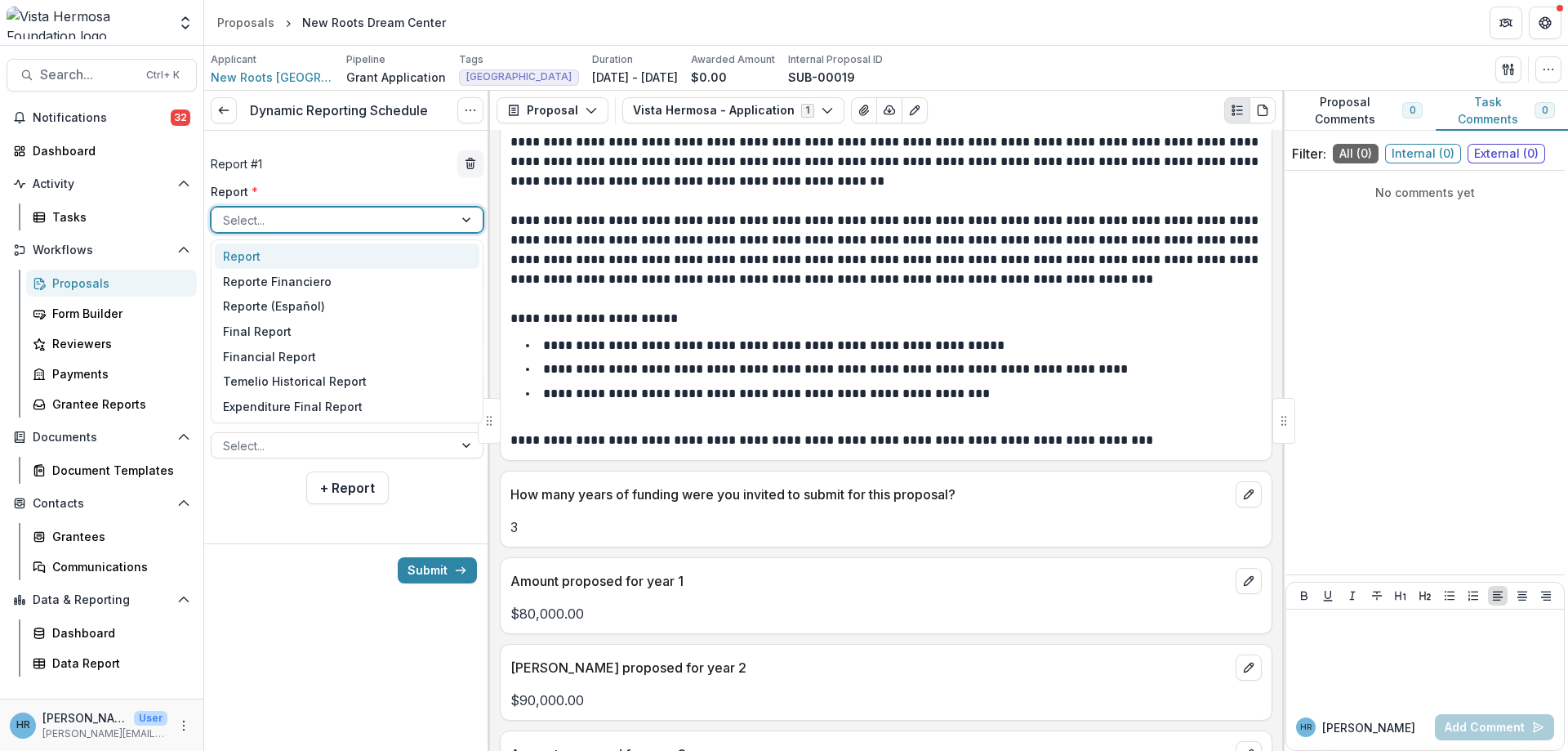
click at [324, 262] on div "Report" at bounding box center [347, 257] width 264 height 26
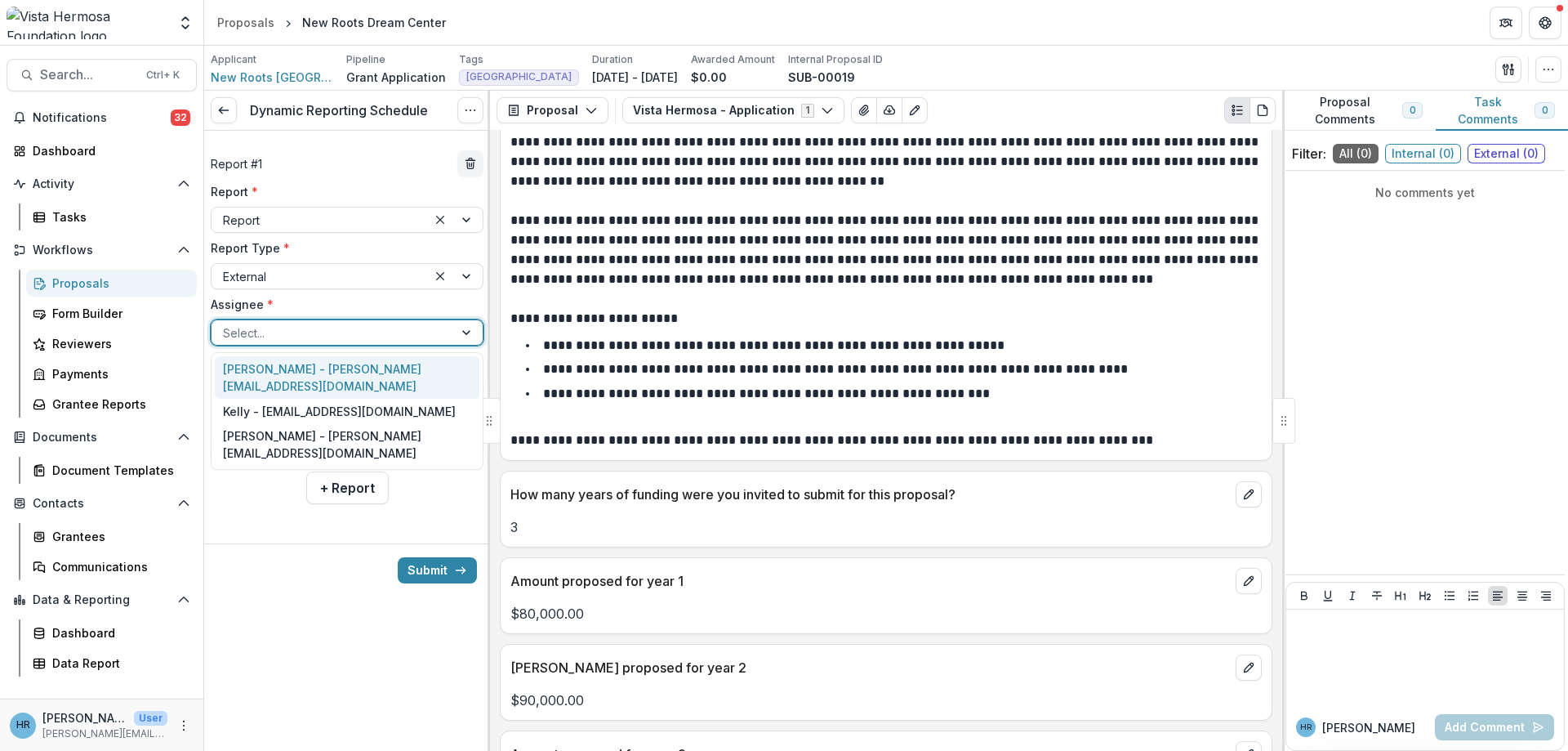
click at [270, 338] on div at bounding box center [333, 333] width 219 height 21
click at [272, 368] on div "Nikki Stolberg - nikki@newrootshaiti.org" at bounding box center [347, 377] width 264 height 42
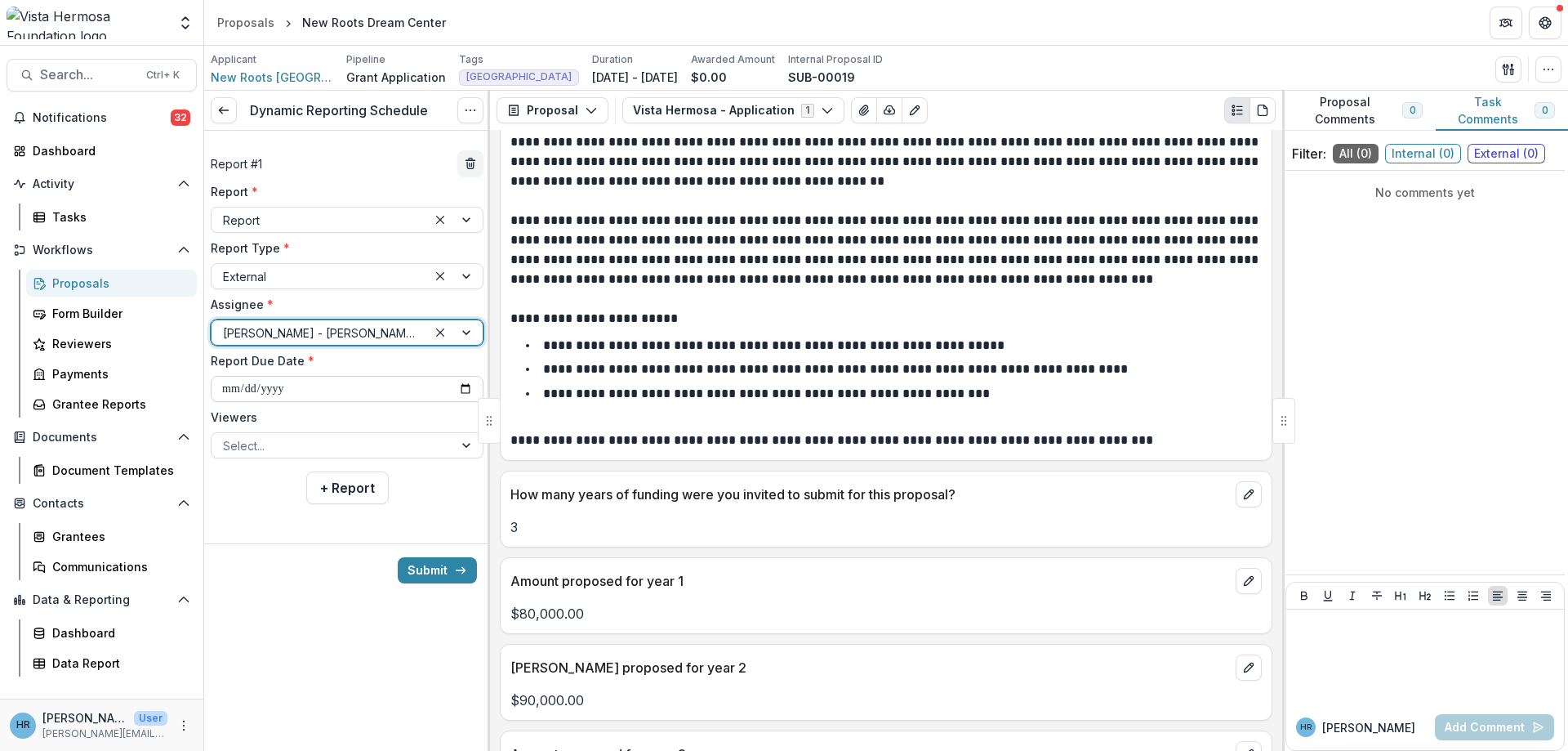
click at [229, 394] on input "**********" at bounding box center [347, 389] width 272 height 26
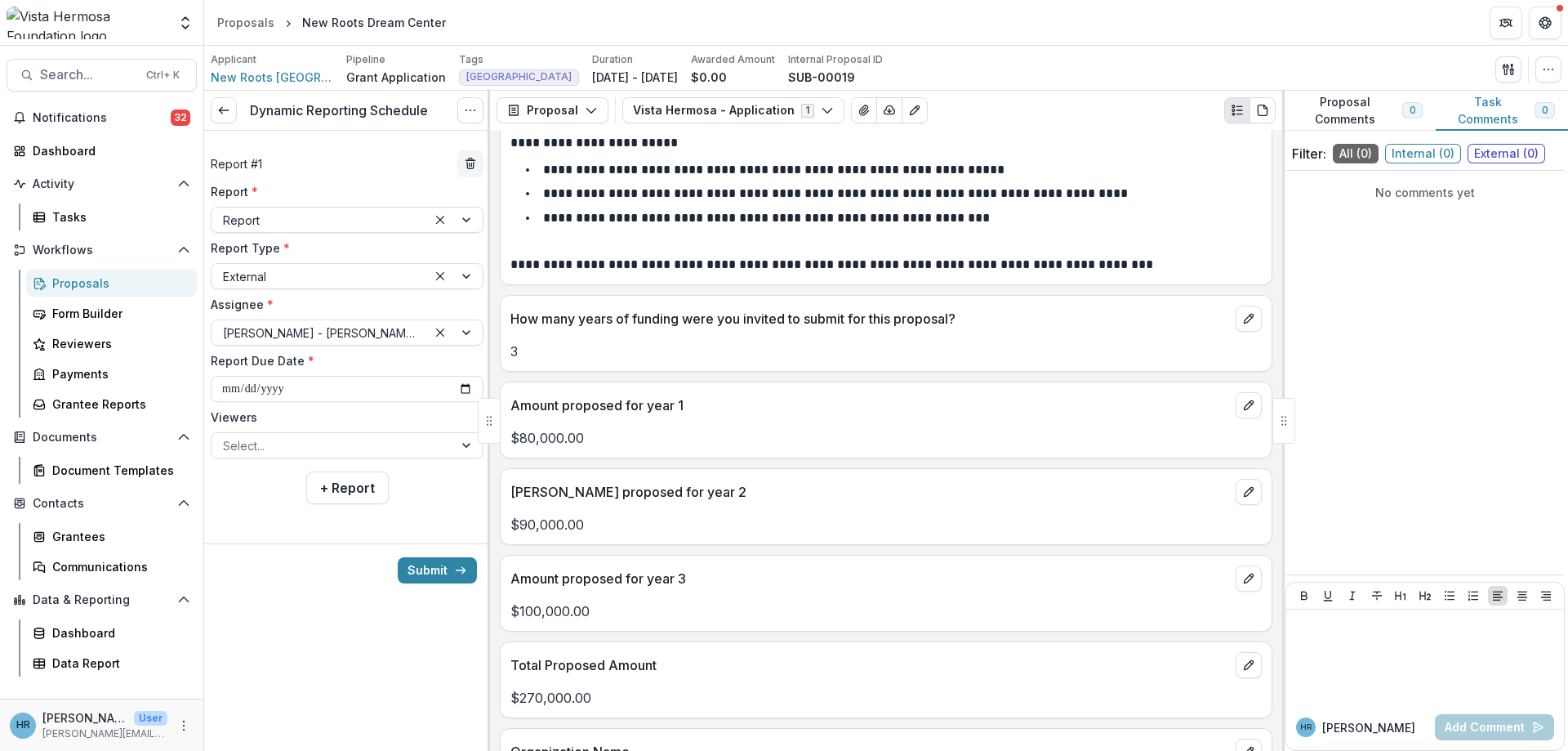
scroll to position [784, 0]
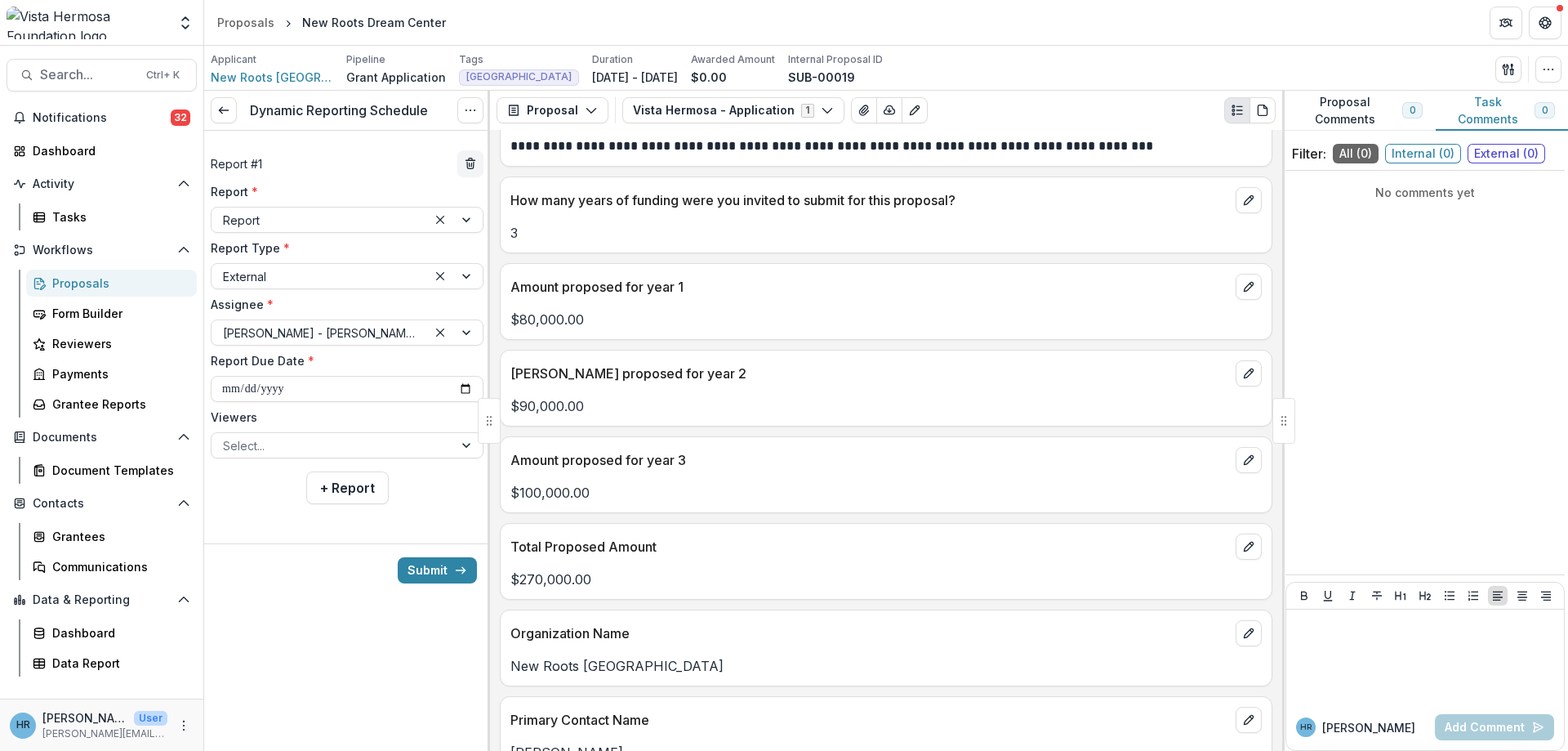
type input "**********"
click at [306, 491] on button "+ Report" at bounding box center [347, 507] width 83 height 33
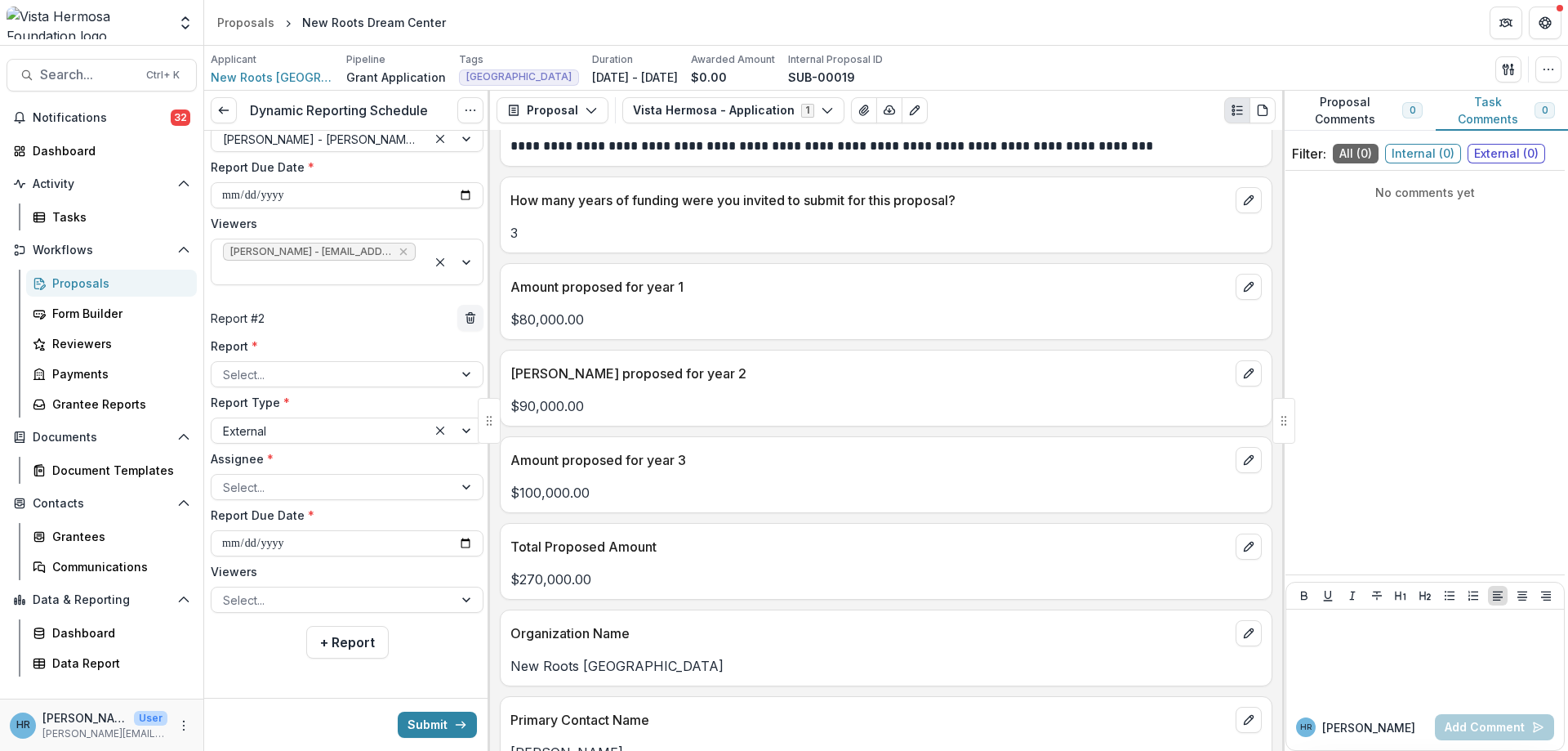
scroll to position [0, 0]
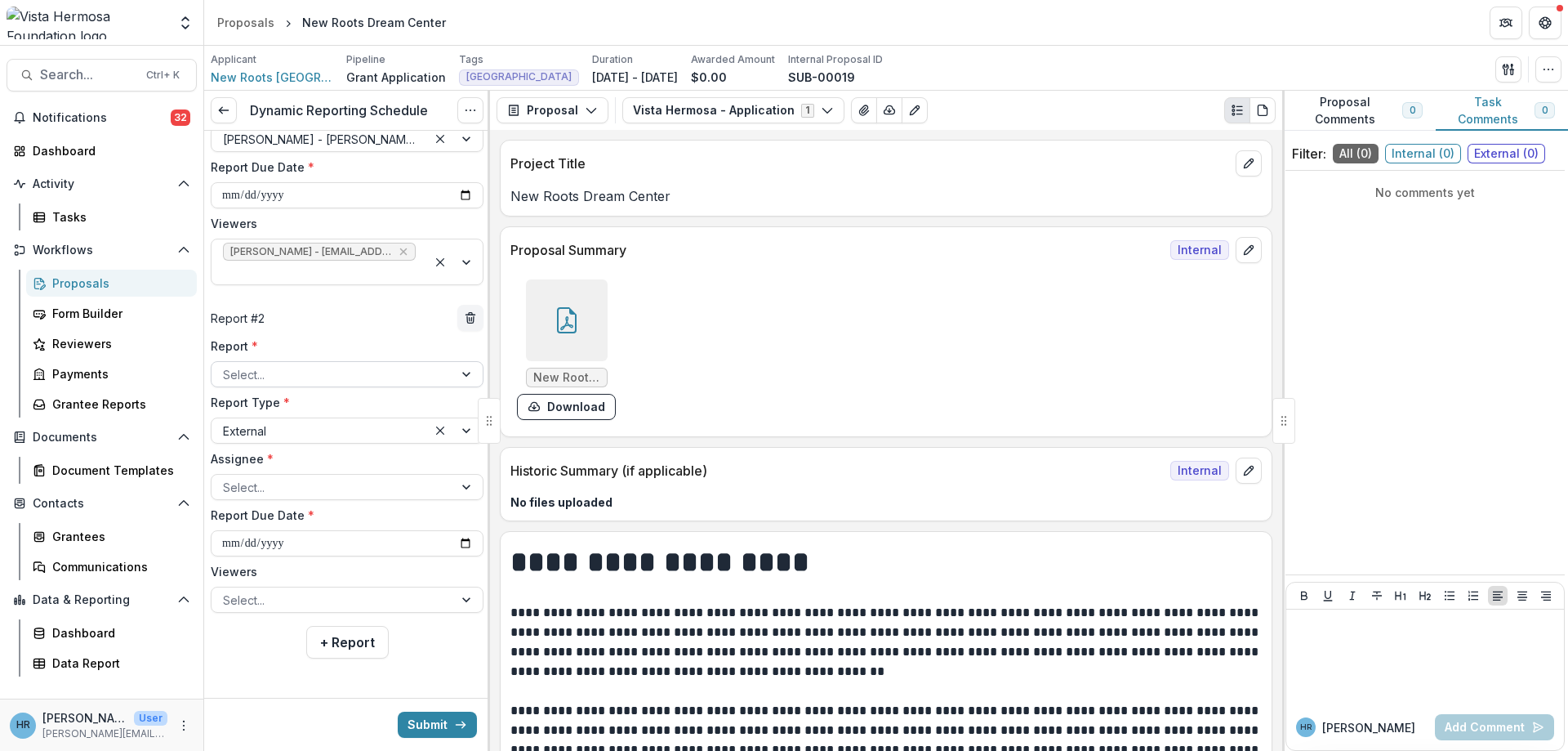
click at [281, 372] on div at bounding box center [333, 374] width 219 height 21
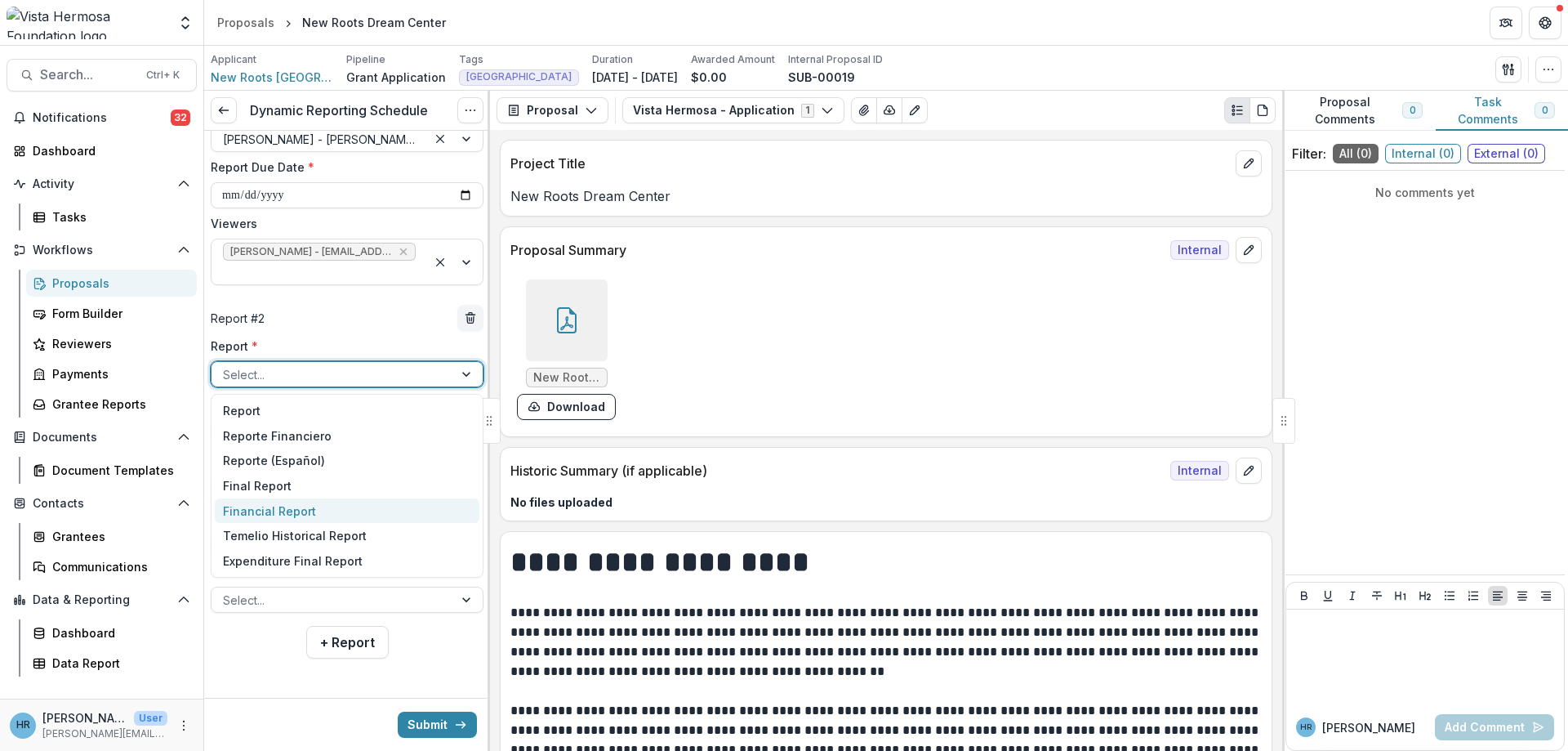
click at [287, 510] on div "Financial Report" at bounding box center [347, 511] width 264 height 26
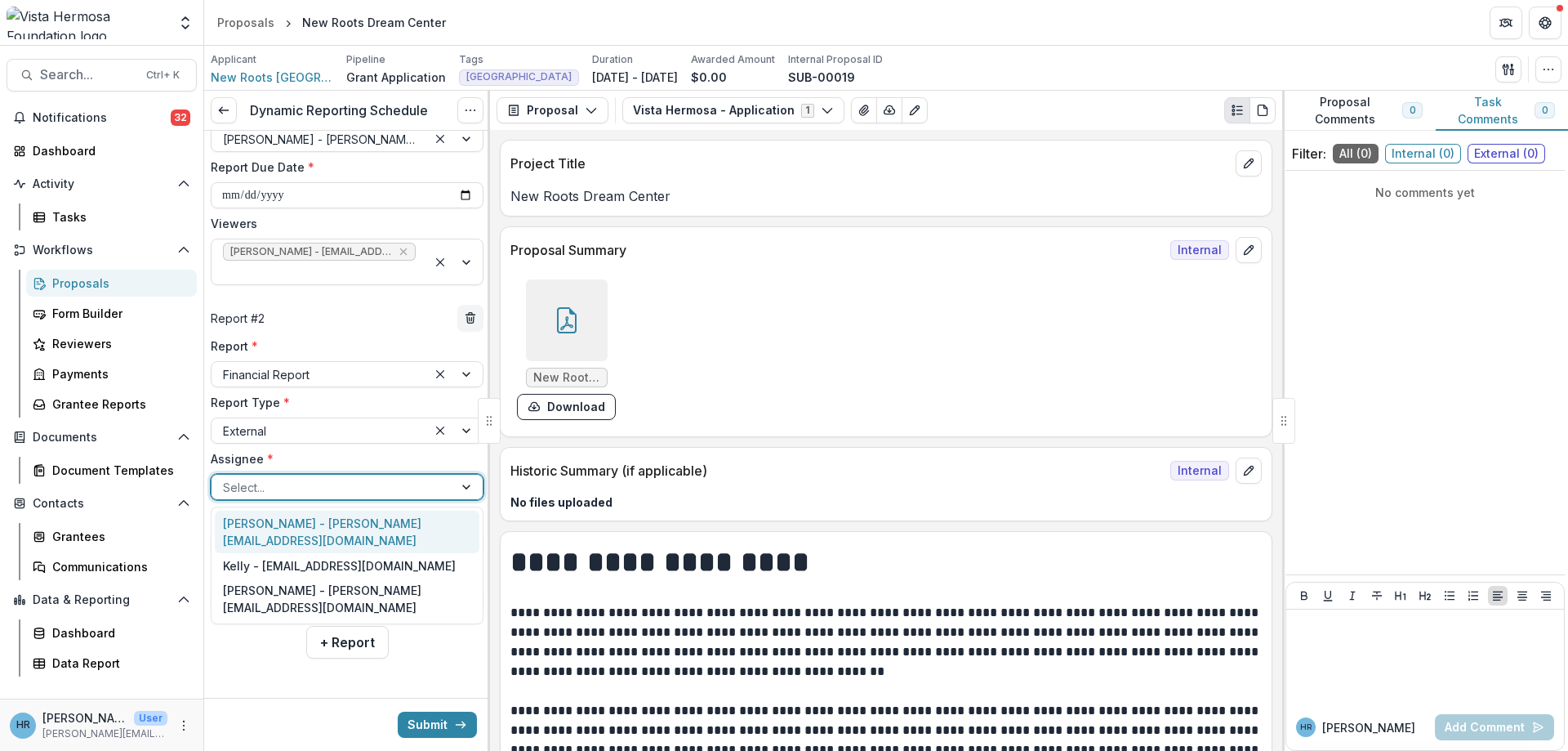
click at [267, 489] on div at bounding box center [333, 487] width 219 height 21
click at [281, 523] on div "Nikki Stolberg - nikki@newrootshaiti.org" at bounding box center [347, 531] width 264 height 42
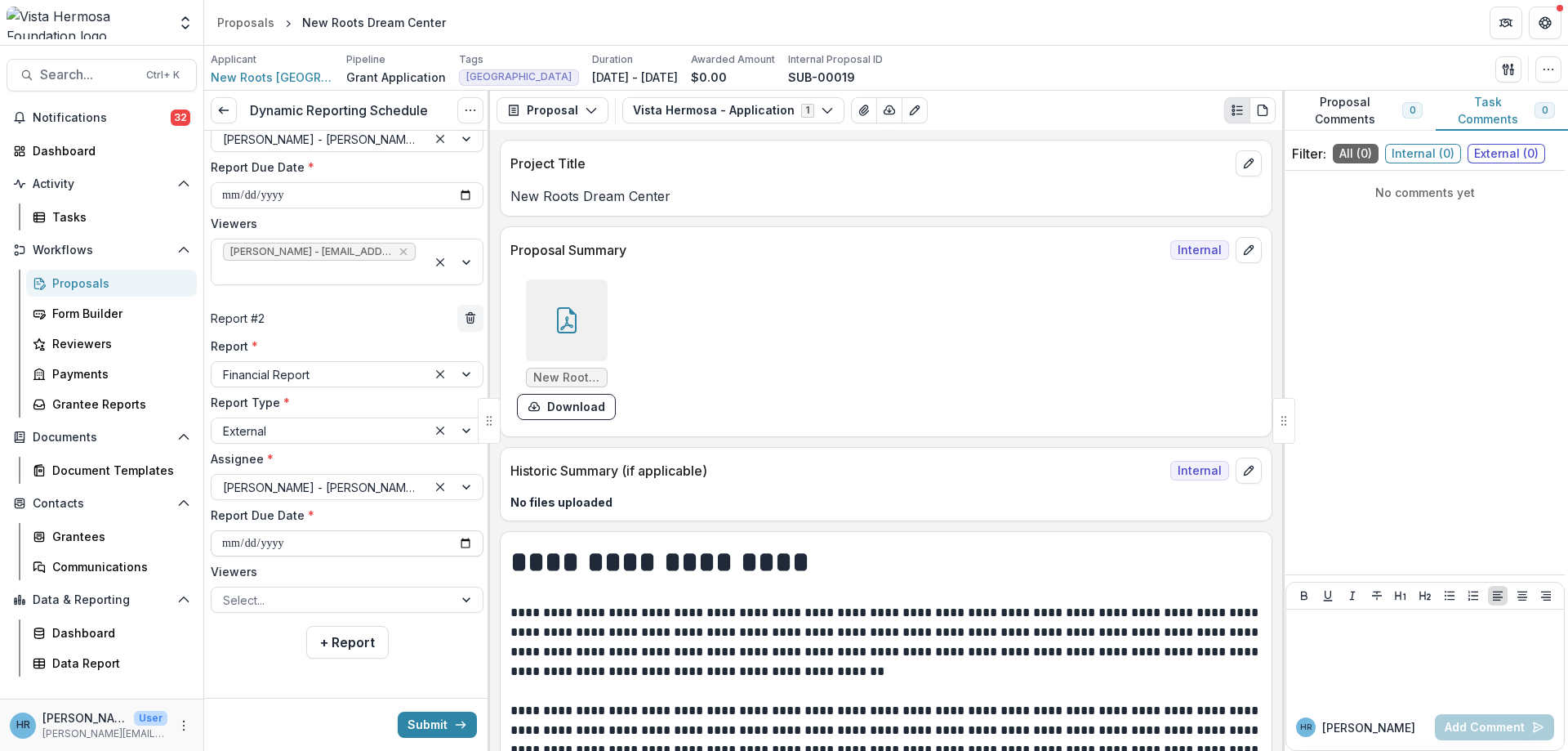
click at [230, 549] on input "**********" at bounding box center [347, 543] width 272 height 26
type input "**********"
click at [236, 588] on div "Select..." at bounding box center [347, 599] width 272 height 26
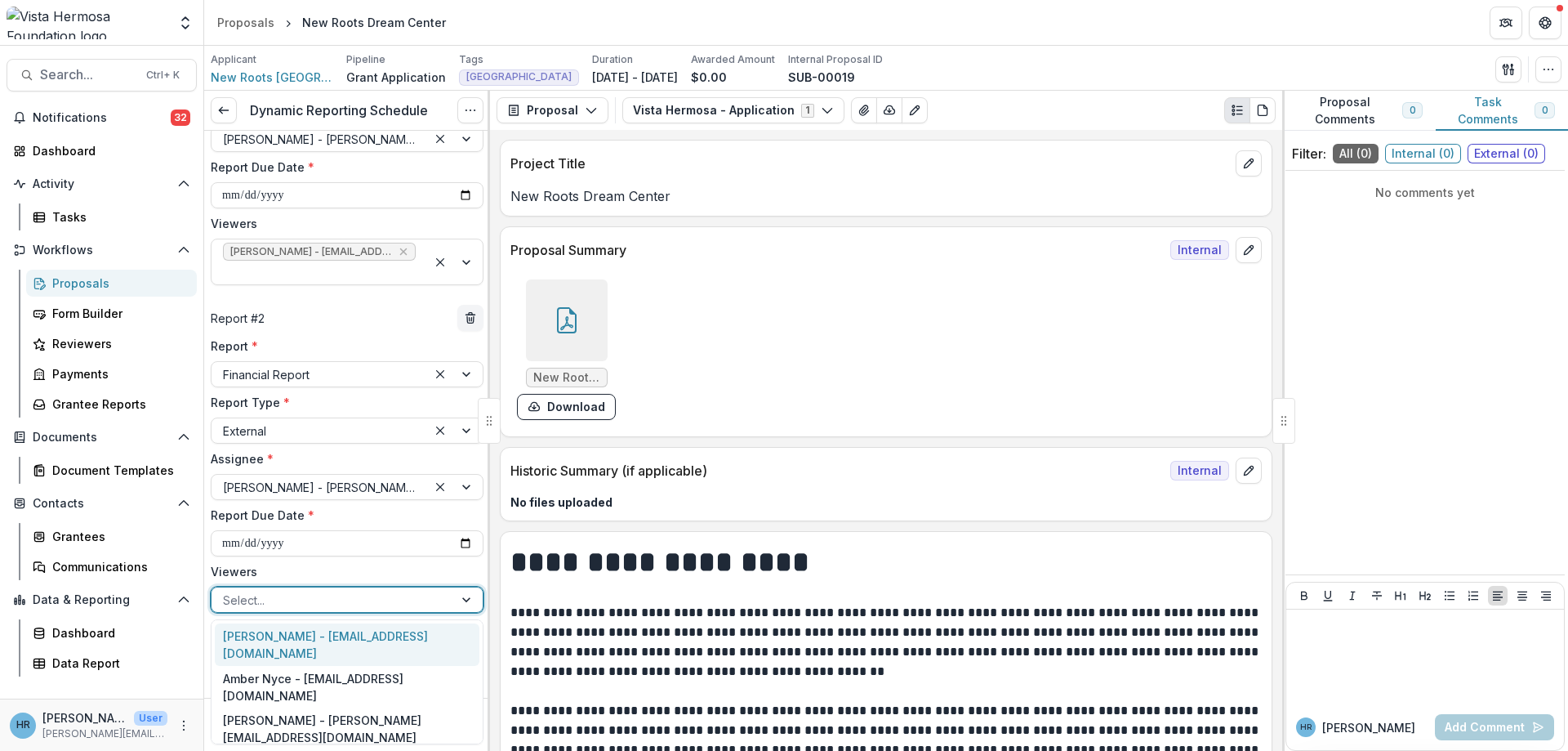
click at [235, 631] on div "Jerry Martinez - jerrym@vhfoundation.org" at bounding box center [347, 643] width 264 height 42
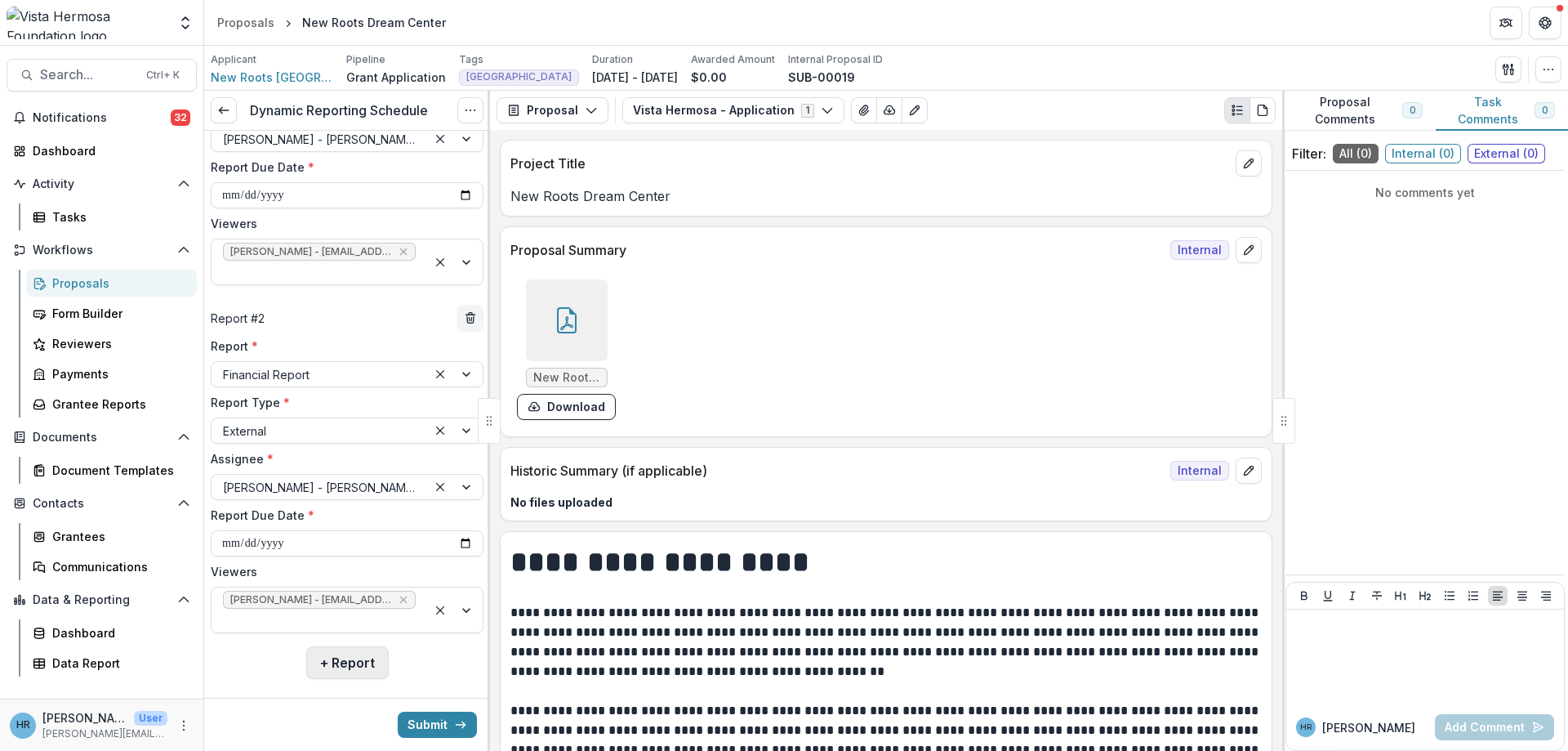
click at [340, 659] on button "+ Report" at bounding box center [347, 662] width 83 height 33
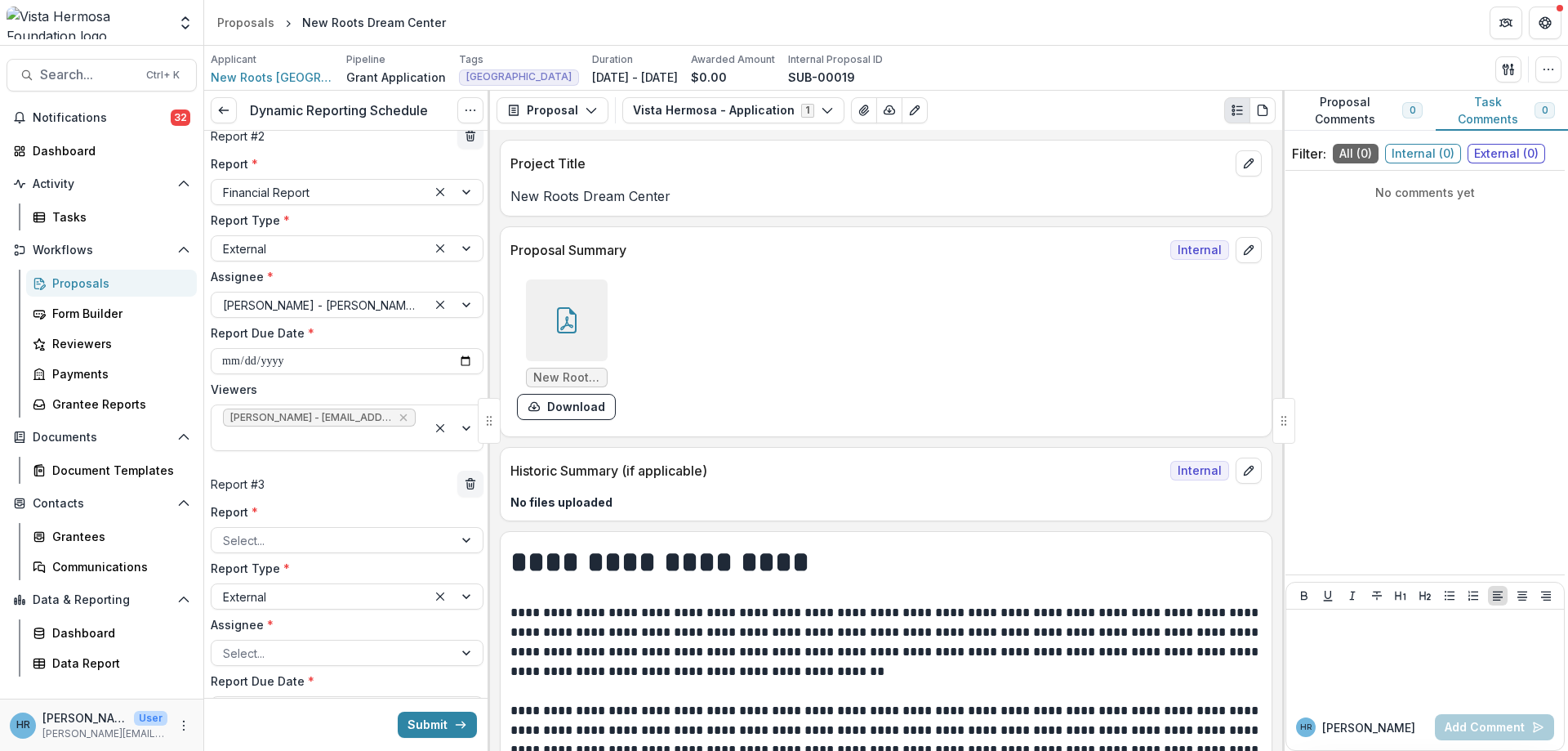
scroll to position [542, 0]
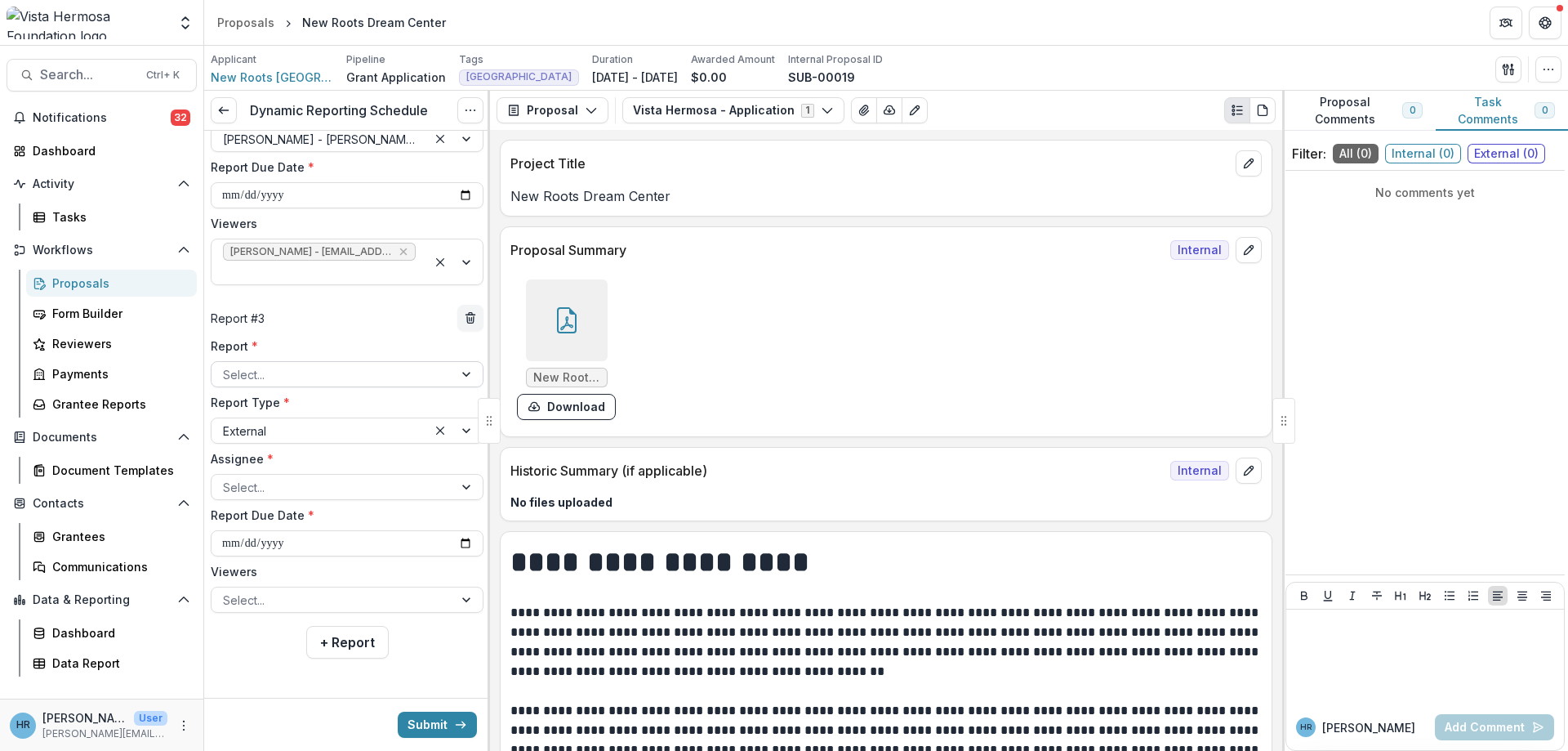
click at [256, 372] on div at bounding box center [333, 374] width 219 height 21
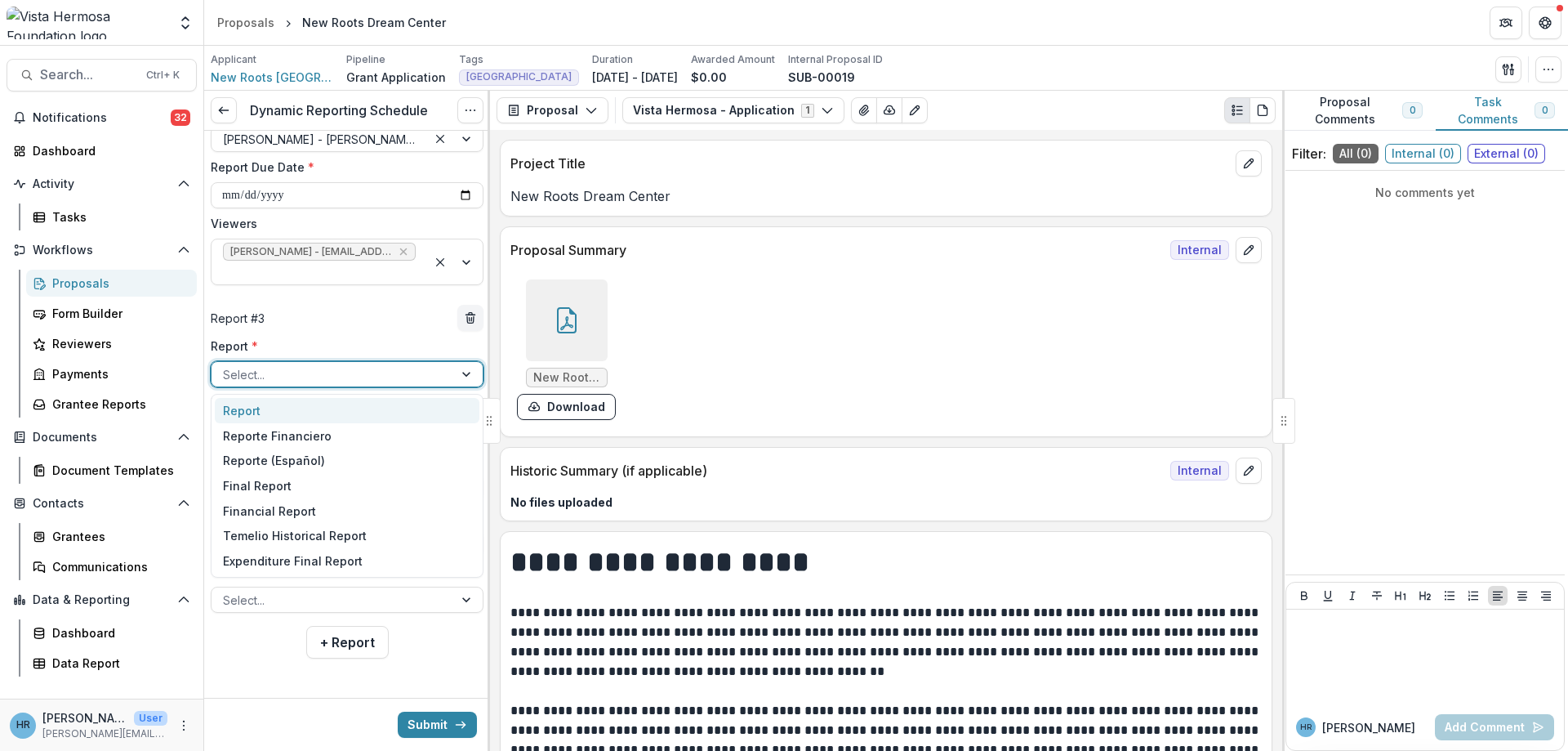
drag, startPoint x: 268, startPoint y: 401, endPoint x: 268, endPoint y: 410, distance: 9.0
click at [268, 402] on div "Report" at bounding box center [347, 411] width 264 height 26
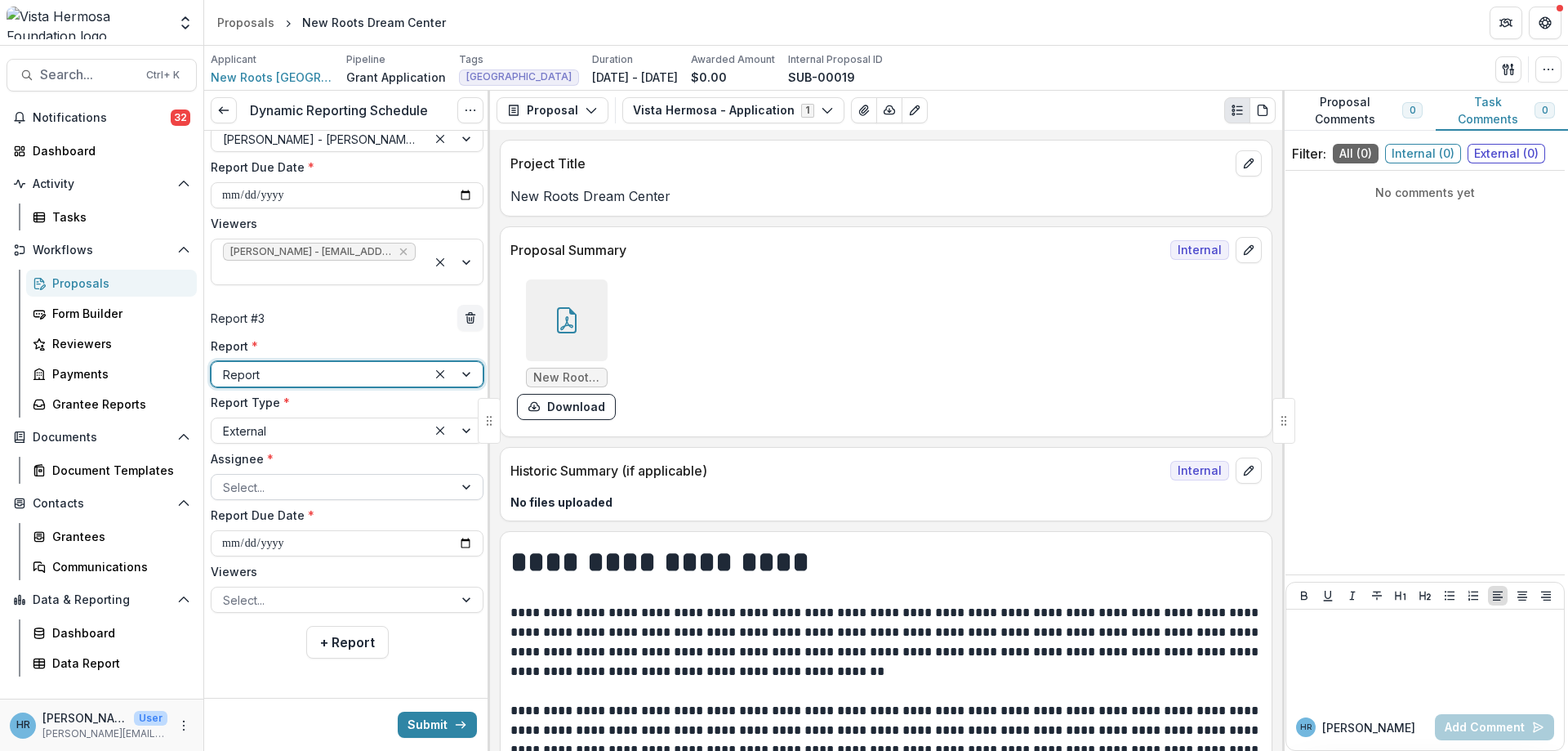
click at [223, 495] on input "Assignee *" at bounding box center [224, 487] width 3 height 17
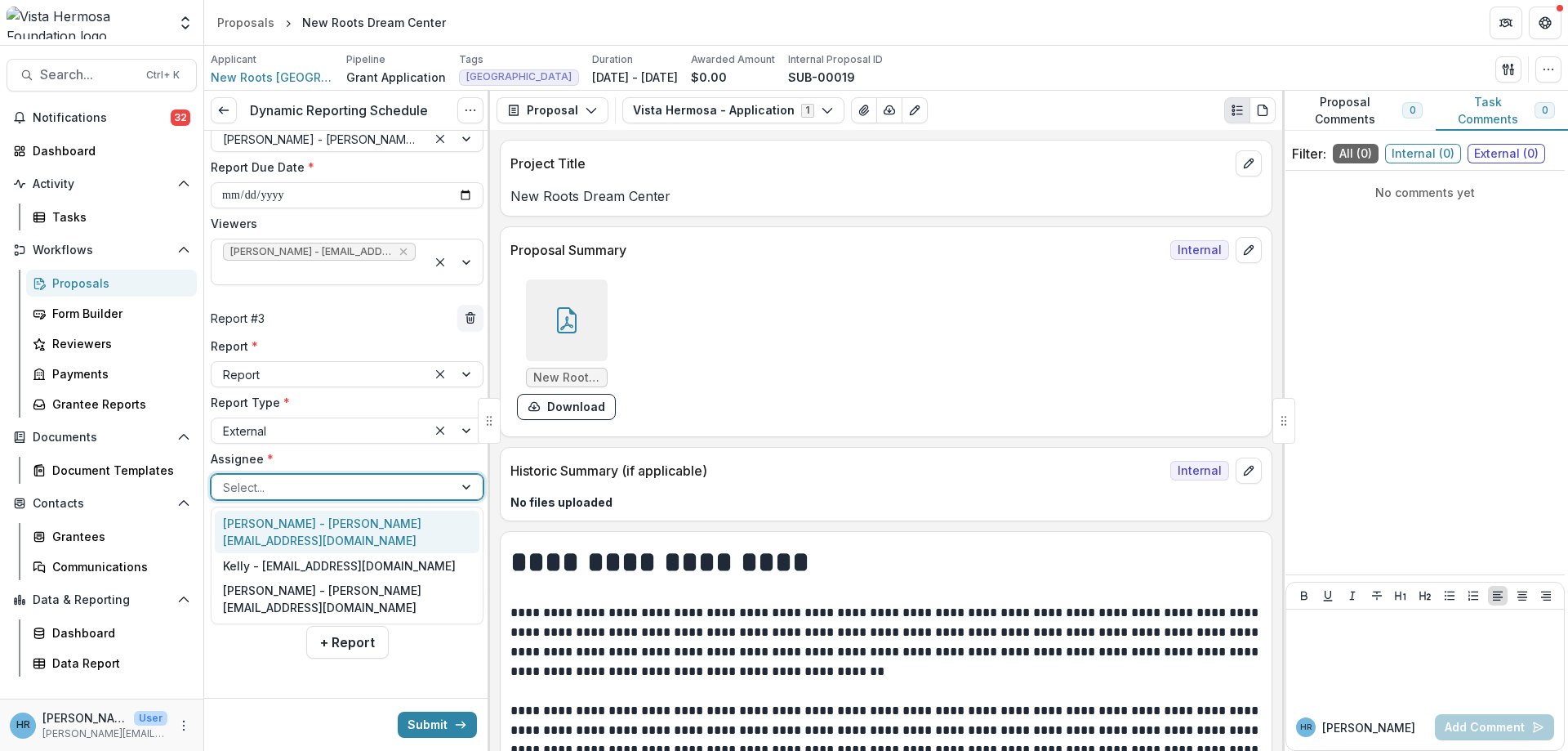
click at [257, 520] on div "Nikki Stolberg - nikki@newrootshaiti.org" at bounding box center [347, 531] width 264 height 42
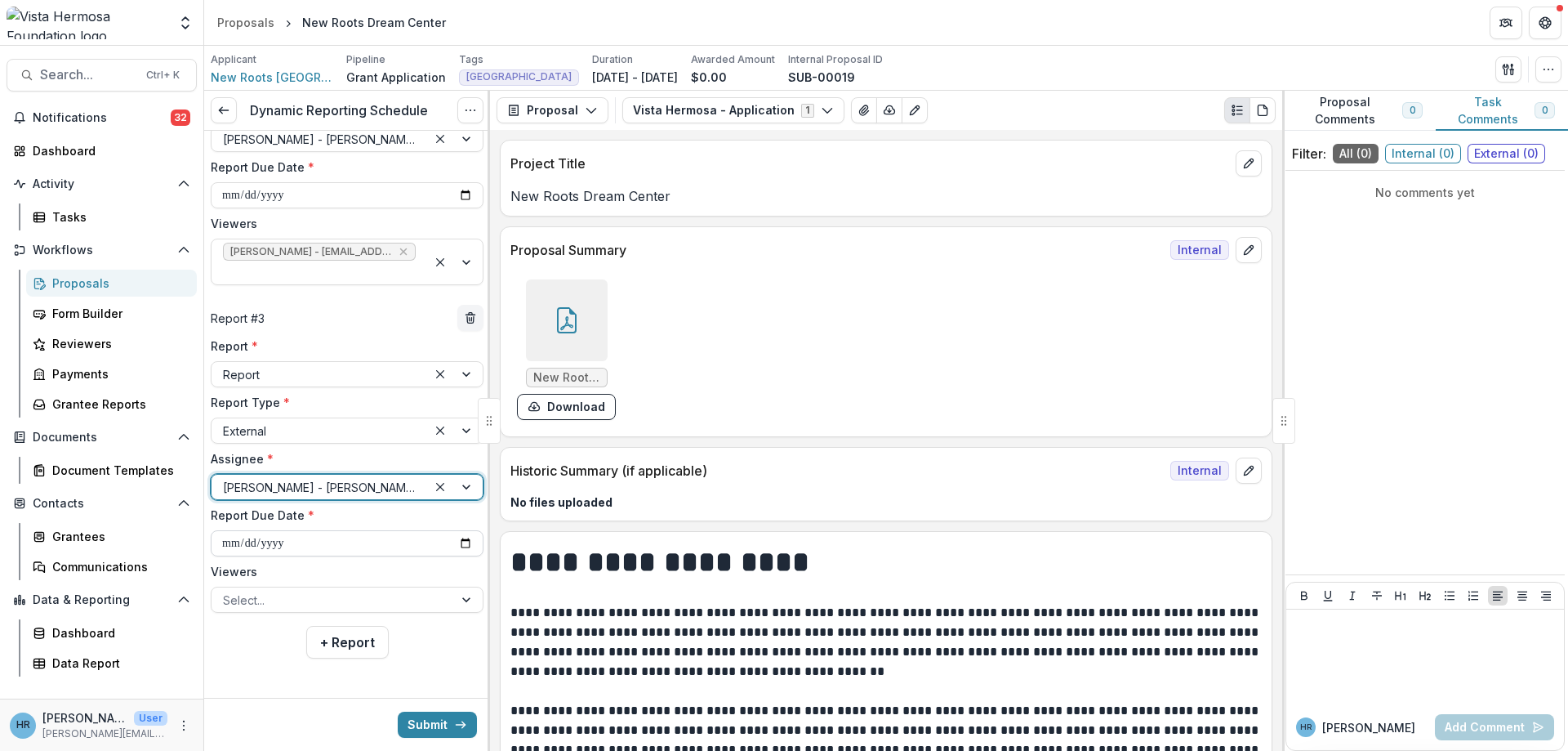
click at [228, 550] on input "**********" at bounding box center [347, 543] width 272 height 26
type input "**********"
click at [244, 608] on div at bounding box center [333, 600] width 219 height 21
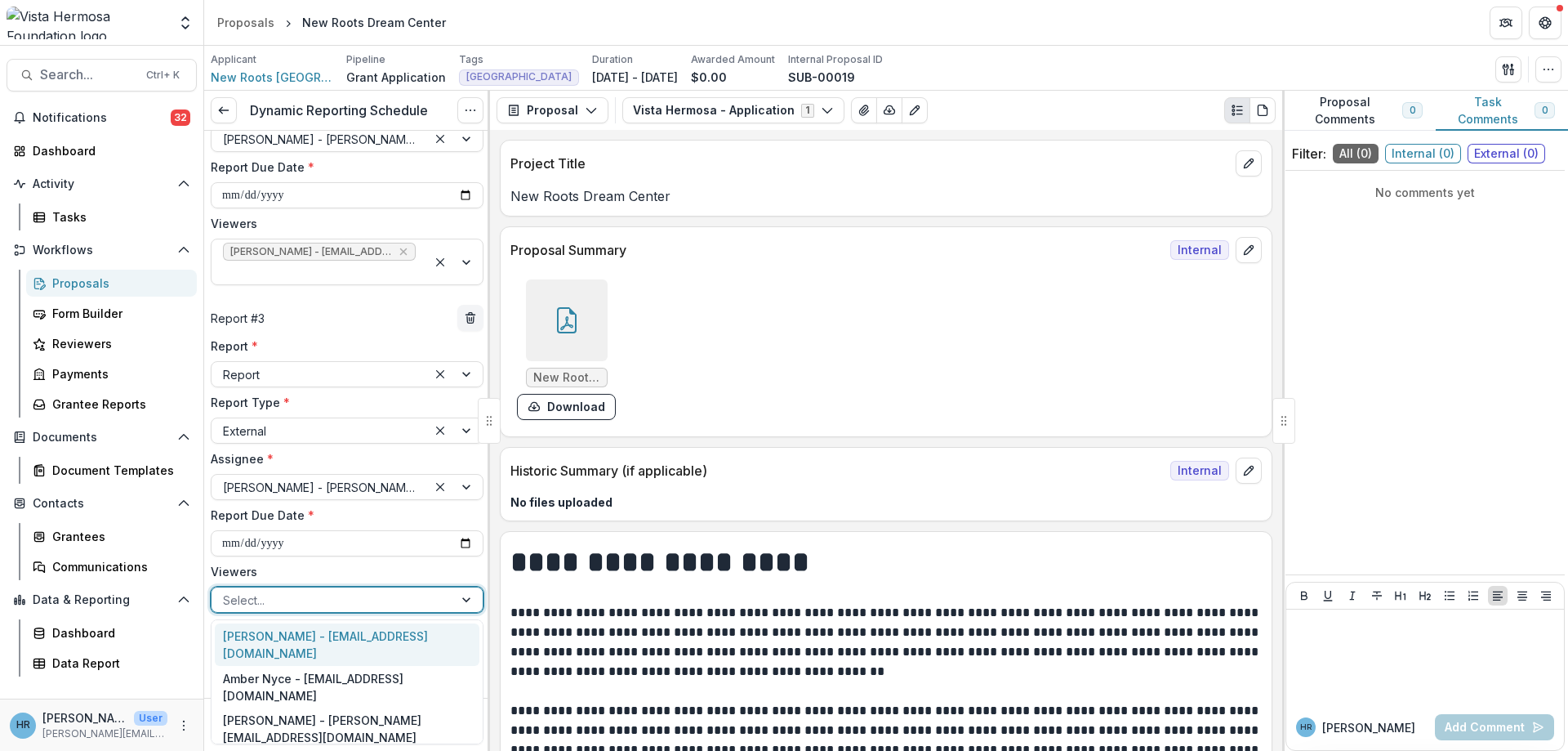
click at [260, 638] on div "Jerry Martinez - jerrym@vhfoundation.org" at bounding box center [347, 643] width 264 height 42
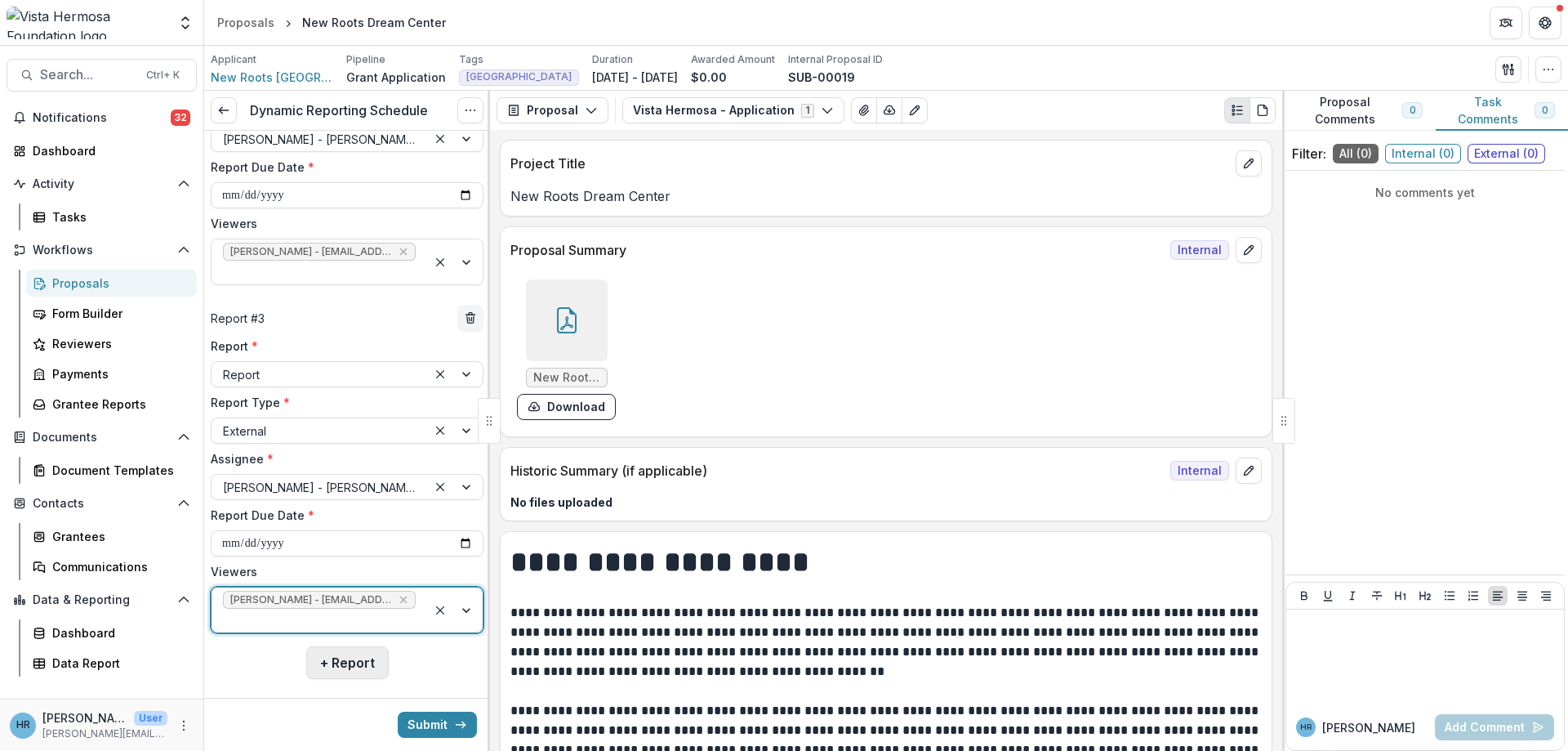
click at [352, 659] on button "+ Report" at bounding box center [347, 662] width 83 height 33
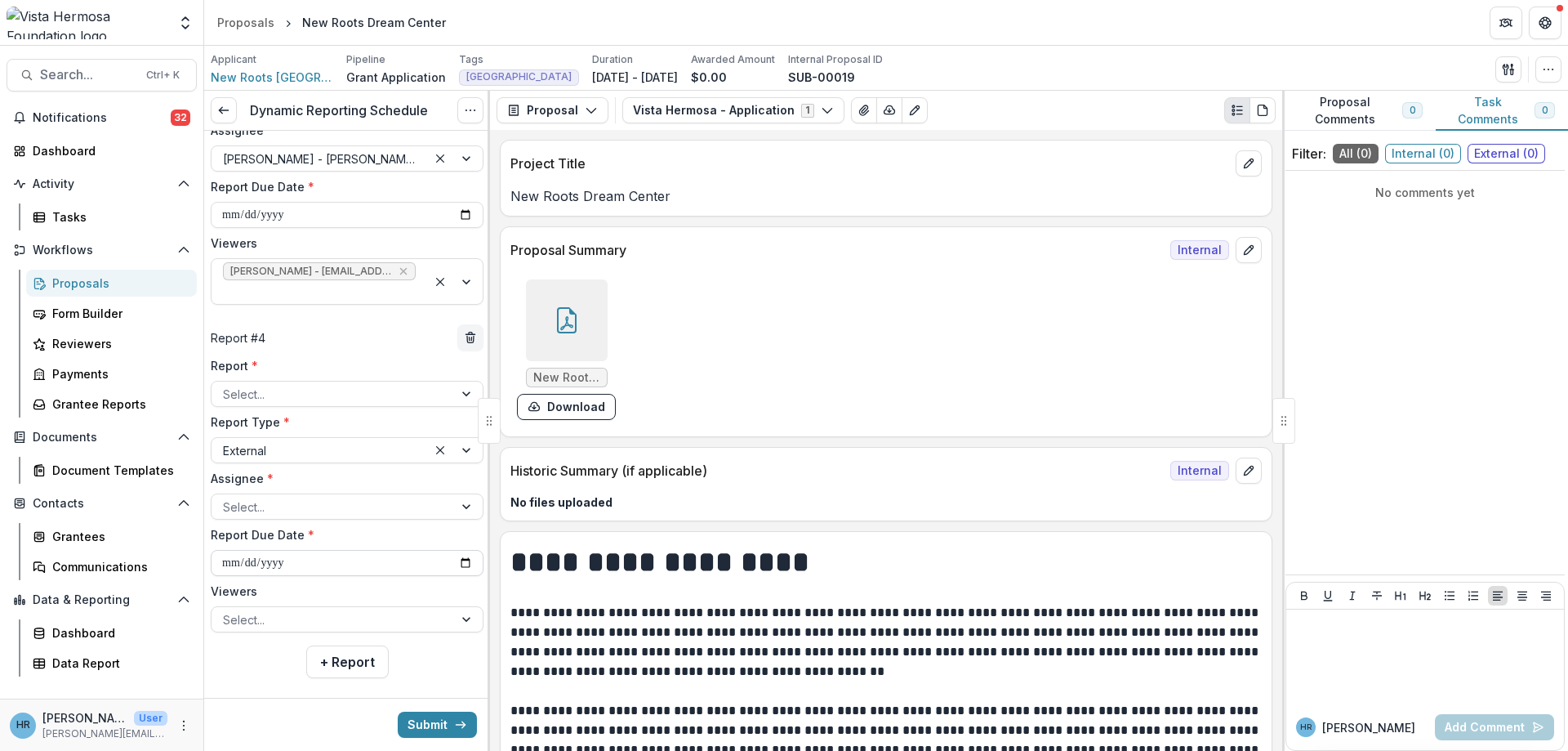
scroll to position [889, 0]
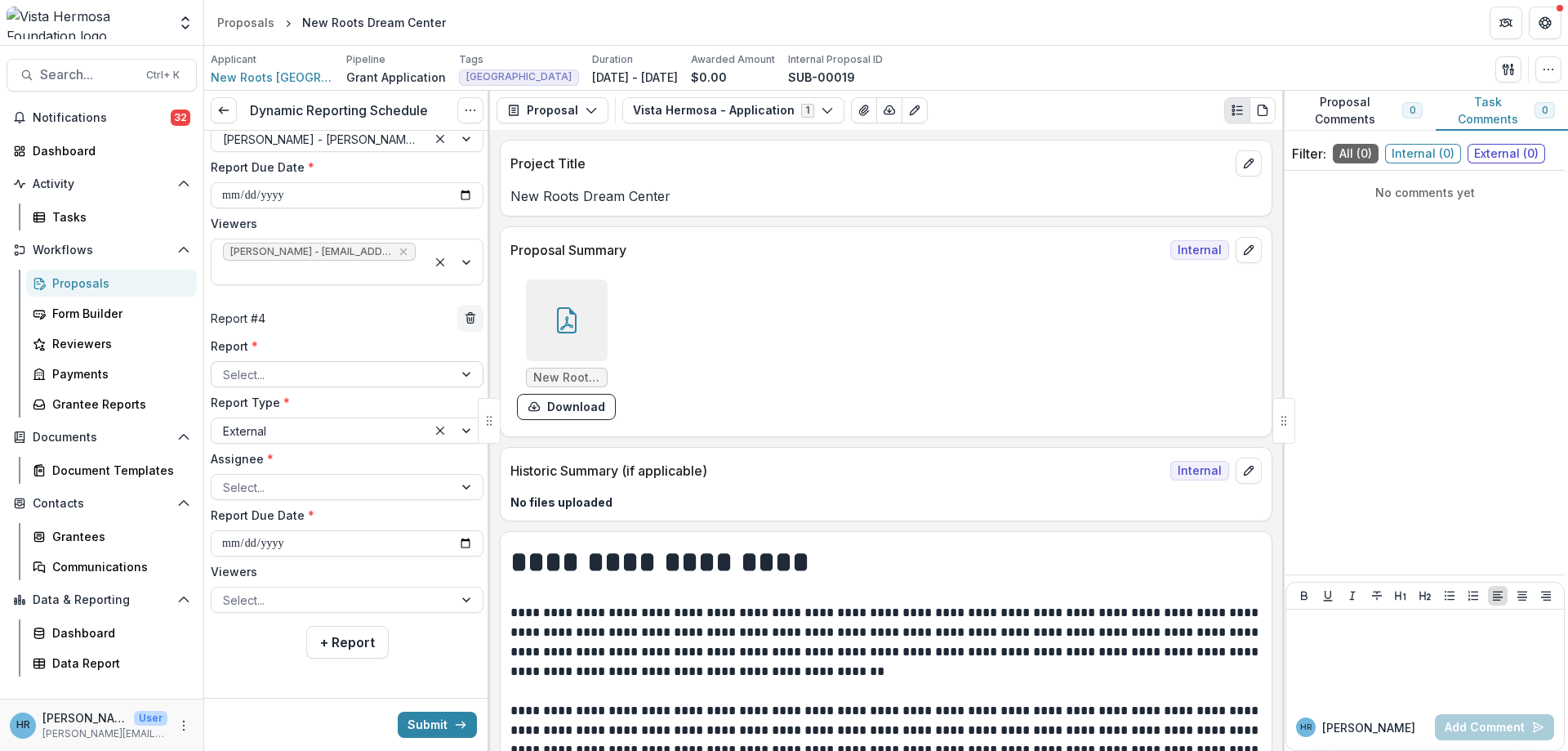
click at [267, 365] on div at bounding box center [333, 374] width 219 height 21
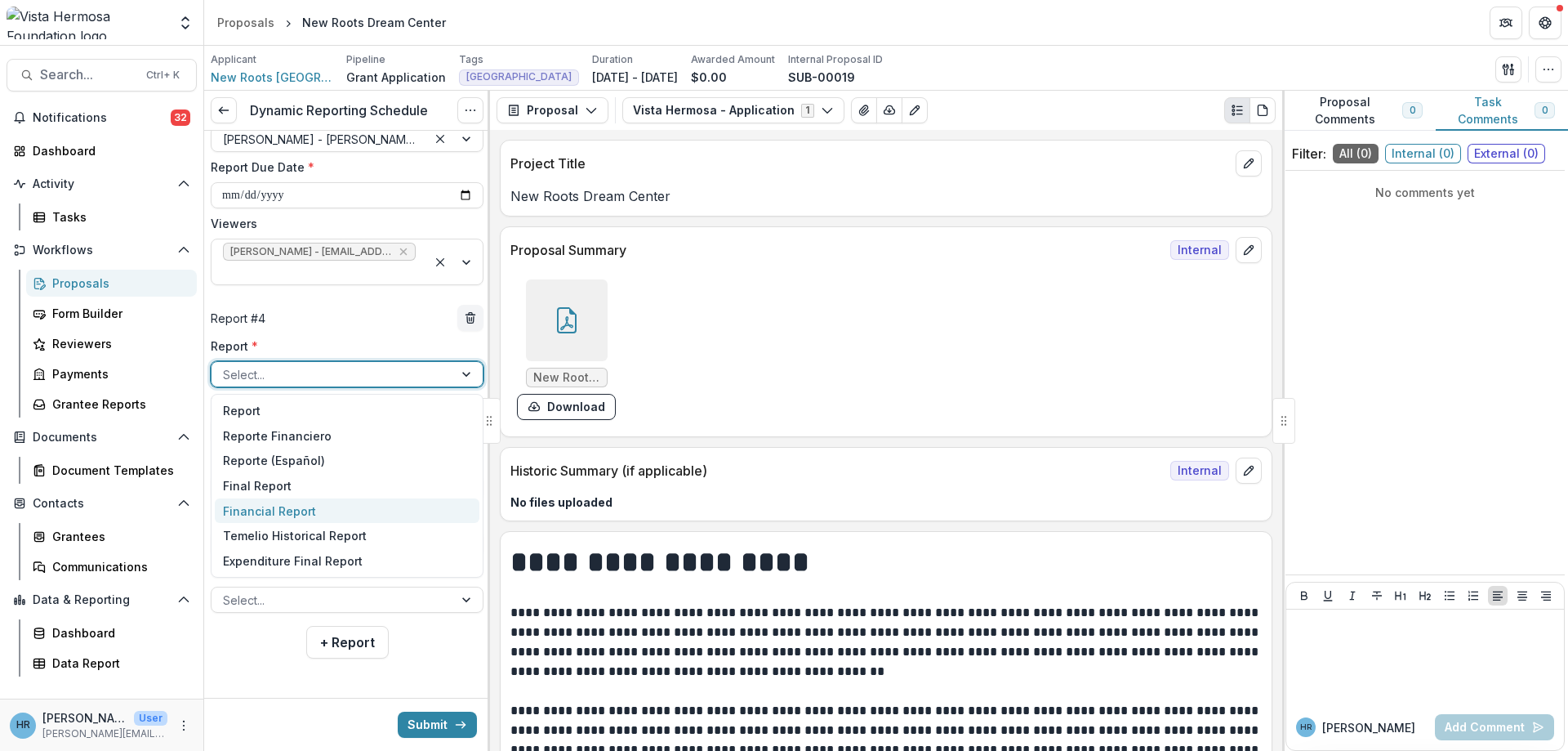
click at [282, 510] on div "Financial Report" at bounding box center [347, 511] width 264 height 26
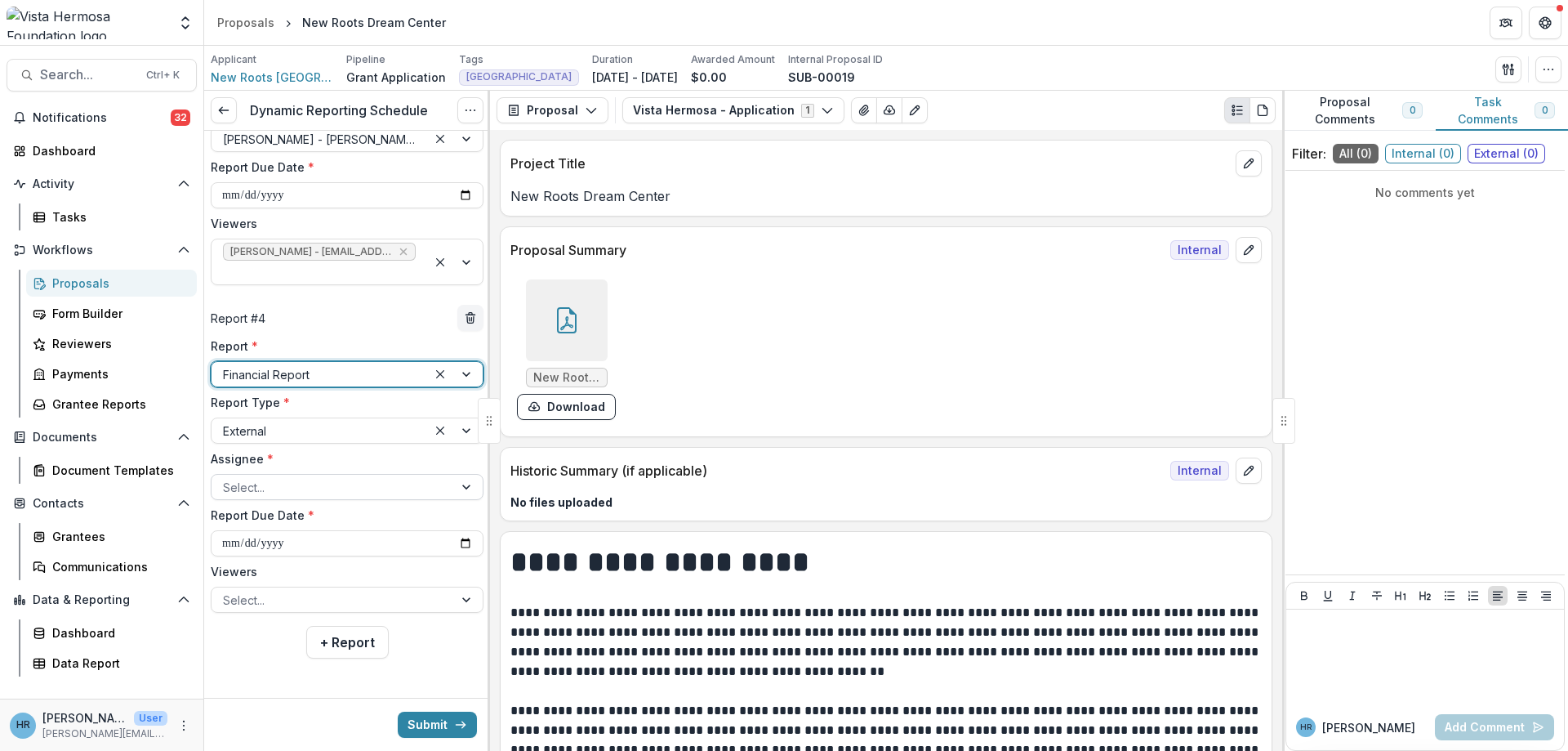
click at [230, 488] on div at bounding box center [333, 487] width 219 height 21
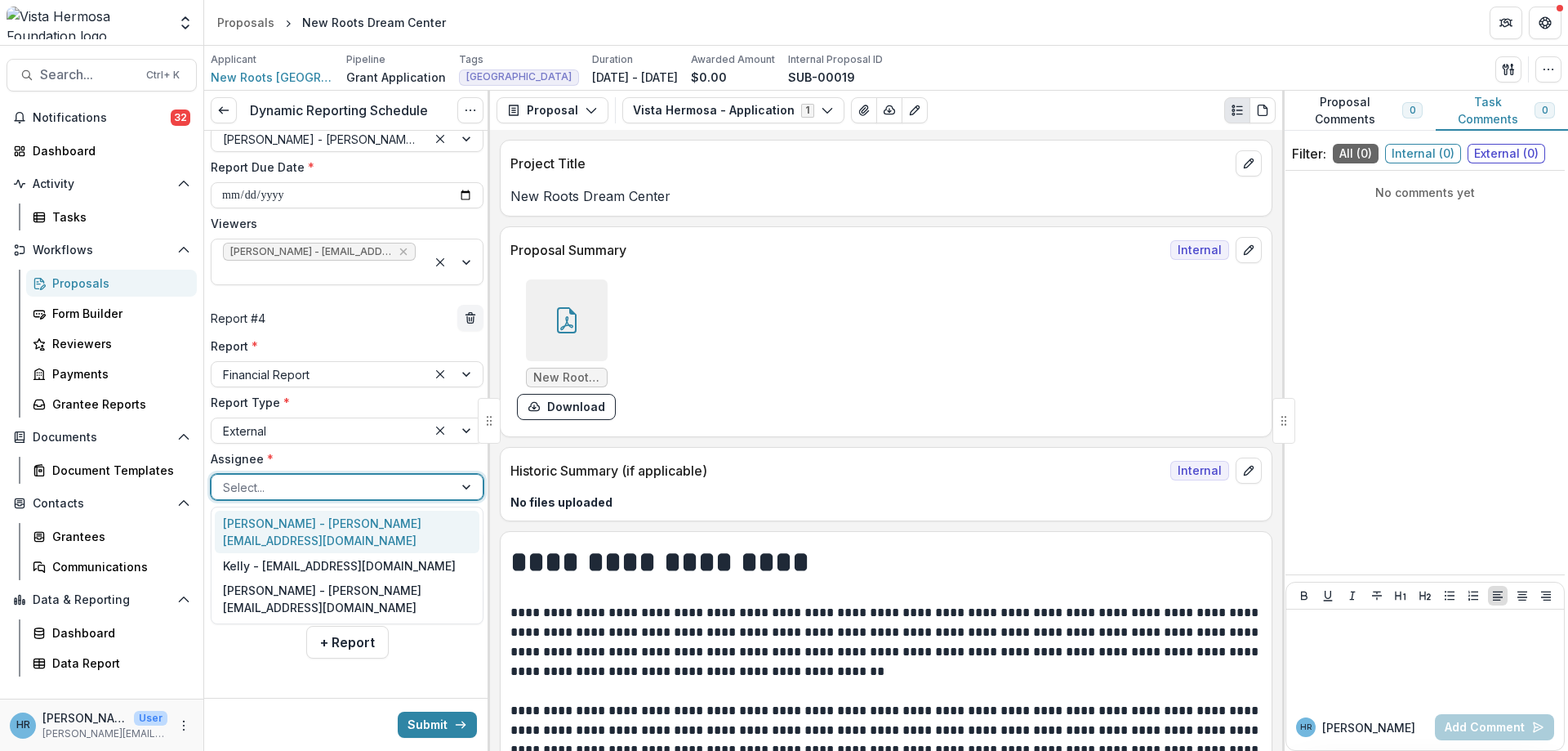
click at [260, 527] on div "Nikki Stolberg - nikki@newrootshaiti.org" at bounding box center [347, 531] width 264 height 42
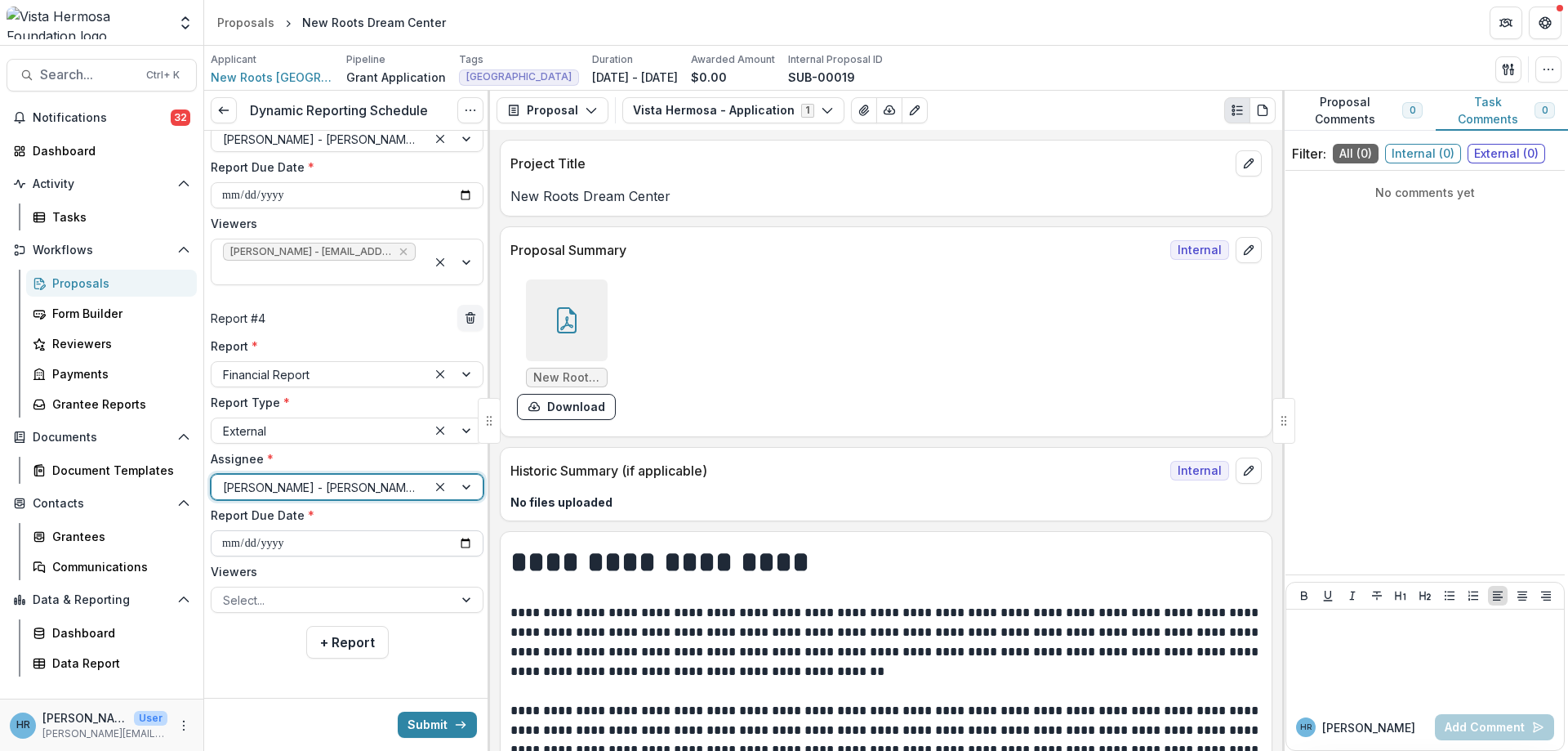
click at [222, 543] on input "**********" at bounding box center [347, 543] width 272 height 26
type input "**********"
click at [338, 602] on div at bounding box center [333, 600] width 219 height 21
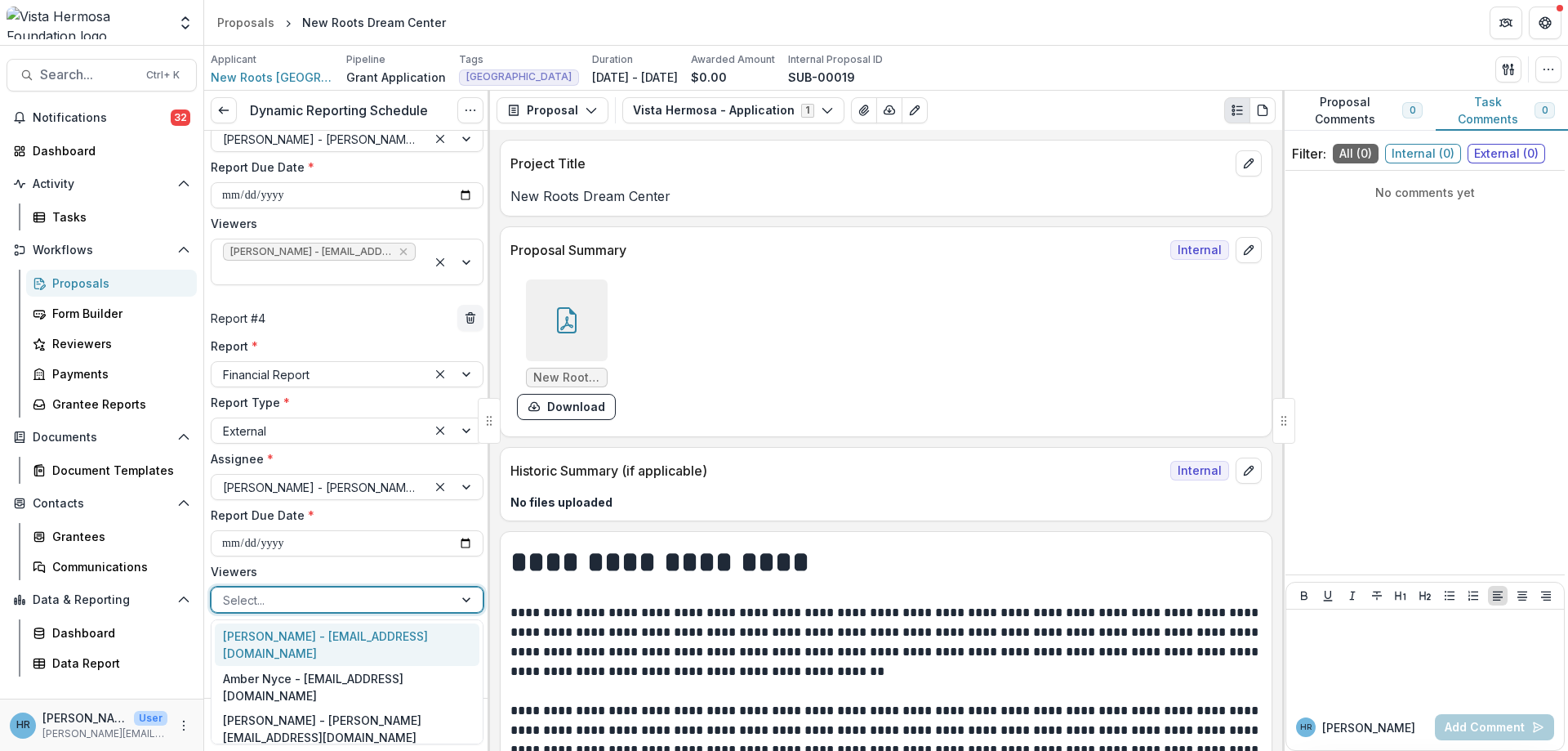
click at [330, 638] on div "Jerry Martinez - jerrym@vhfoundation.org" at bounding box center [347, 643] width 264 height 42
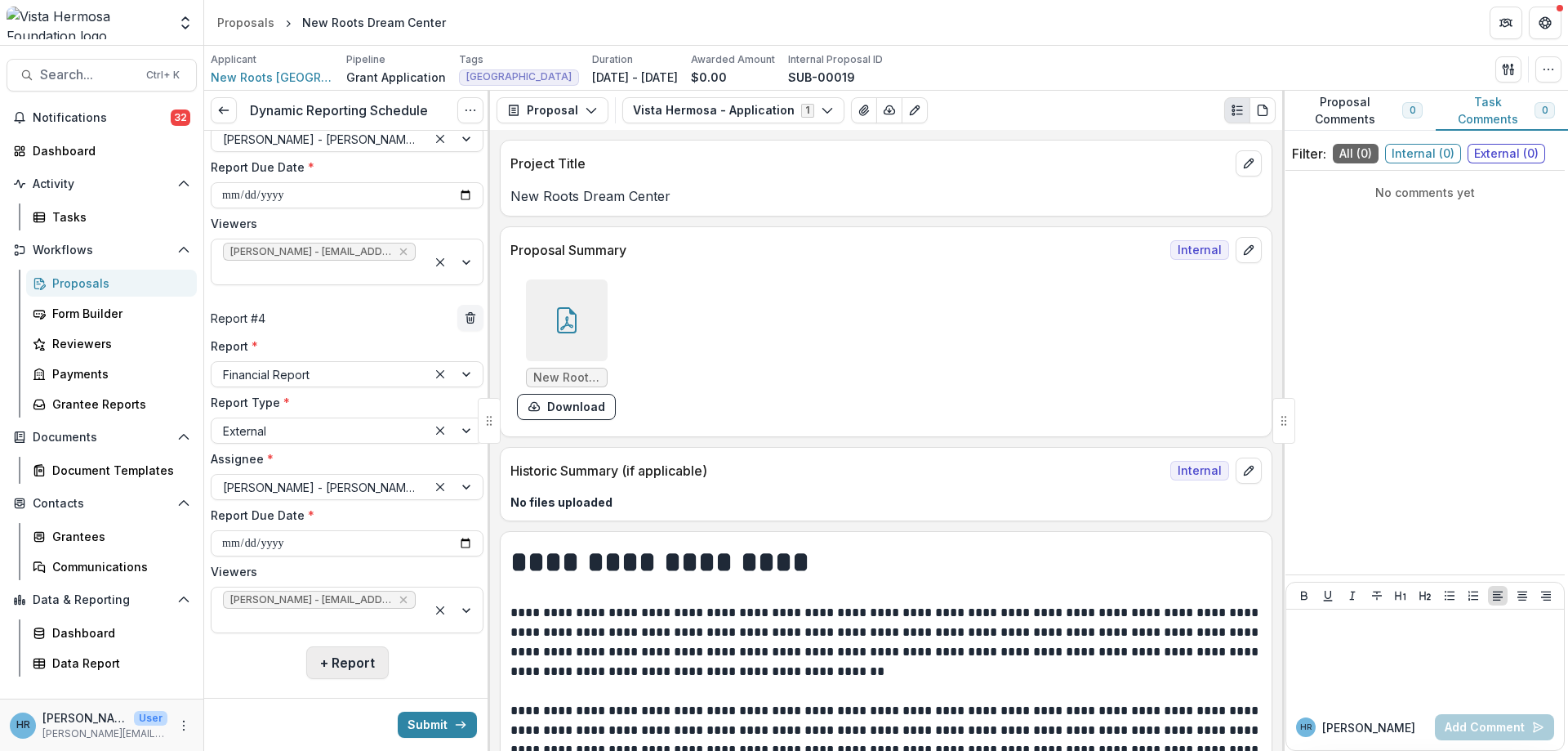
click at [350, 668] on button "+ Report" at bounding box center [347, 662] width 83 height 33
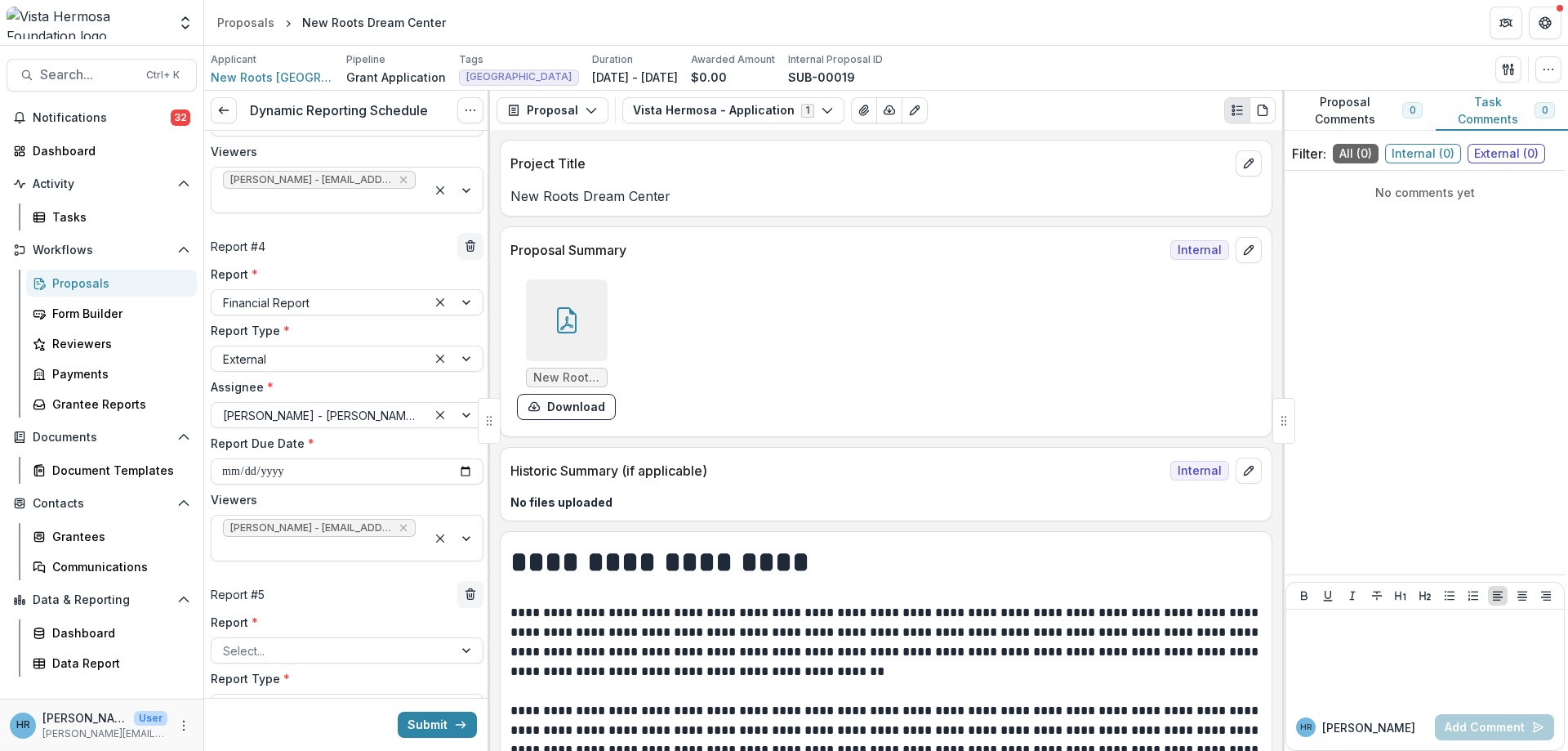
scroll to position [1238, 0]
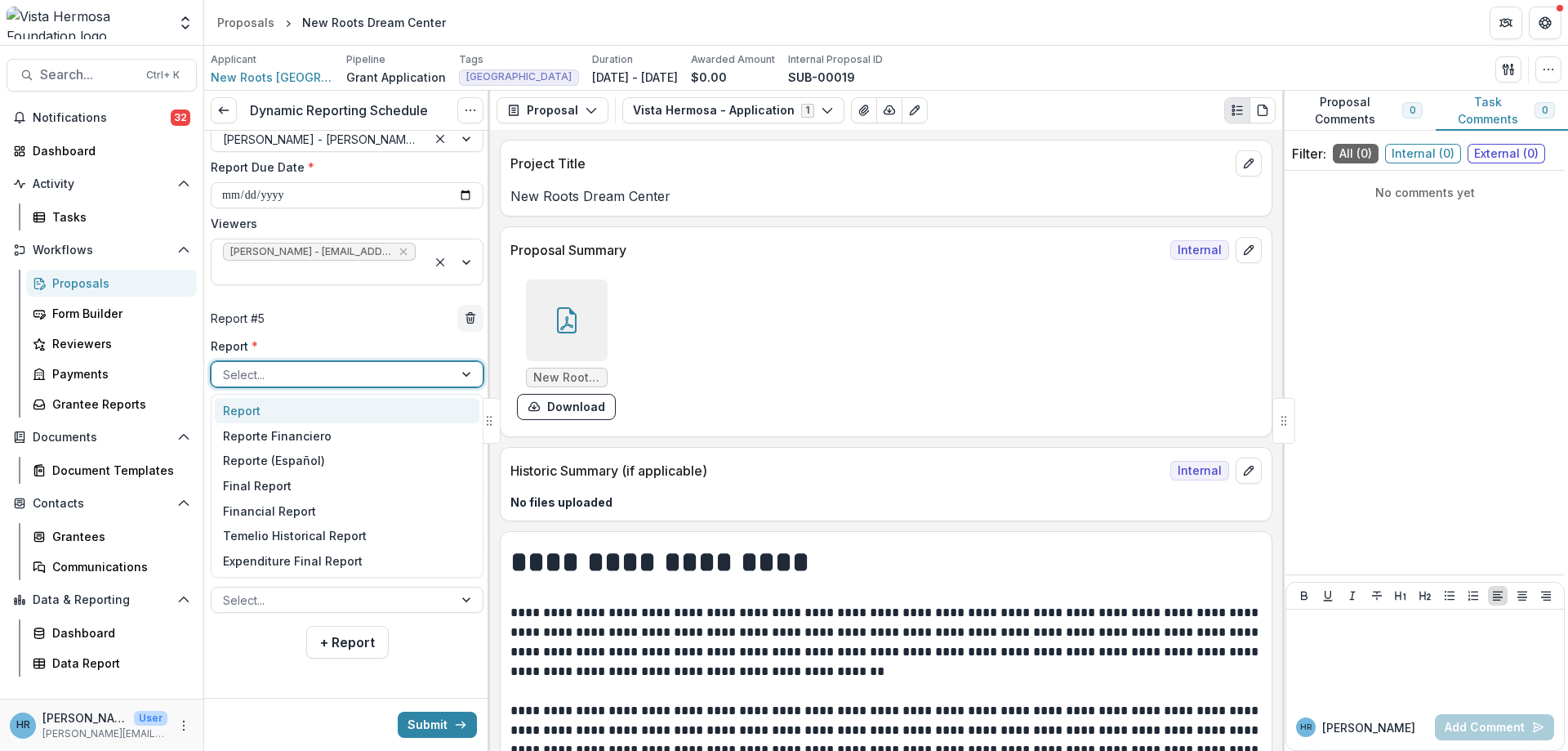
click at [249, 378] on div at bounding box center [333, 374] width 219 height 21
click at [263, 411] on div "Report" at bounding box center [347, 411] width 264 height 26
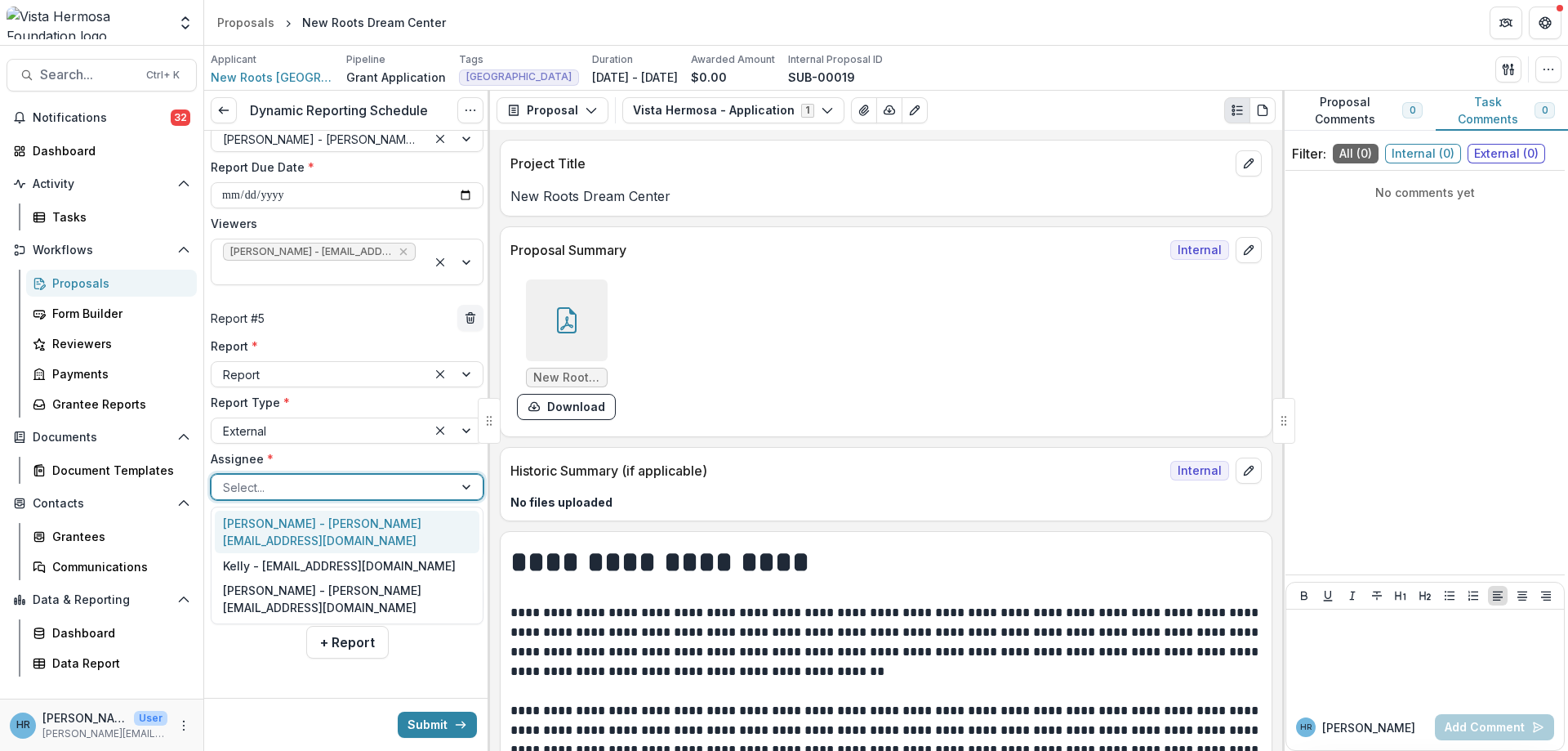
click at [241, 493] on div at bounding box center [333, 487] width 219 height 21
click at [253, 528] on div "Nikki Stolberg - nikki@newrootshaiti.org" at bounding box center [347, 531] width 264 height 42
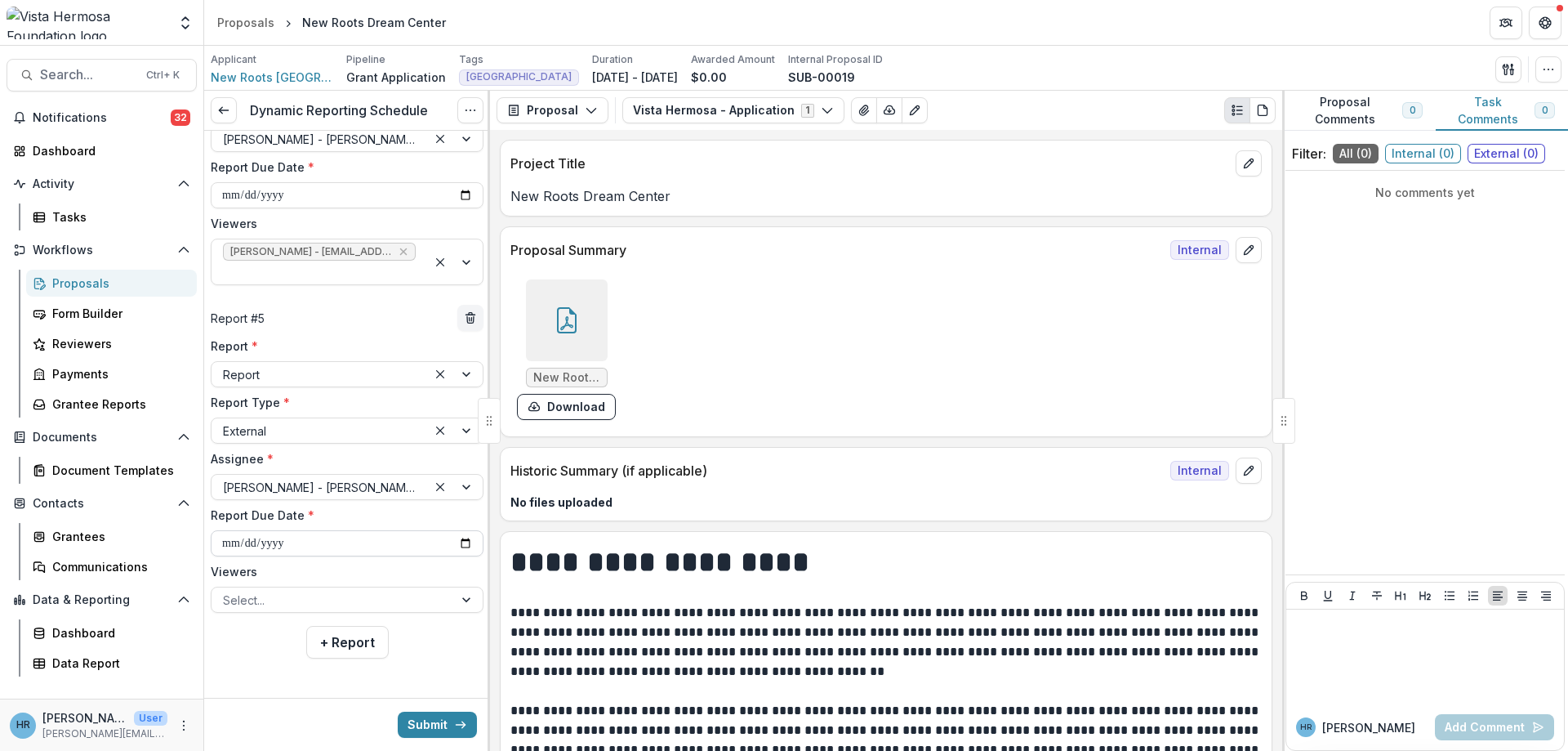
click at [249, 553] on input "**********" at bounding box center [347, 543] width 272 height 26
type input "**********"
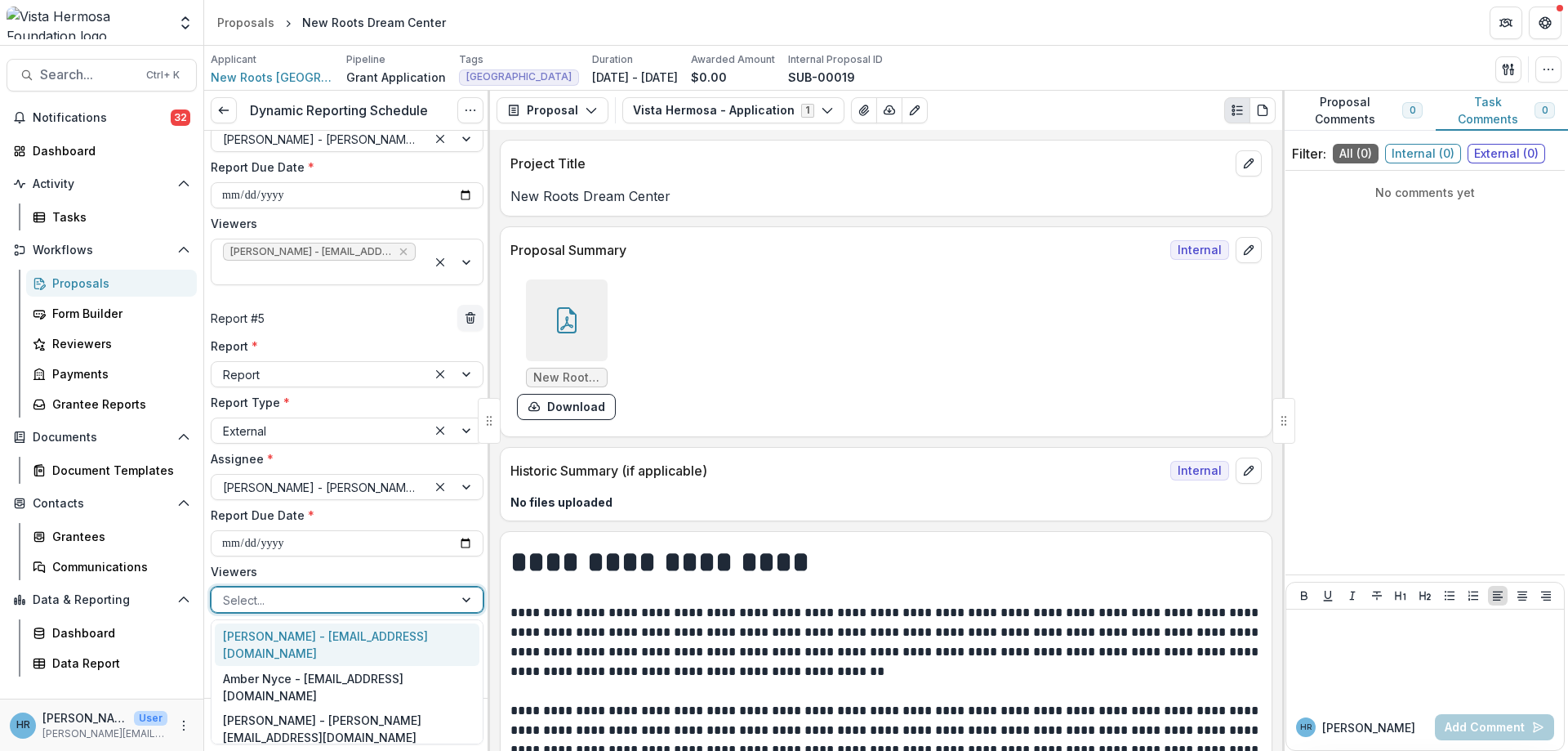
click at [260, 602] on div at bounding box center [333, 600] width 219 height 21
click at [249, 628] on div "Jerry Martinez - jerrym@vhfoundation.org" at bounding box center [347, 643] width 264 height 42
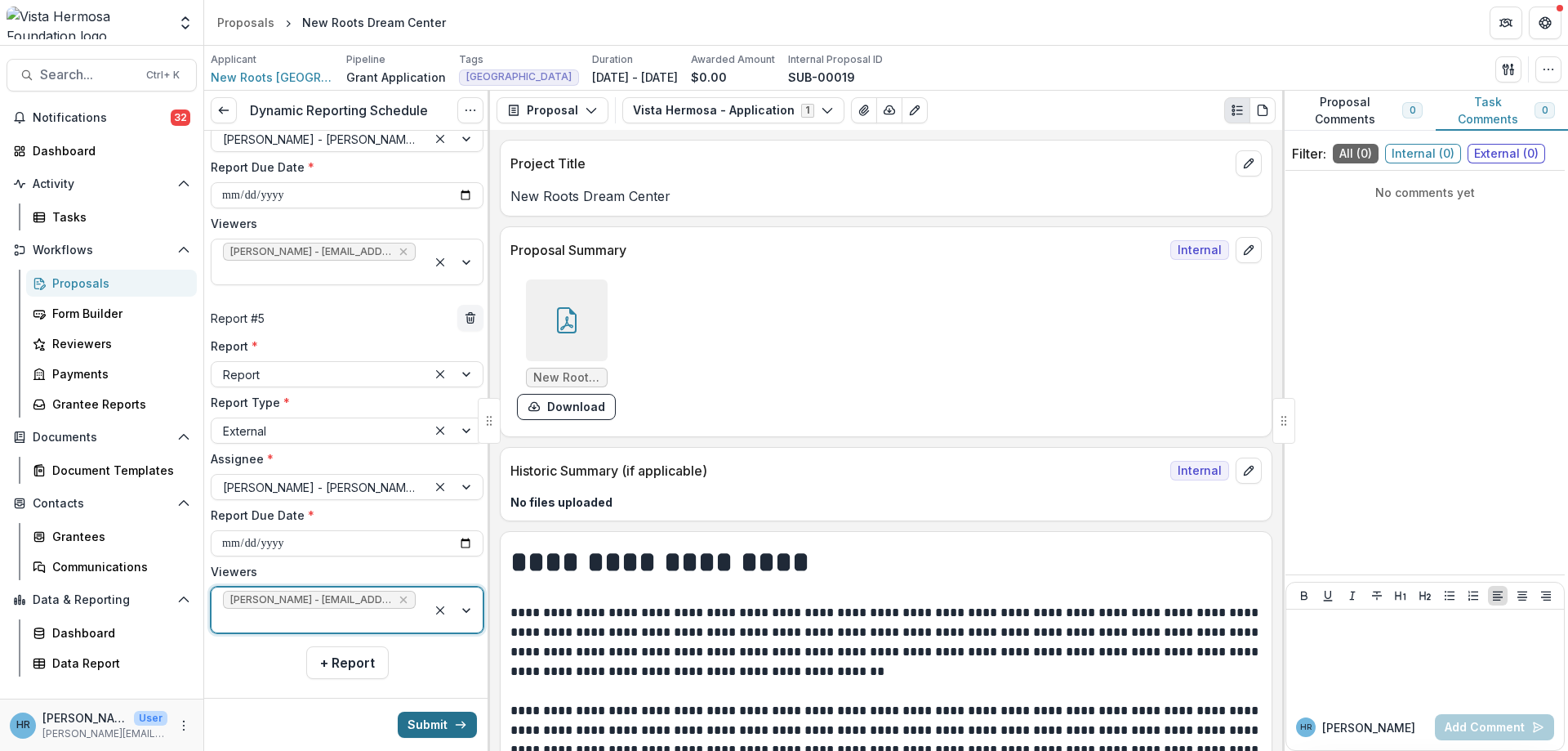
click at [452, 726] on button "Submit" at bounding box center [437, 724] width 79 height 26
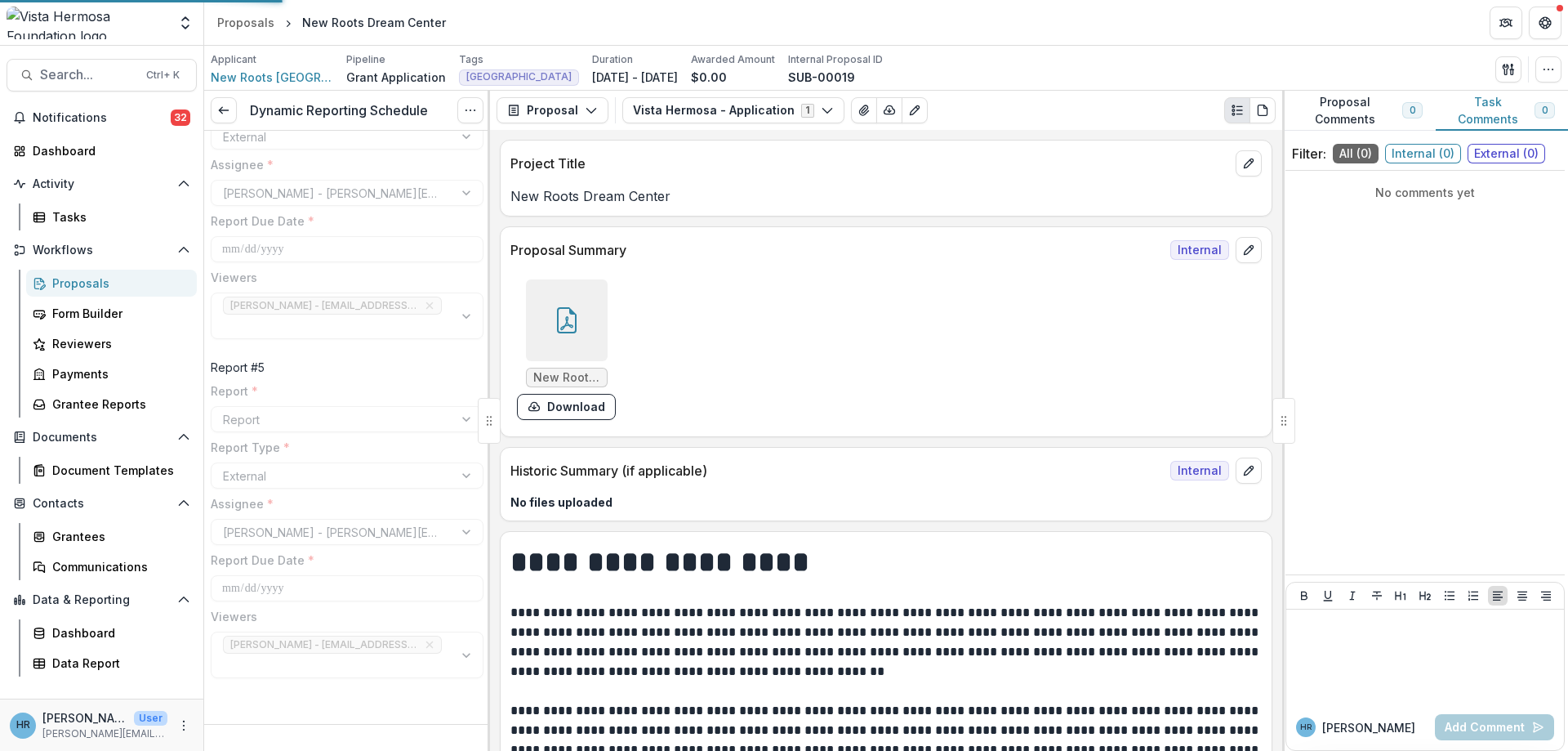
scroll to position [1148, 0]
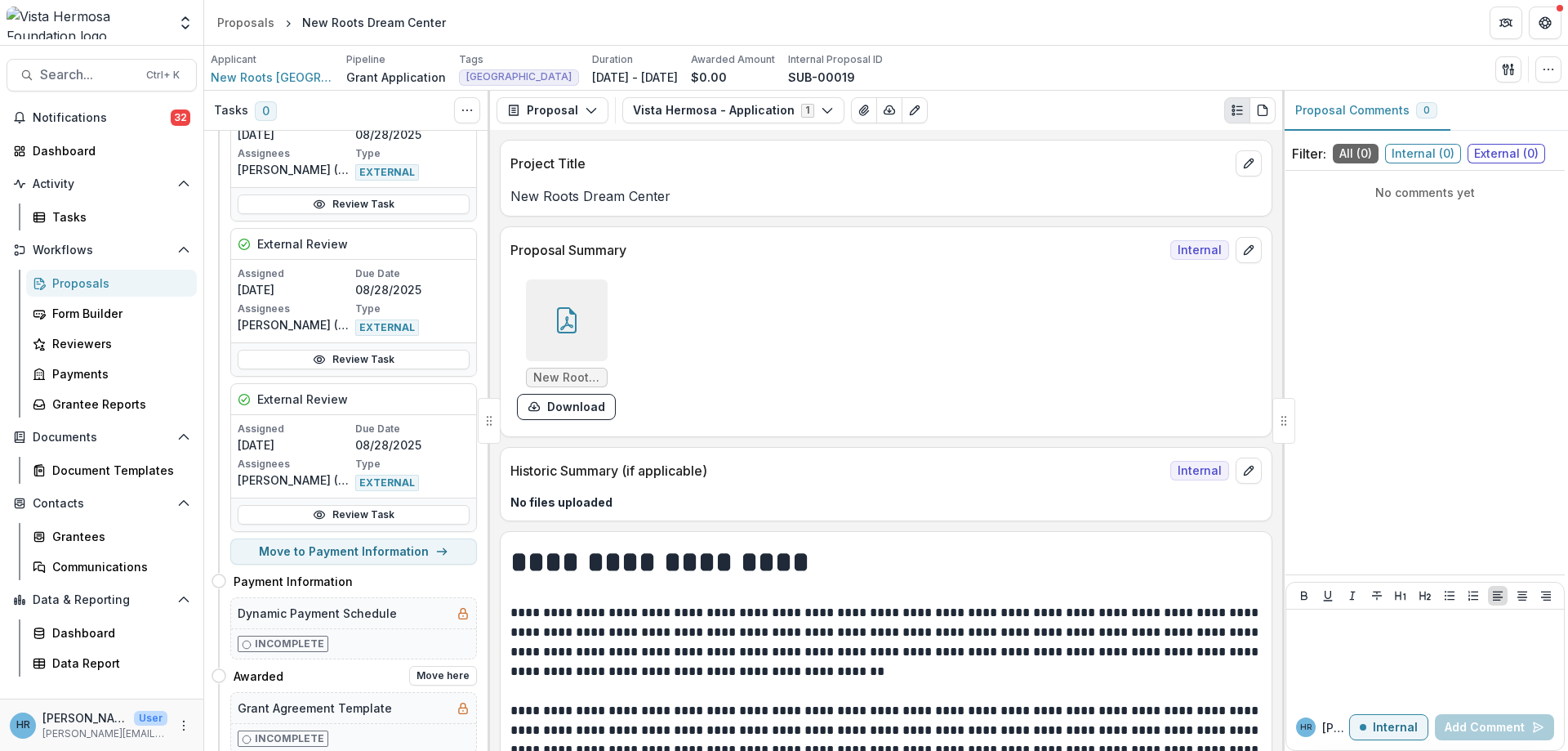
scroll to position [490, 0]
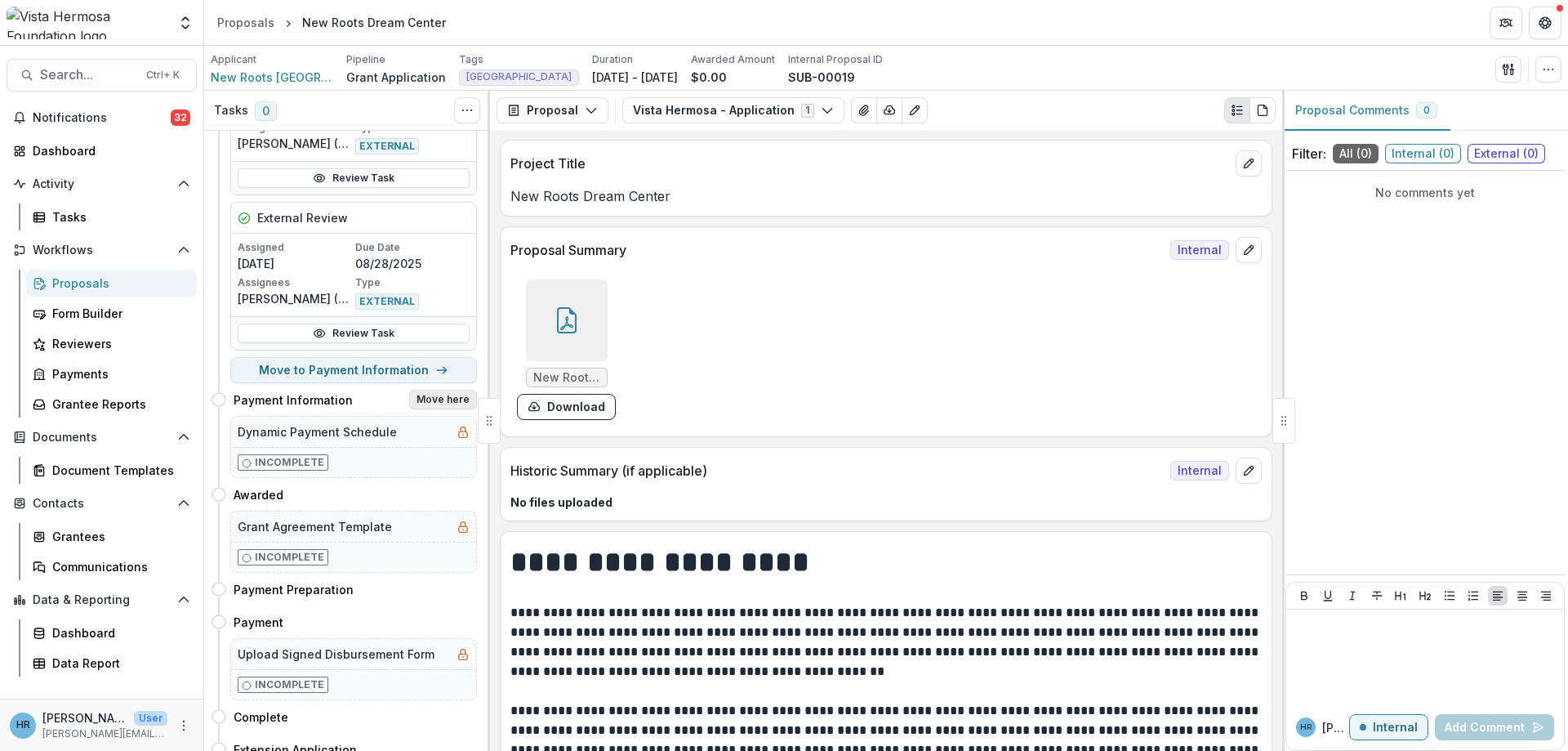
click at [447, 407] on button "Move here" at bounding box center [443, 400] width 68 height 20
select select "**********"
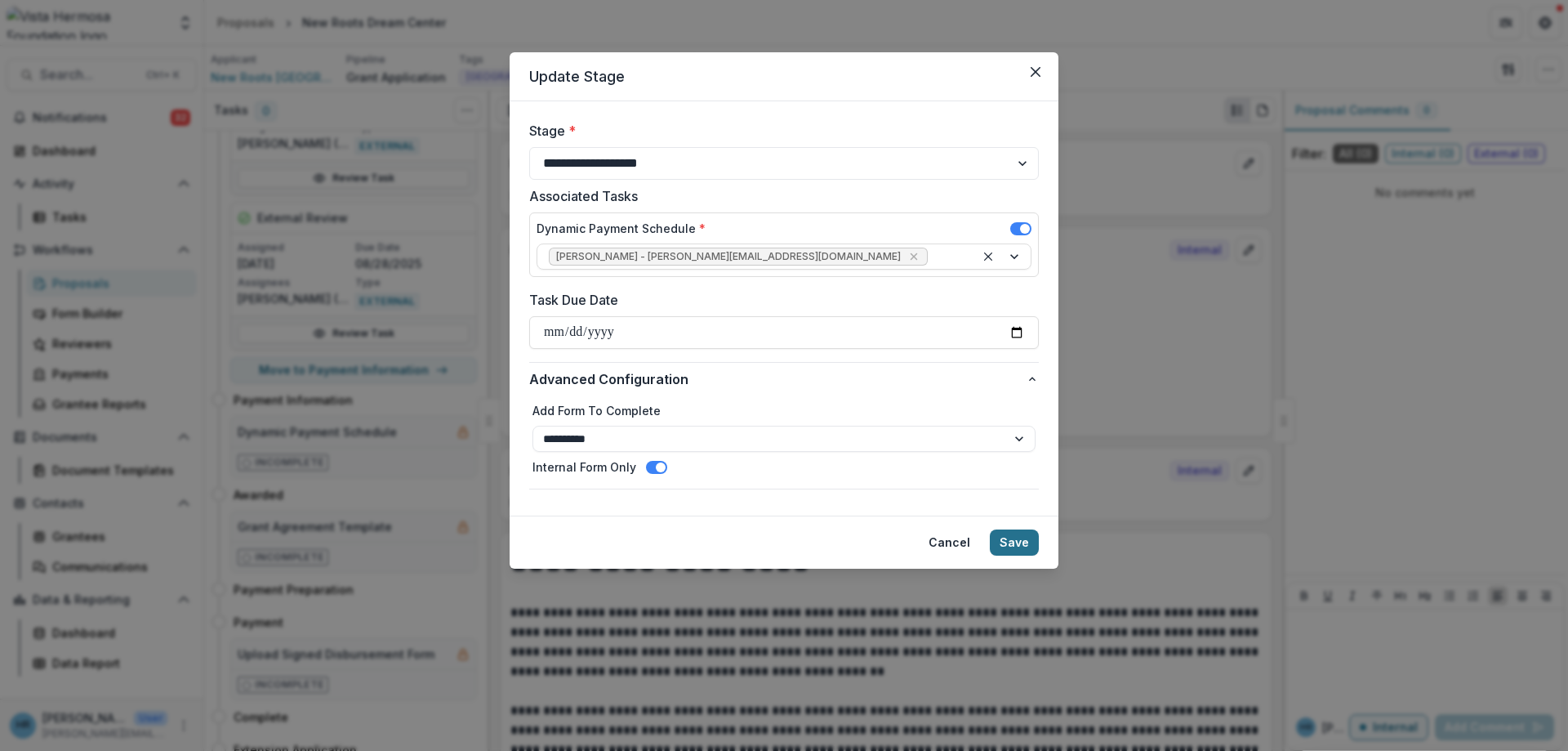
click at [1015, 538] on button "Save" at bounding box center [1014, 542] width 49 height 26
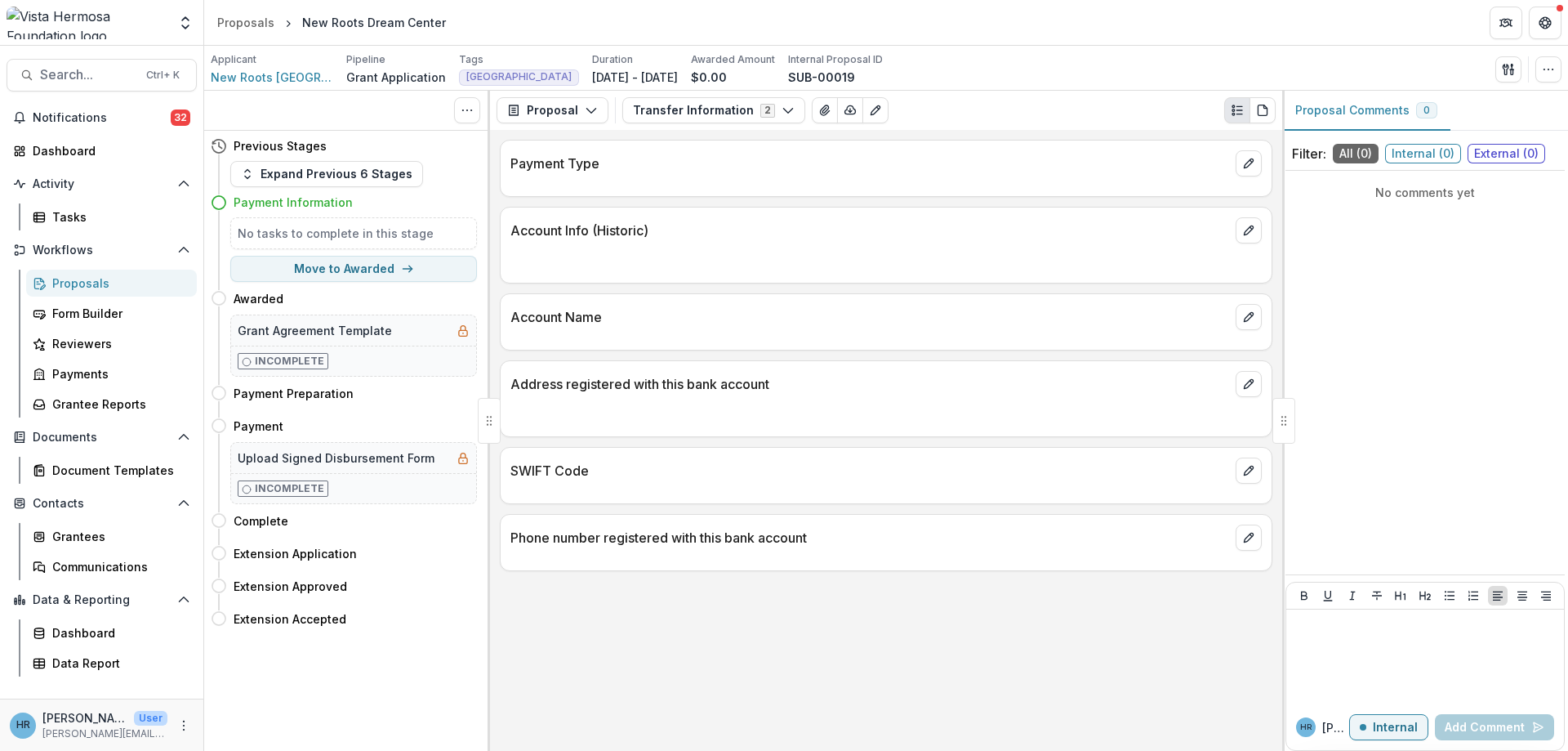
scroll to position [0, 0]
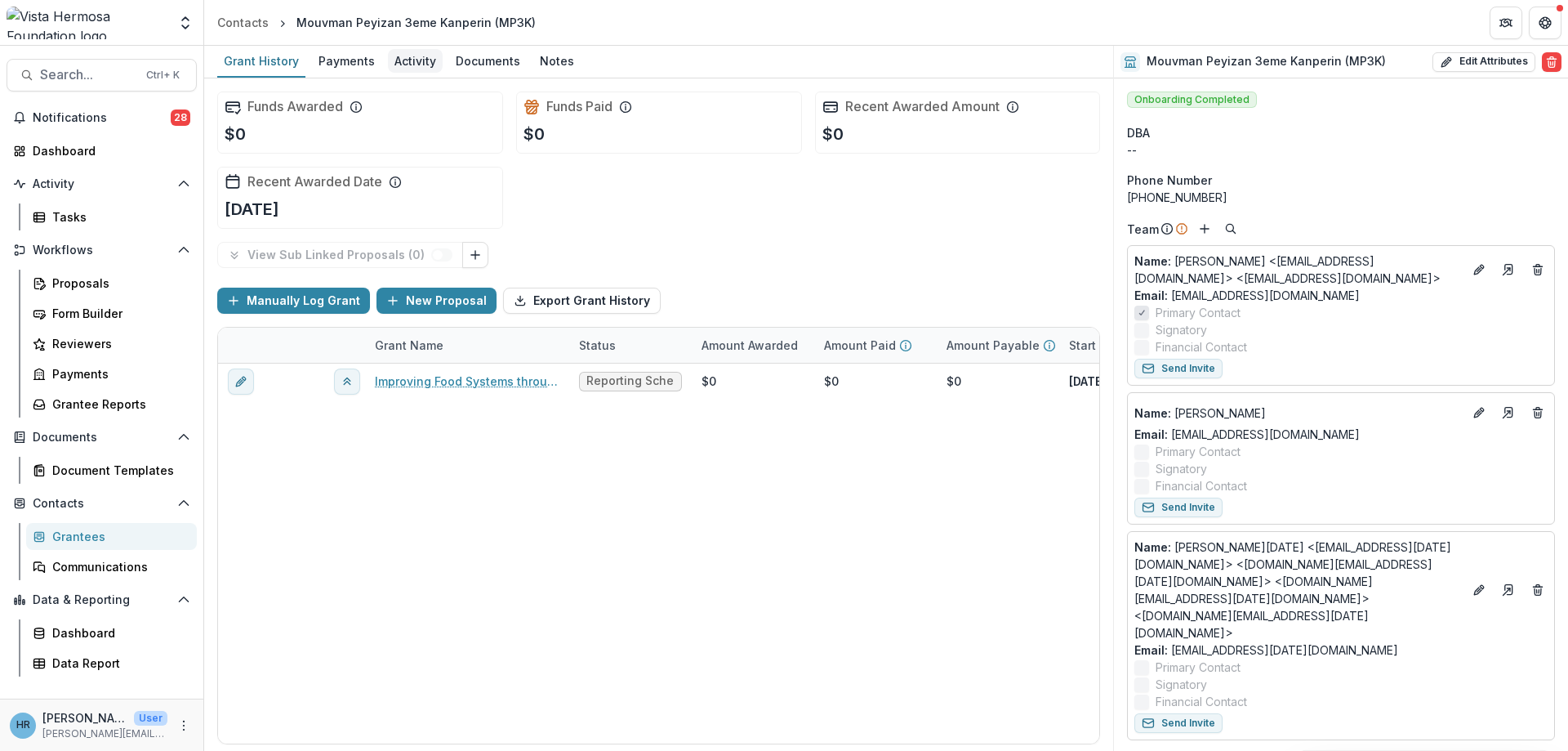
click at [416, 60] on div "Activity" at bounding box center [414, 61] width 54 height 24
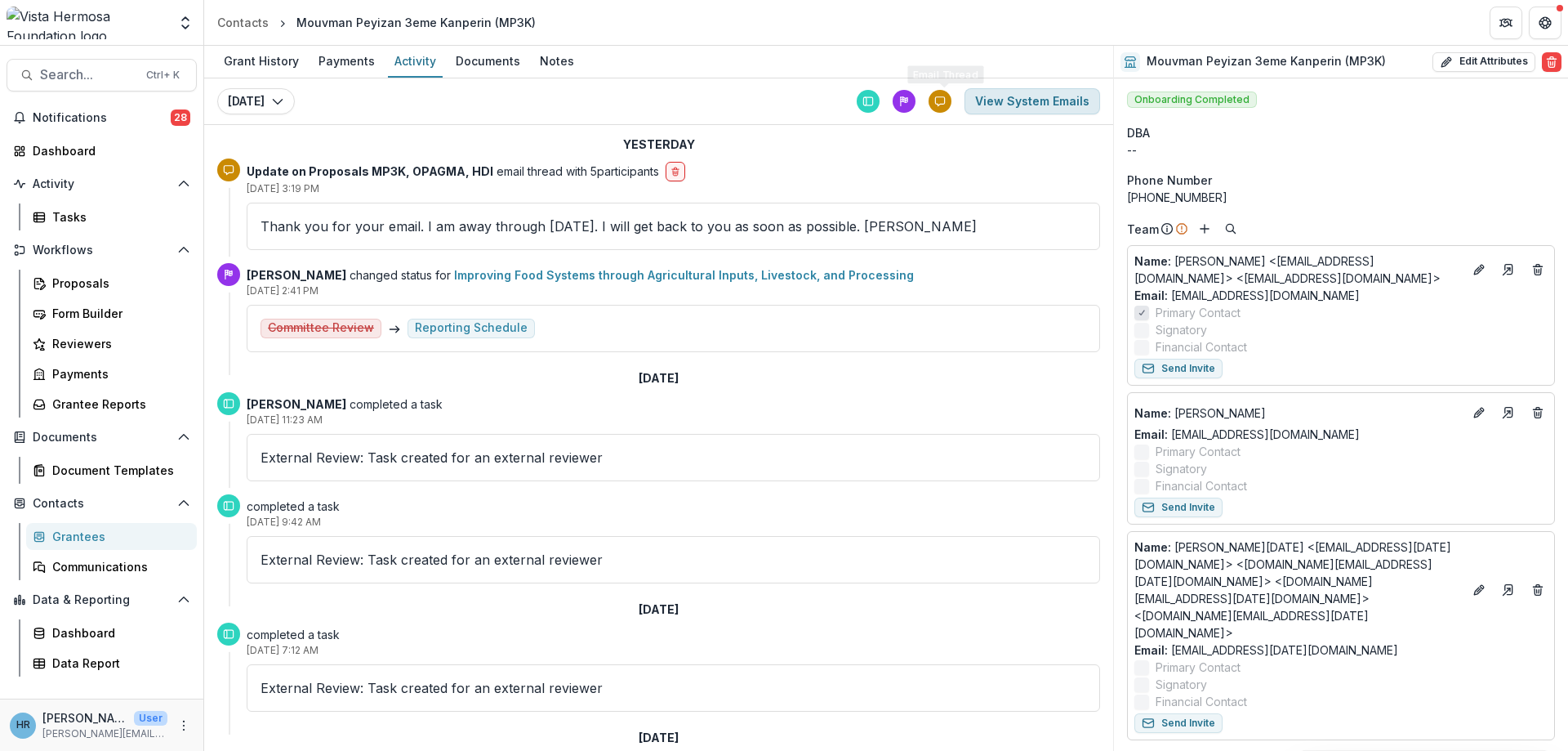
click at [1028, 106] on button "View System Emails" at bounding box center [1031, 101] width 135 height 26
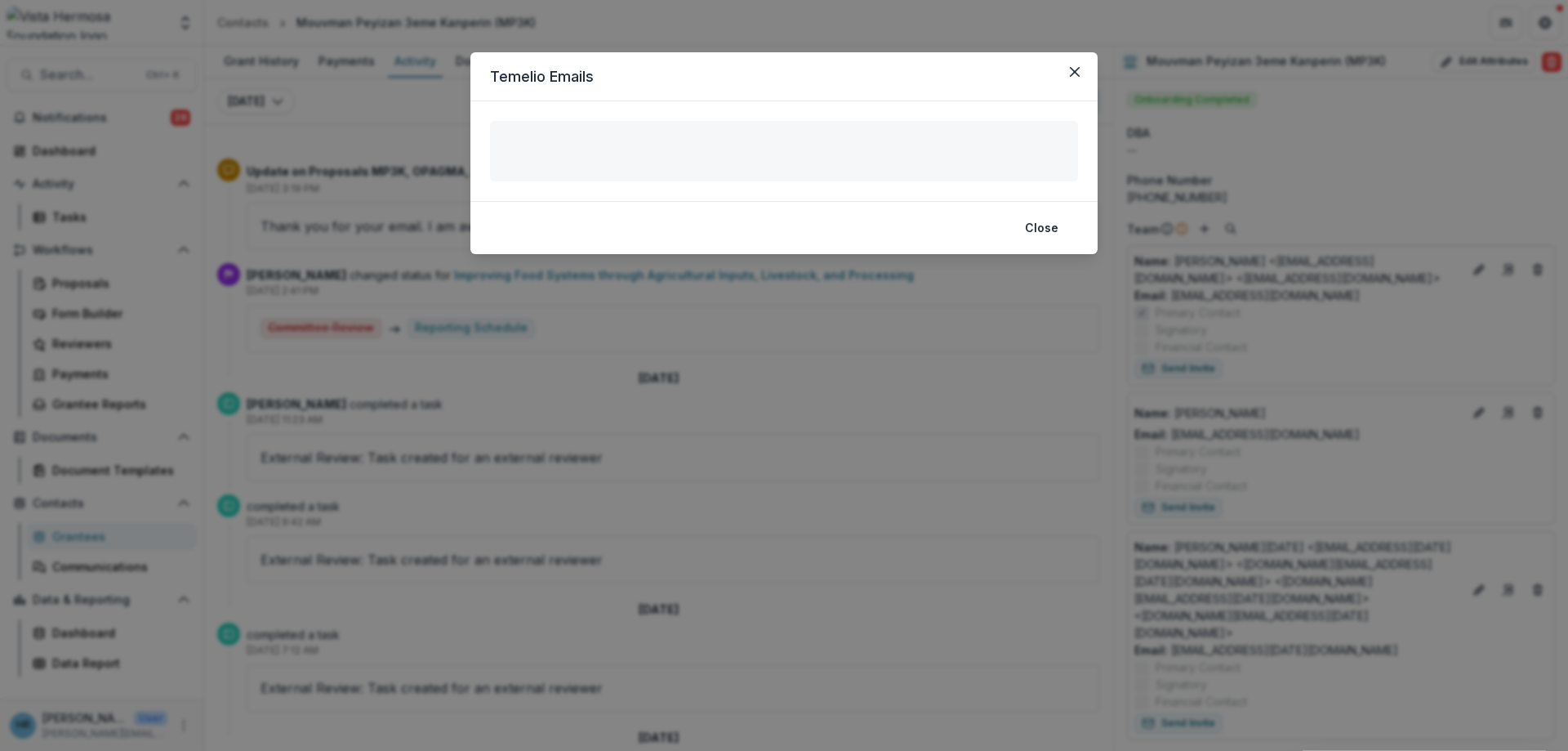
drag, startPoint x: 1070, startPoint y: 75, endPoint x: 955, endPoint y: 164, distance: 145.4
click at [1070, 74] on icon "Close" at bounding box center [1075, 72] width 10 height 10
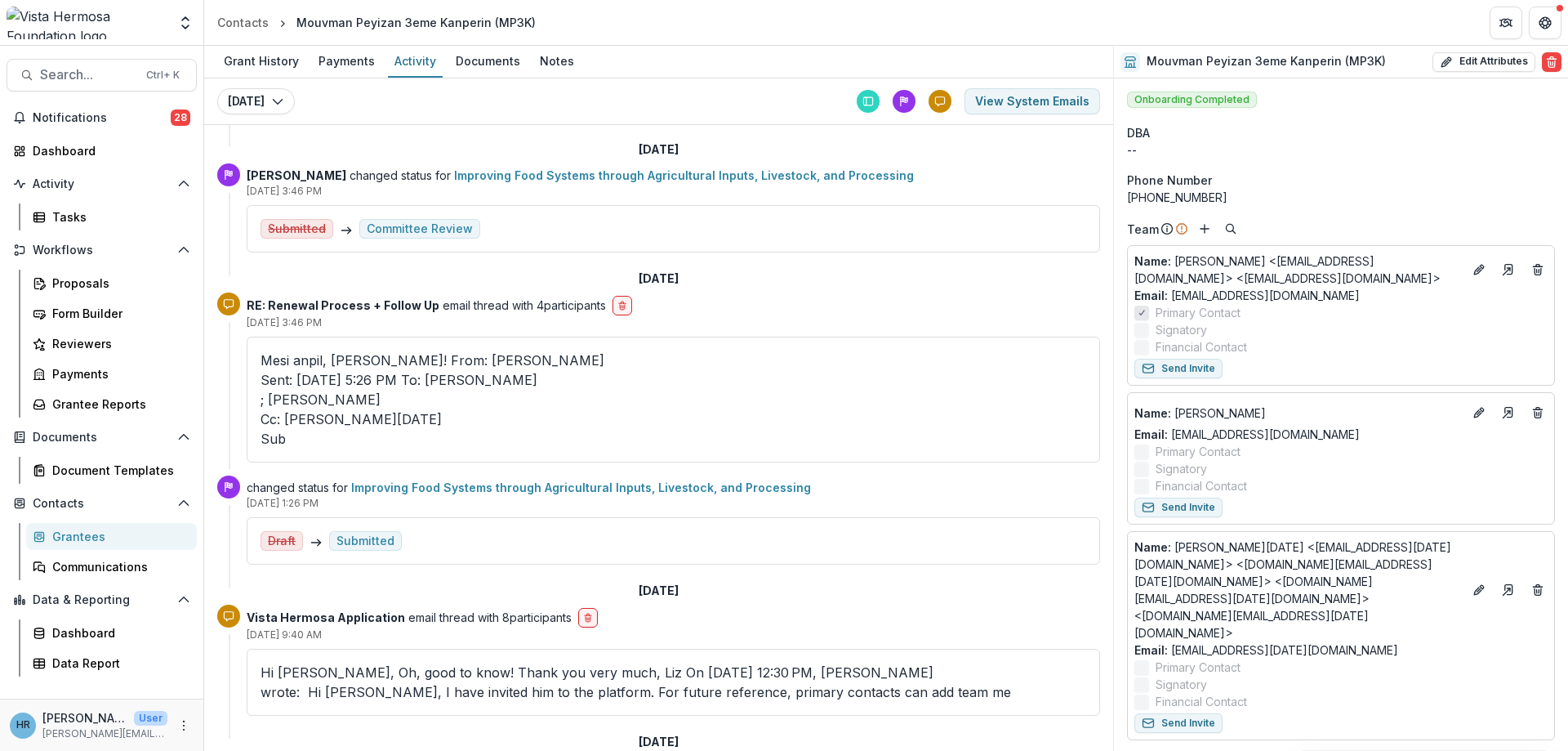
scroll to position [607, 0]
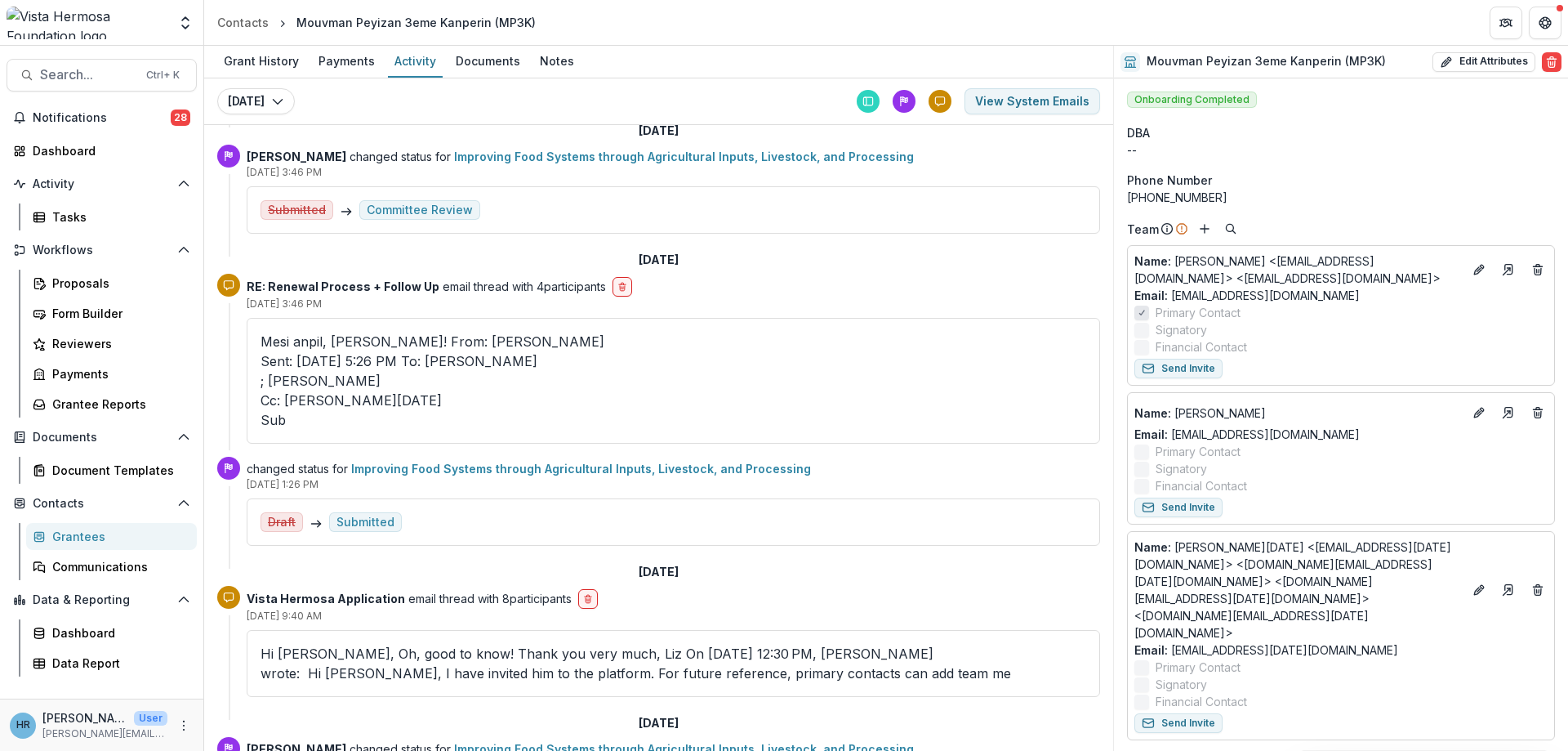
click at [357, 591] on strong "Vista Hermosa Application" at bounding box center [326, 598] width 159 height 14
click at [226, 591] on icon at bounding box center [229, 597] width 12 height 12
click at [324, 630] on div "Hi [PERSON_NAME], Oh, good to know! Thank you very much, Liz On [DATE] 12:30 PM…" at bounding box center [673, 663] width 854 height 67
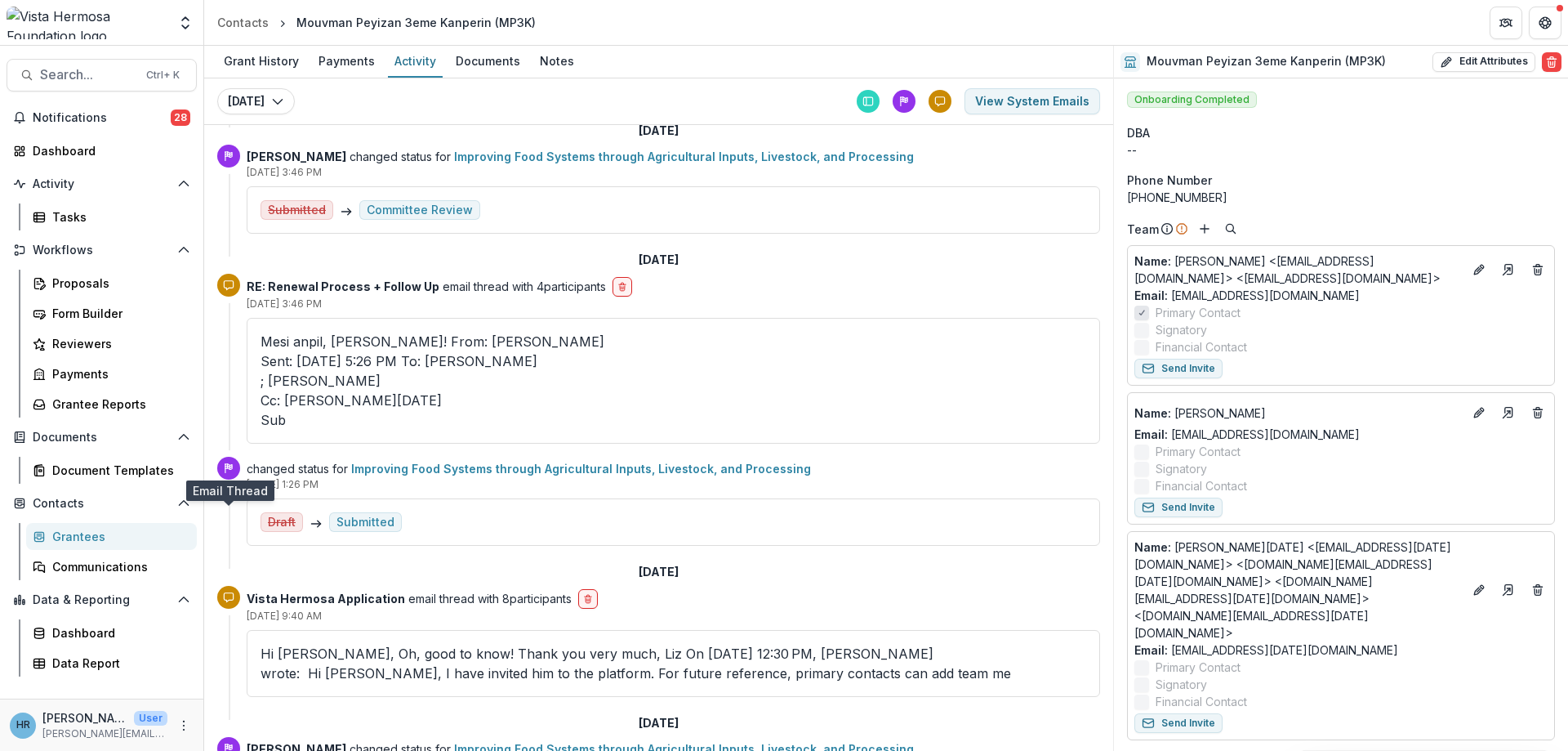
click at [227, 585] on div at bounding box center [228, 596] width 23 height 23
click at [277, 630] on div "Hi [PERSON_NAME], Oh, good to know! Thank you very much, Liz On [DATE] 12:30 PM…" at bounding box center [673, 663] width 854 height 67
click at [280, 630] on div "Hi [PERSON_NAME], Oh, good to know! Thank you very much, Liz On [DATE] 12:30 PM…" at bounding box center [673, 663] width 854 height 67
click at [649, 643] on p "Hi [PERSON_NAME], Oh, good to know! Thank you very much, Liz On [DATE] 12:30 PM…" at bounding box center [673, 663] width 826 height 39
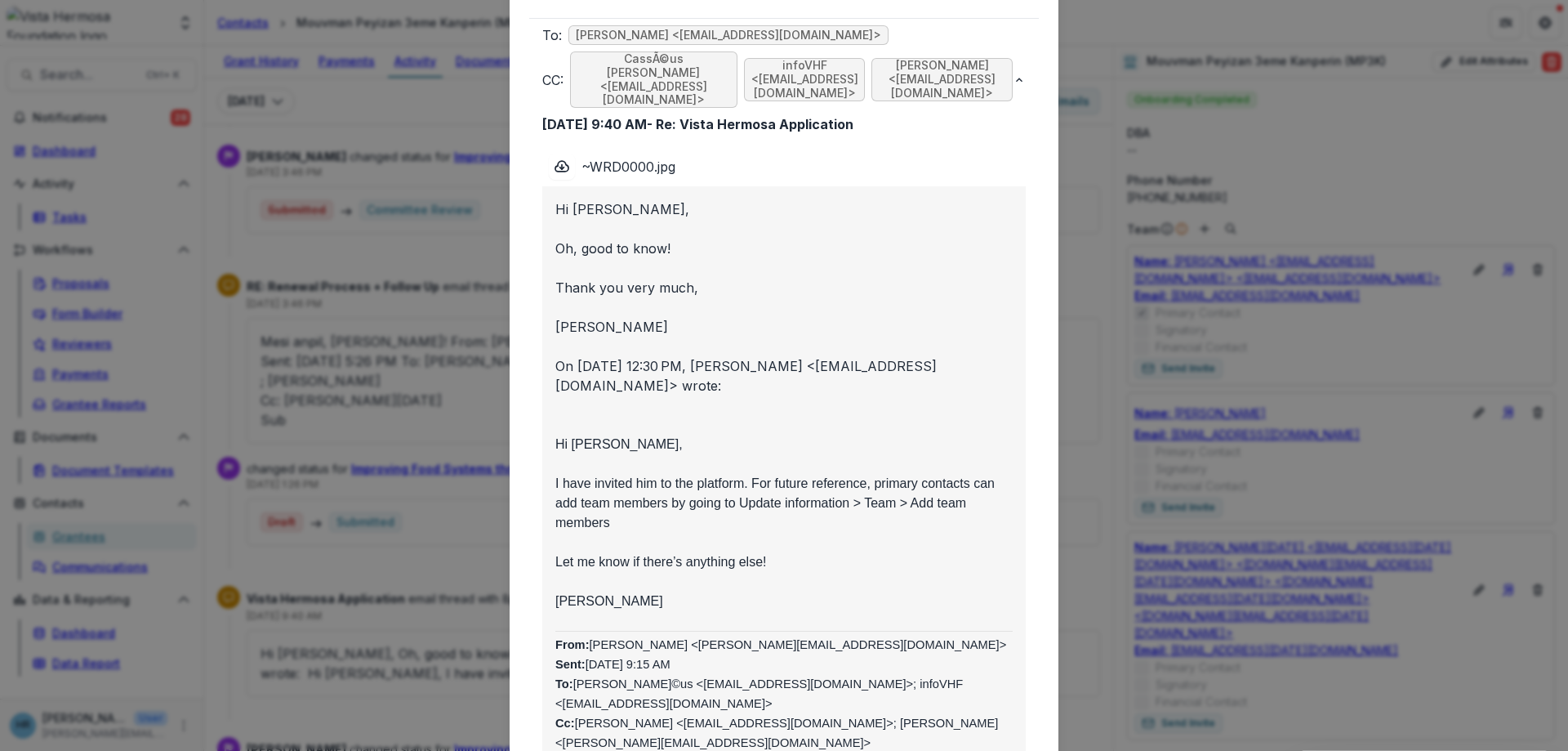
scroll to position [0, 0]
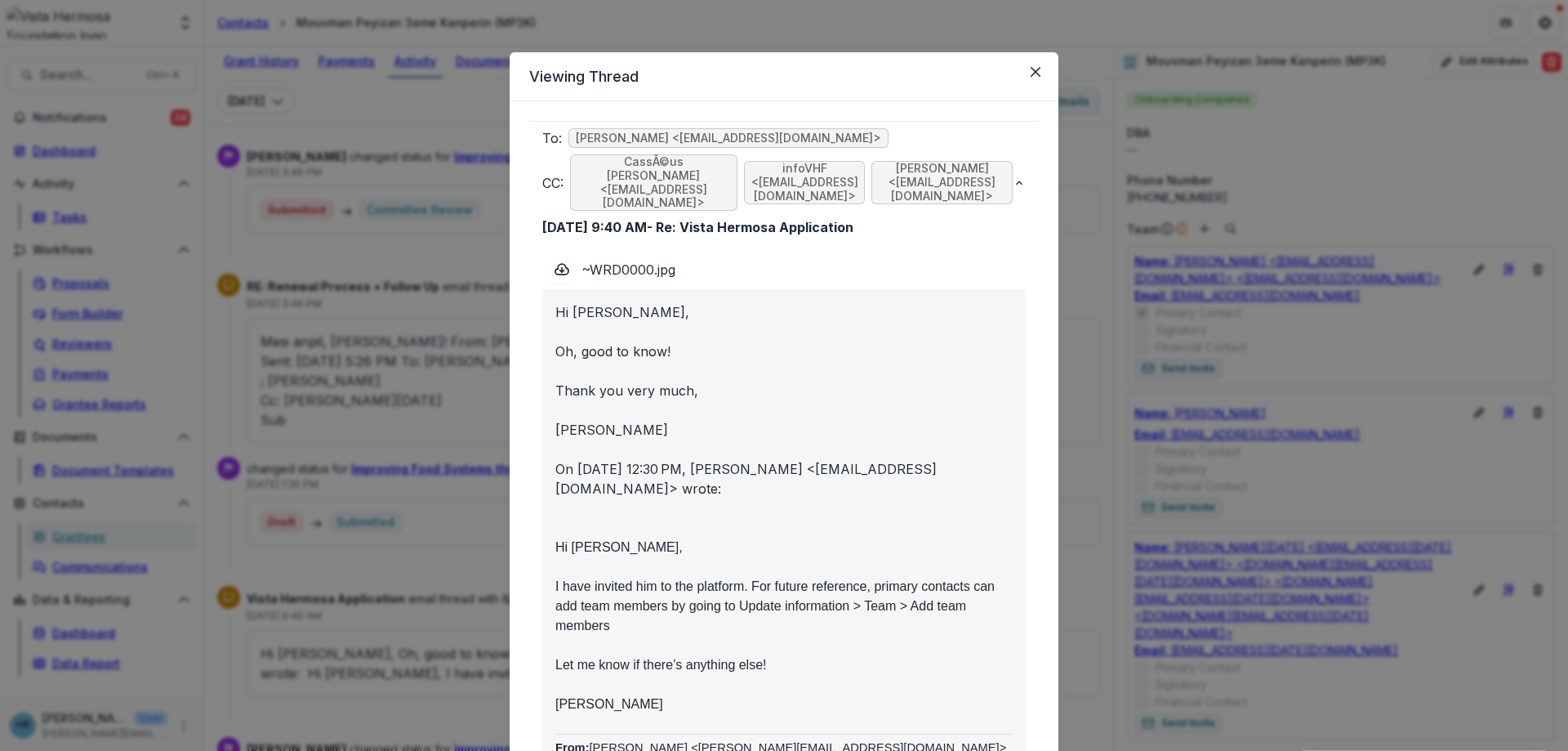
drag, startPoint x: 1035, startPoint y: 68, endPoint x: 997, endPoint y: 60, distance: 38.8
click at [1035, 68] on icon "Close" at bounding box center [1035, 72] width 10 height 10
